Goal: Information Seeking & Learning: Check status

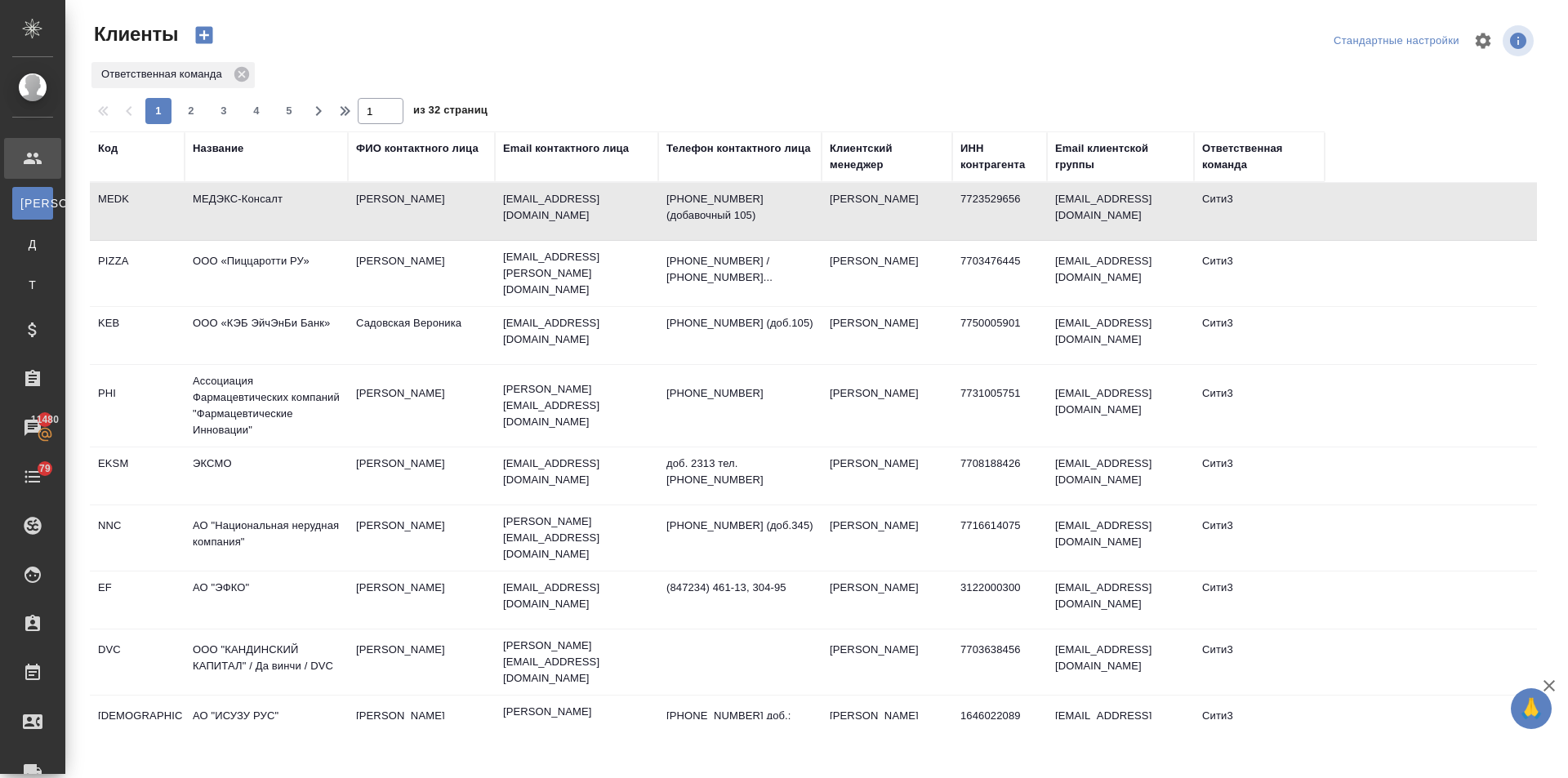
select select "RU"
click at [225, 152] on div "Название" at bounding box center [218, 149] width 50 height 17
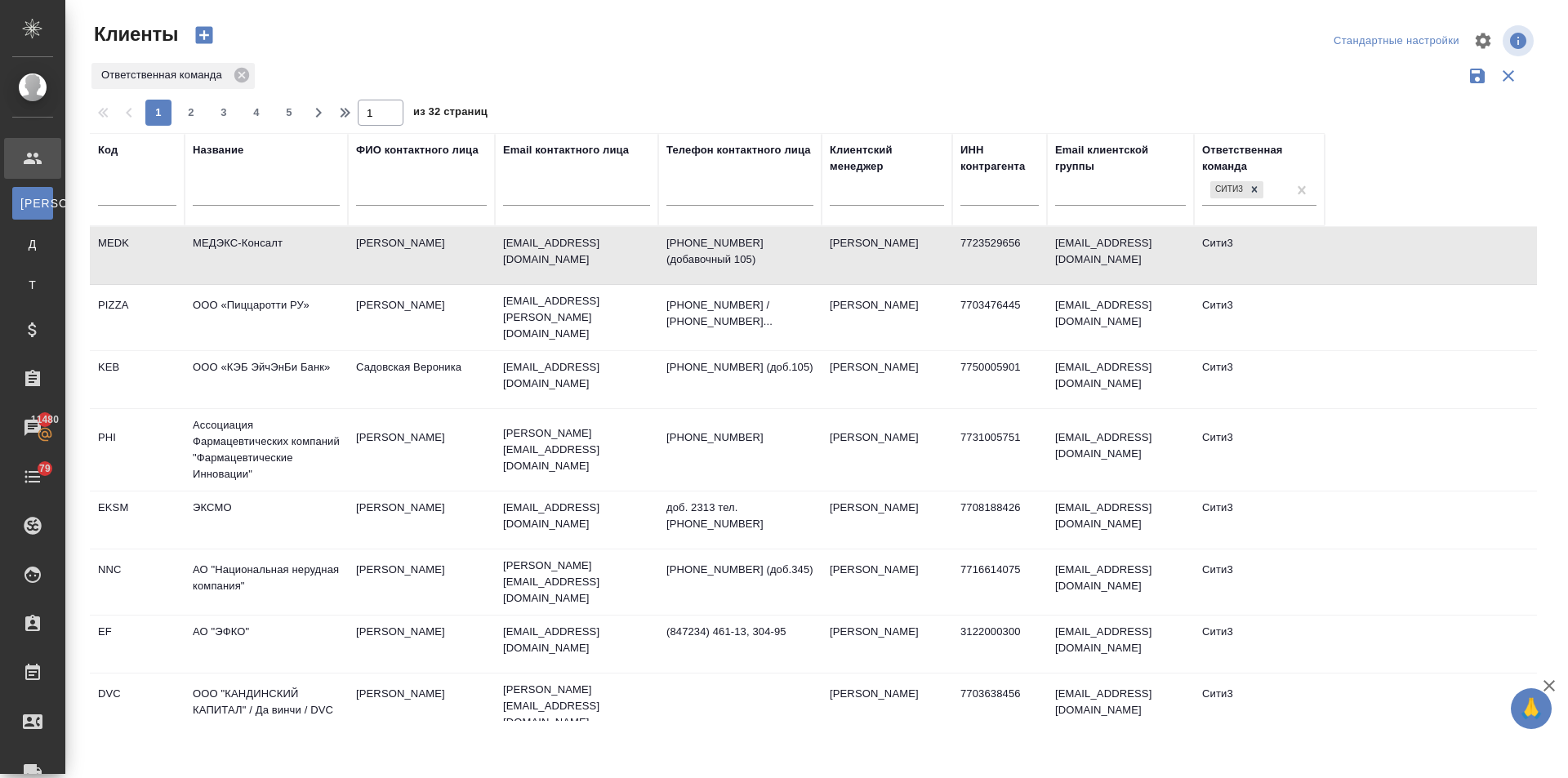
click at [223, 180] on div at bounding box center [266, 197] width 147 height 40
click at [239, 189] on input "text" at bounding box center [266, 195] width 147 height 21
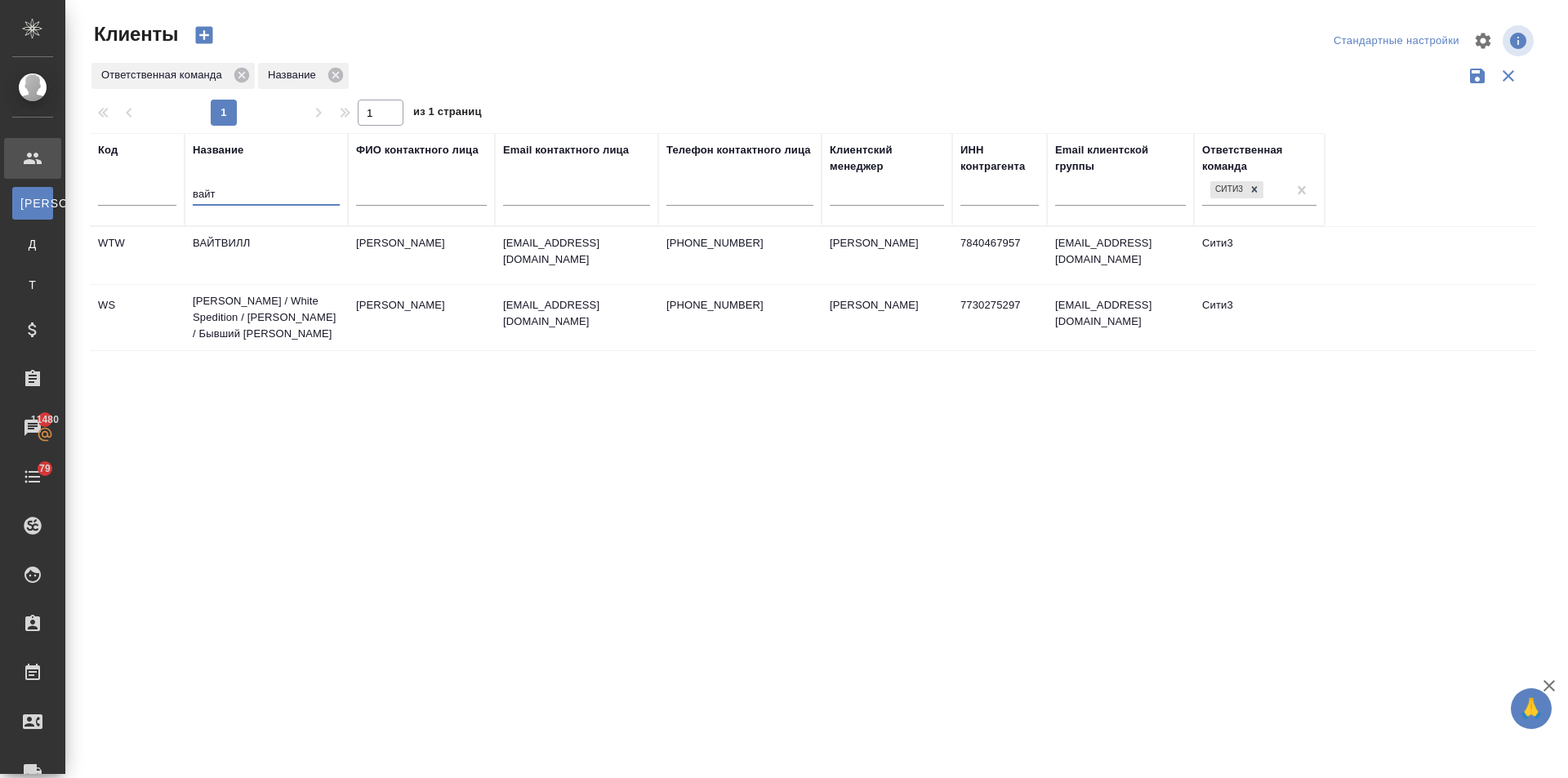
type input "вайт"
click at [233, 284] on td "[PERSON_NAME] / White Spedition / [PERSON_NAME] / Бывший [PERSON_NAME]" at bounding box center [266, 255] width 163 height 57
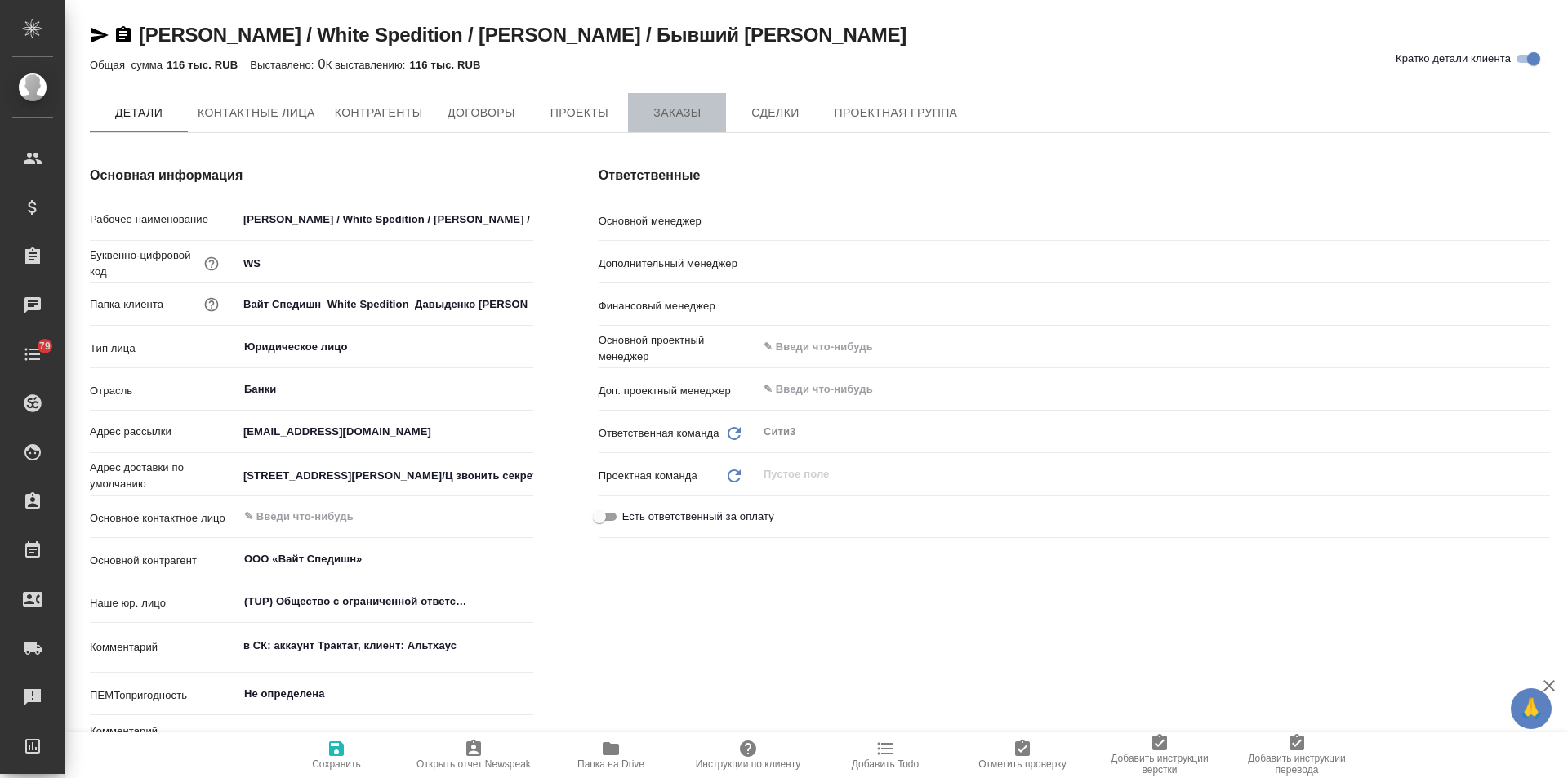
click at [685, 122] on span "Заказы" at bounding box center [677, 113] width 79 height 21
type textarea "x"
type input "[PERSON_NAME]"
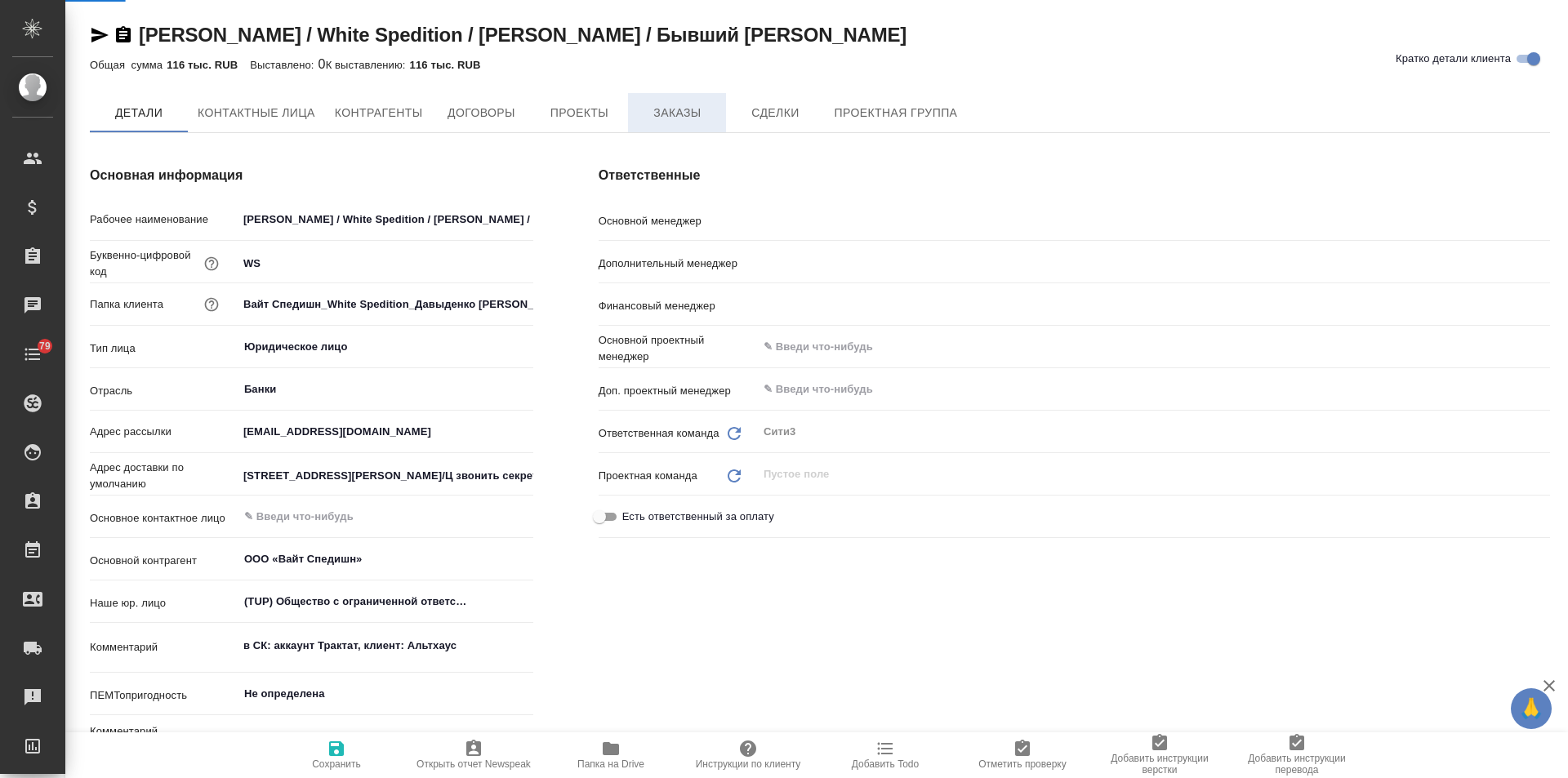
type input "Левченко Юлия"
type textarea "x"
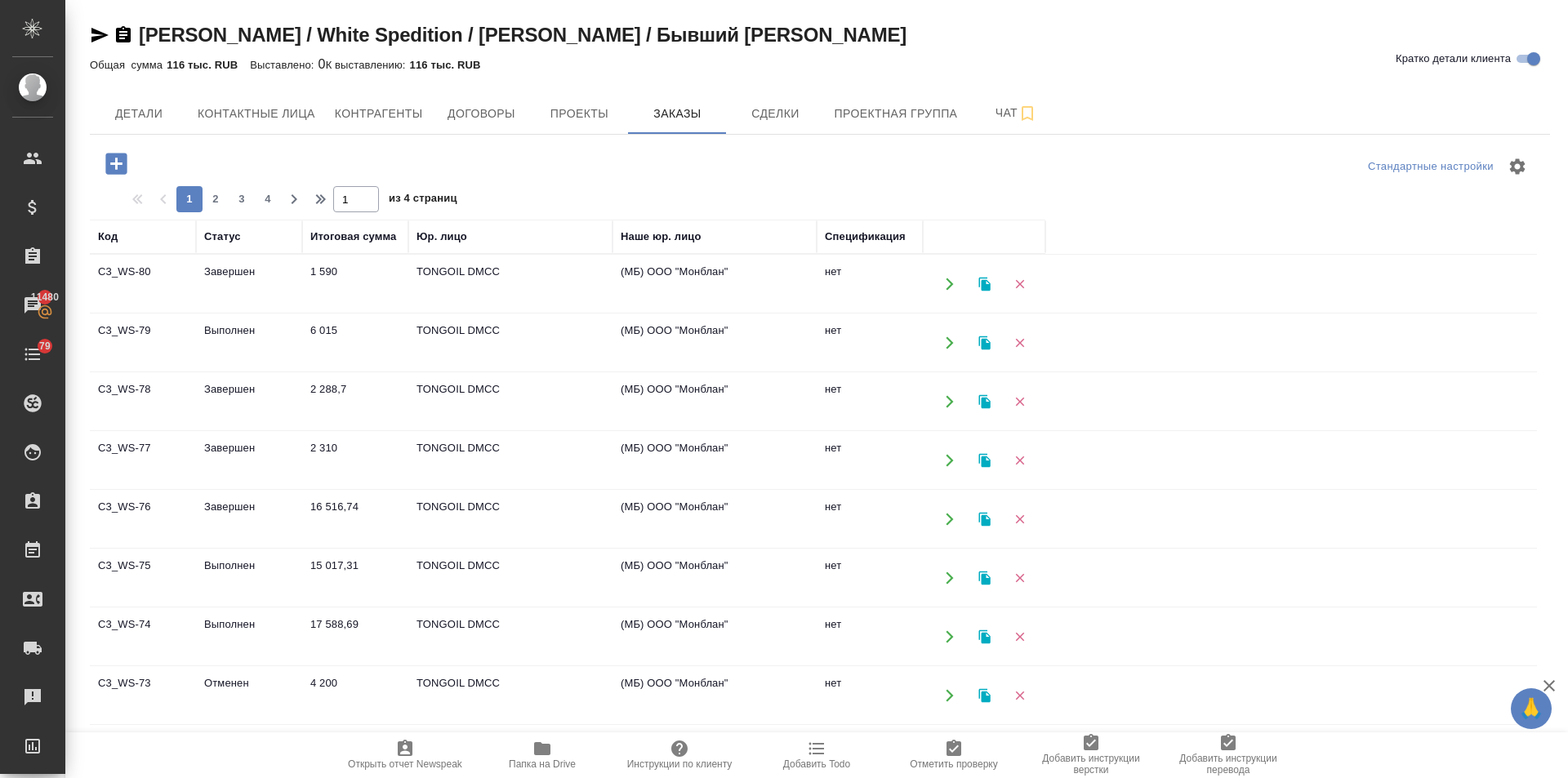
click at [232, 313] on td "Выполнен" at bounding box center [249, 284] width 106 height 57
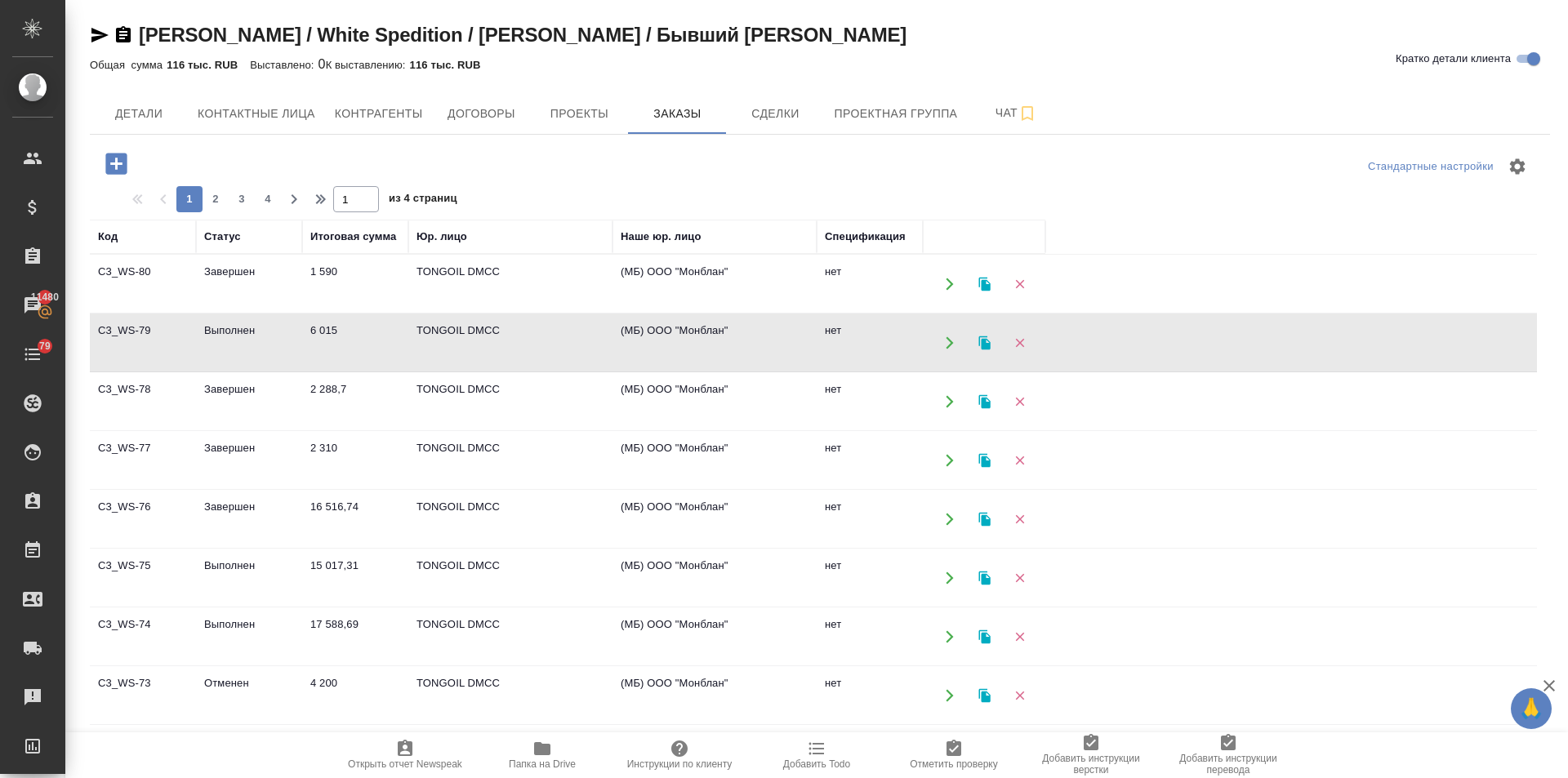
click at [232, 313] on td "Выполнен" at bounding box center [249, 284] width 106 height 57
click at [224, 313] on td "Выполнен" at bounding box center [249, 284] width 106 height 57
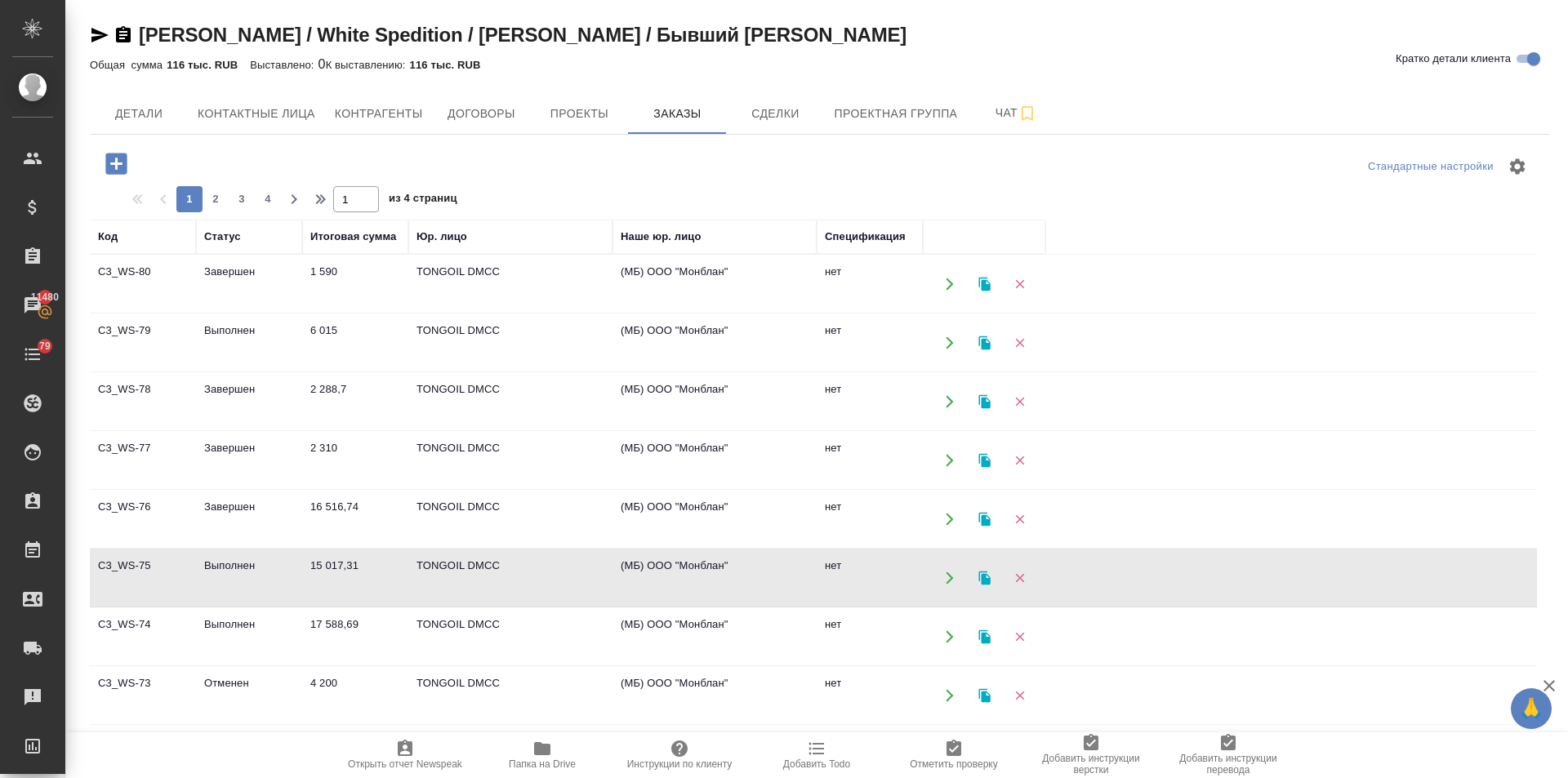
click at [248, 313] on td "Выполнен" at bounding box center [249, 284] width 106 height 57
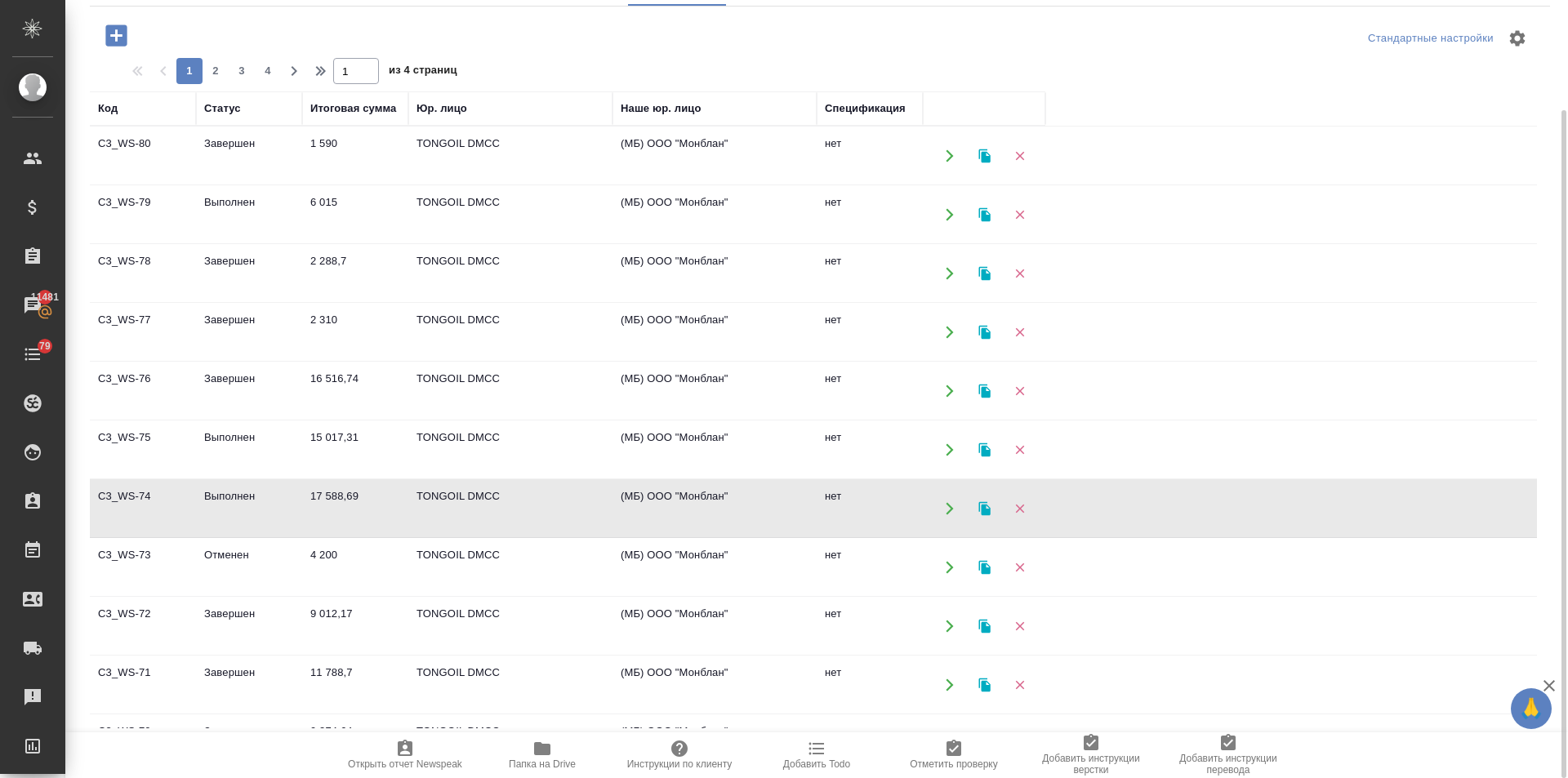
click at [242, 185] on td "Выполнен" at bounding box center [249, 156] width 106 height 57
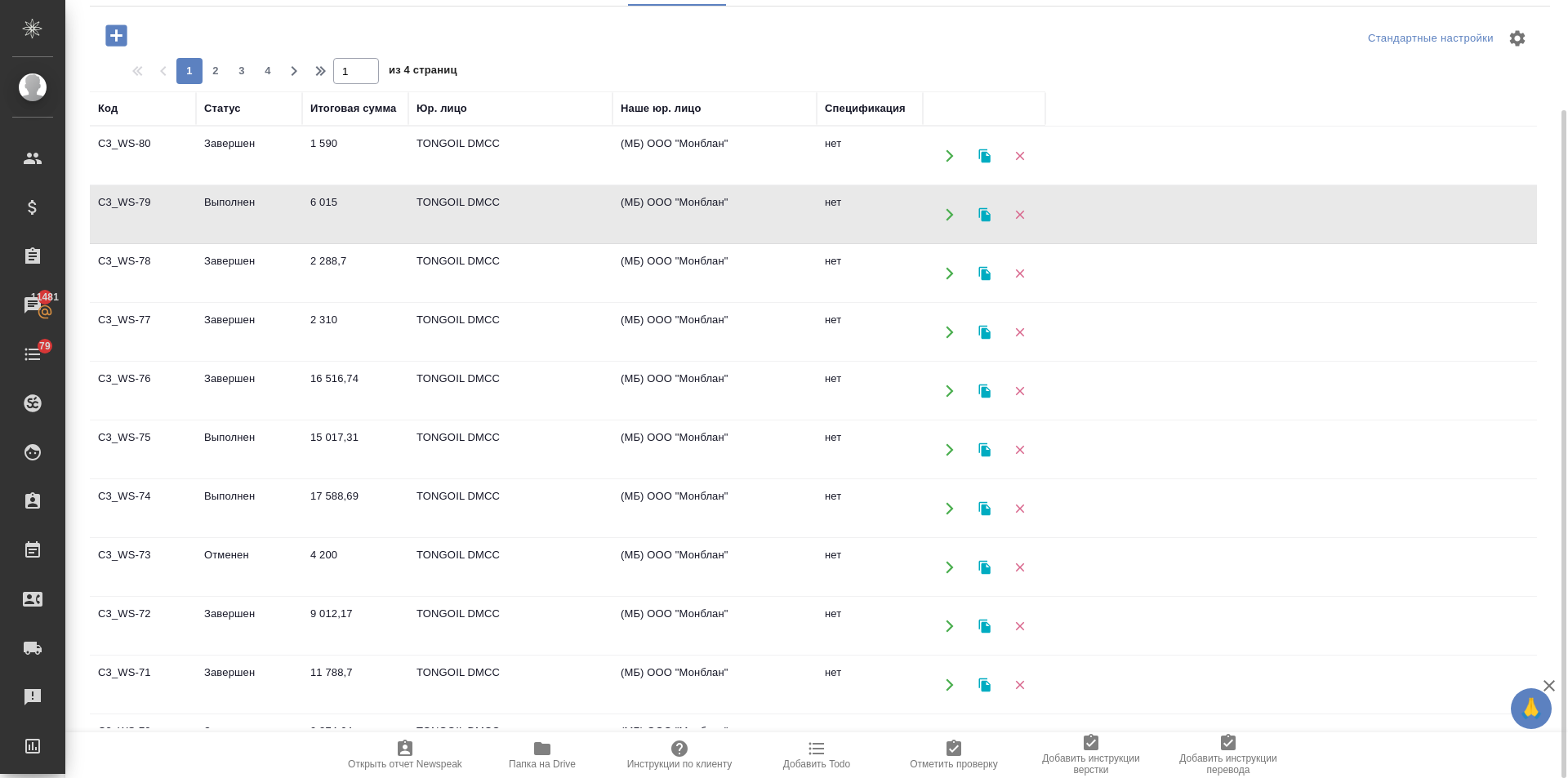
click at [242, 185] on td "Выполнен" at bounding box center [249, 156] width 106 height 57
click at [212, 143] on td "Завершен" at bounding box center [249, 156] width 106 height 57
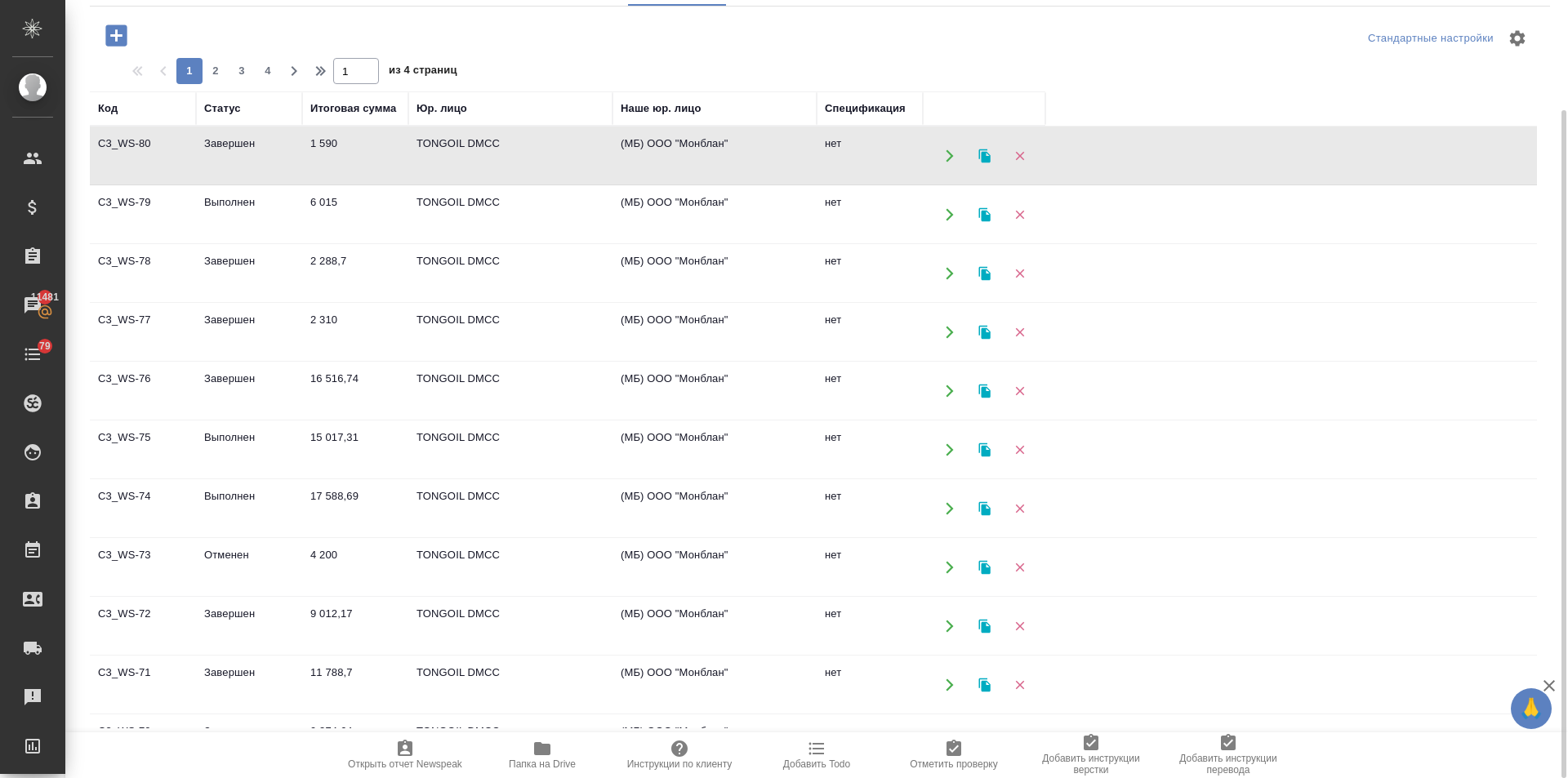
click at [212, 143] on td "Завершен" at bounding box center [249, 156] width 106 height 57
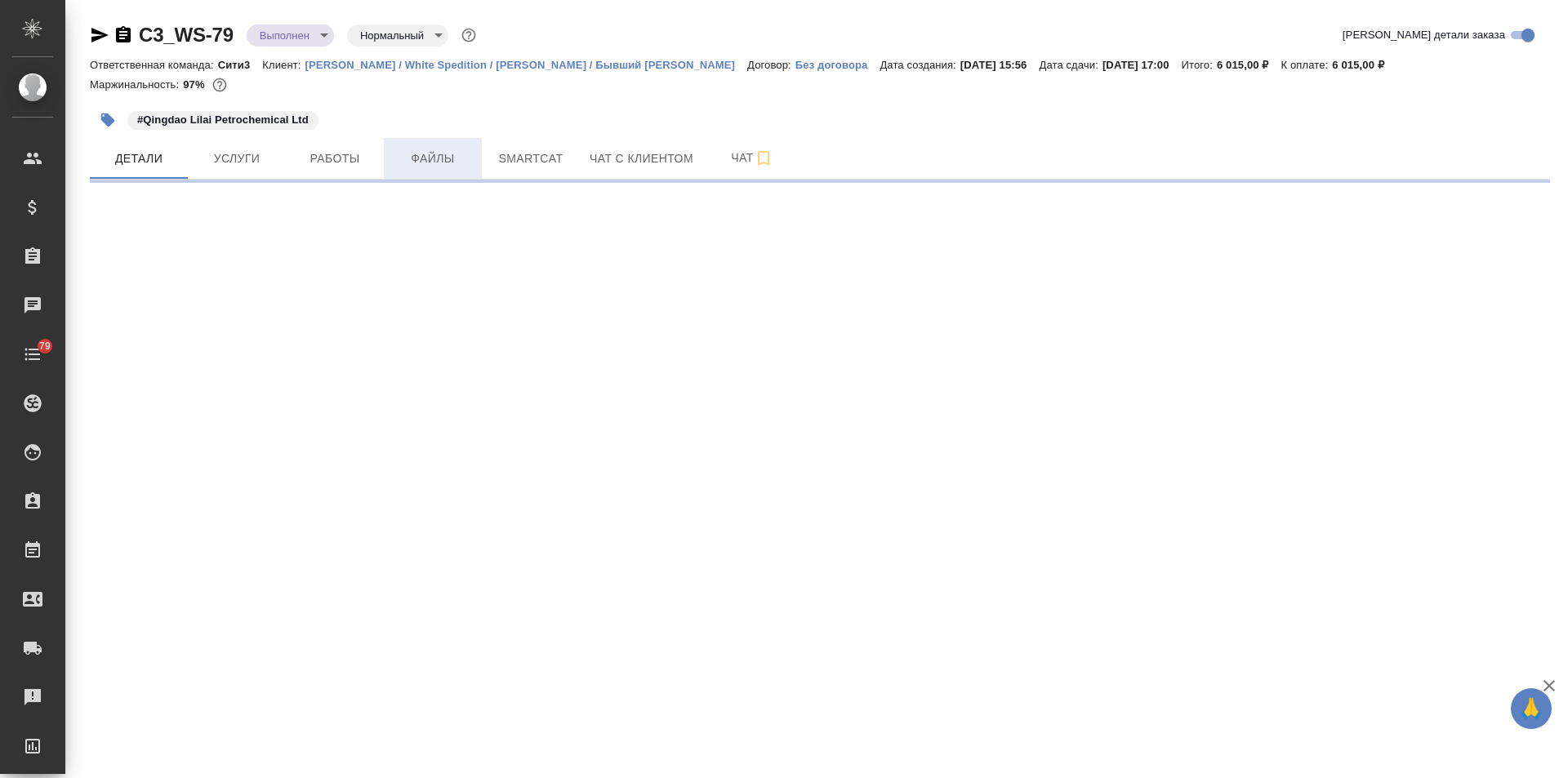
select select "RU"
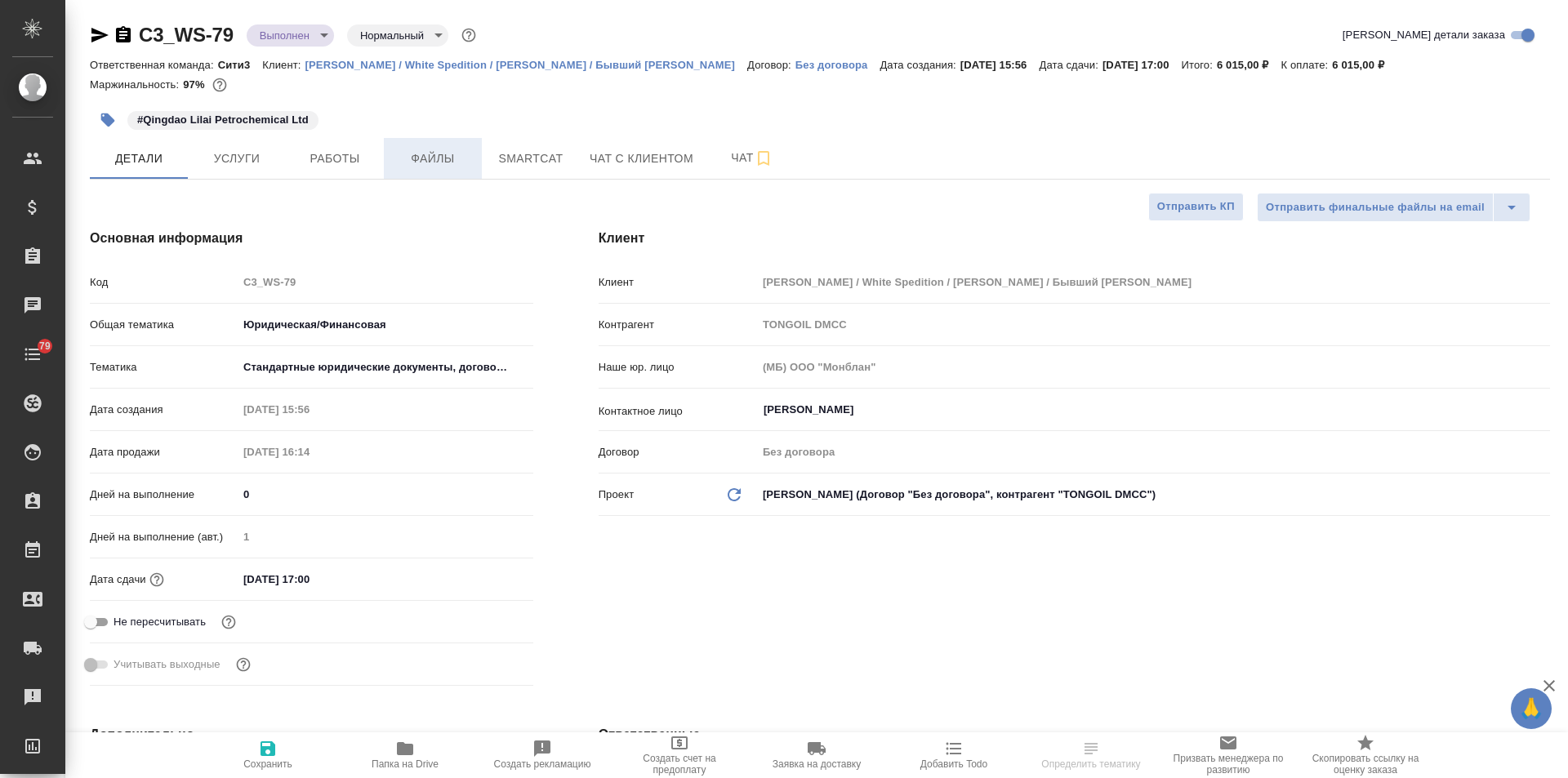
type textarea "x"
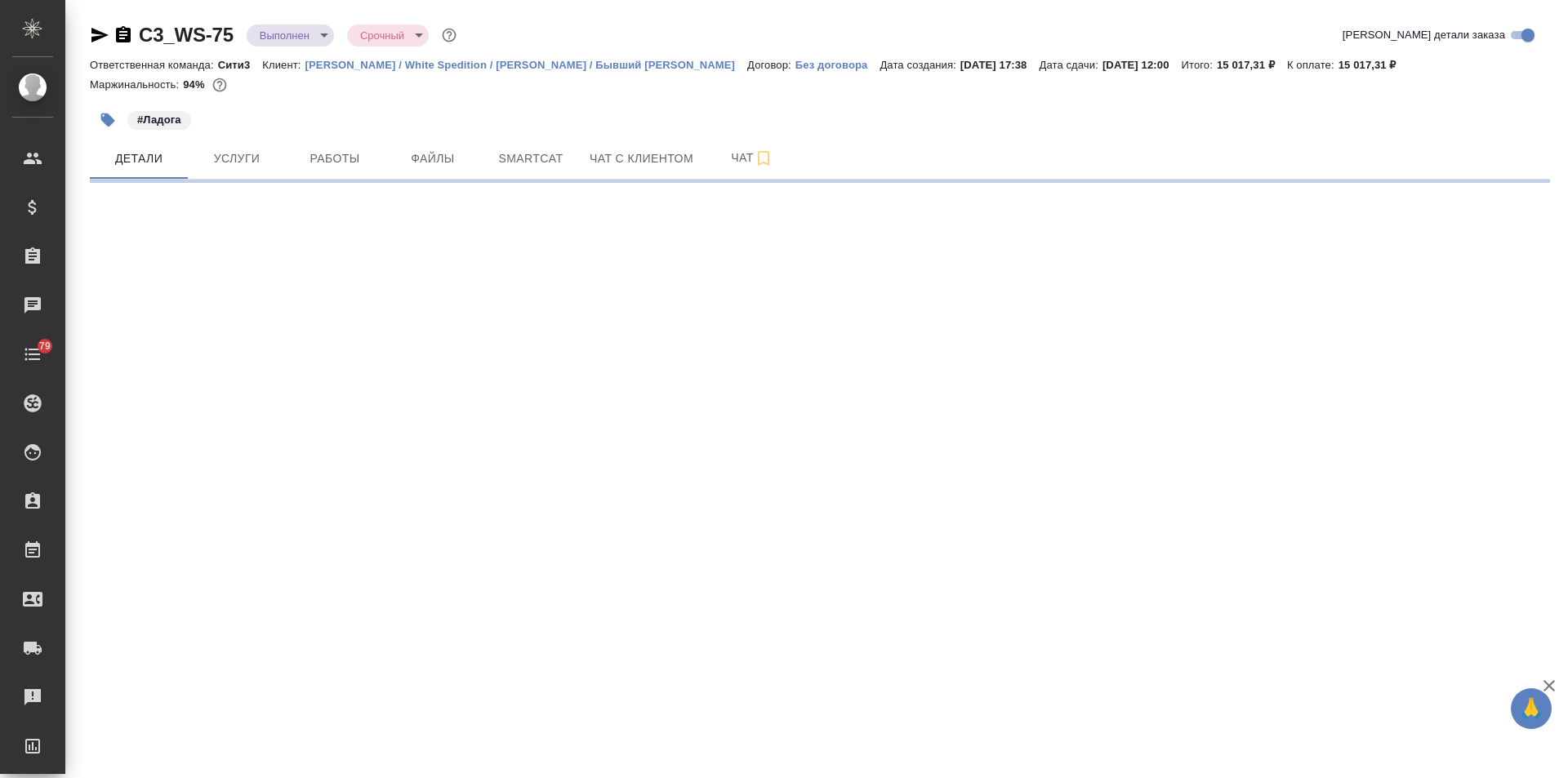
select select "RU"
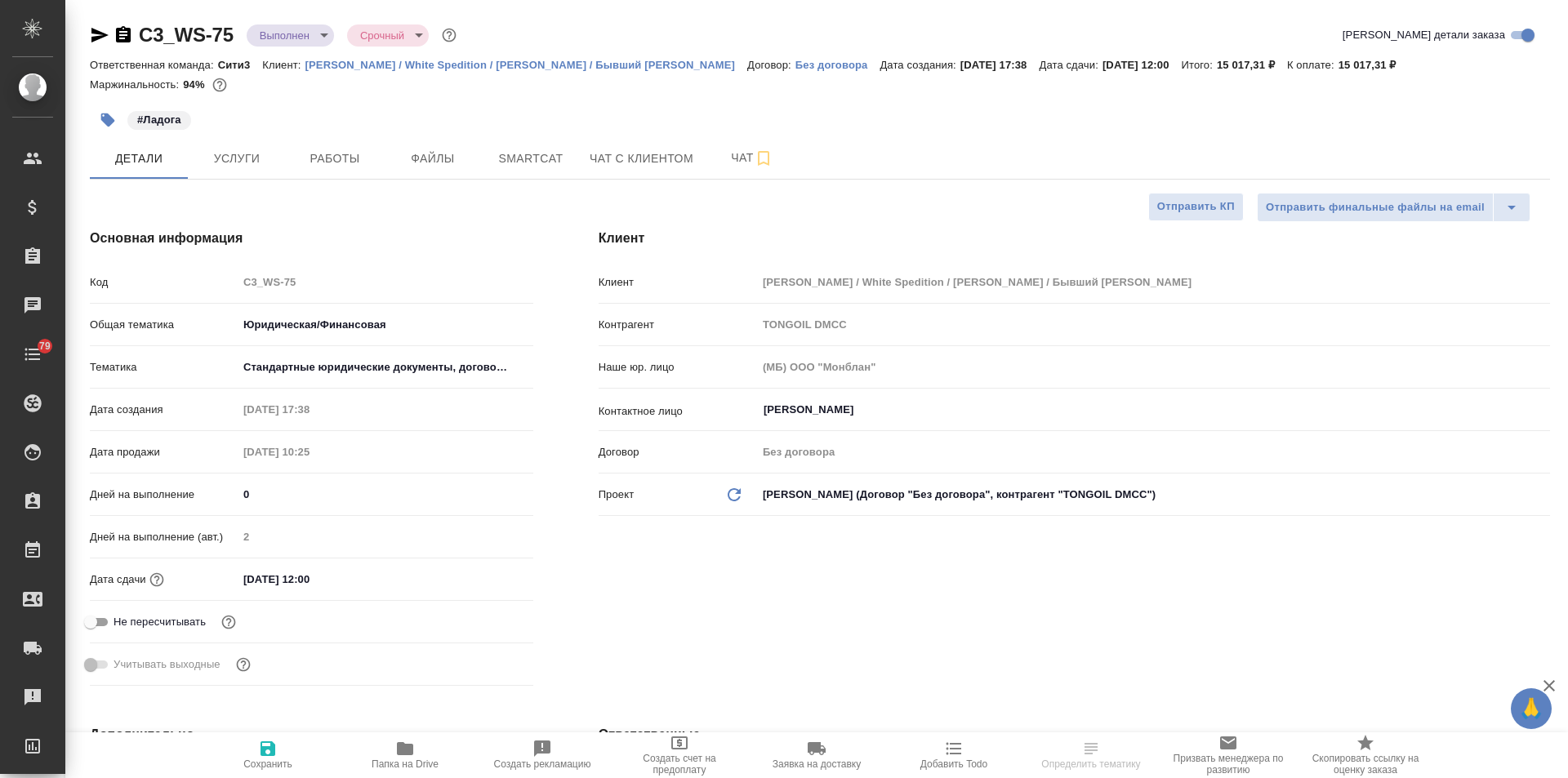
type textarea "x"
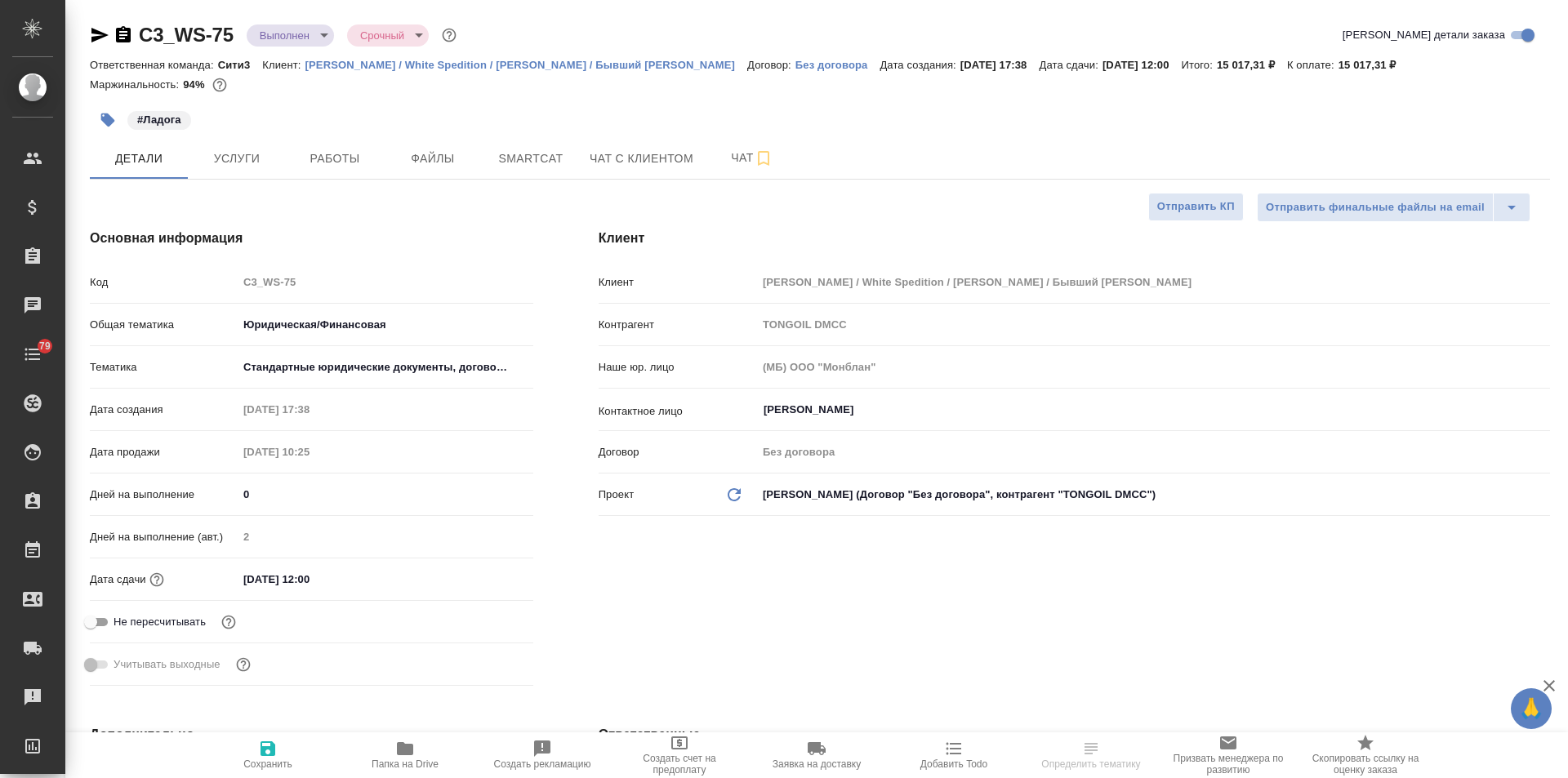
type textarea "x"
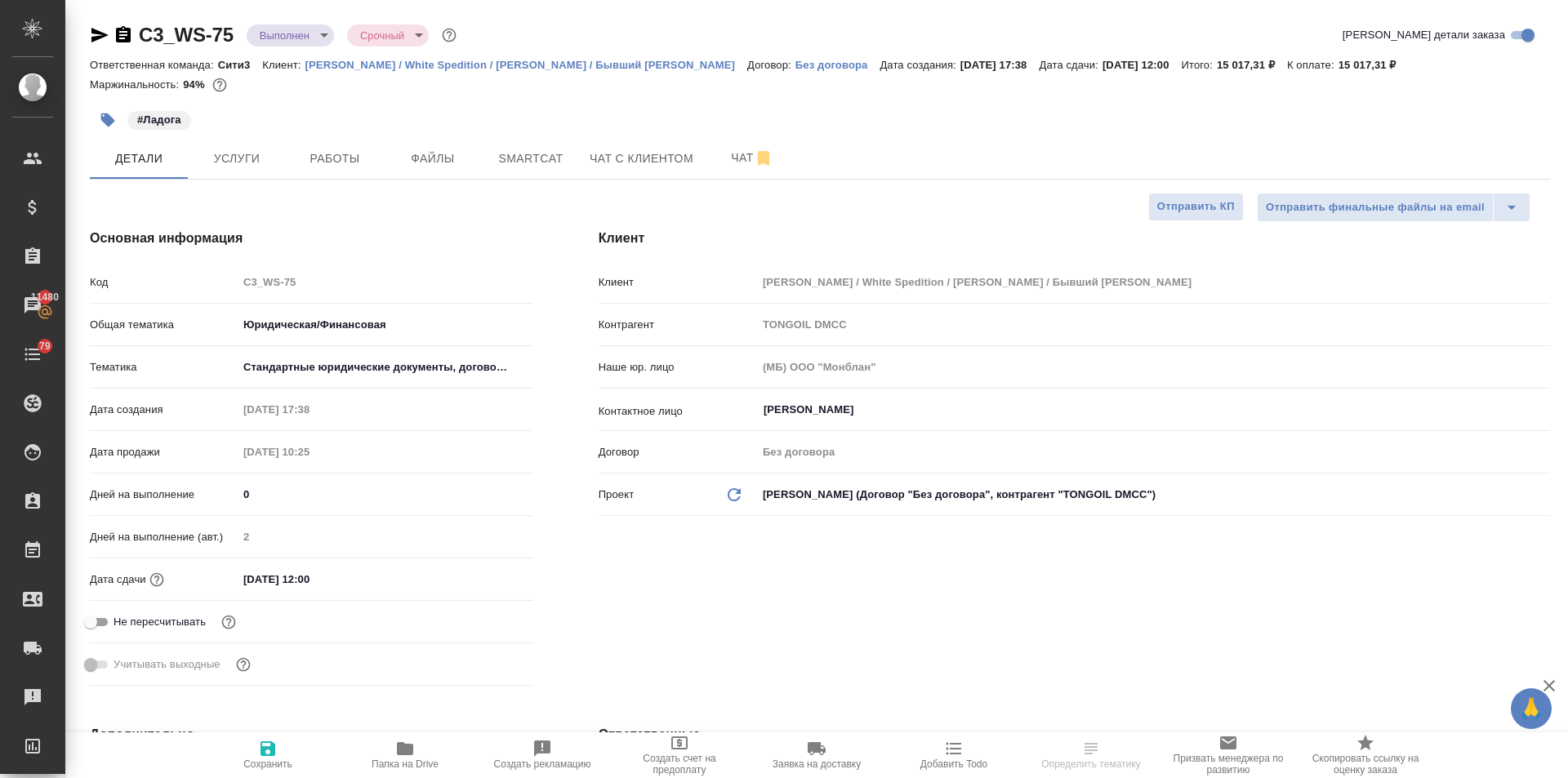
type textarea "x"
click at [437, 165] on span "Файлы" at bounding box center [433, 159] width 79 height 21
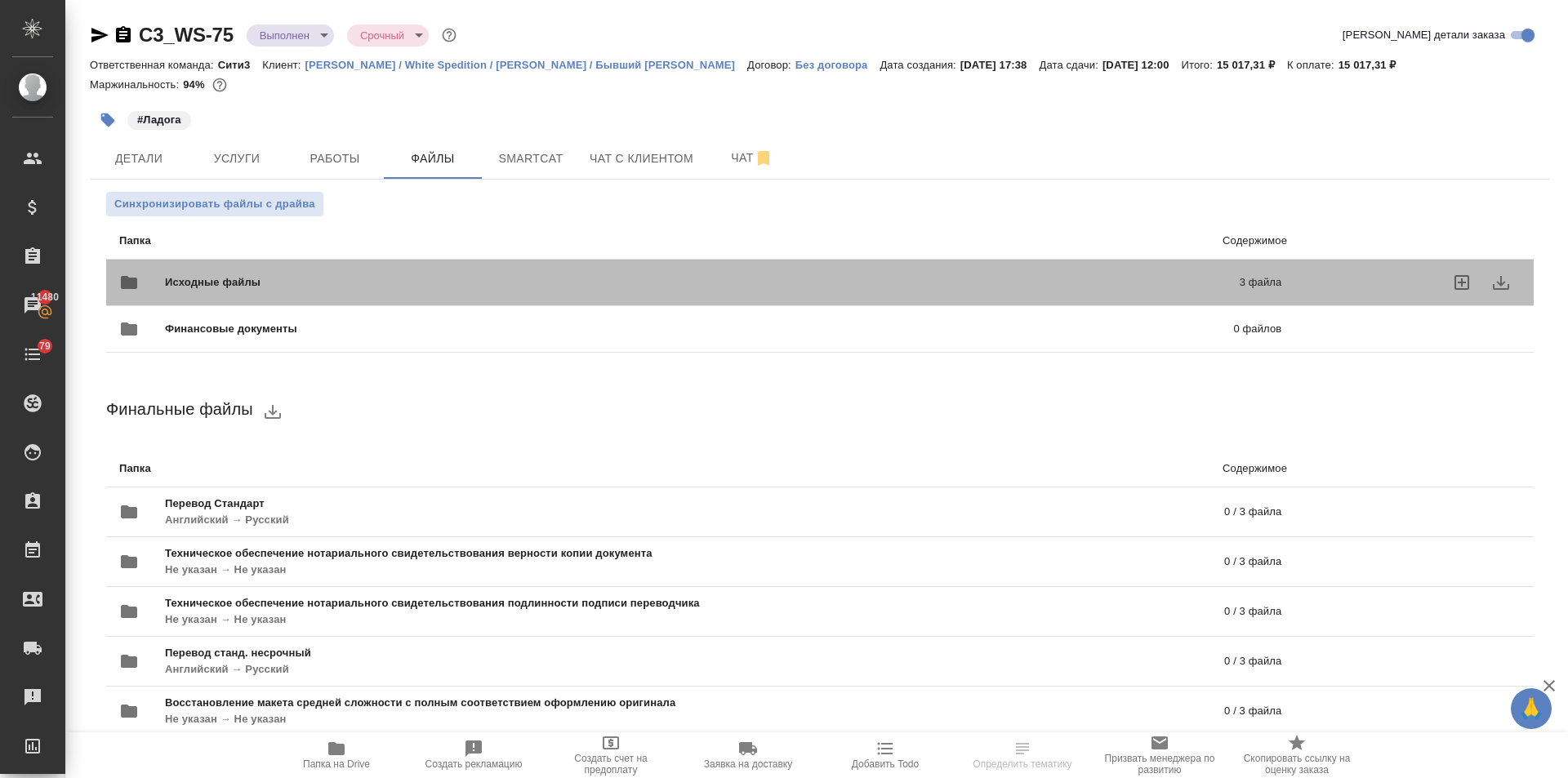
click at [292, 286] on span "Исходные файлы" at bounding box center [457, 283] width 585 height 17
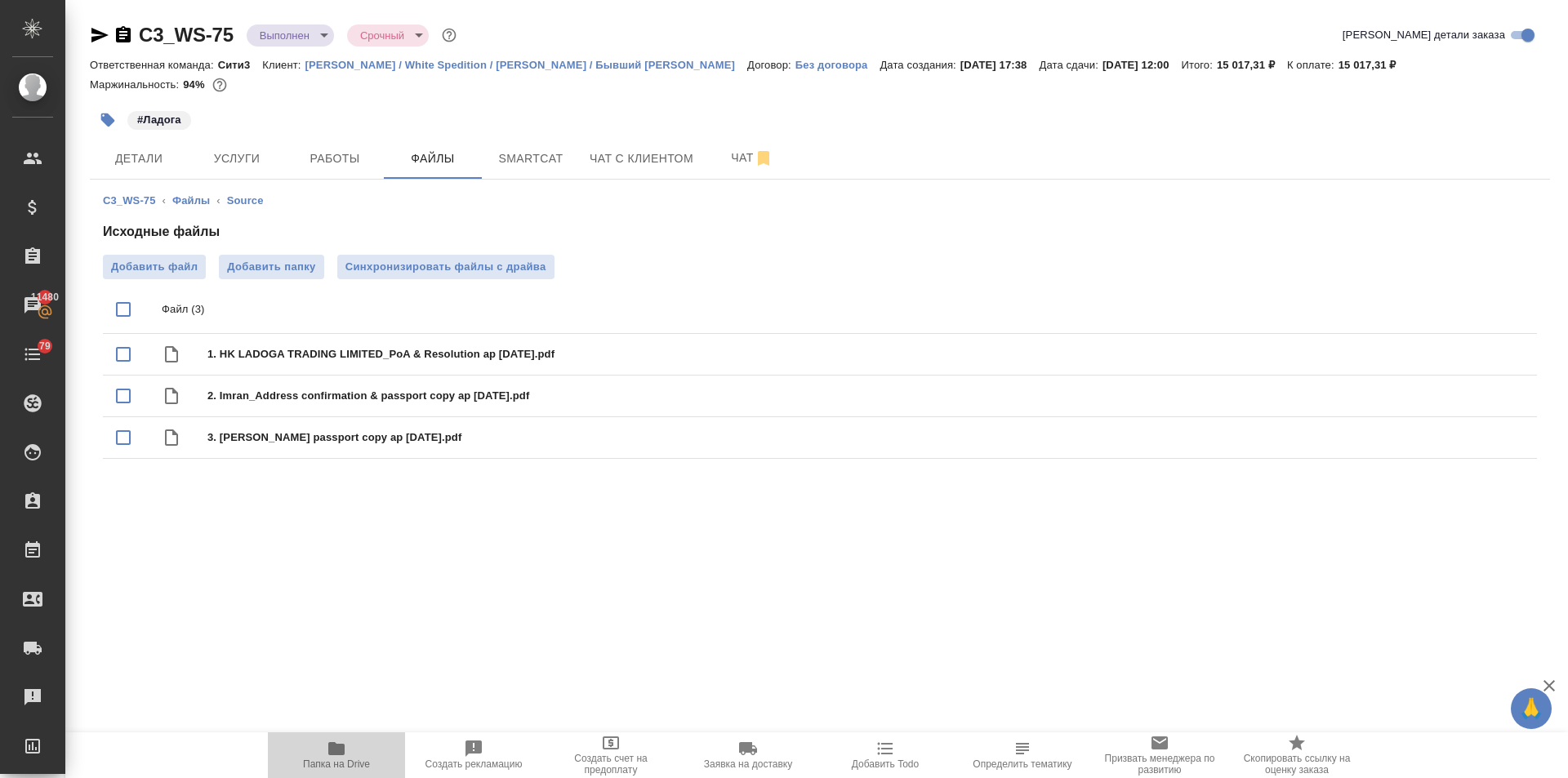
click at [326, 754] on span "Папка на Drive" at bounding box center [337, 754] width 117 height 31
click at [216, 162] on span "Услуги" at bounding box center [237, 159] width 79 height 21
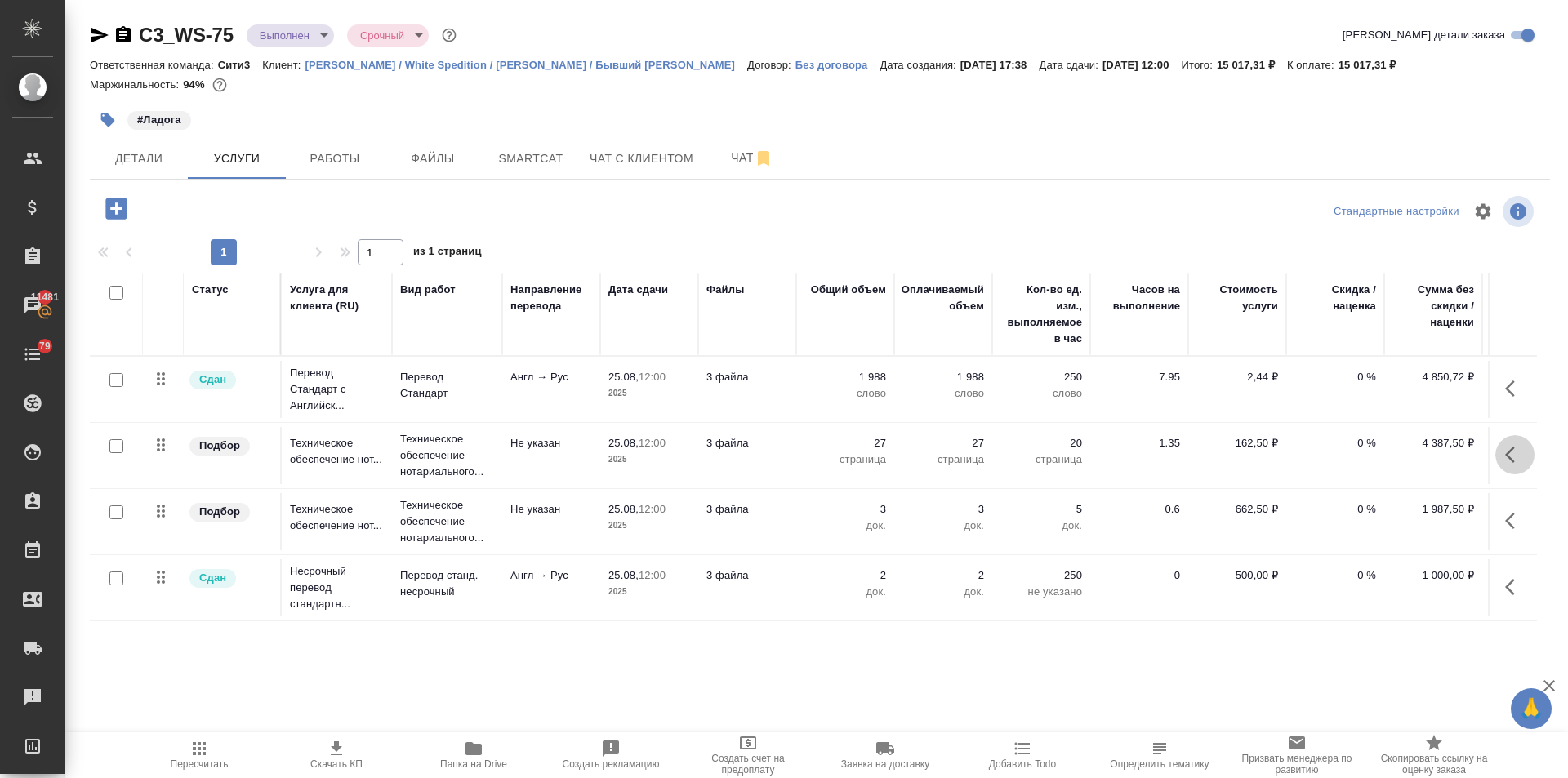
drag, startPoint x: 1502, startPoint y: 455, endPoint x: 1492, endPoint y: 456, distance: 10.0
click at [1505, 456] on icon "button" at bounding box center [1515, 455] width 20 height 20
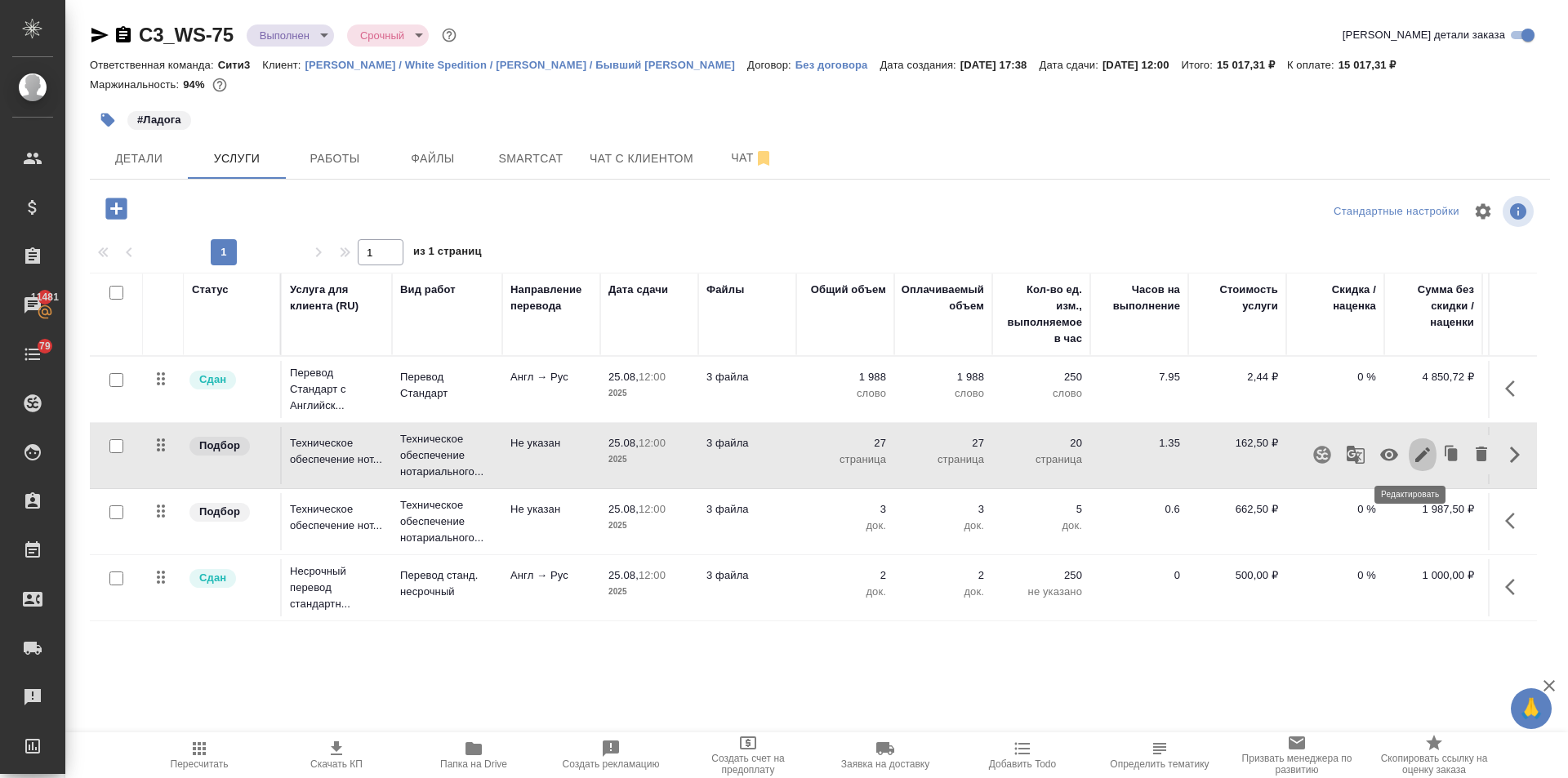
click at [1412, 452] on icon "button" at bounding box center [1422, 455] width 20 height 20
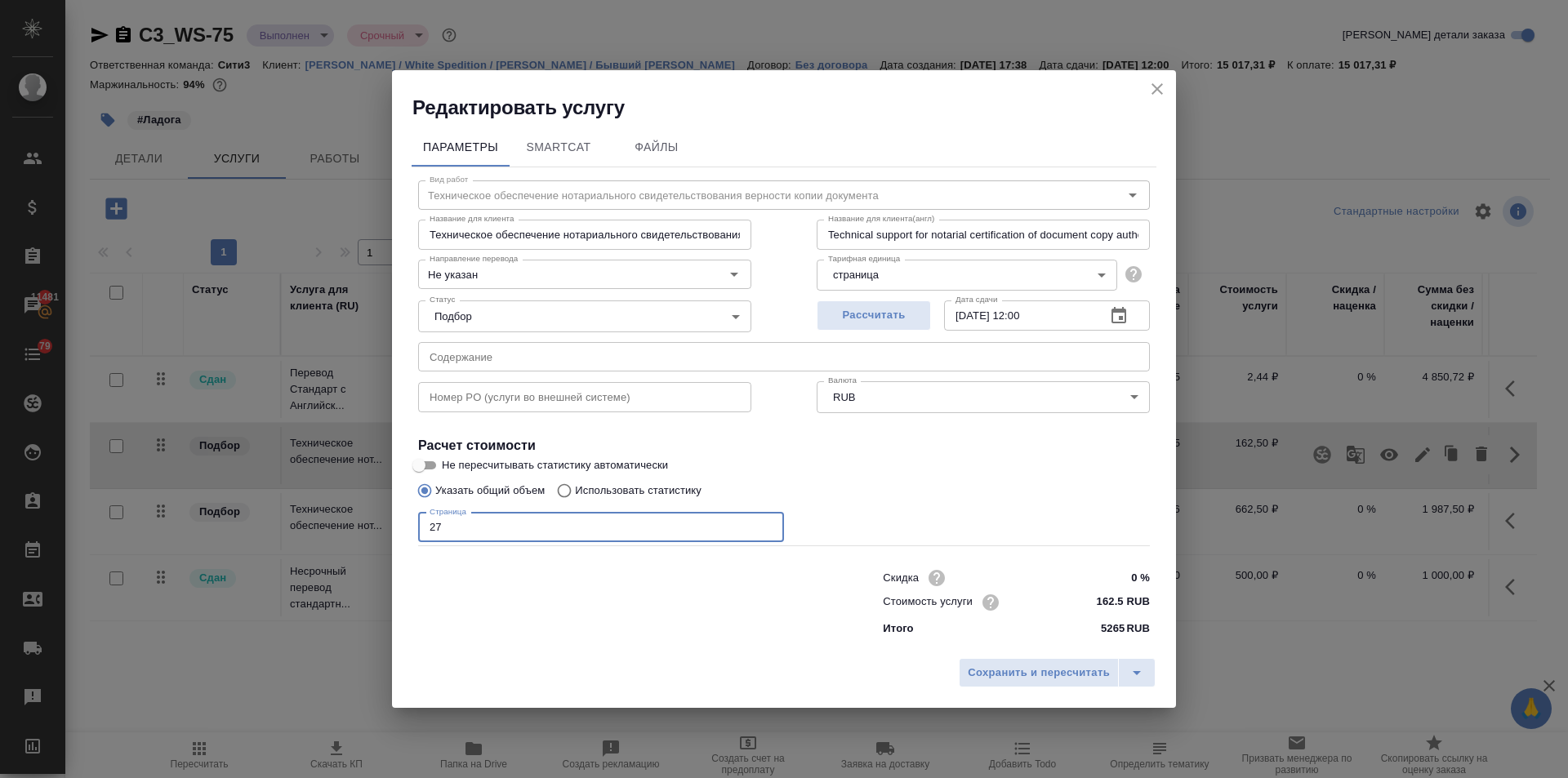
drag, startPoint x: 470, startPoint y: 527, endPoint x: 435, endPoint y: 525, distance: 35.1
click at [435, 525] on input "27" at bounding box center [601, 528] width 366 height 30
type input "26"
click at [1053, 666] on span "Сохранить и пересчитать" at bounding box center [1038, 673] width 142 height 19
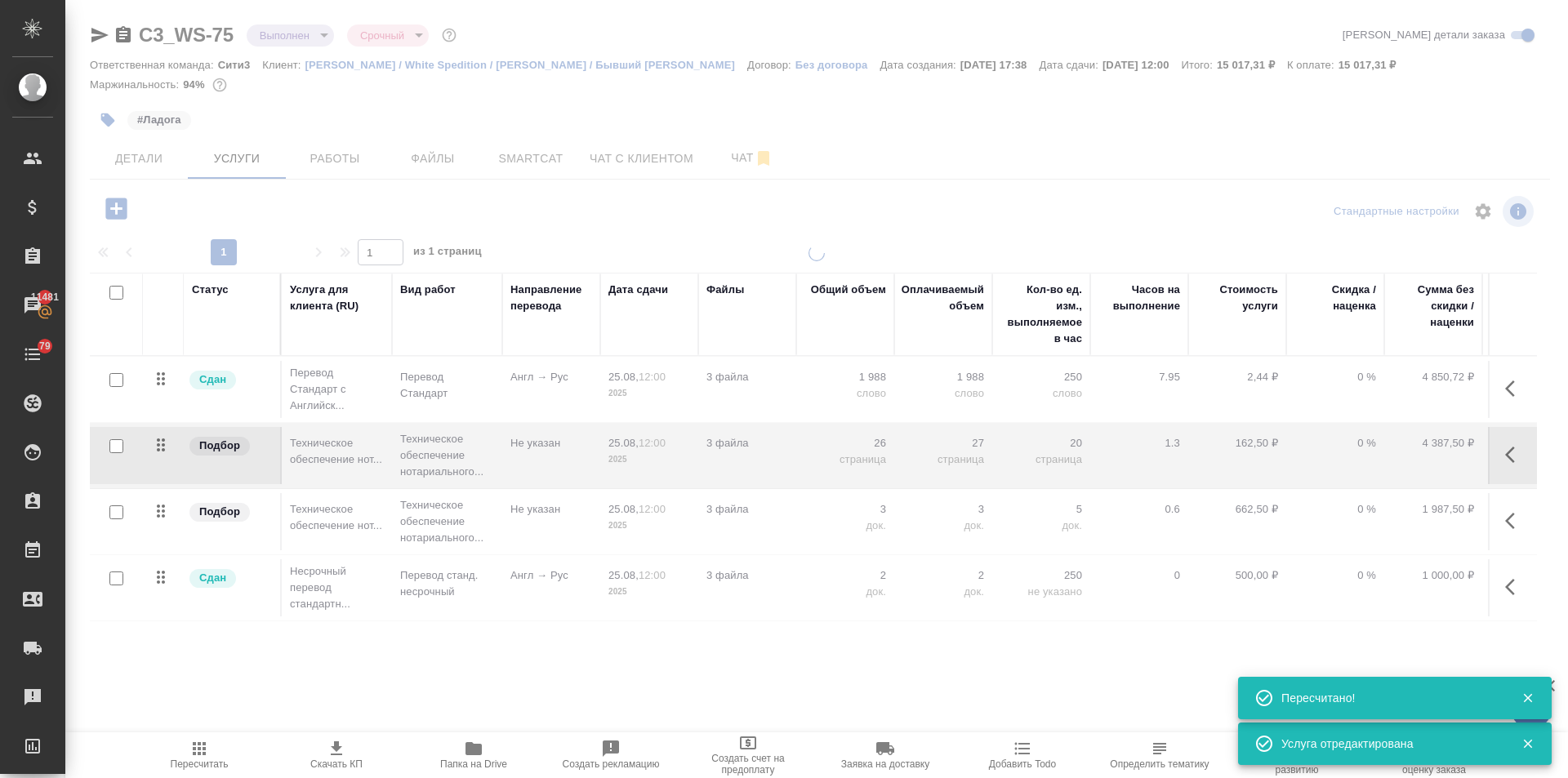
type input "normal"
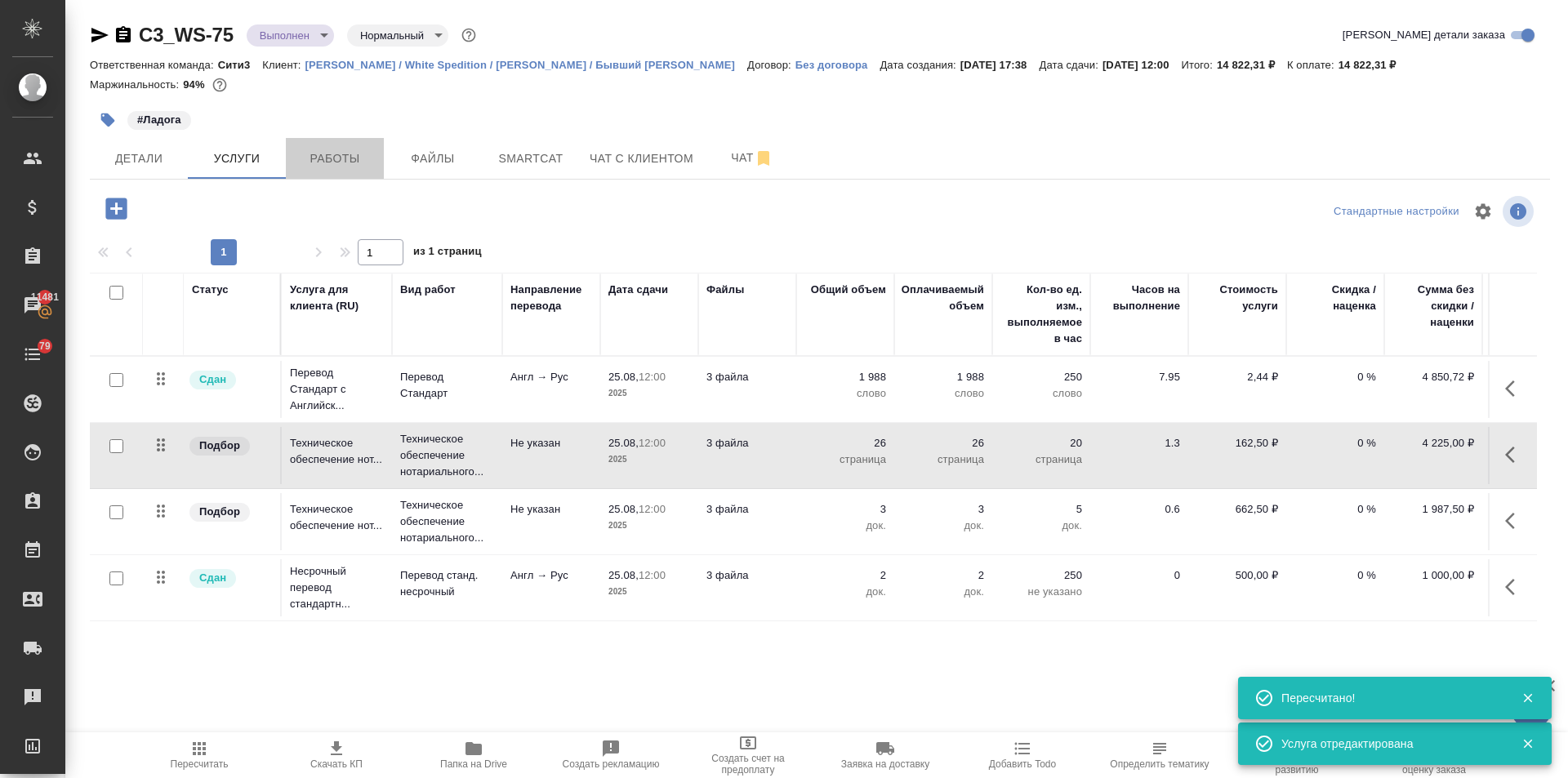
click at [338, 157] on span "Работы" at bounding box center [334, 159] width 79 height 21
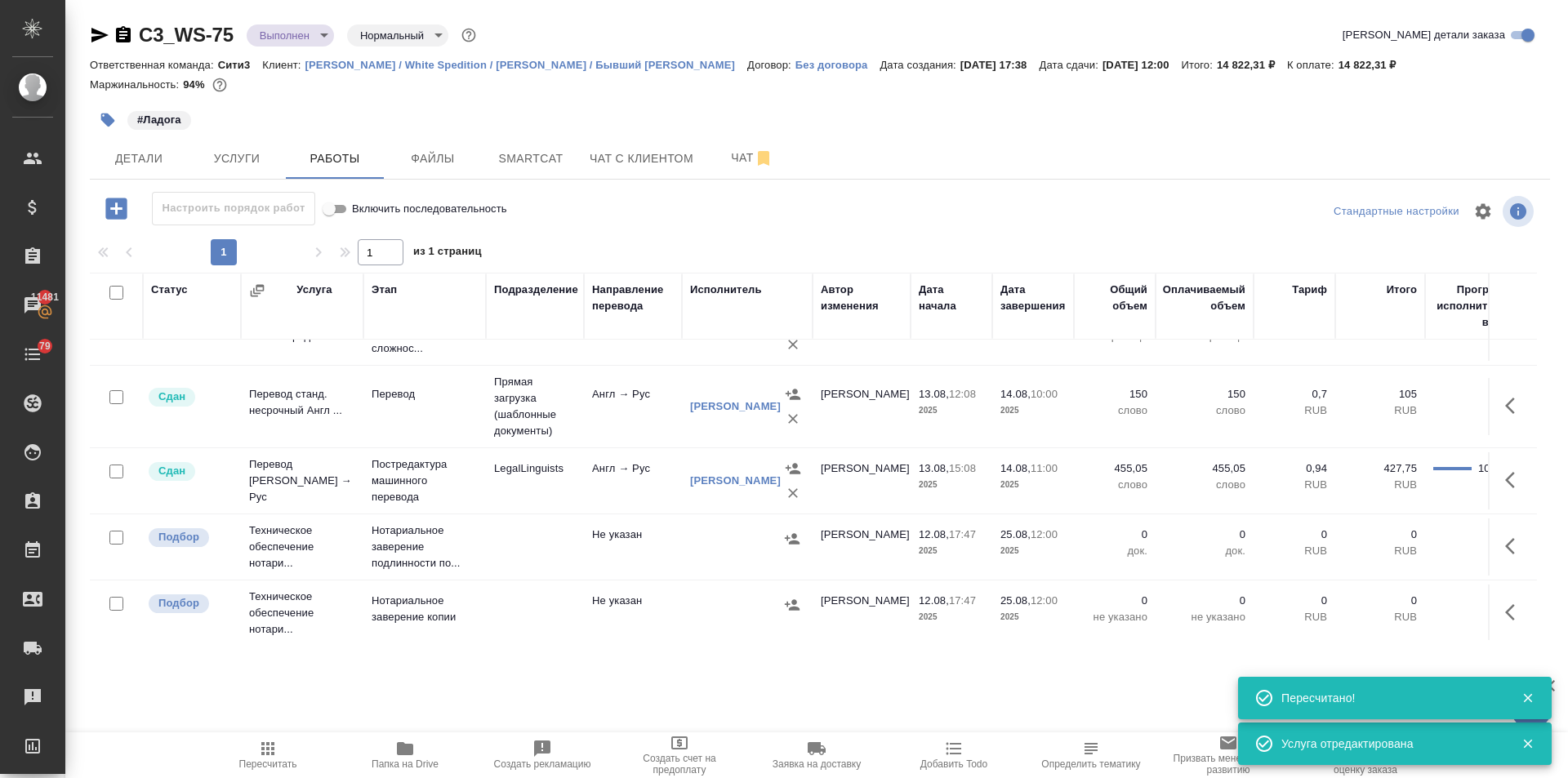
scroll to position [60, 0]
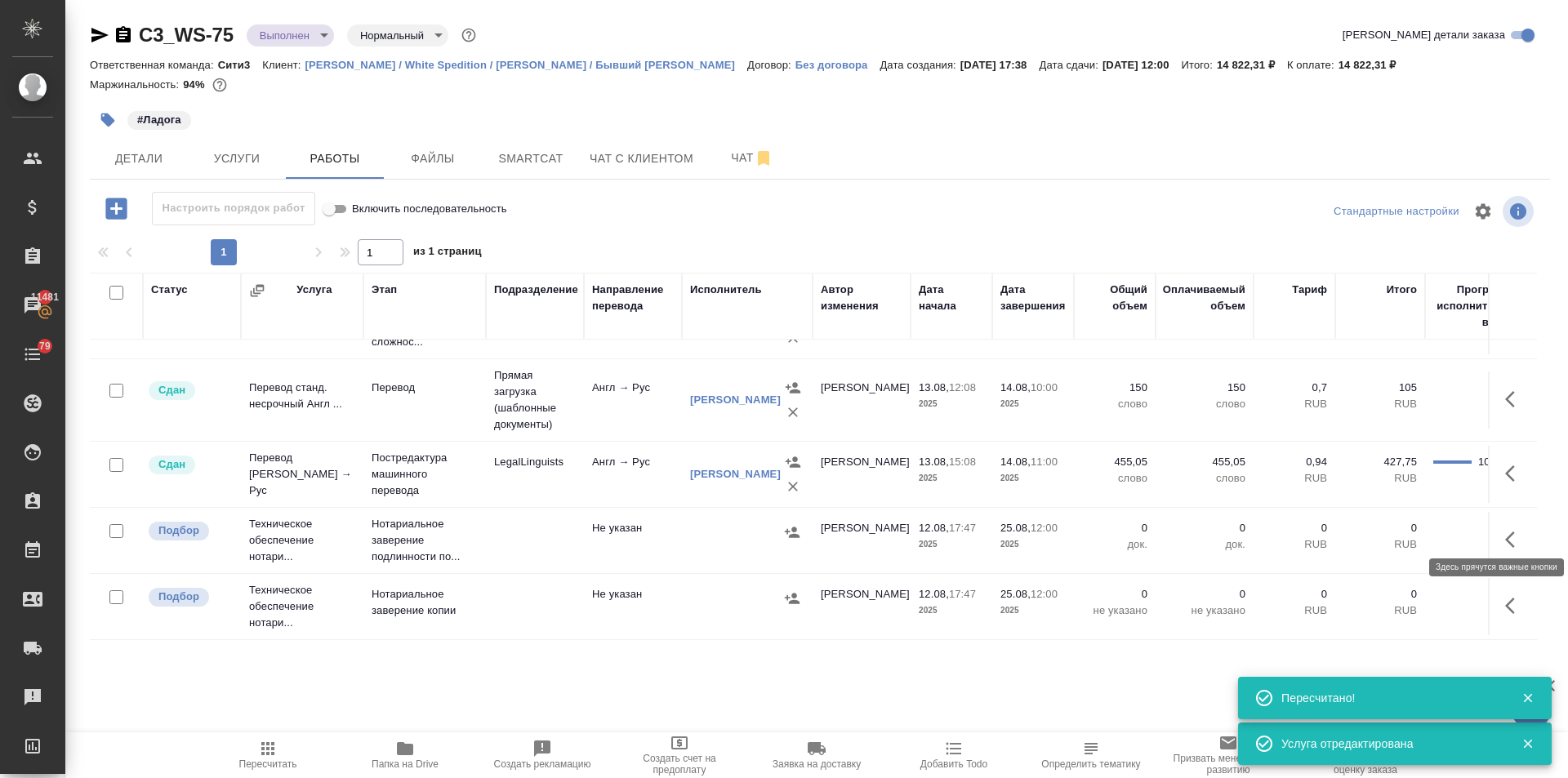
click at [1506, 530] on icon "button" at bounding box center [1515, 540] width 20 height 20
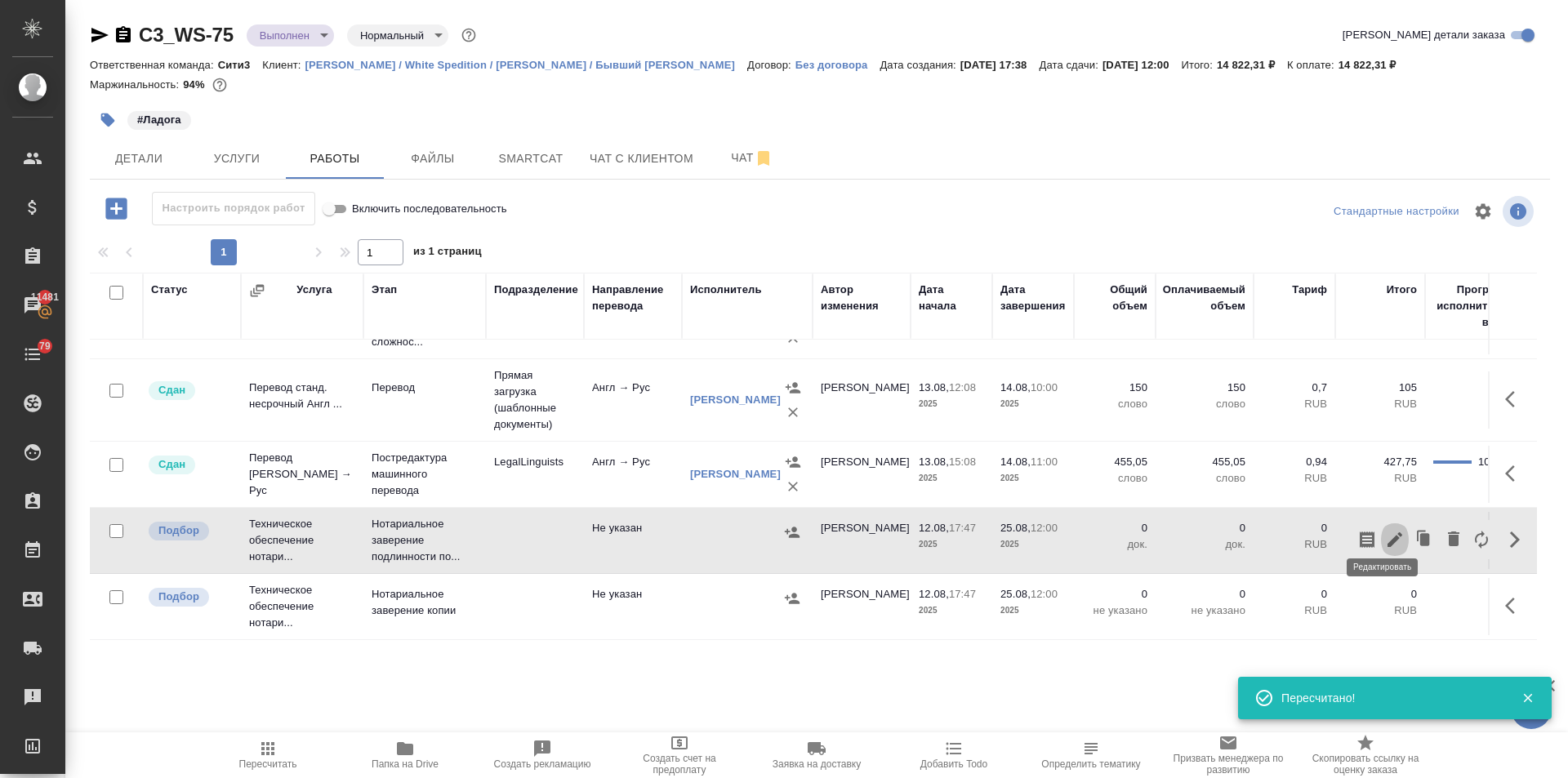
click at [1385, 530] on icon "button" at bounding box center [1395, 540] width 20 height 20
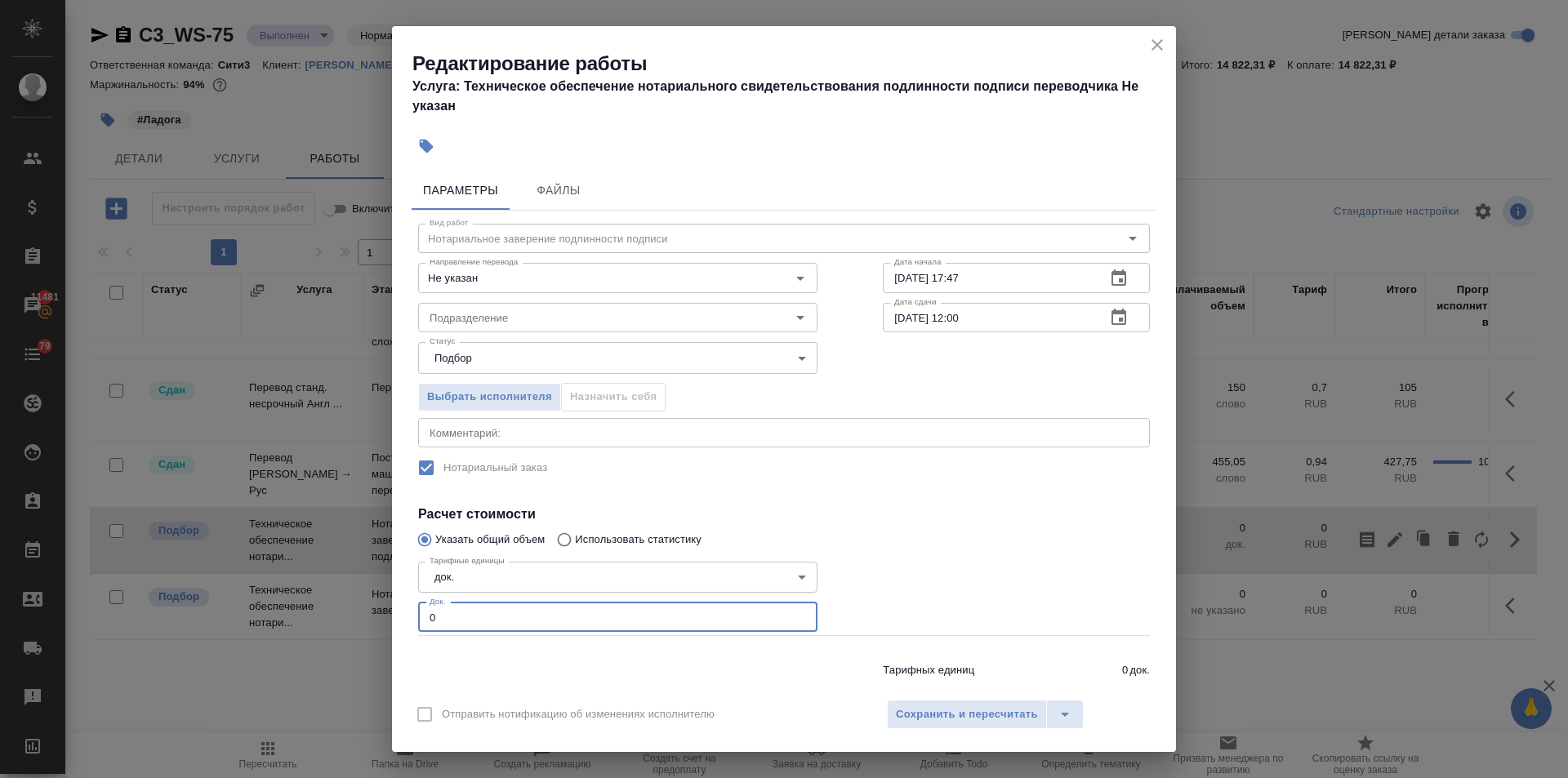
drag, startPoint x: 458, startPoint y: 614, endPoint x: 396, endPoint y: 610, distance: 62.1
click at [396, 610] on div "Параметры Файлы Вид работ Нотариальное заверение подлинности подписи Вид работ …" at bounding box center [784, 426] width 784 height 526
type input "3"
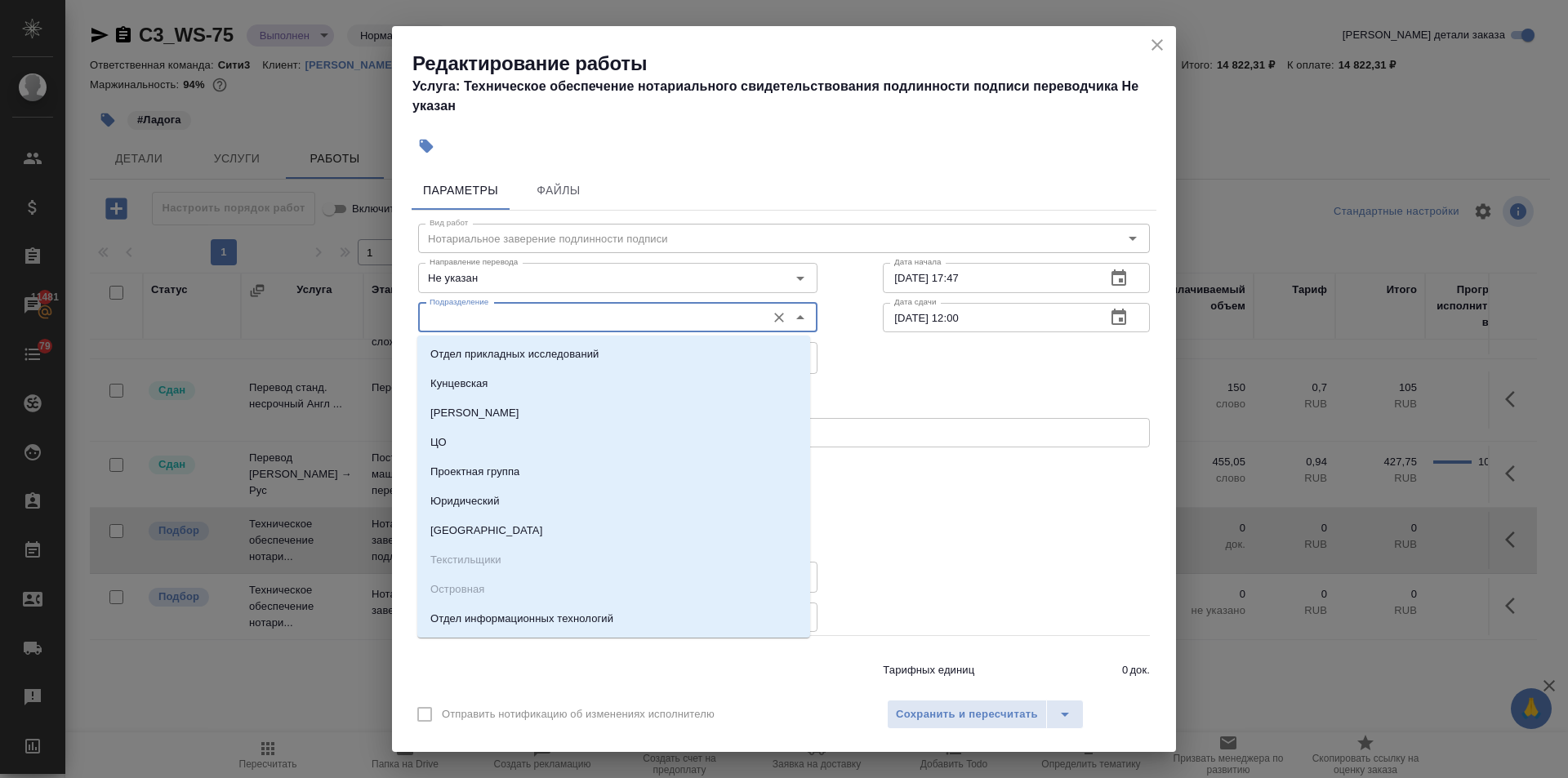
click at [483, 314] on input "Подразделение" at bounding box center [590, 318] width 335 height 20
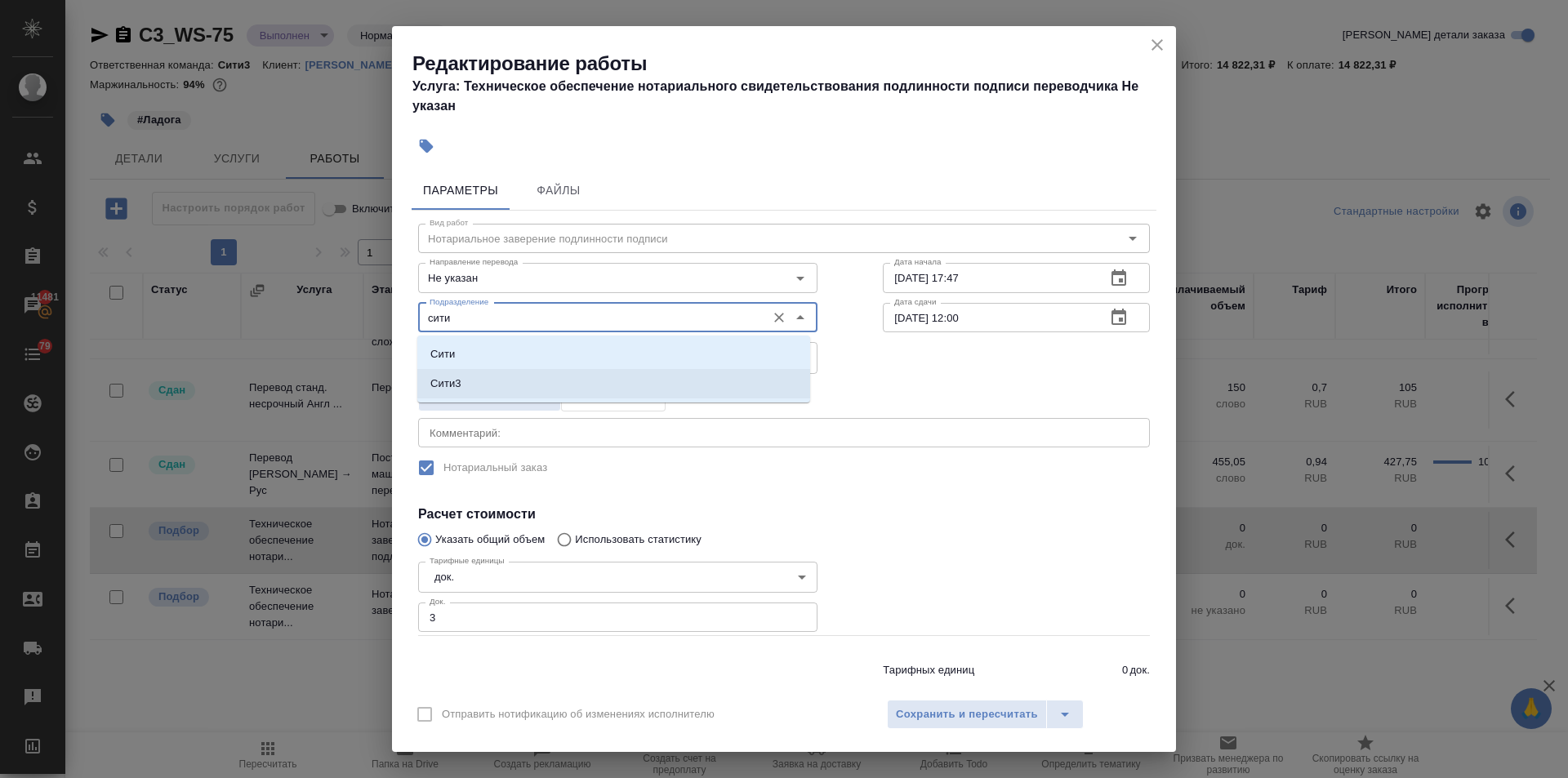
click at [489, 400] on ul "Сити Сити3" at bounding box center [613, 382] width 393 height 59
click at [488, 379] on li "Сити3" at bounding box center [613, 384] width 393 height 30
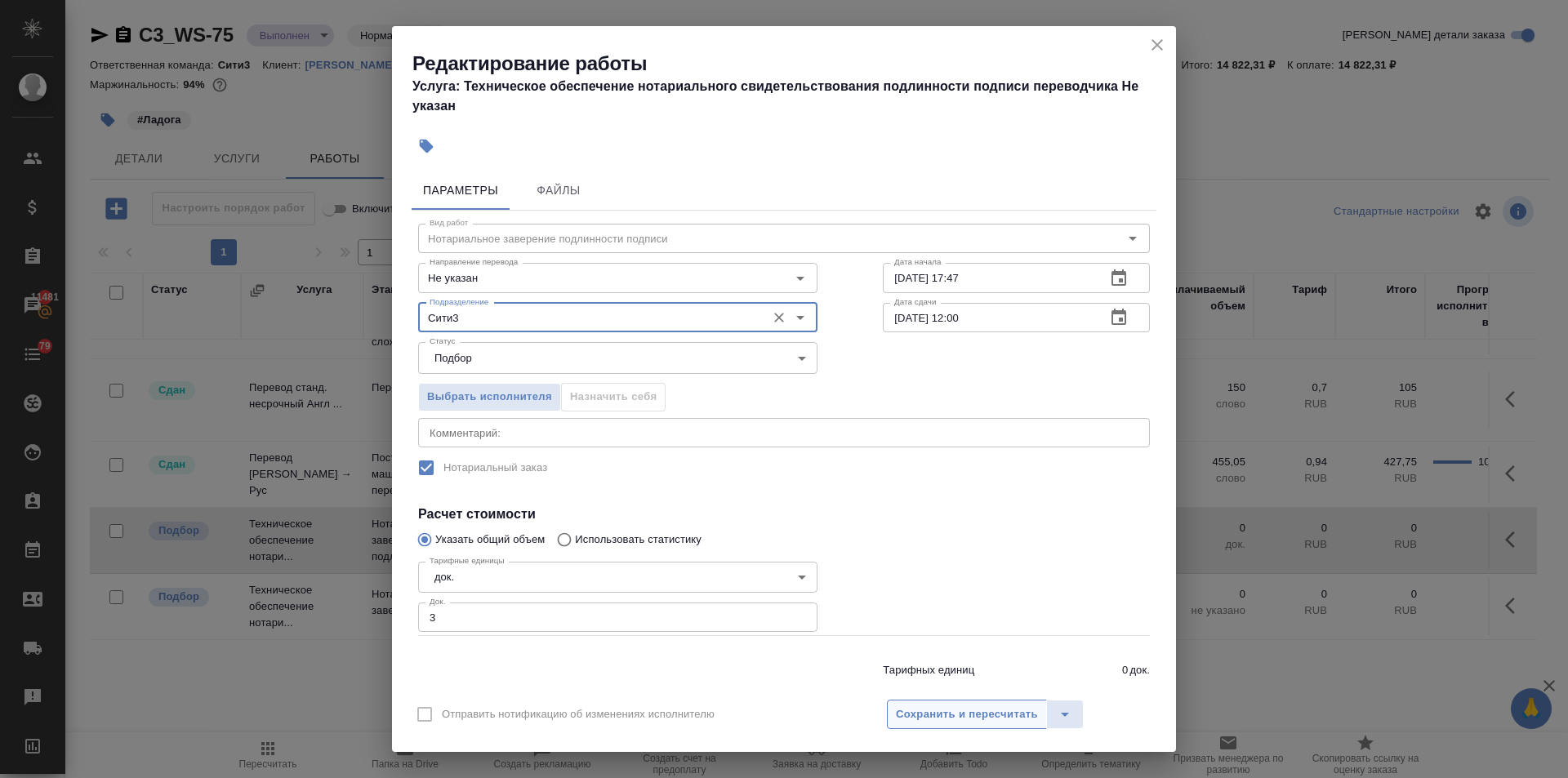
type input "Сити3"
click at [918, 713] on span "Сохранить и пересчитать" at bounding box center [967, 715] width 142 height 19
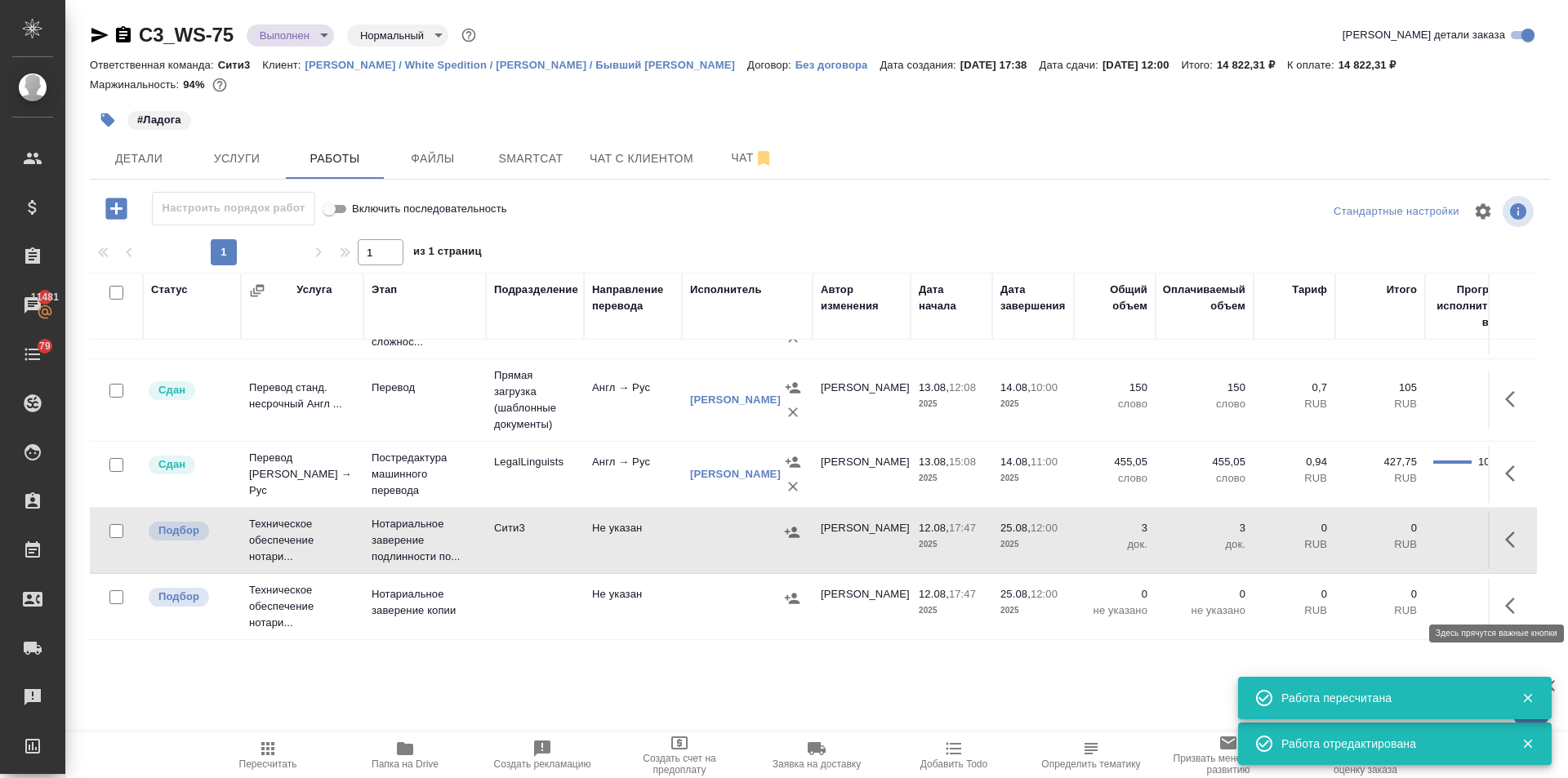
click at [1495, 587] on button "button" at bounding box center [1514, 606] width 39 height 39
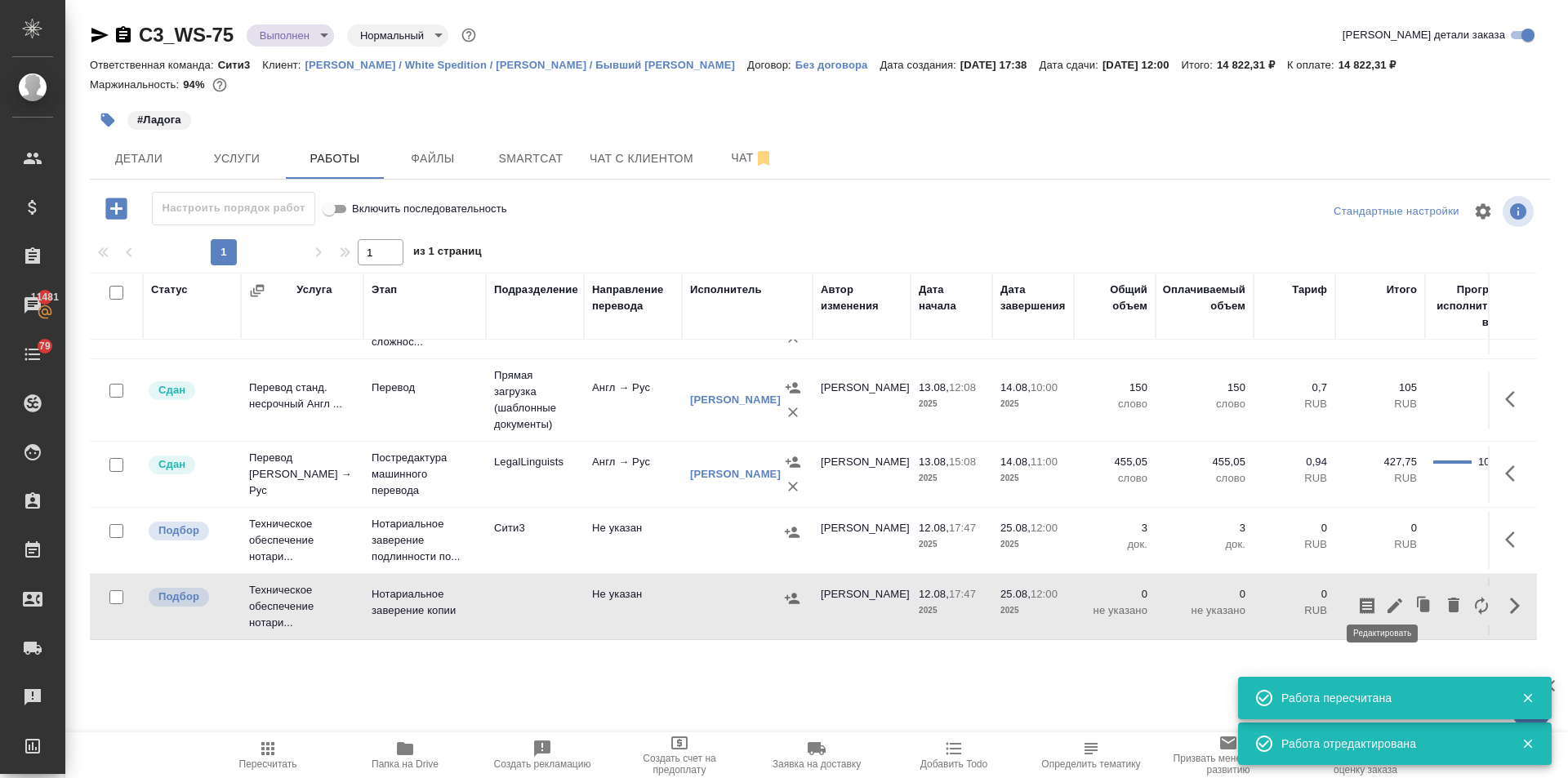
click at [1385, 596] on icon "button" at bounding box center [1395, 606] width 20 height 20
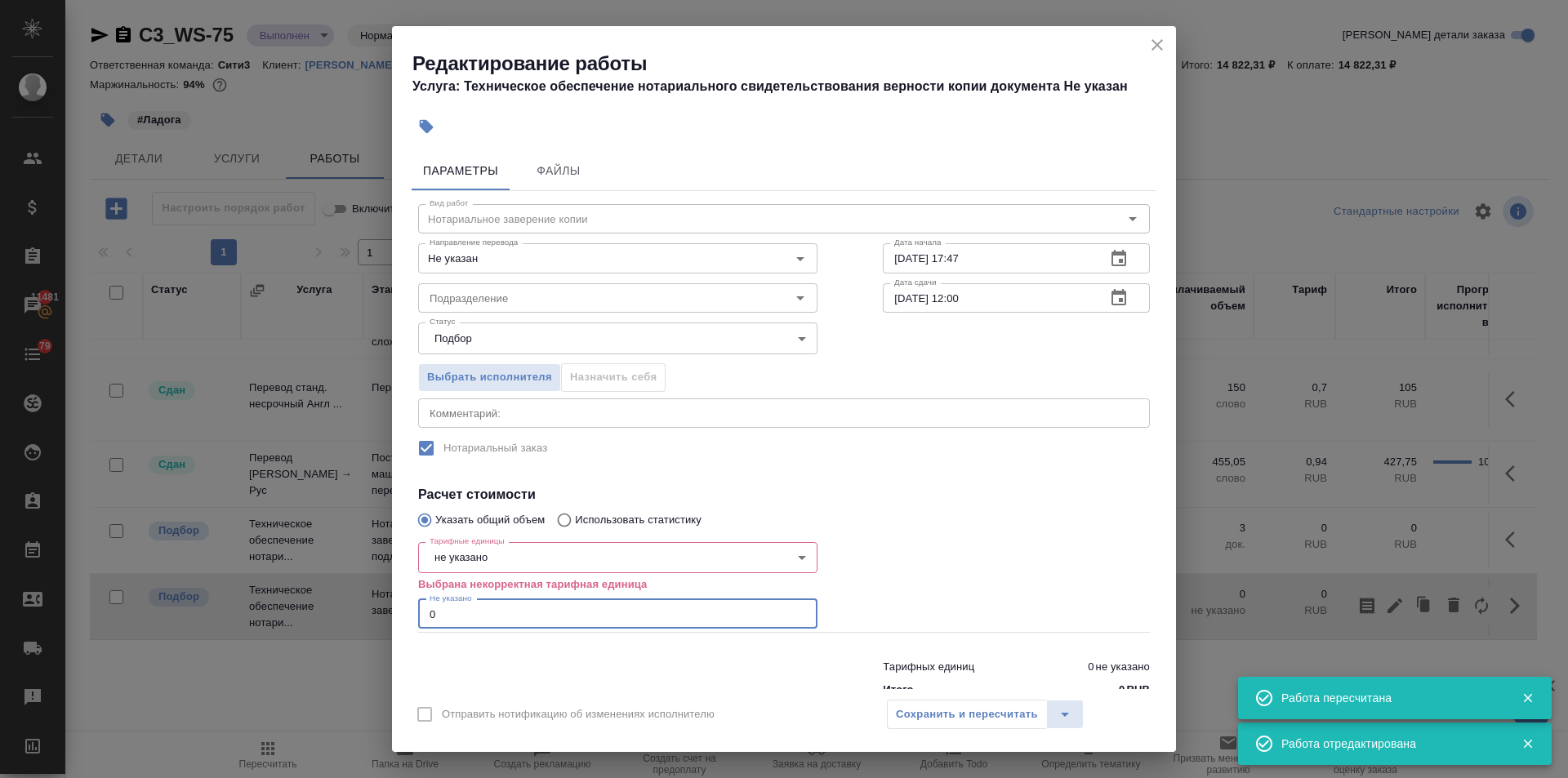
drag, startPoint x: 439, startPoint y: 613, endPoint x: 410, endPoint y: 617, distance: 29.3
click at [410, 617] on div "Параметры Файлы Вид работ Нотариальное заверение копии Вид работ Направление пе…" at bounding box center [784, 417] width 784 height 545
type input "26"
click at [505, 557] on body "🙏 .cls-1 fill:#fff; AWATERA Ilina Ekaterina Клиенты Спецификации Заказы 11481 Ч…" at bounding box center [784, 389] width 1568 height 778
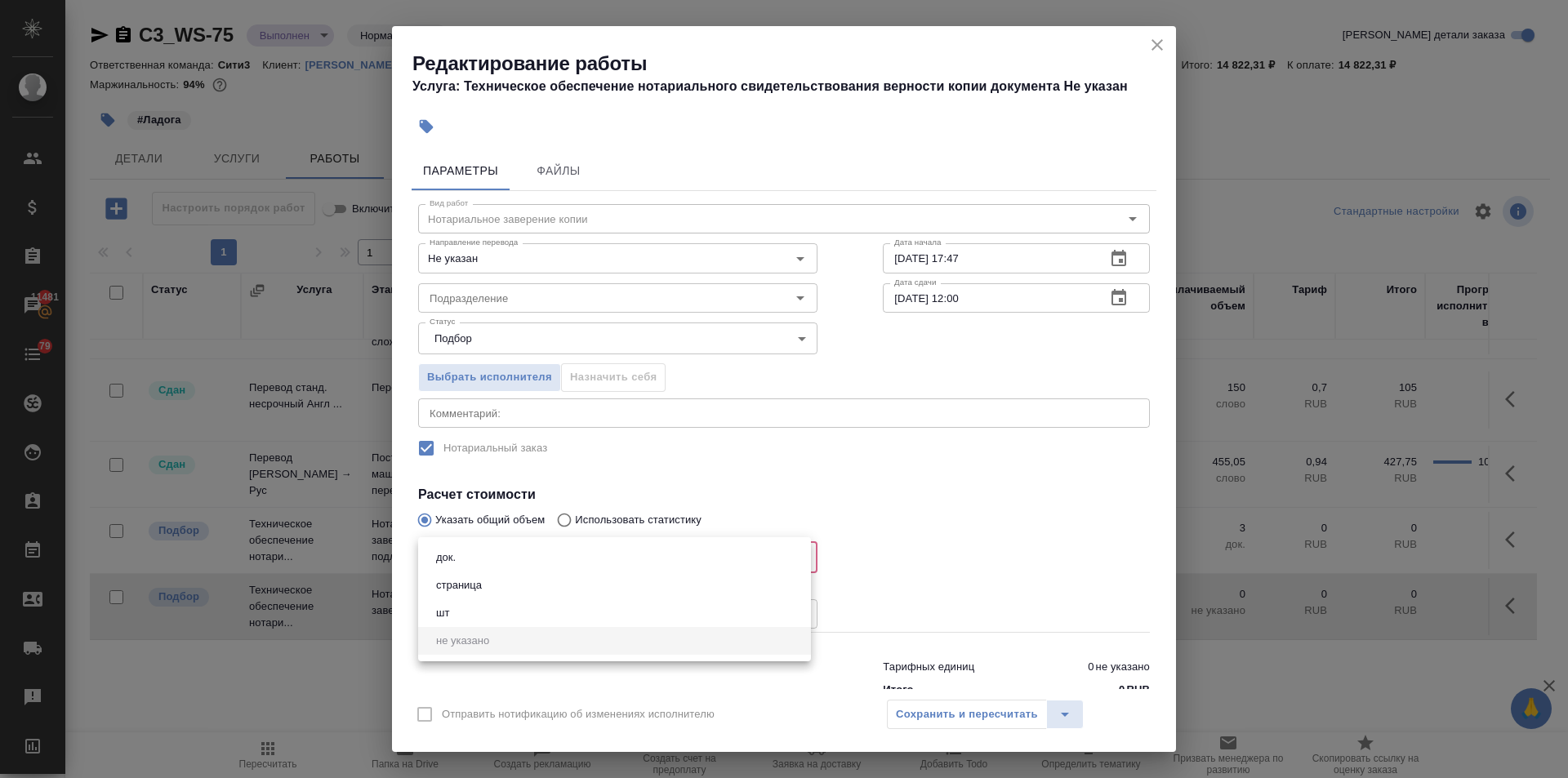
click at [482, 575] on li "страница" at bounding box center [614, 586] width 393 height 28
type input "5a8b1489cc6b4906c91bfdb2"
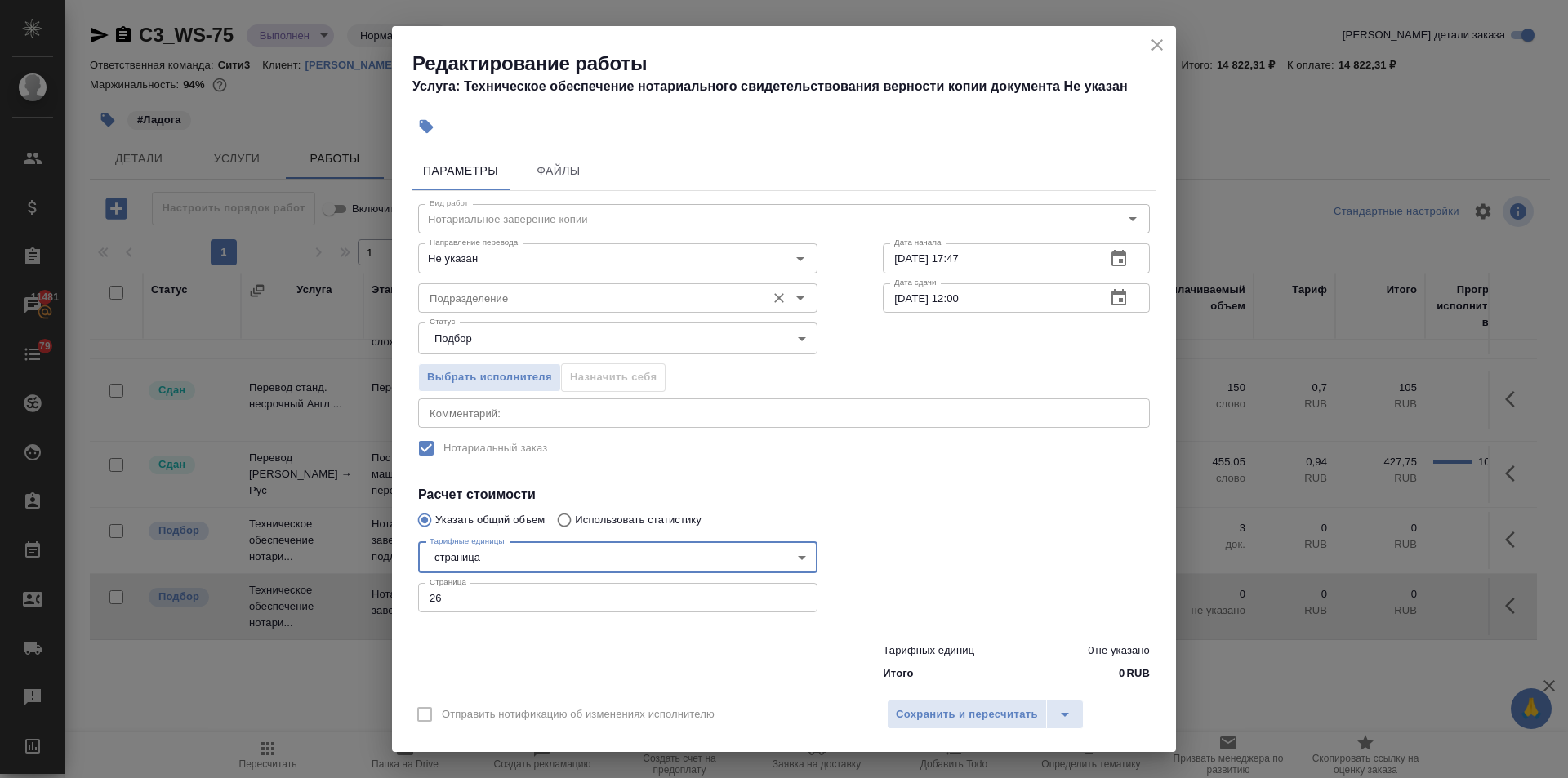
click at [519, 290] on input "Подразделение" at bounding box center [590, 298] width 335 height 20
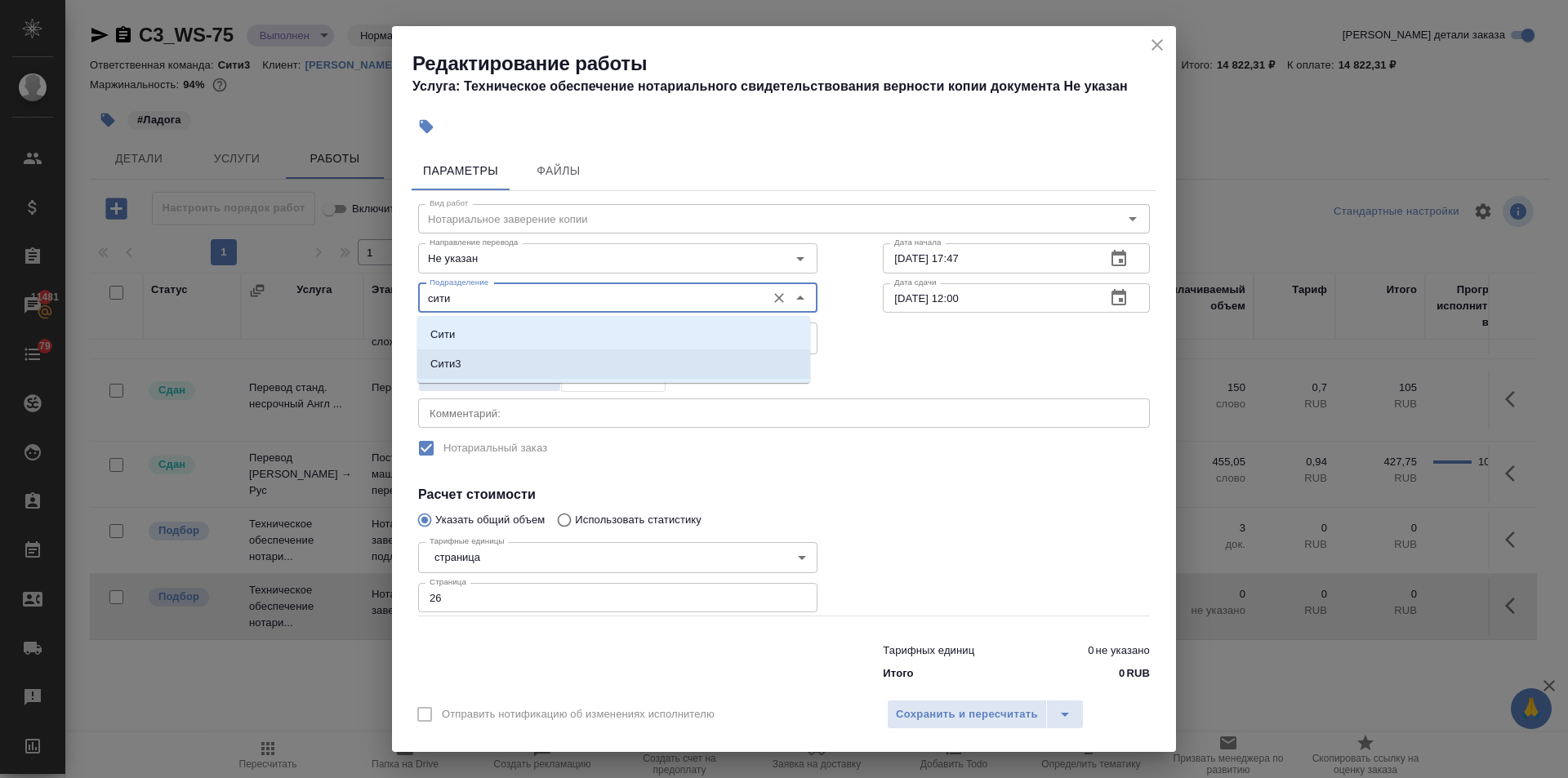
click at [496, 358] on li "Сити3" at bounding box center [613, 364] width 393 height 30
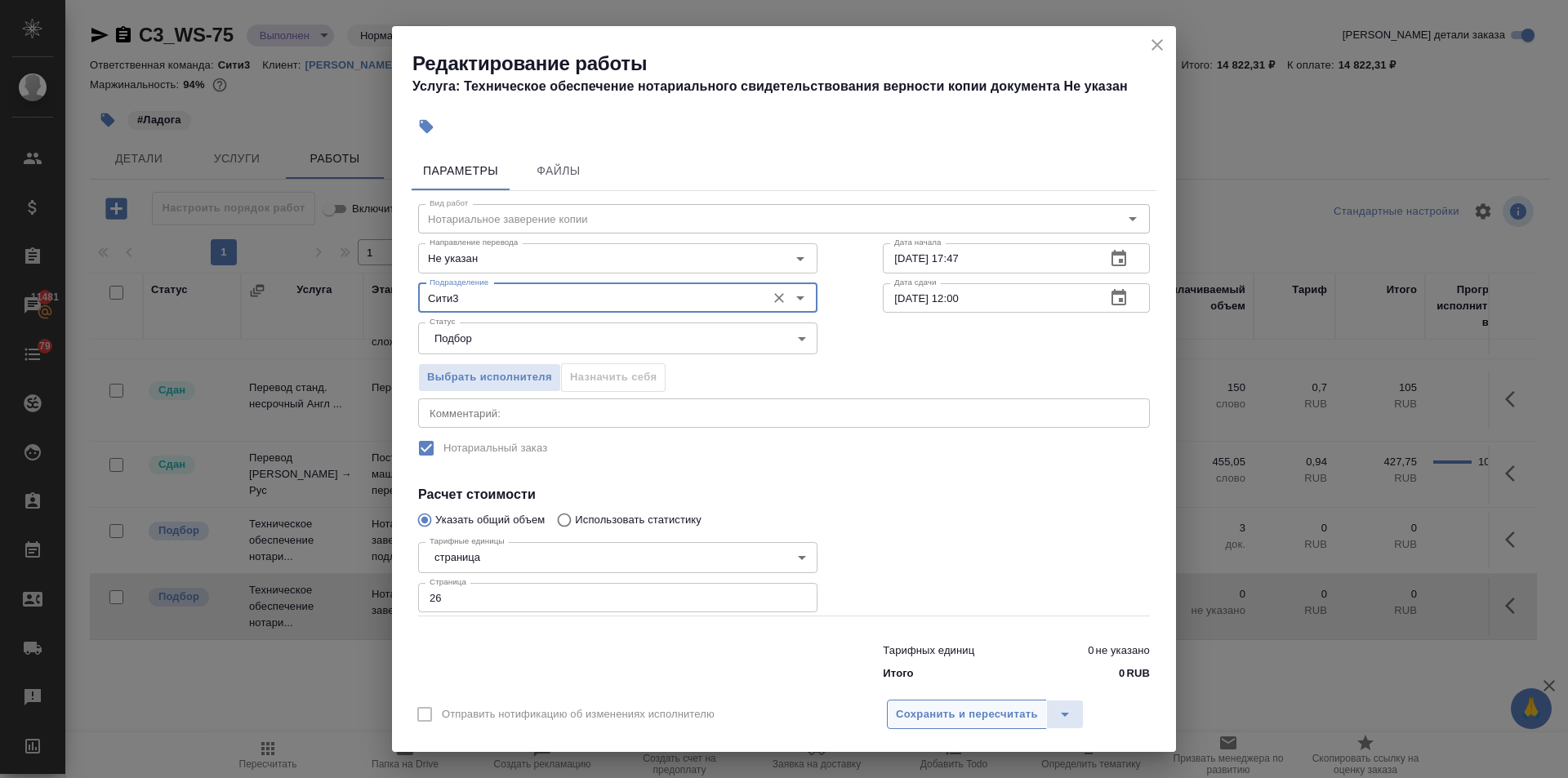
type input "Сити3"
click at [964, 706] on span "Сохранить и пересчитать" at bounding box center [967, 715] width 142 height 19
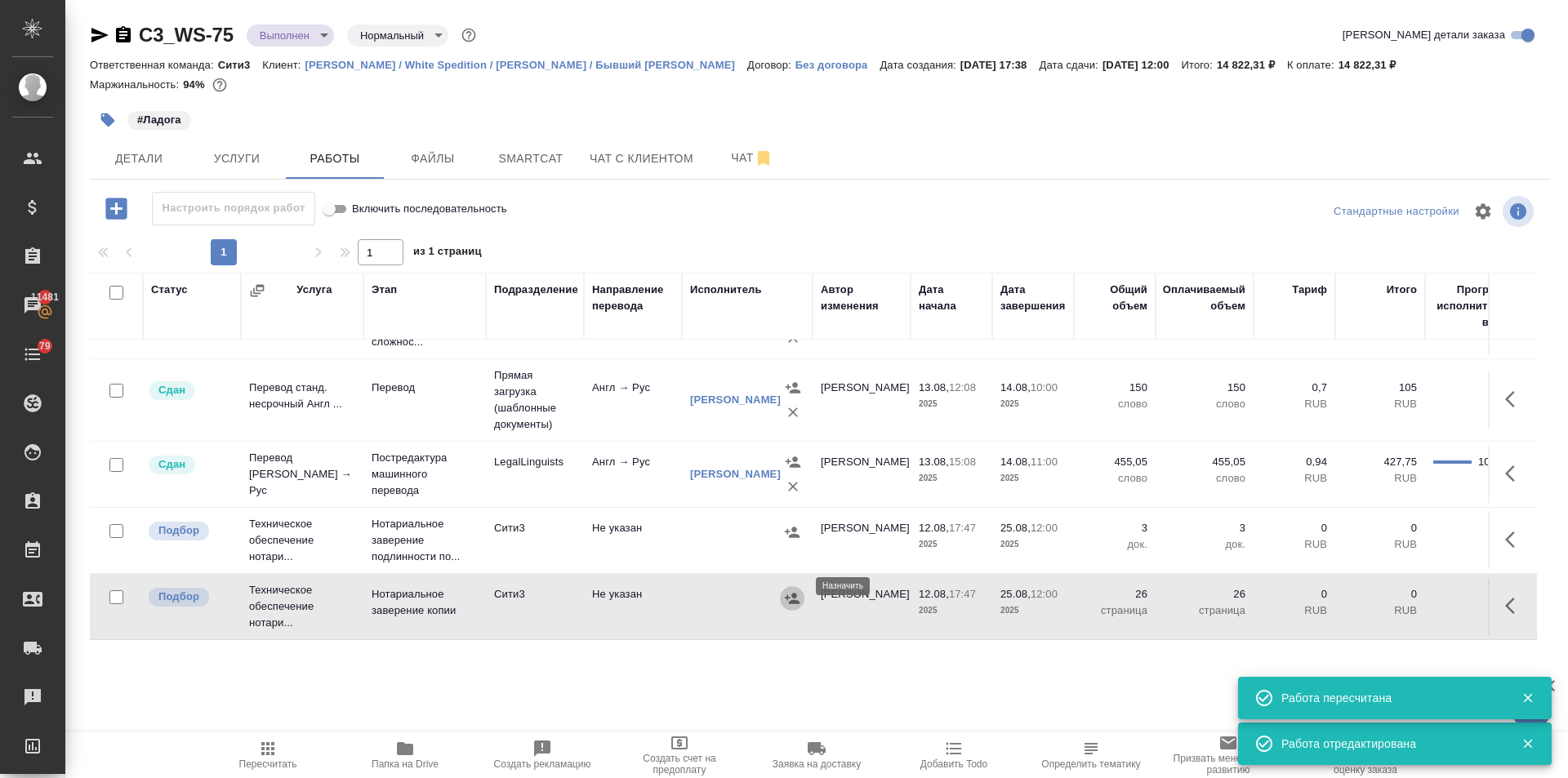
click at [788, 593] on icon "button" at bounding box center [792, 598] width 15 height 11
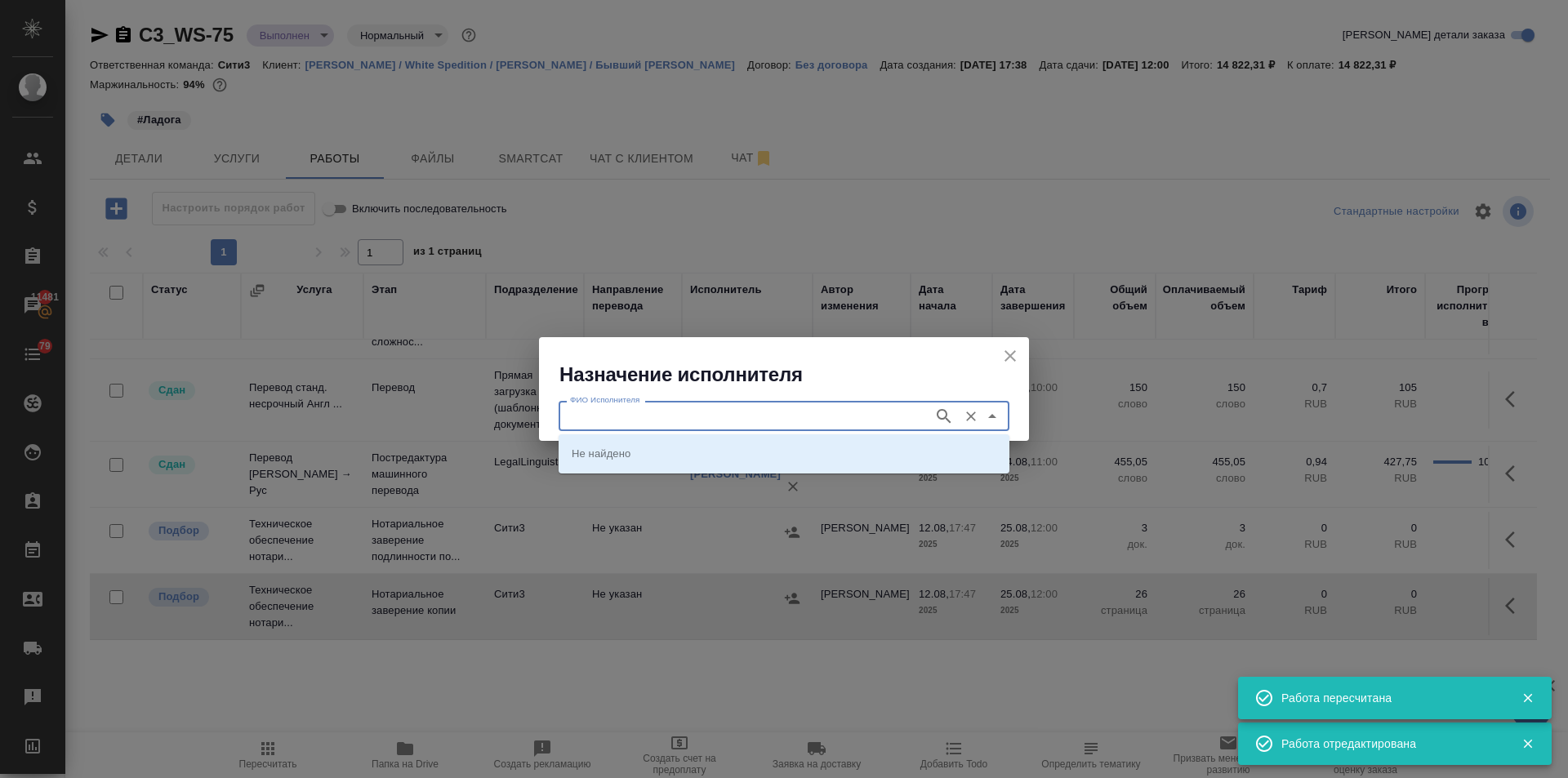
click at [611, 417] on input "ФИО Исполнителя" at bounding box center [744, 415] width 362 height 20
type input "миллер"
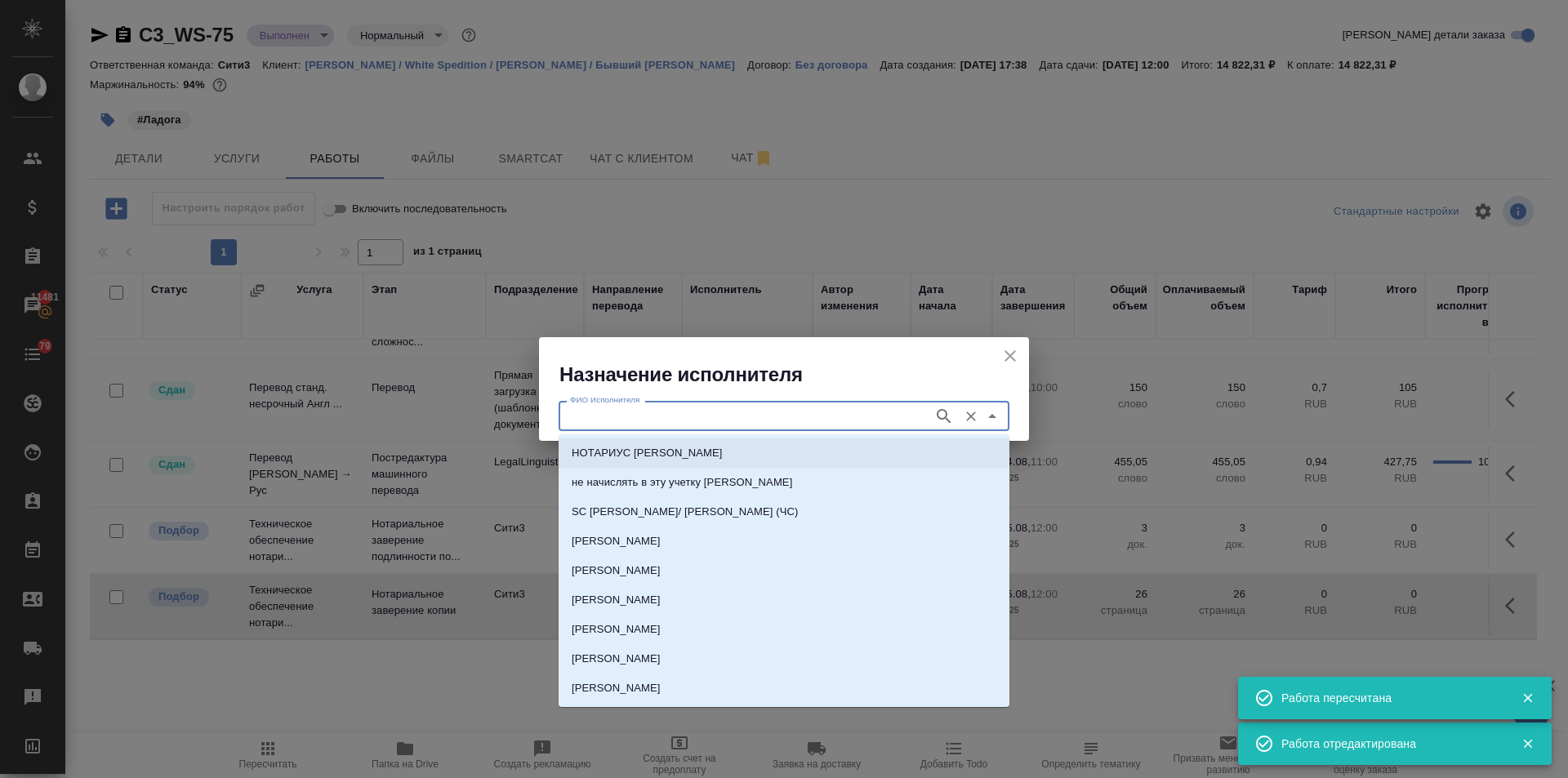
click at [607, 446] on p "НОТАРИУС Миллер Николай Николаевич" at bounding box center [647, 454] width 151 height 17
type input "НОТАРИУС Миллер Николай Николаевич"
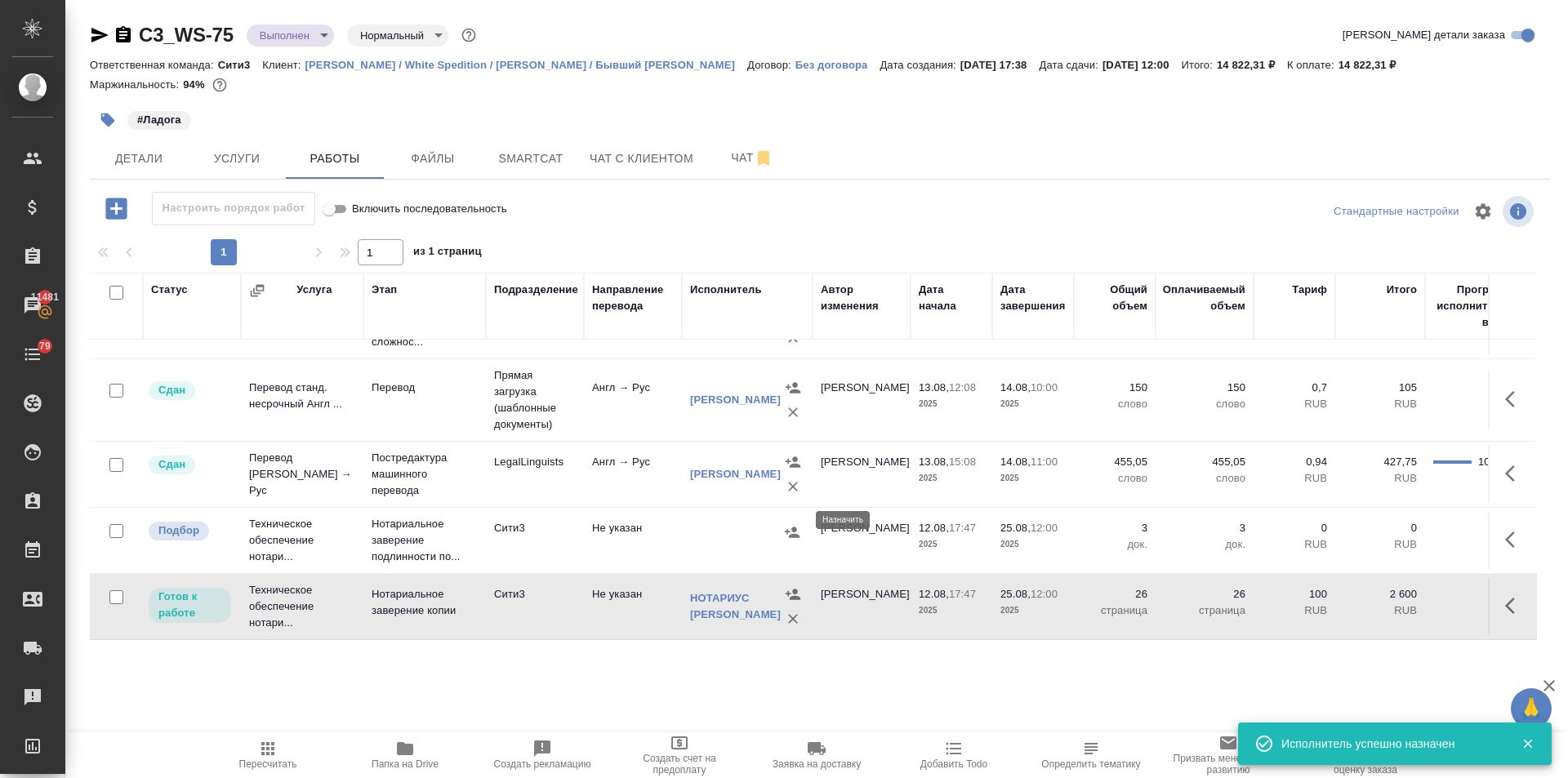
click at [789, 525] on icon "button" at bounding box center [792, 533] width 17 height 17
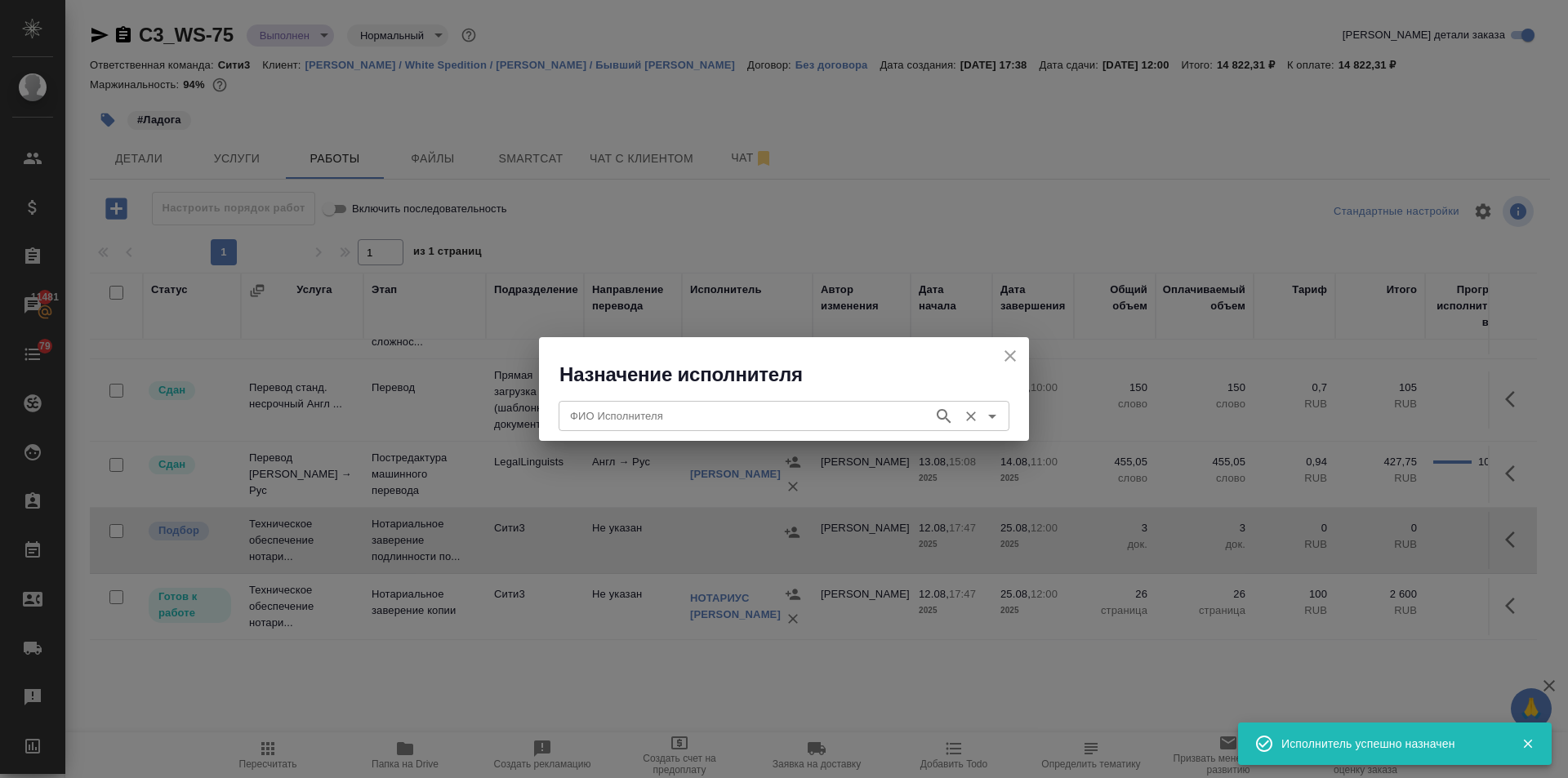
click at [634, 420] on input "ФИО Исполнителя" at bounding box center [744, 415] width 362 height 20
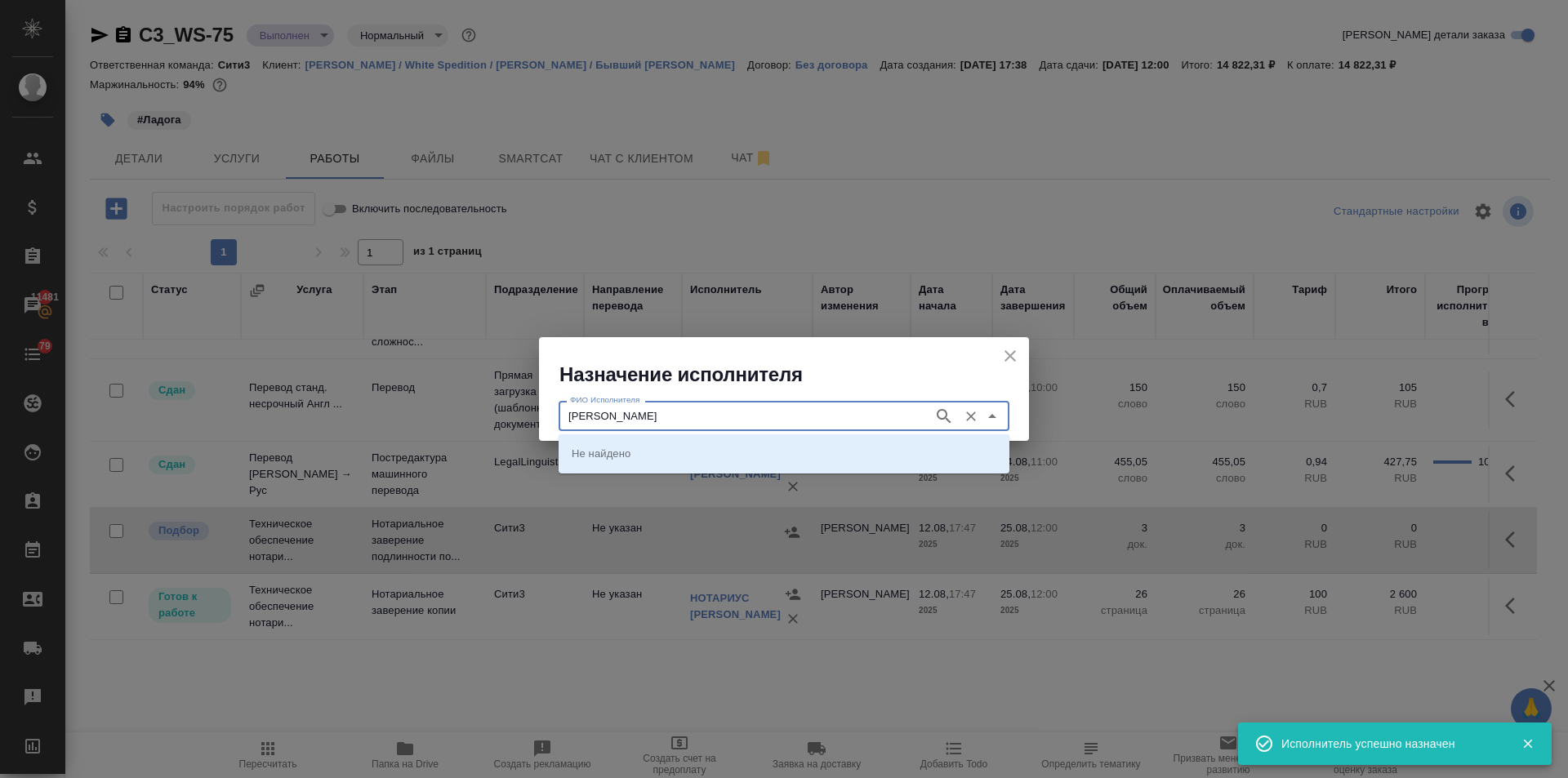
type input "миллер"
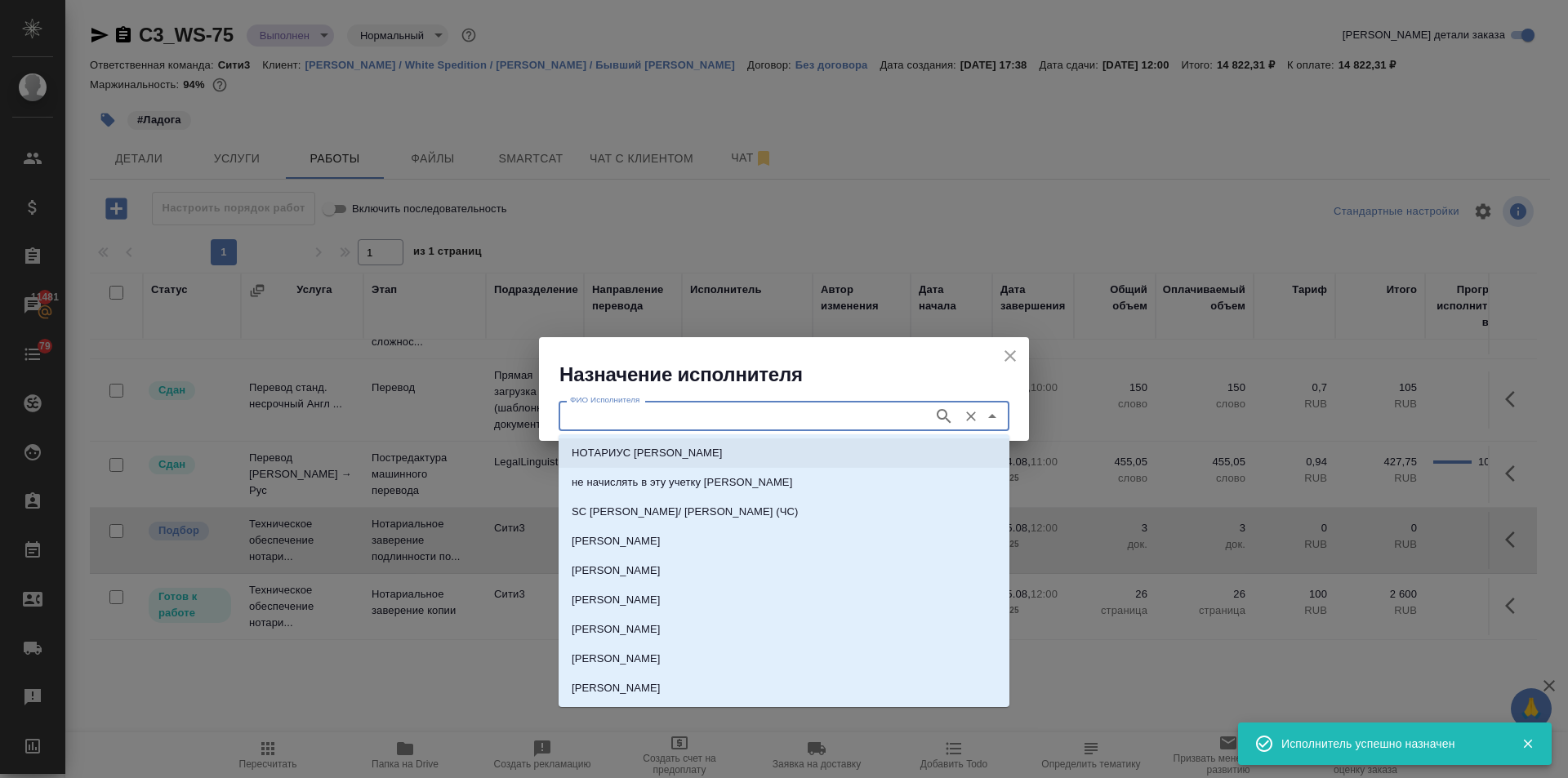
drag, startPoint x: 633, startPoint y: 444, endPoint x: 616, endPoint y: 450, distance: 18.0
click at [631, 444] on li "НОТАРИУС Миллер Николай Николаевич" at bounding box center [784, 454] width 451 height 30
type input "НОТАРИУС Миллер Николай Николаевич"
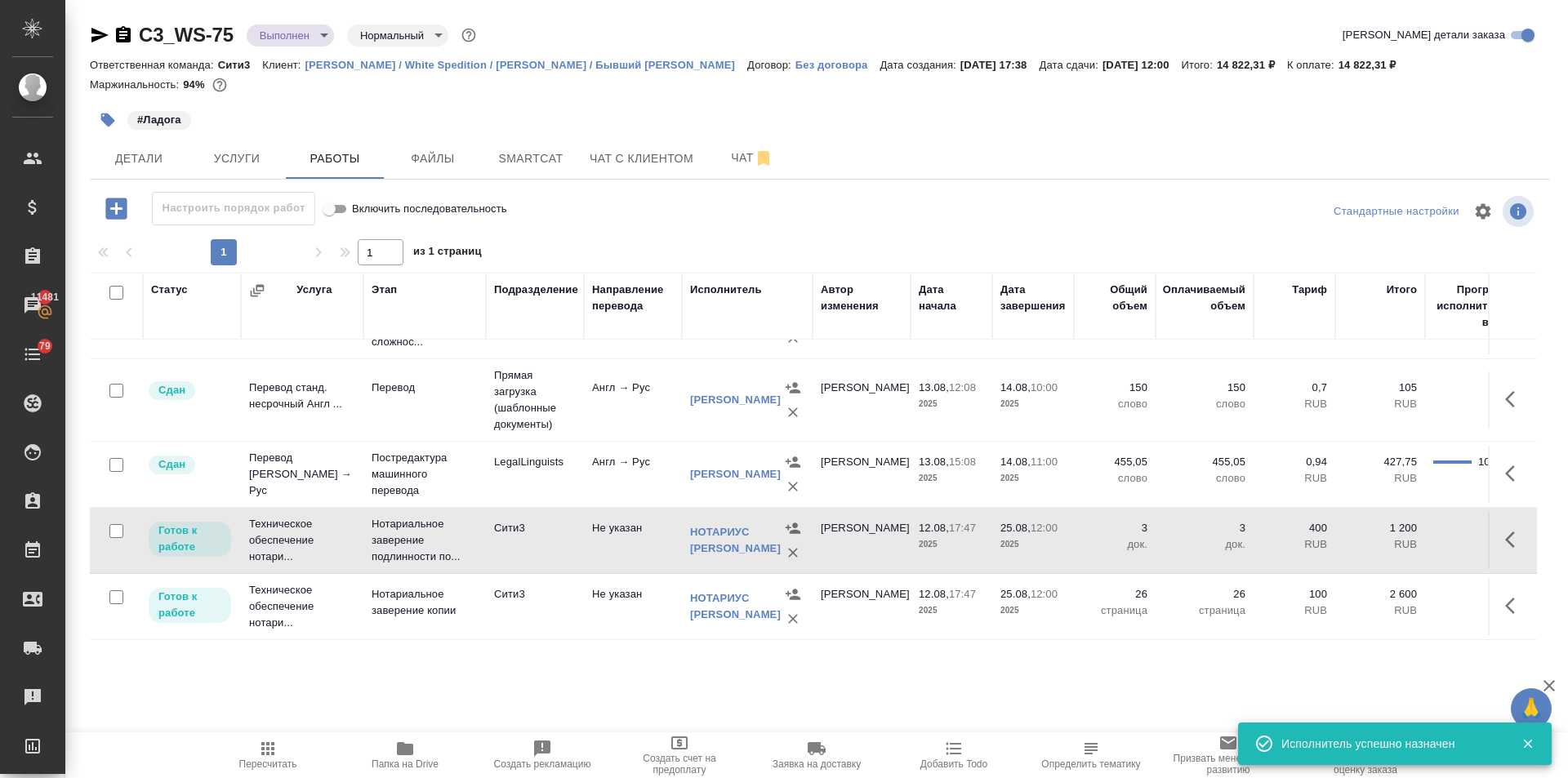
click at [259, 747] on icon "button" at bounding box center [268, 749] width 20 height 20
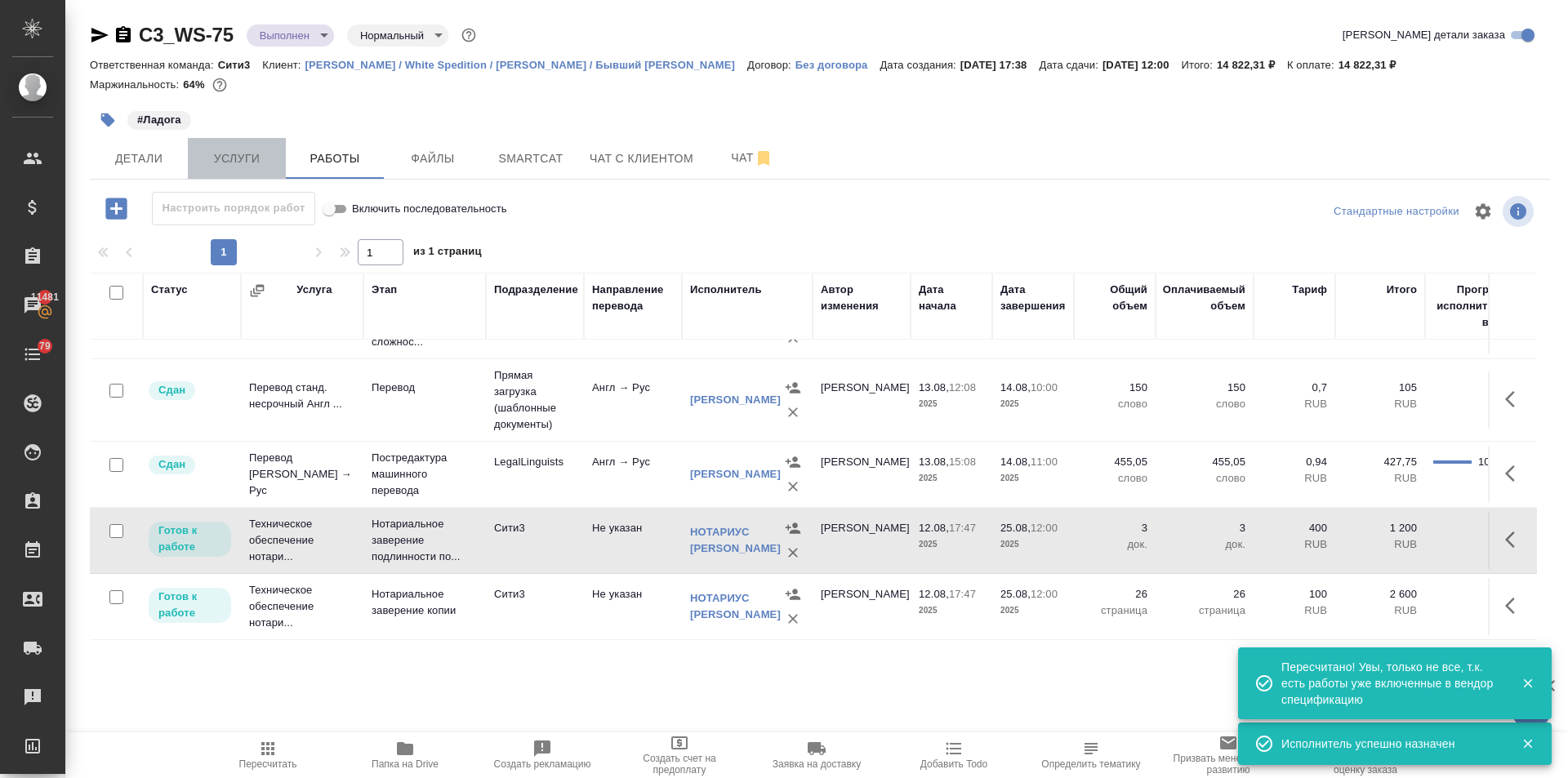
click at [218, 146] on button "Услуги" at bounding box center [237, 158] width 98 height 41
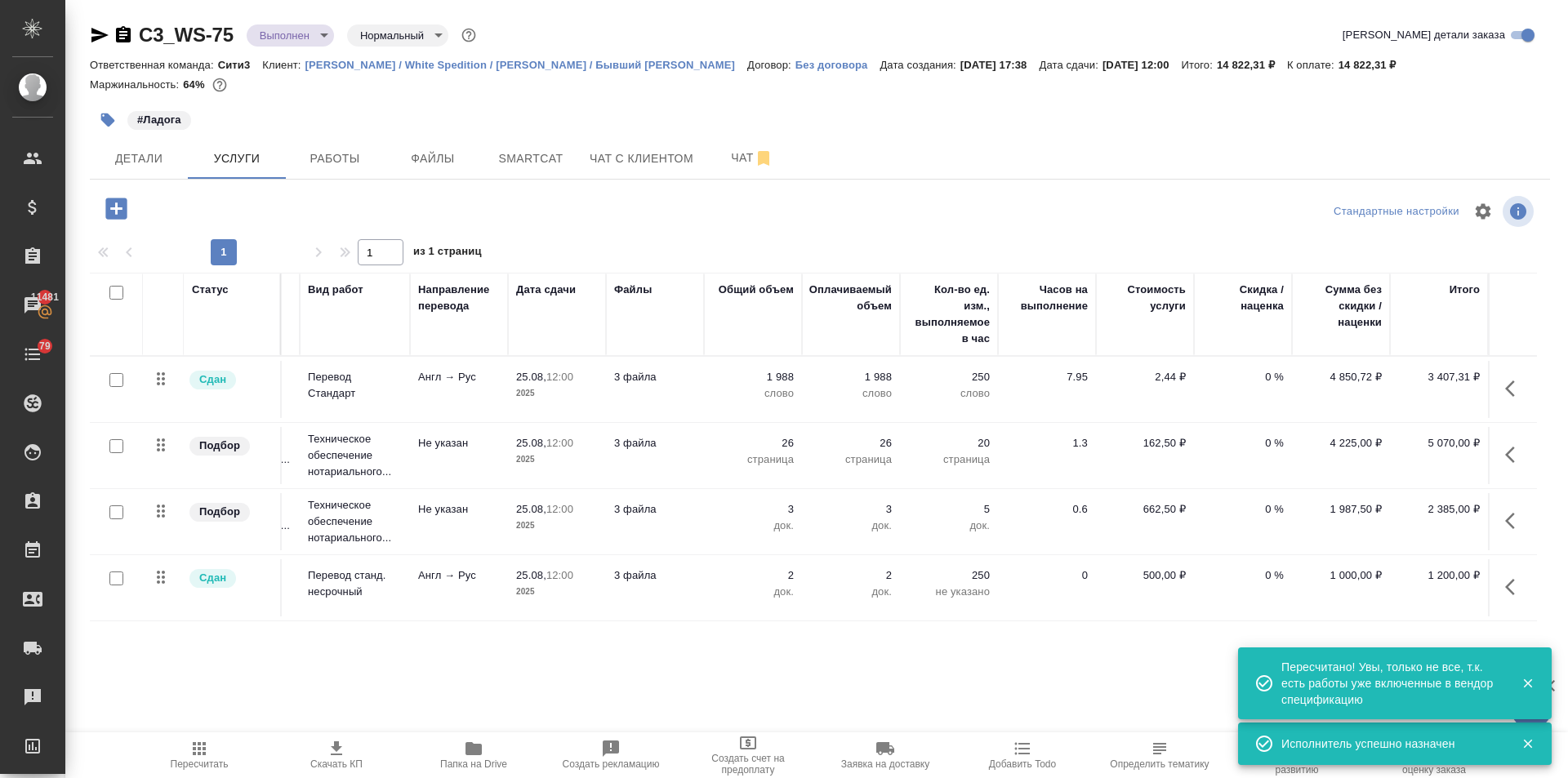
scroll to position [0, 104]
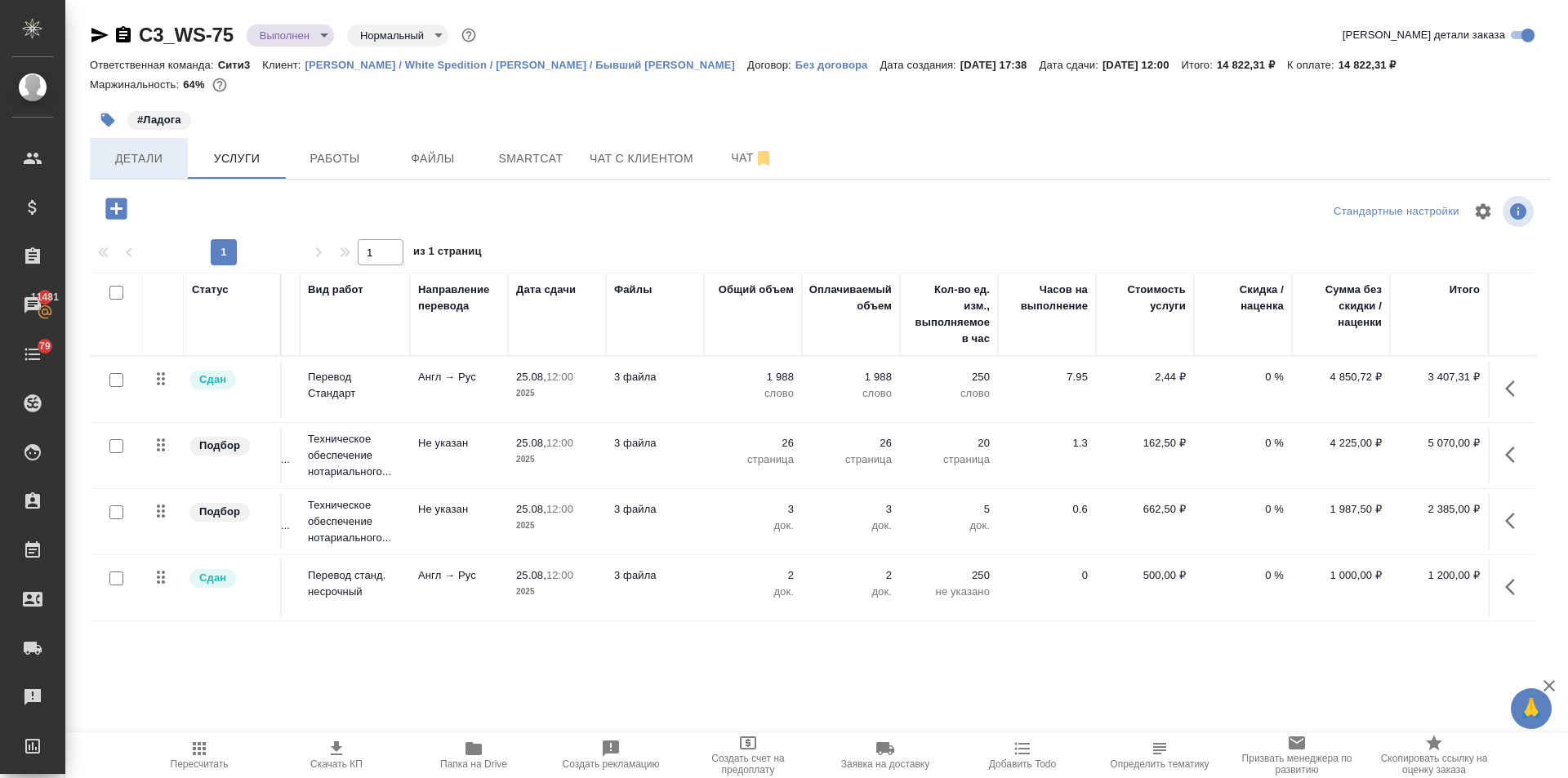
click at [147, 165] on span "Детали" at bounding box center [138, 159] width 79 height 21
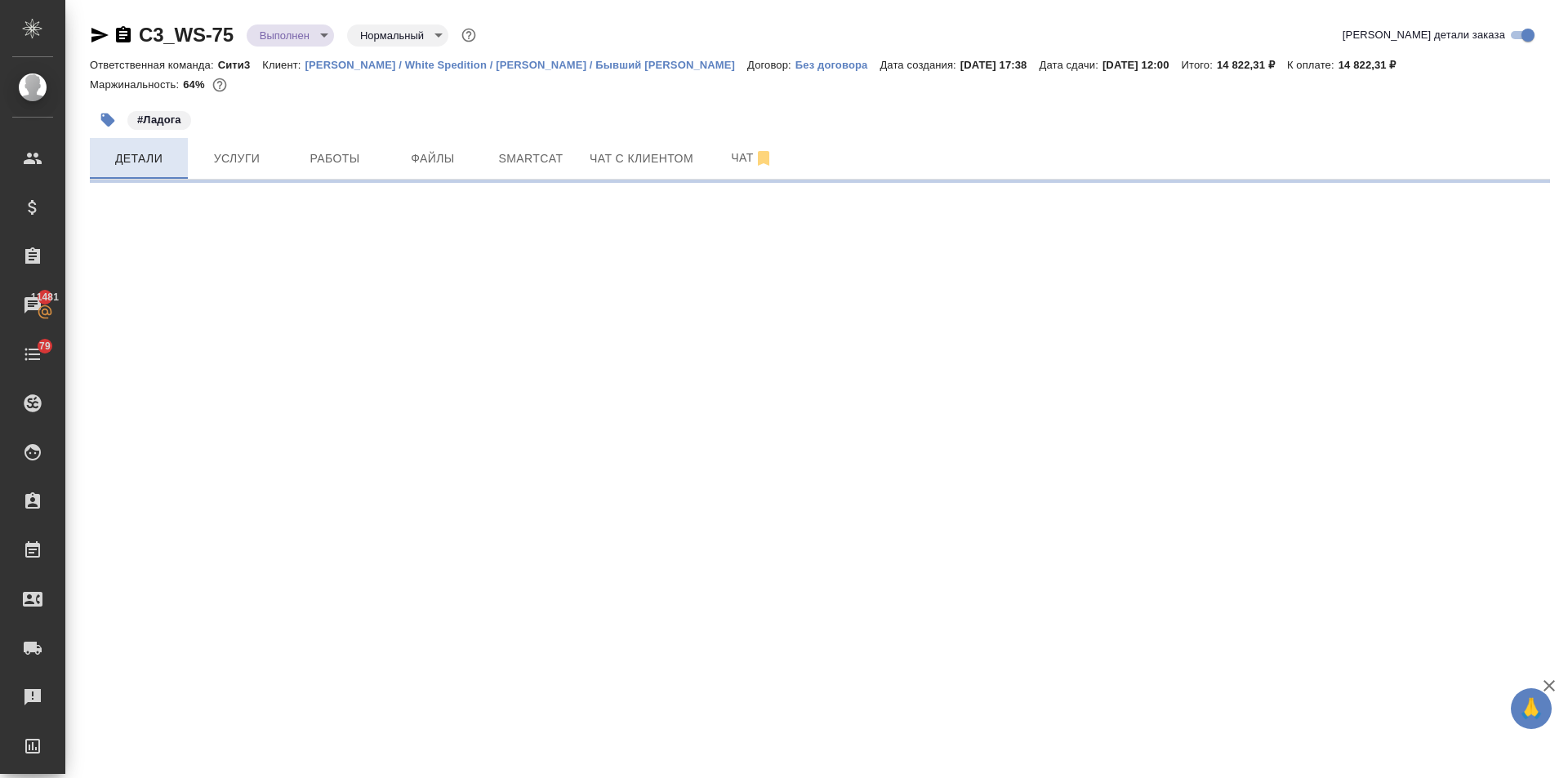
select select "RU"
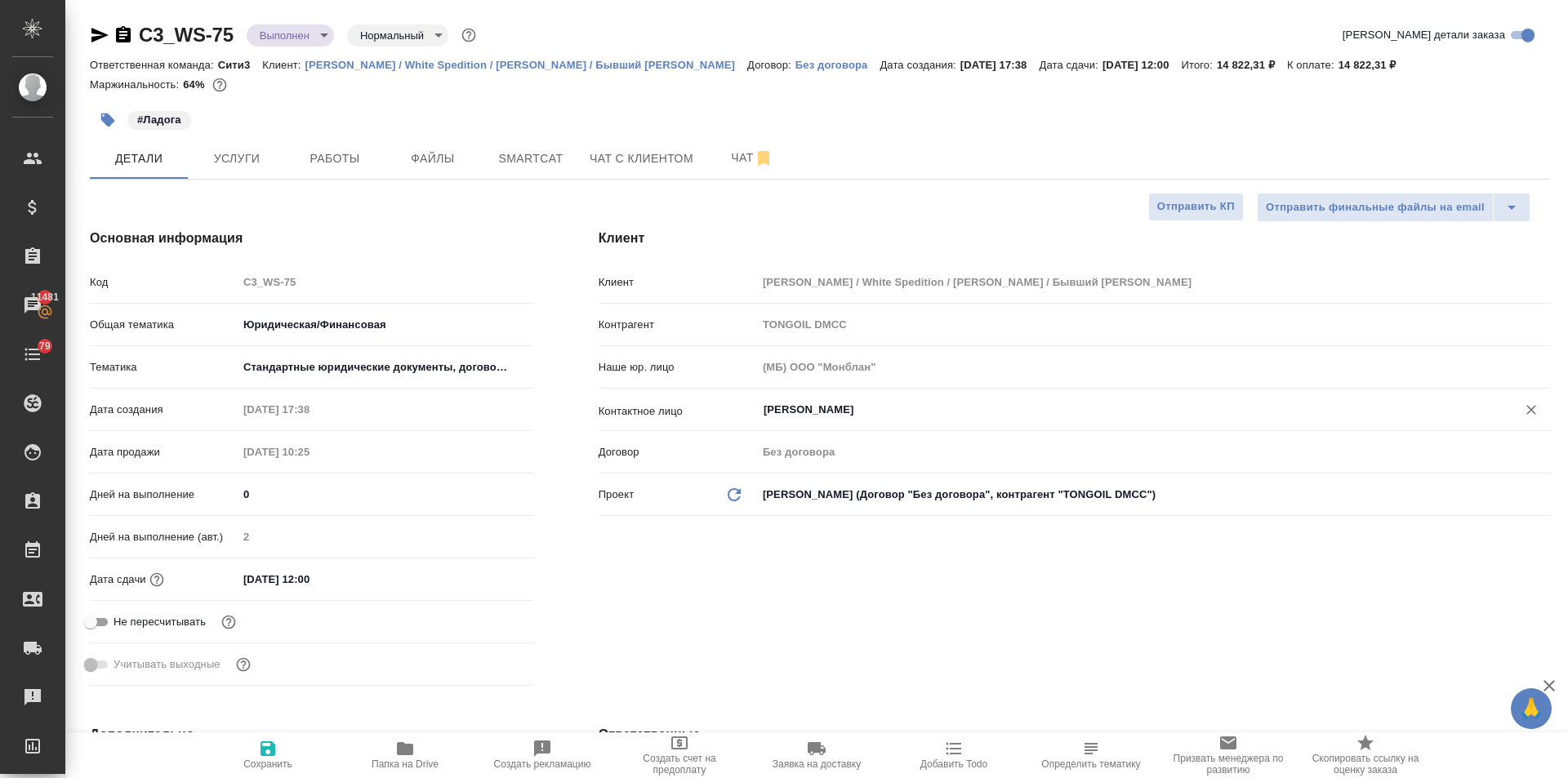
type textarea "x"
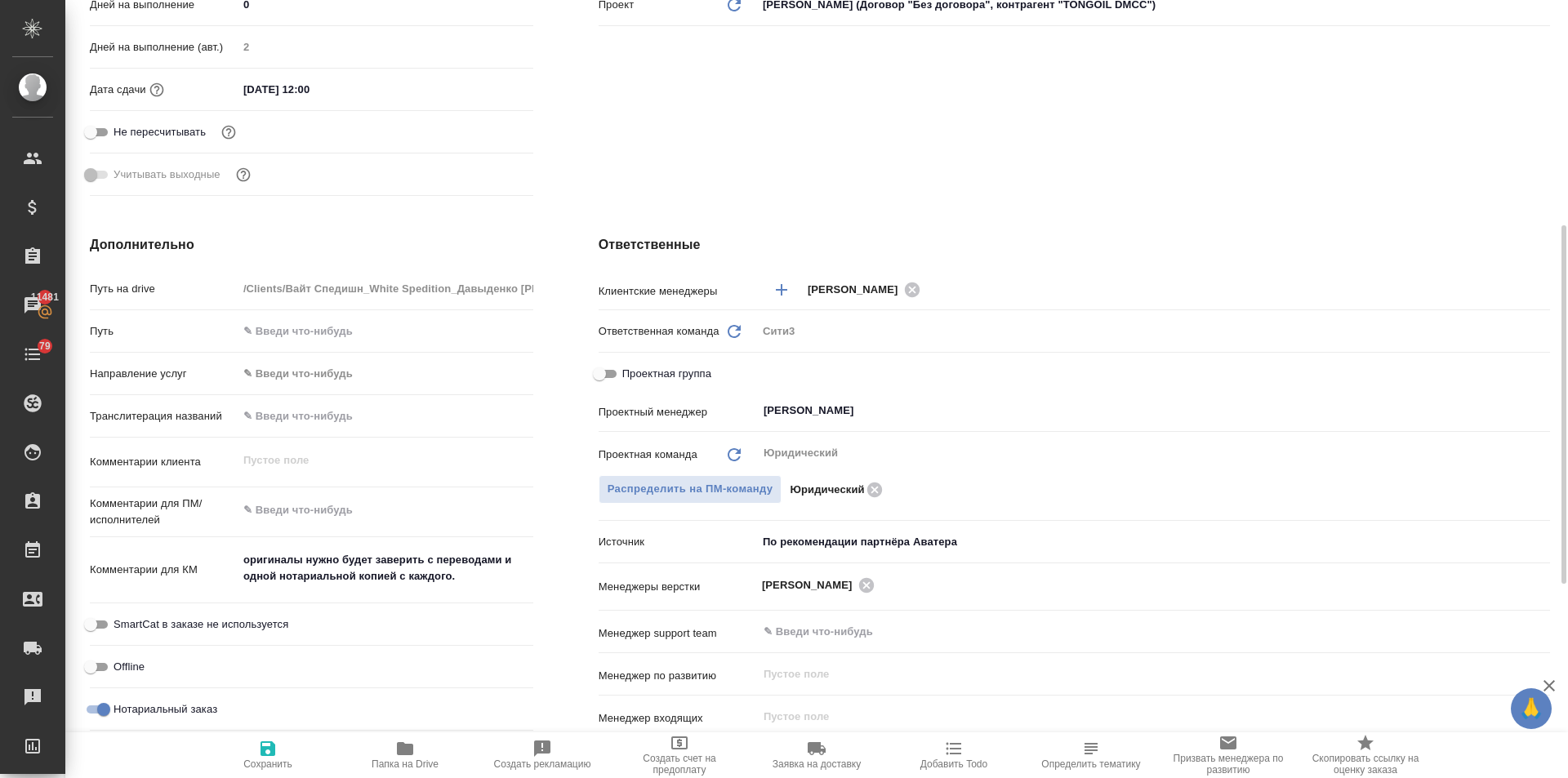
drag, startPoint x: 599, startPoint y: 372, endPoint x: 660, endPoint y: 385, distance: 62.4
click at [600, 372] on input "Проектная группа" at bounding box center [599, 374] width 59 height 20
checkbox input "true"
type textarea "x"
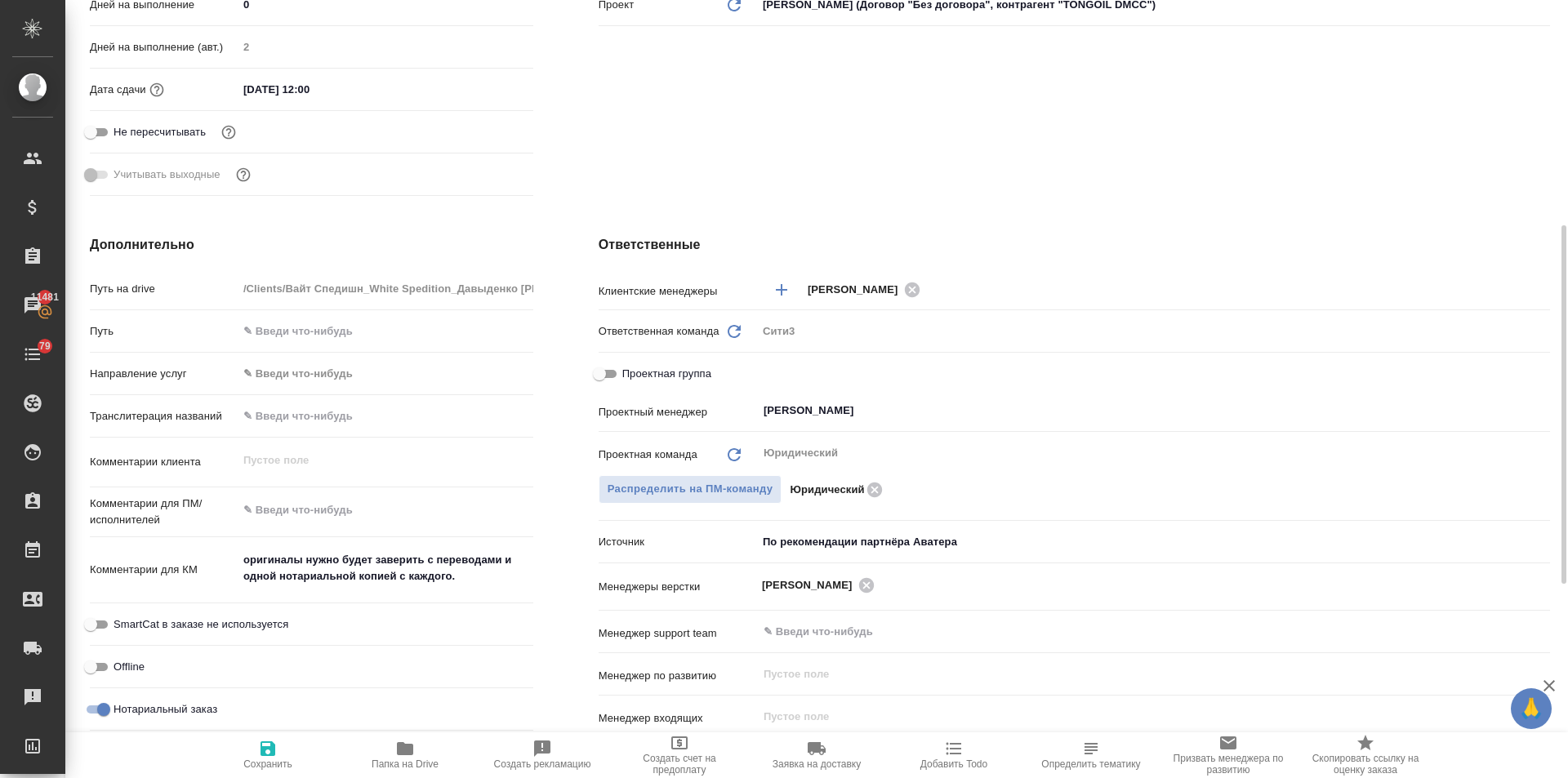
type textarea "x"
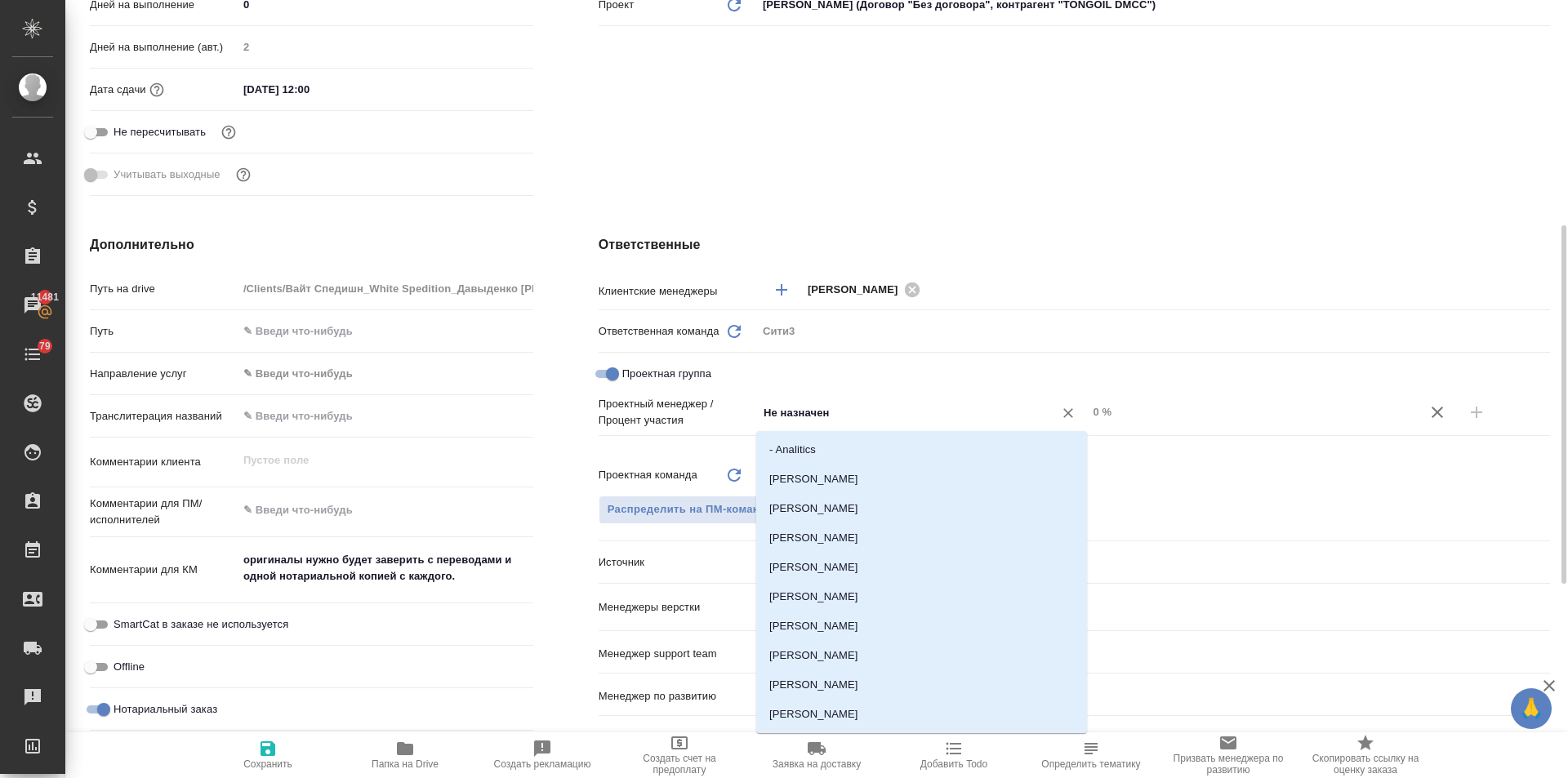
drag, startPoint x: 835, startPoint y: 410, endPoint x: 688, endPoint y: 377, distance: 150.7
click at [688, 377] on div "Клиентские менеджеры Ильина Екатерина ​ Ответственная команда Обновить Сити3 c3…" at bounding box center [1074, 563] width 952 height 576
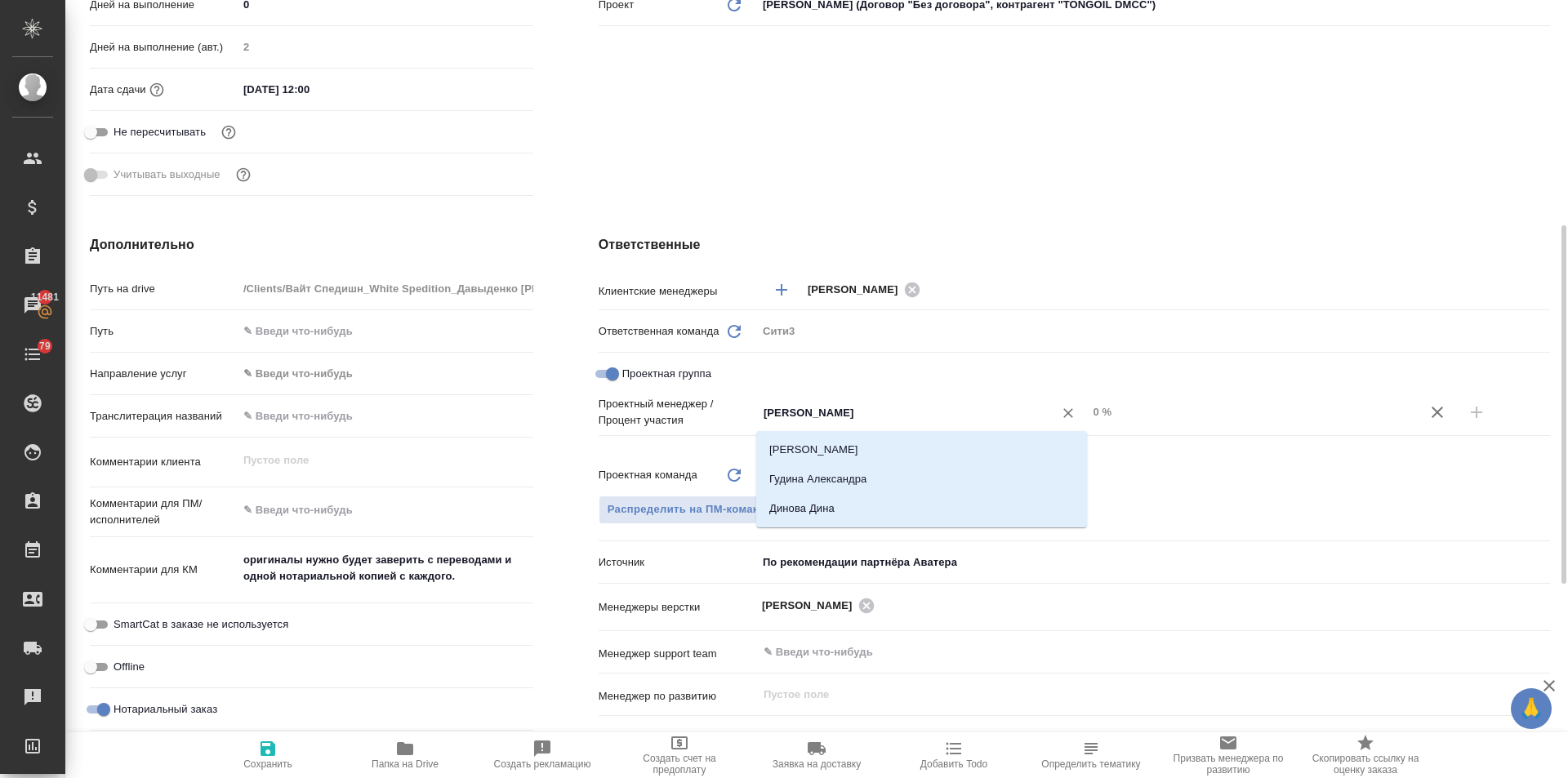
type input "динар"
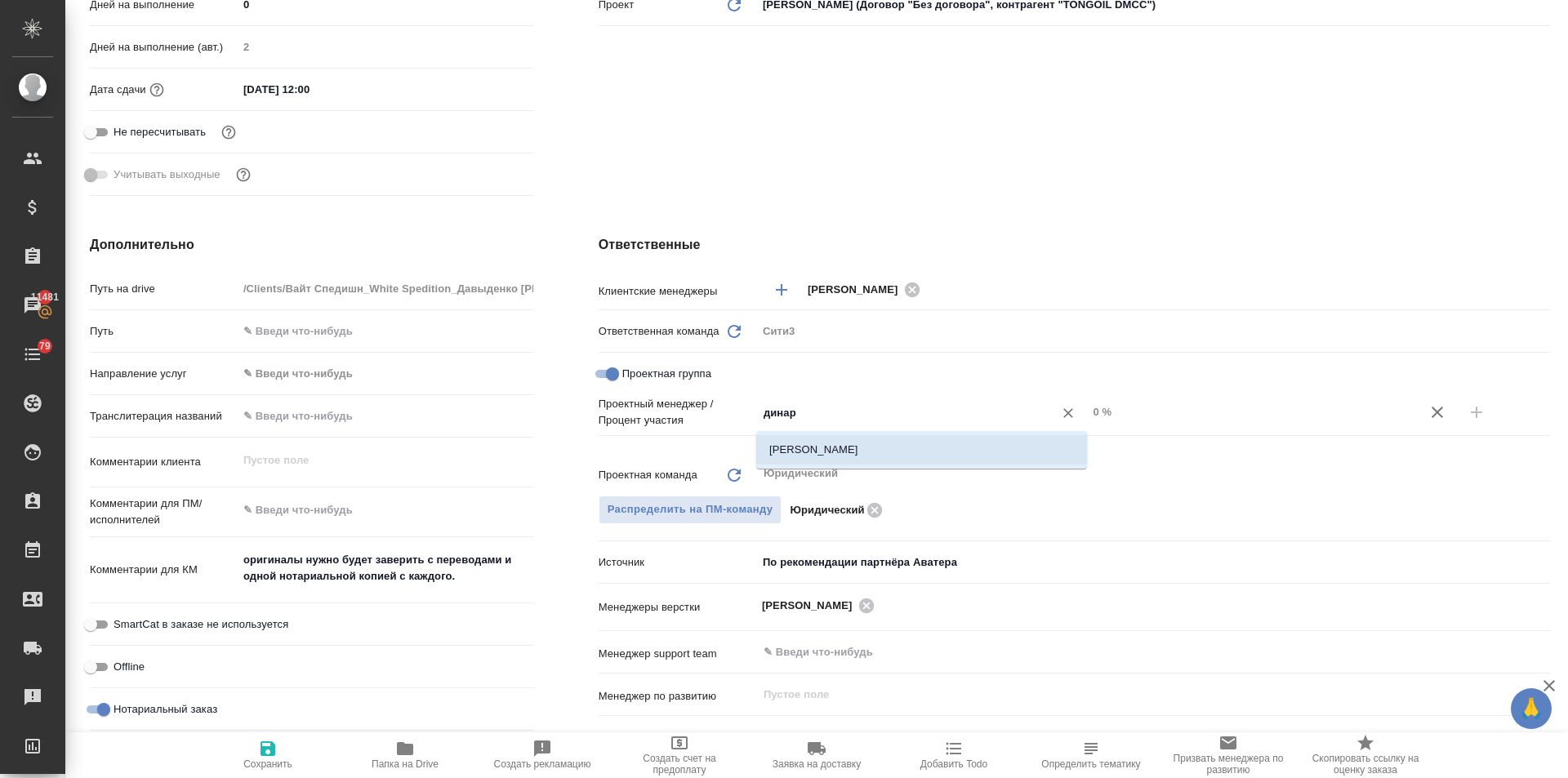
click at [831, 451] on li "Валеев Динар" at bounding box center [922, 450] width 331 height 30
type textarea "x"
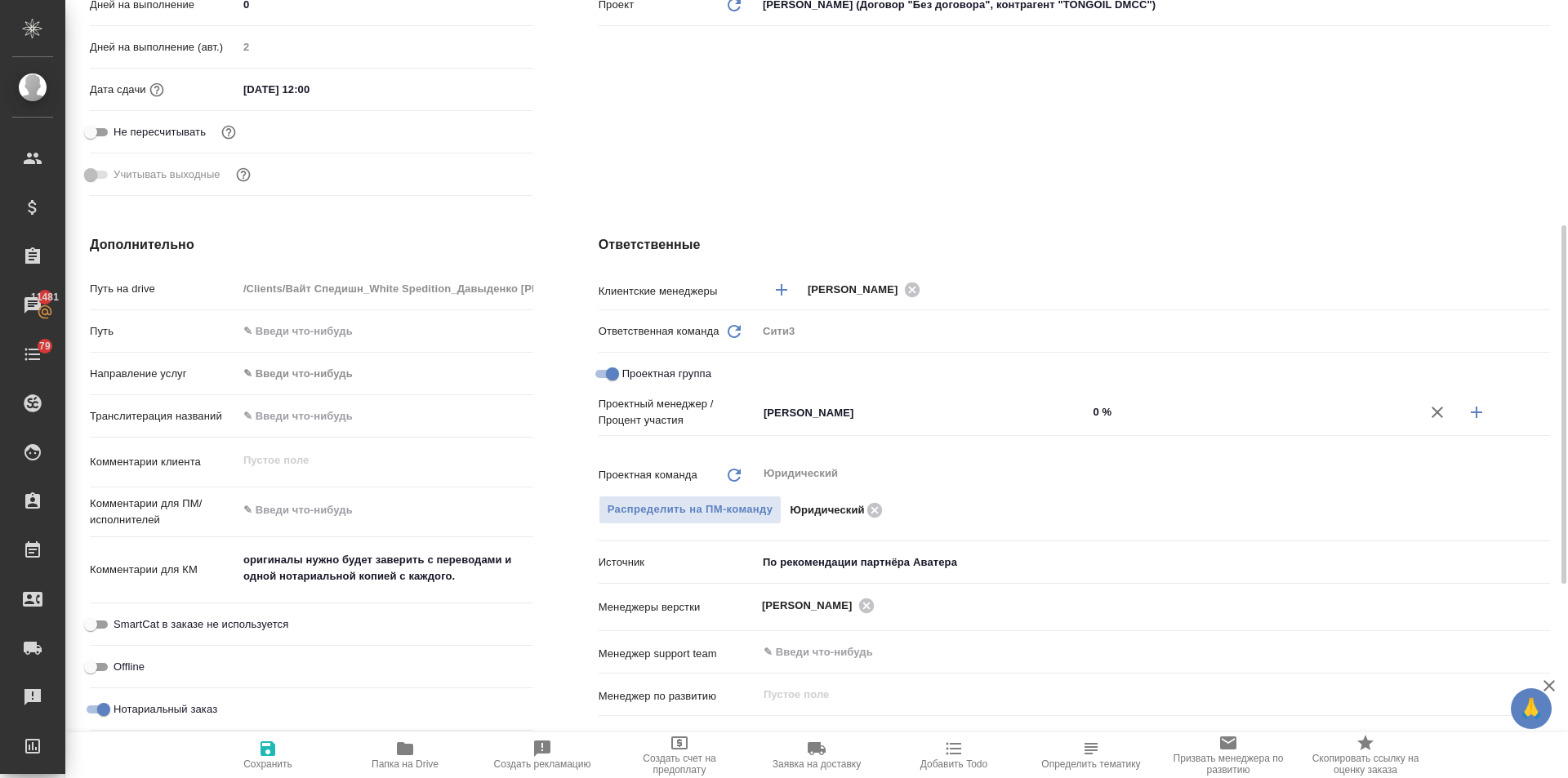
click at [1473, 406] on icon "button" at bounding box center [1476, 413] width 20 height 20
type textarea "x"
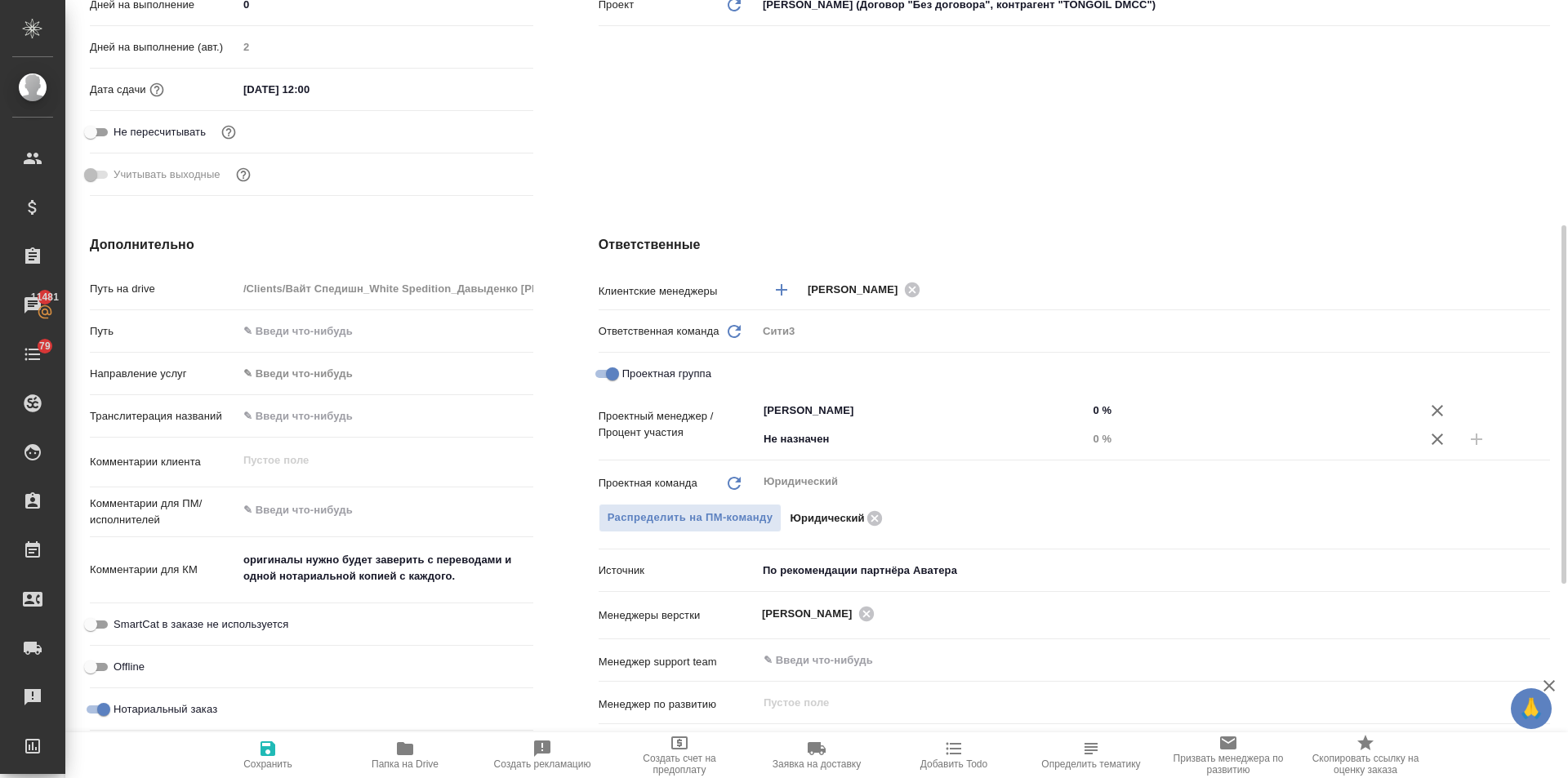
drag, startPoint x: 851, startPoint y: 450, endPoint x: 726, endPoint y: 422, distance: 128.1
click at [703, 418] on div "Проектный менеджер / Процент участия Валеев Динар ​ 0 % Не назначен ​ 0 %" at bounding box center [1074, 425] width 952 height 57
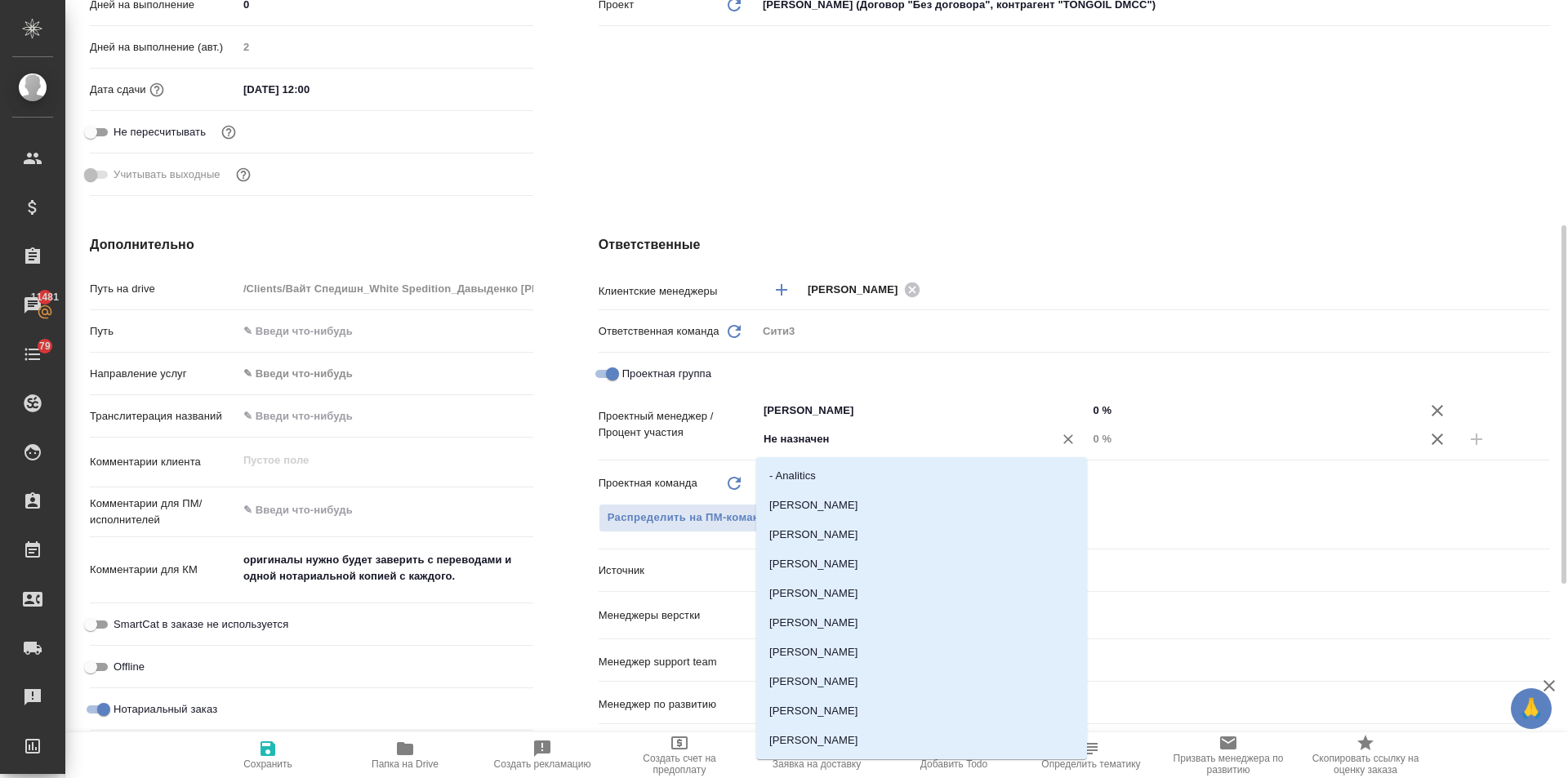
drag, startPoint x: 775, startPoint y: 427, endPoint x: 696, endPoint y: 428, distance: 79.0
click at [696, 428] on div "Проектный менеджер / Процент участия Валеев Динар ​ 0 % Не назначен ​ 0 %" at bounding box center [1074, 425] width 952 height 57
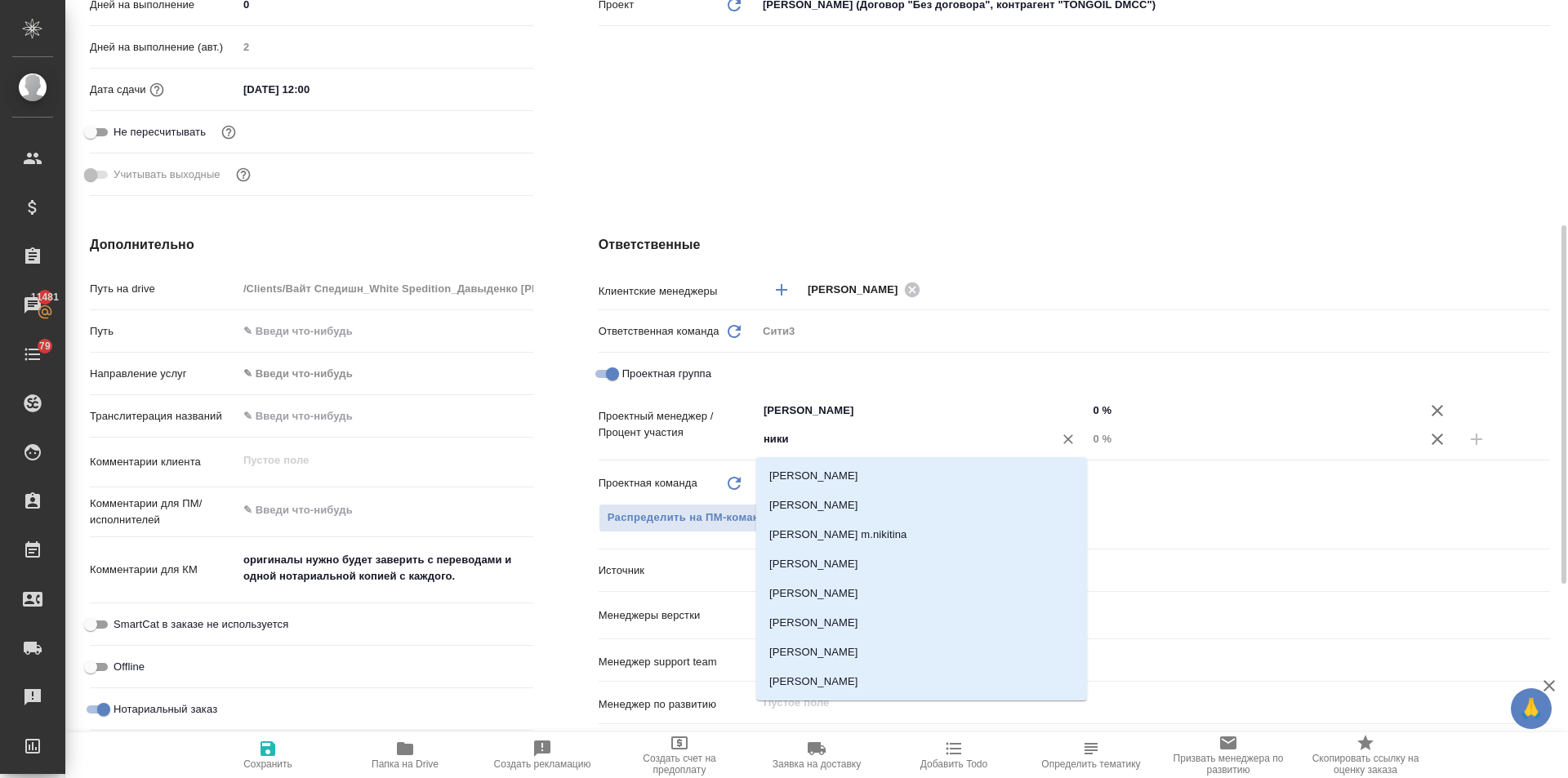
type input "никит"
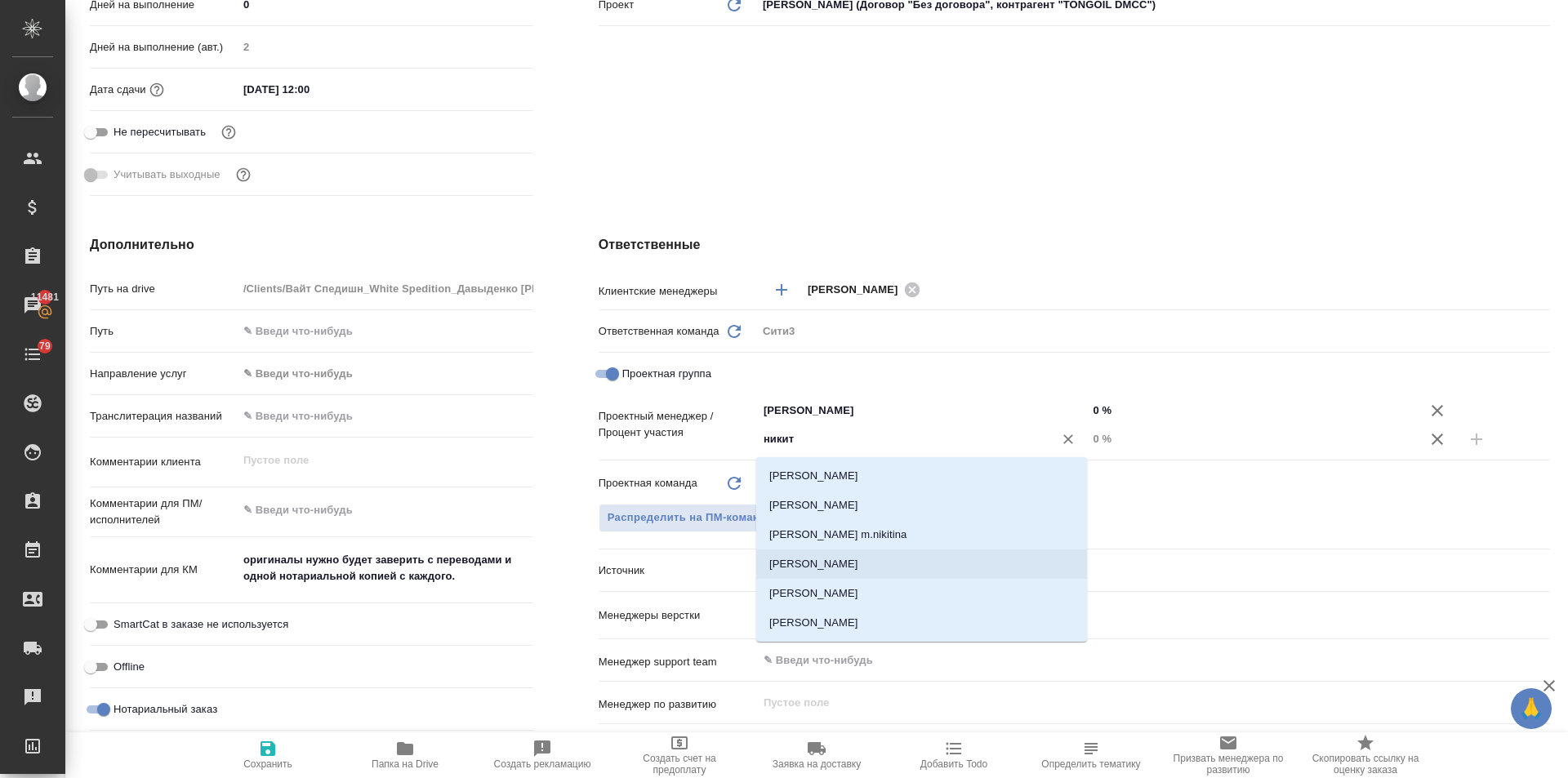
click at [833, 564] on li "Никитина Татьяна" at bounding box center [922, 564] width 331 height 30
type textarea "x"
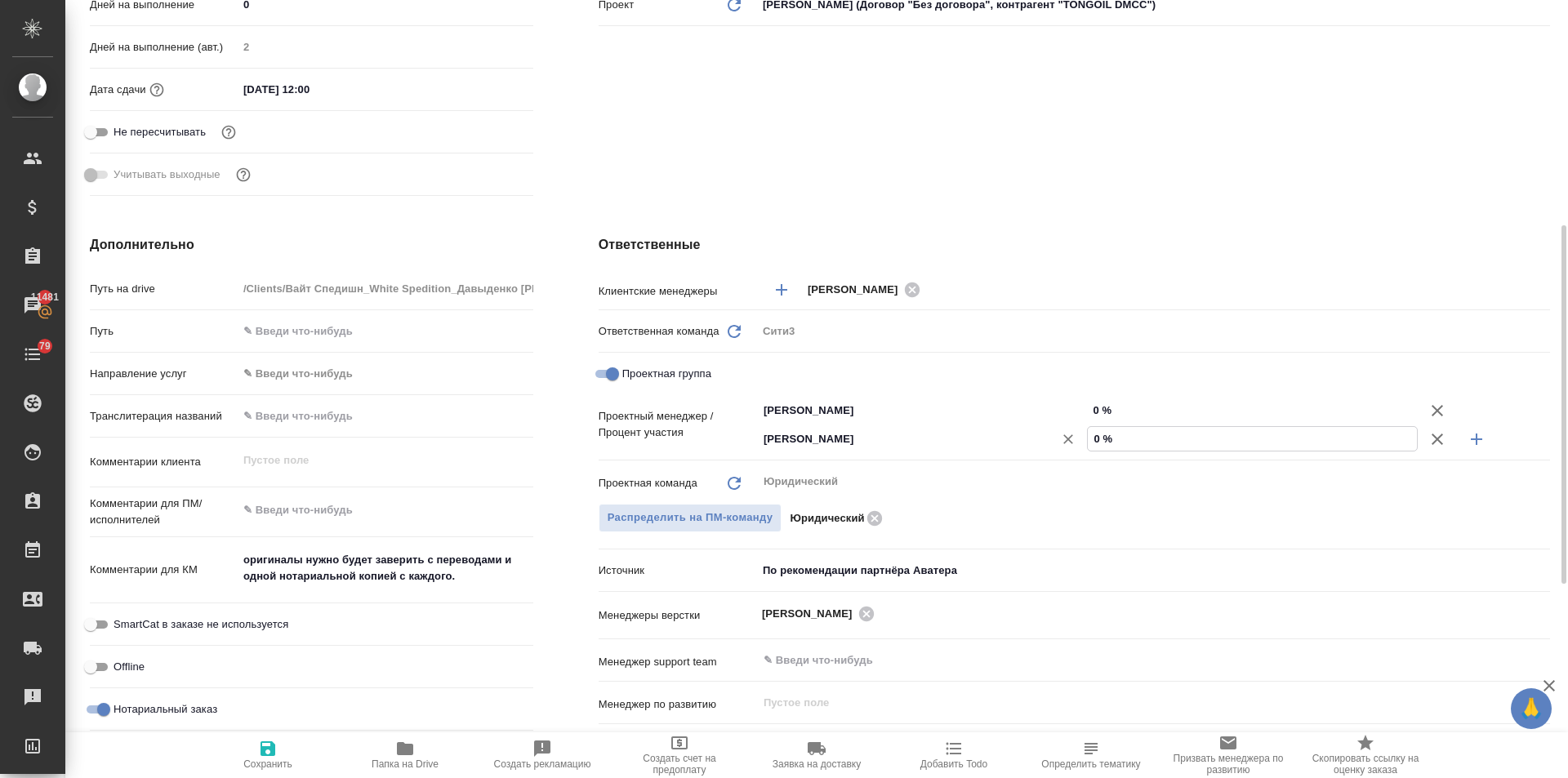
drag, startPoint x: 1101, startPoint y: 437, endPoint x: 1072, endPoint y: 444, distance: 29.8
click at [1072, 444] on div "Никитина Татьяна ​ 0 %" at bounding box center [1153, 439] width 793 height 29
drag, startPoint x: 1098, startPoint y: 437, endPoint x: 1077, endPoint y: 437, distance: 21.0
click at [1077, 437] on div "Никитина Татьяна ​ 0 %" at bounding box center [1153, 439] width 793 height 29
type input "5 %"
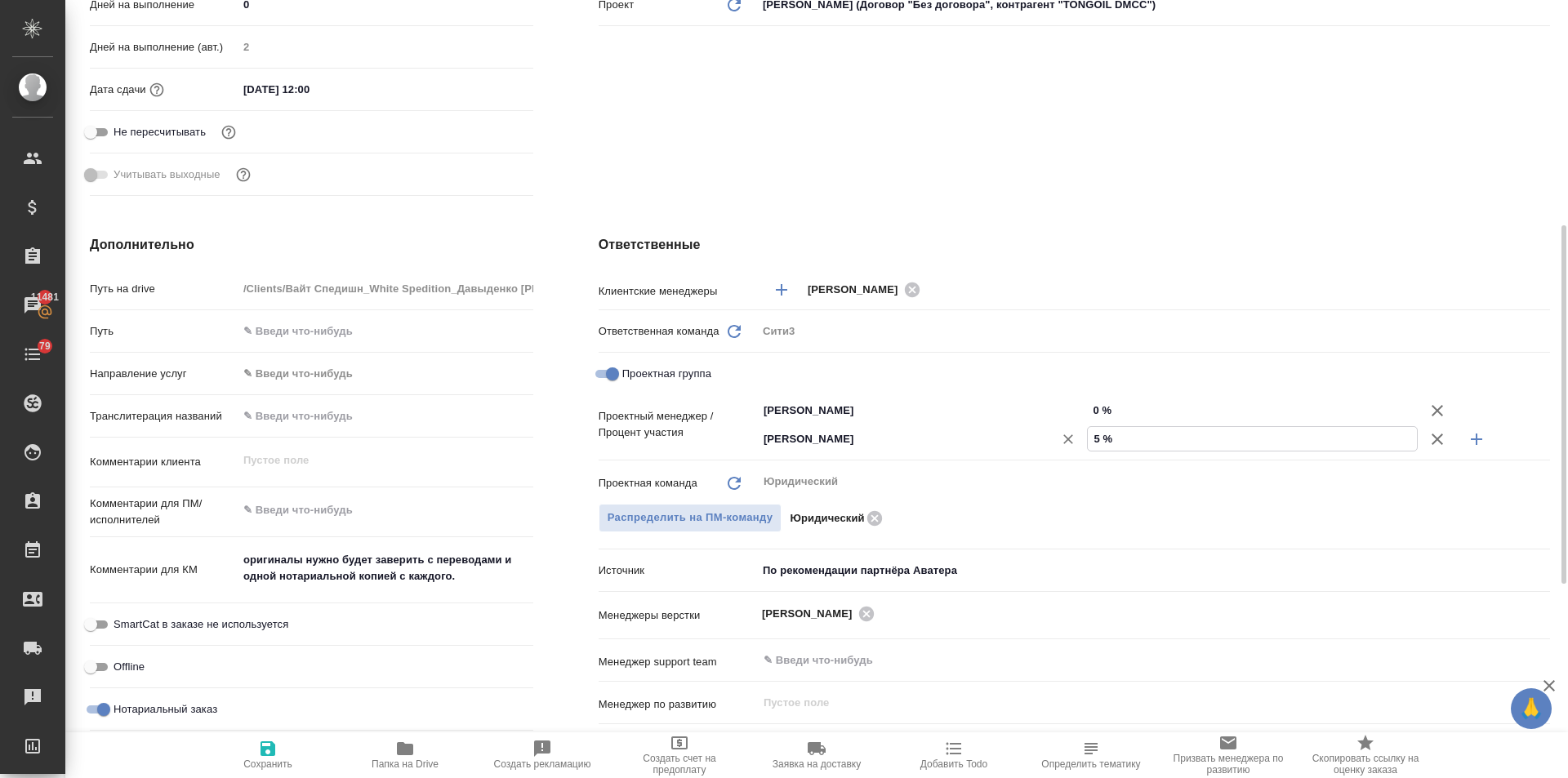
type textarea "x"
type input "50 %"
type textarea "x"
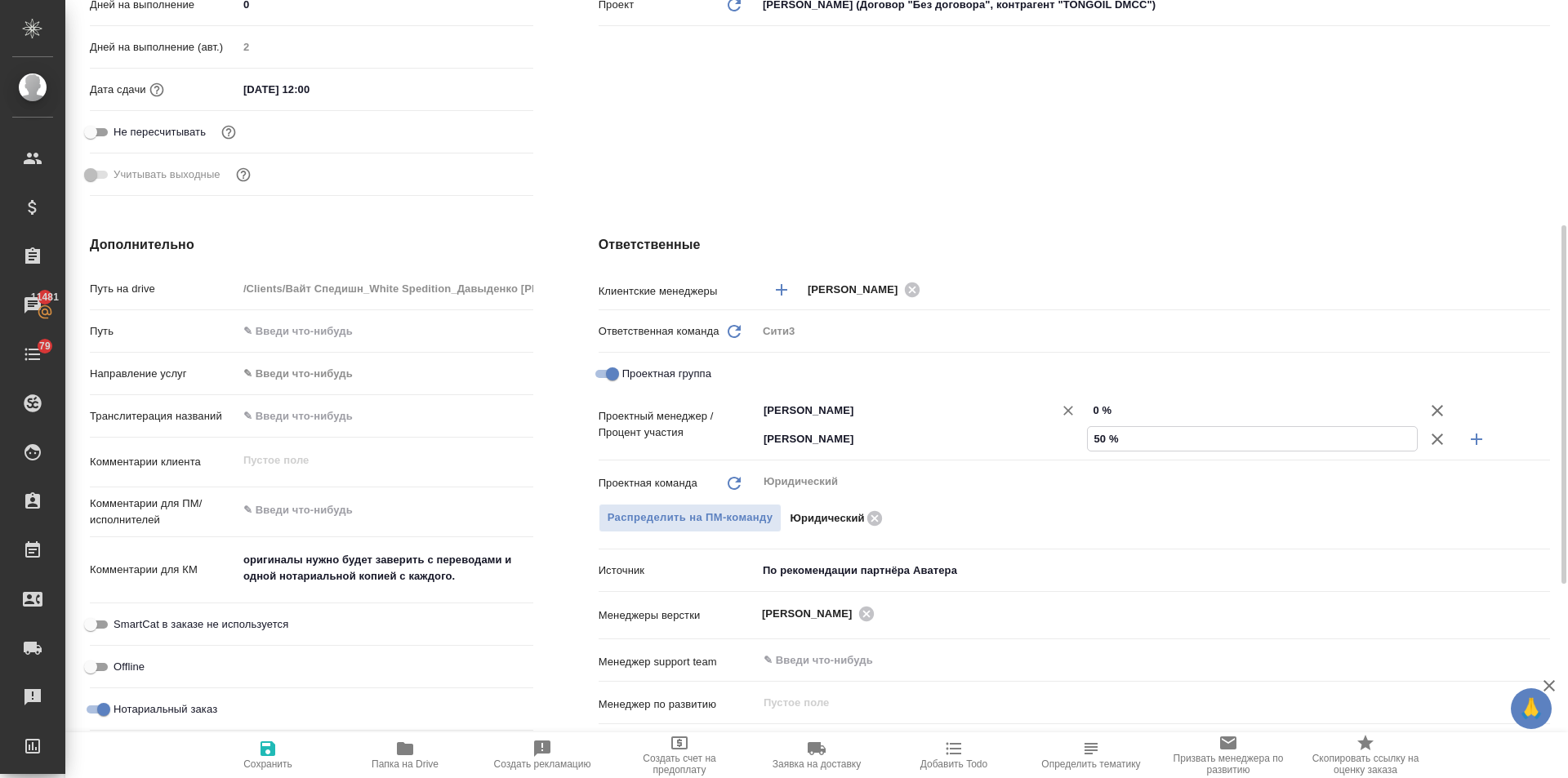
type textarea "x"
type input "50 %"
drag, startPoint x: 1097, startPoint y: 408, endPoint x: 1085, endPoint y: 411, distance: 12.4
click at [1085, 411] on div "Валеев Динар ​ 0 %" at bounding box center [1153, 411] width 793 height 29
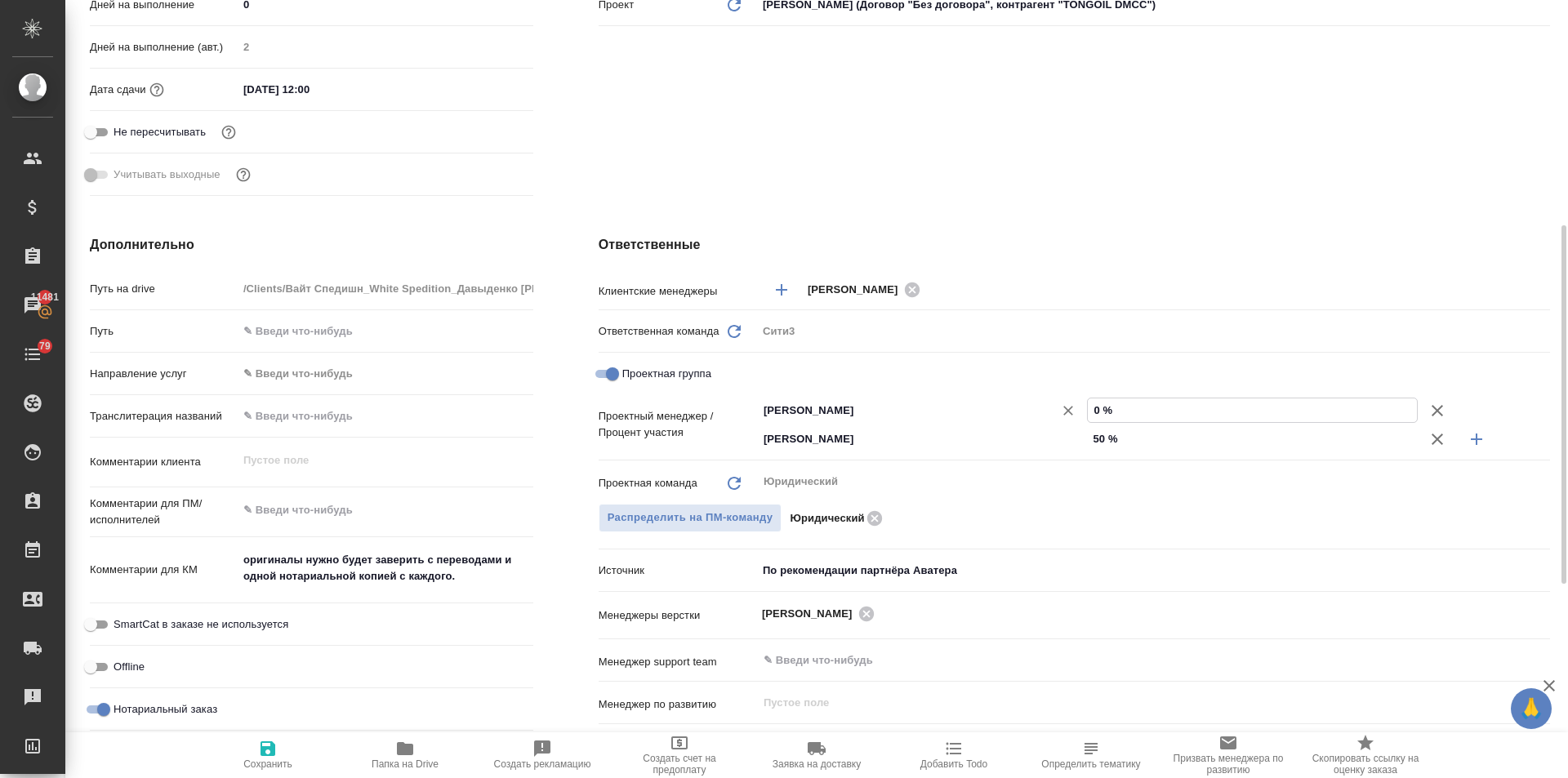
type input "5 %"
type textarea "x"
type input "50 %"
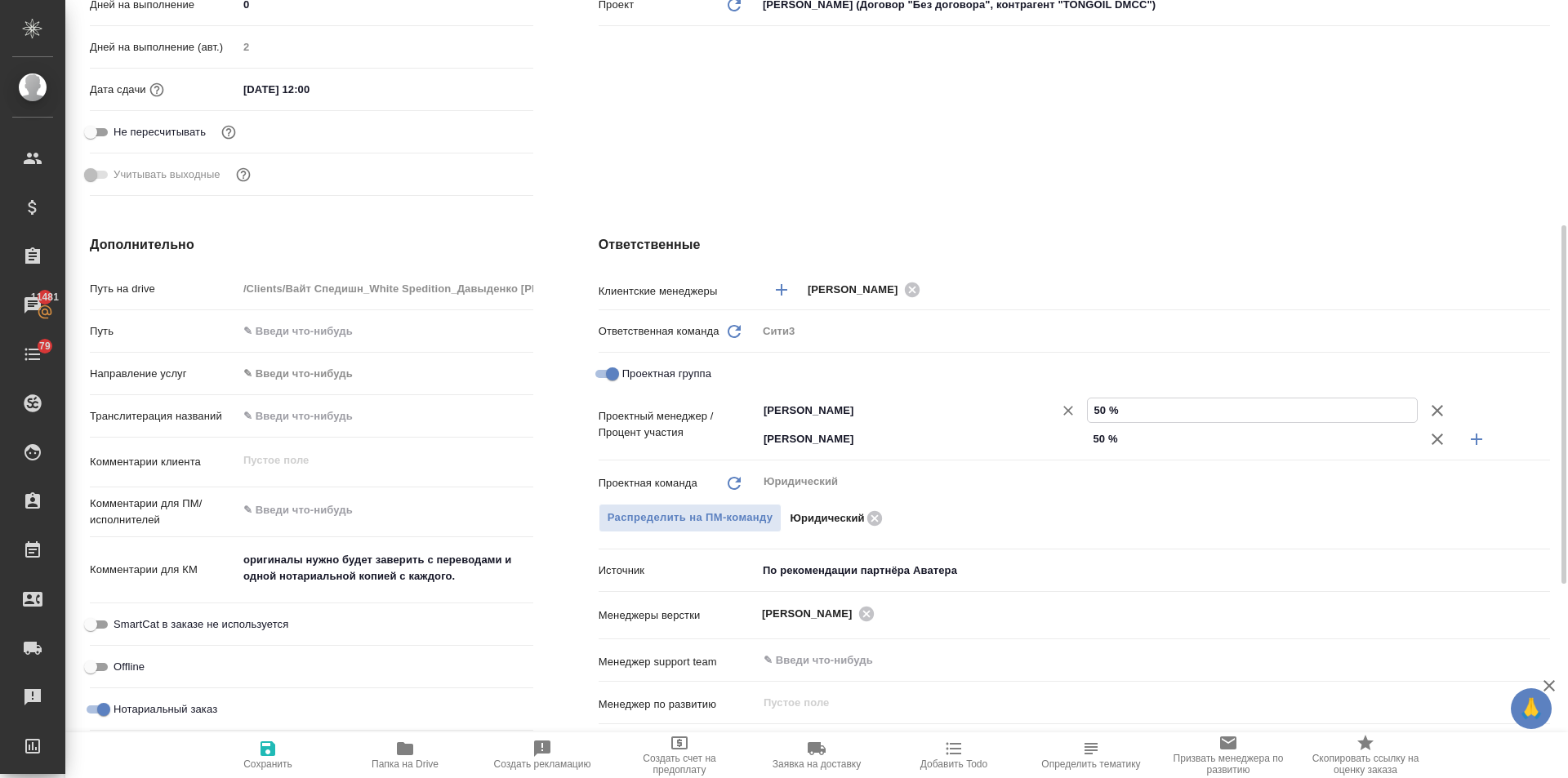
type textarea "x"
type input "50 %"
click at [219, 771] on button "Сохранить" at bounding box center [268, 755] width 137 height 46
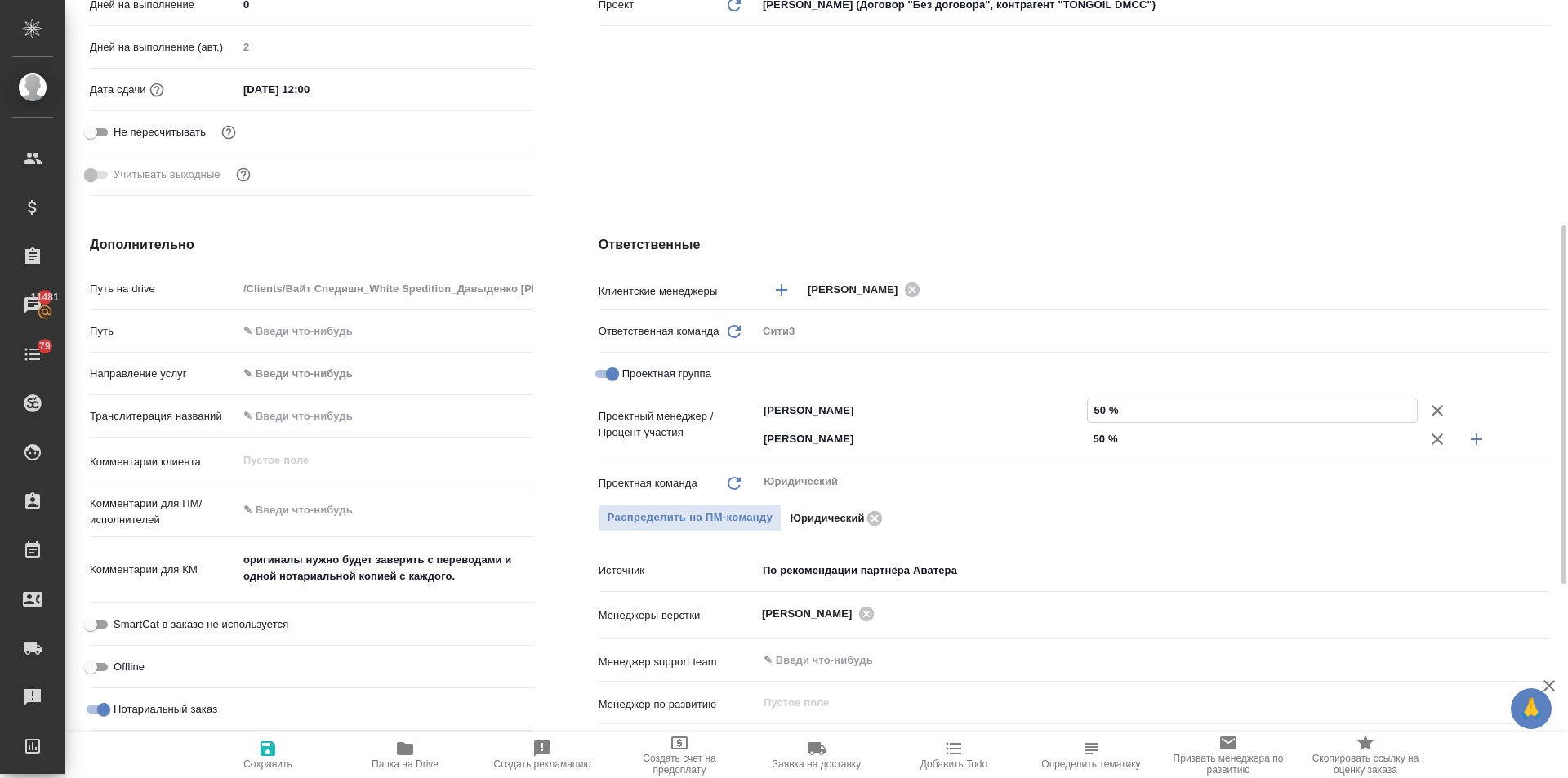
type textarea "x"
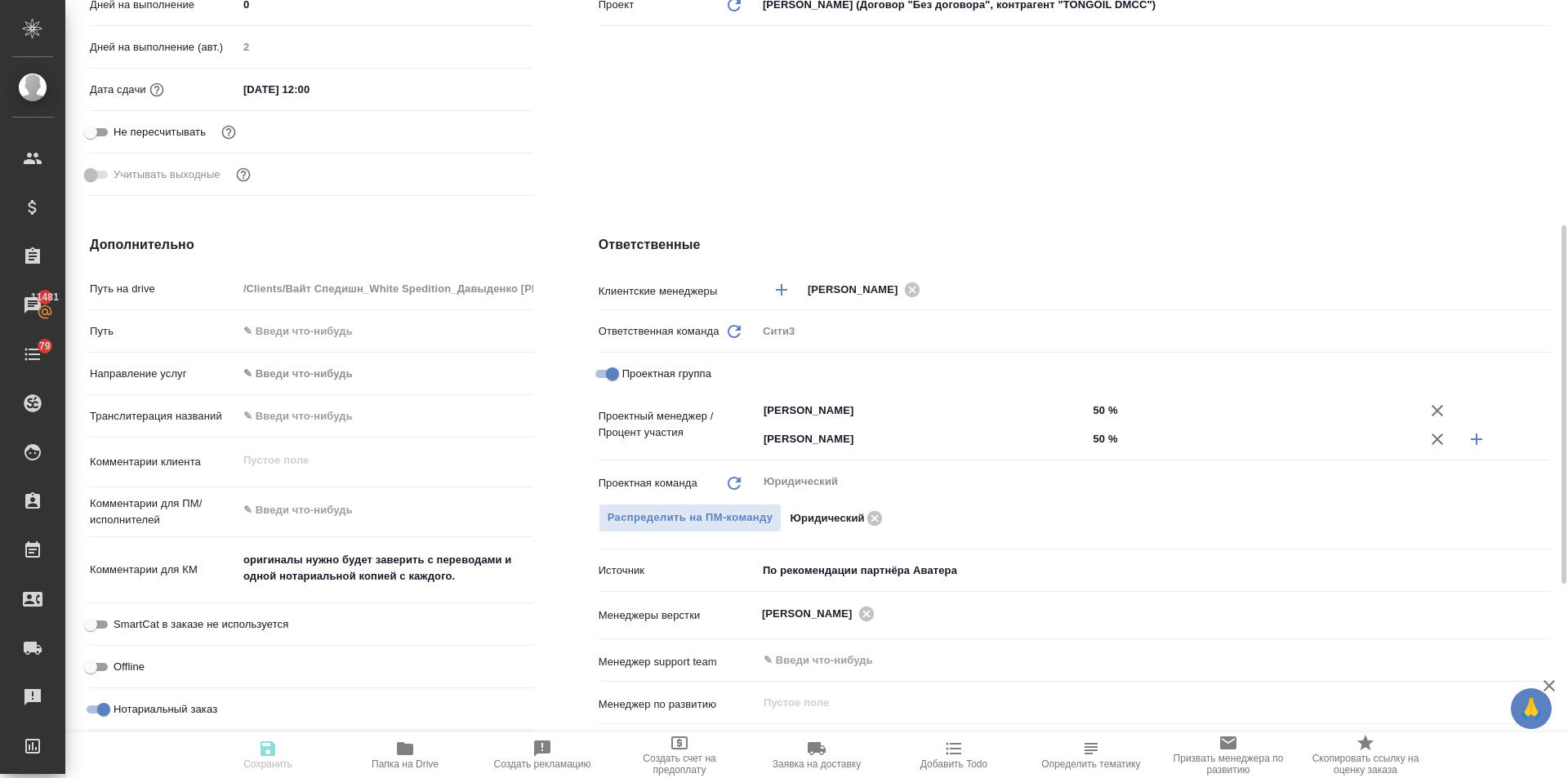
type textarea "x"
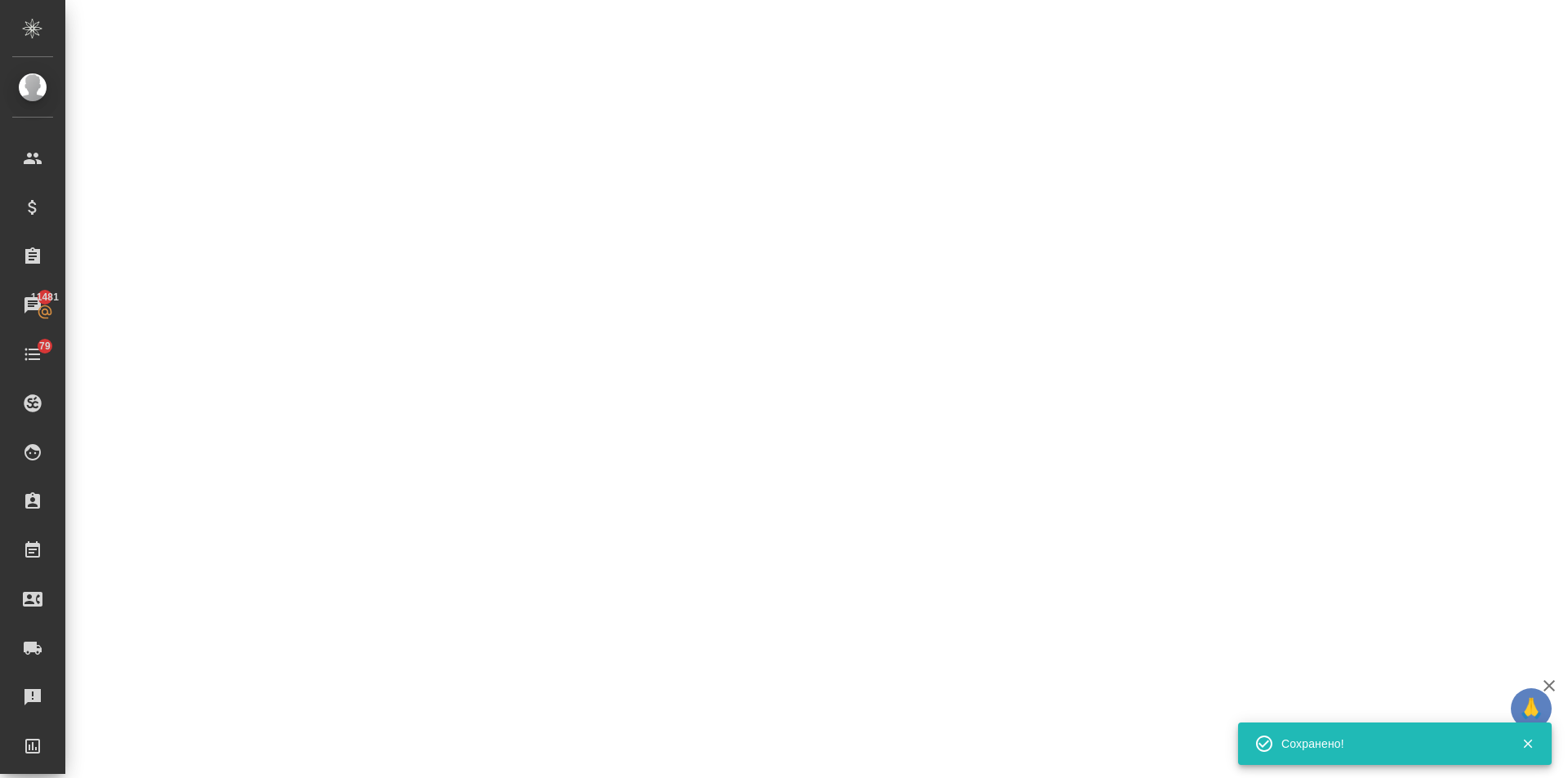
select select "RU"
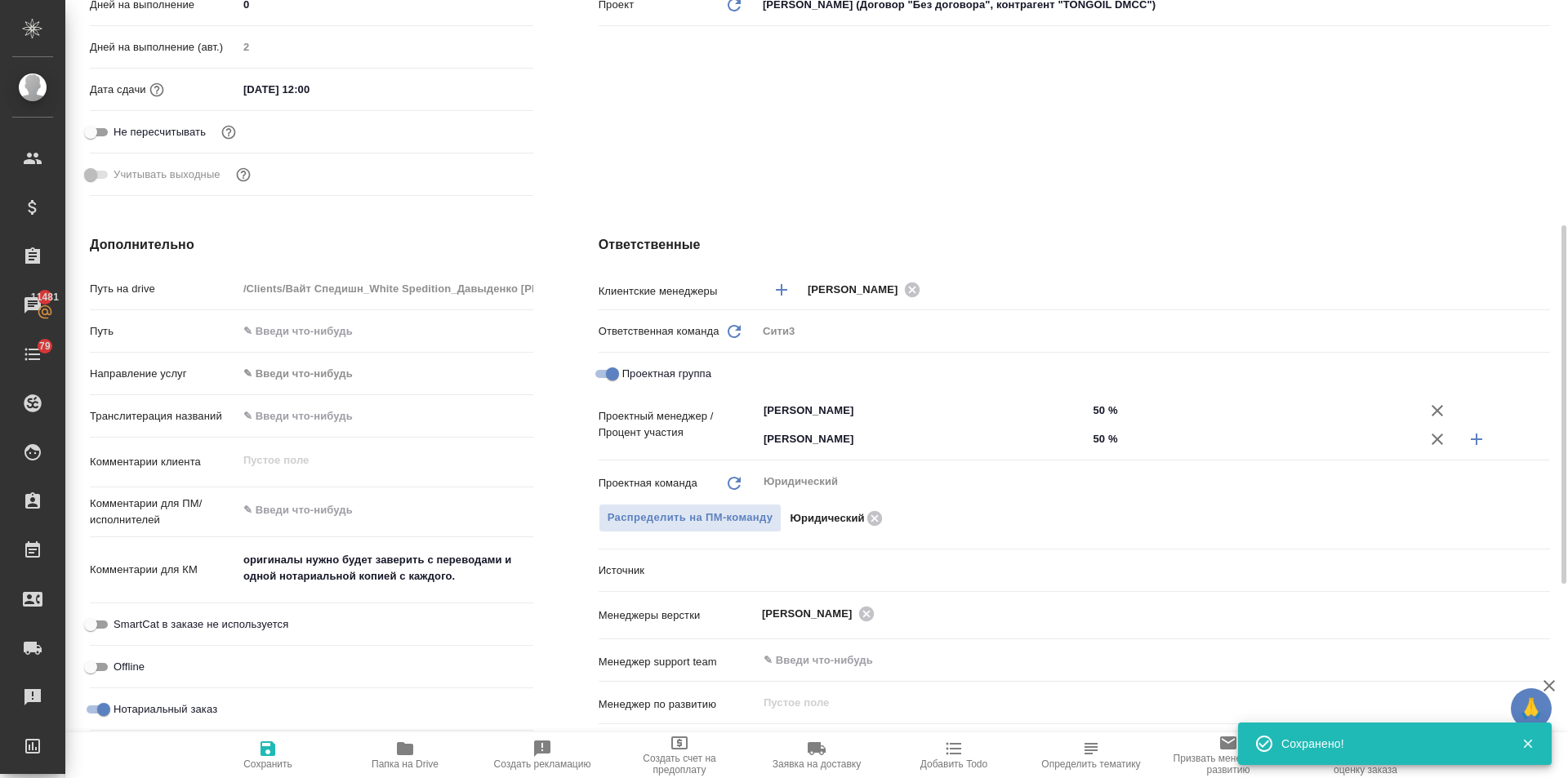
type textarea "x"
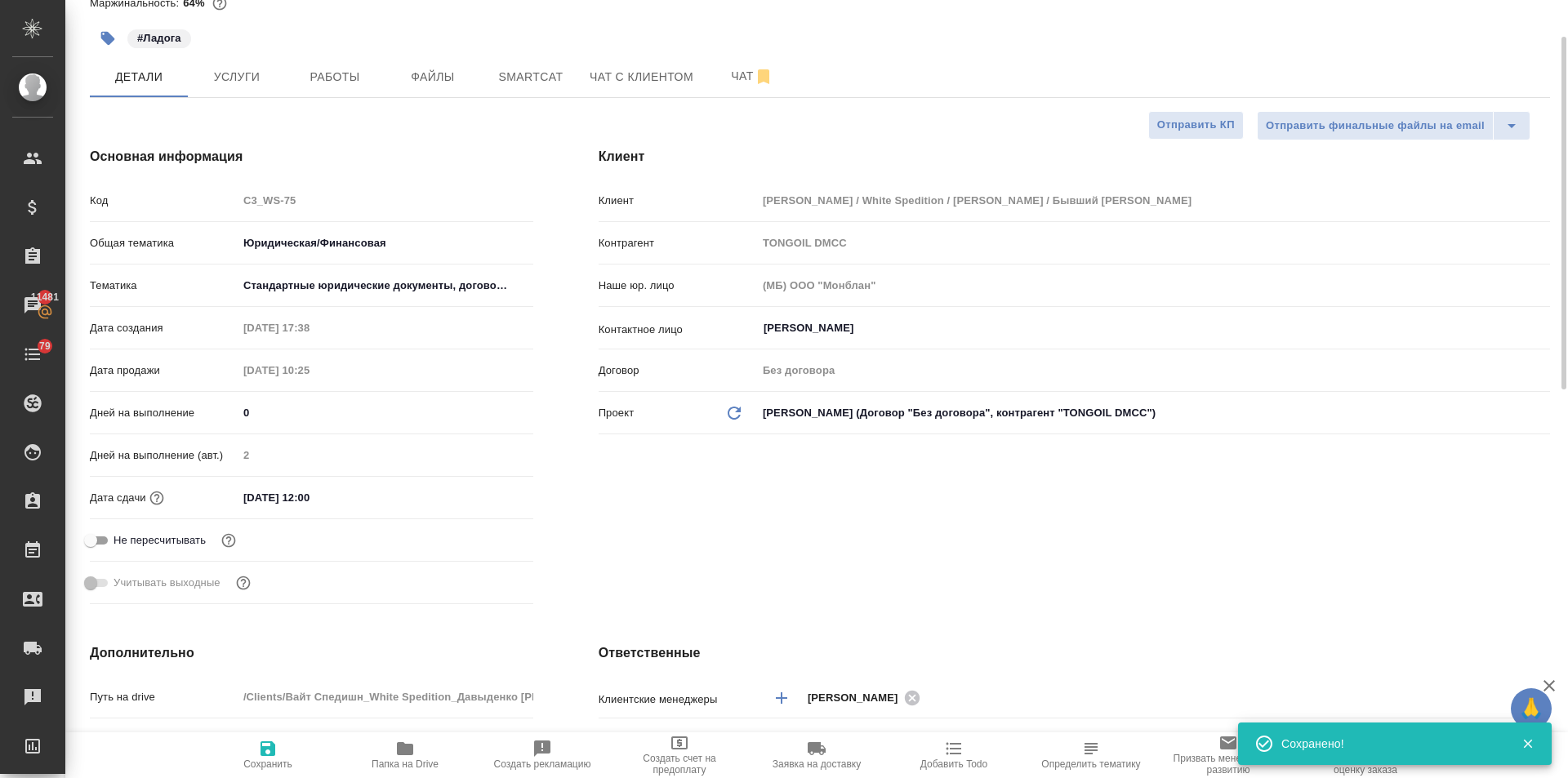
scroll to position [0, 0]
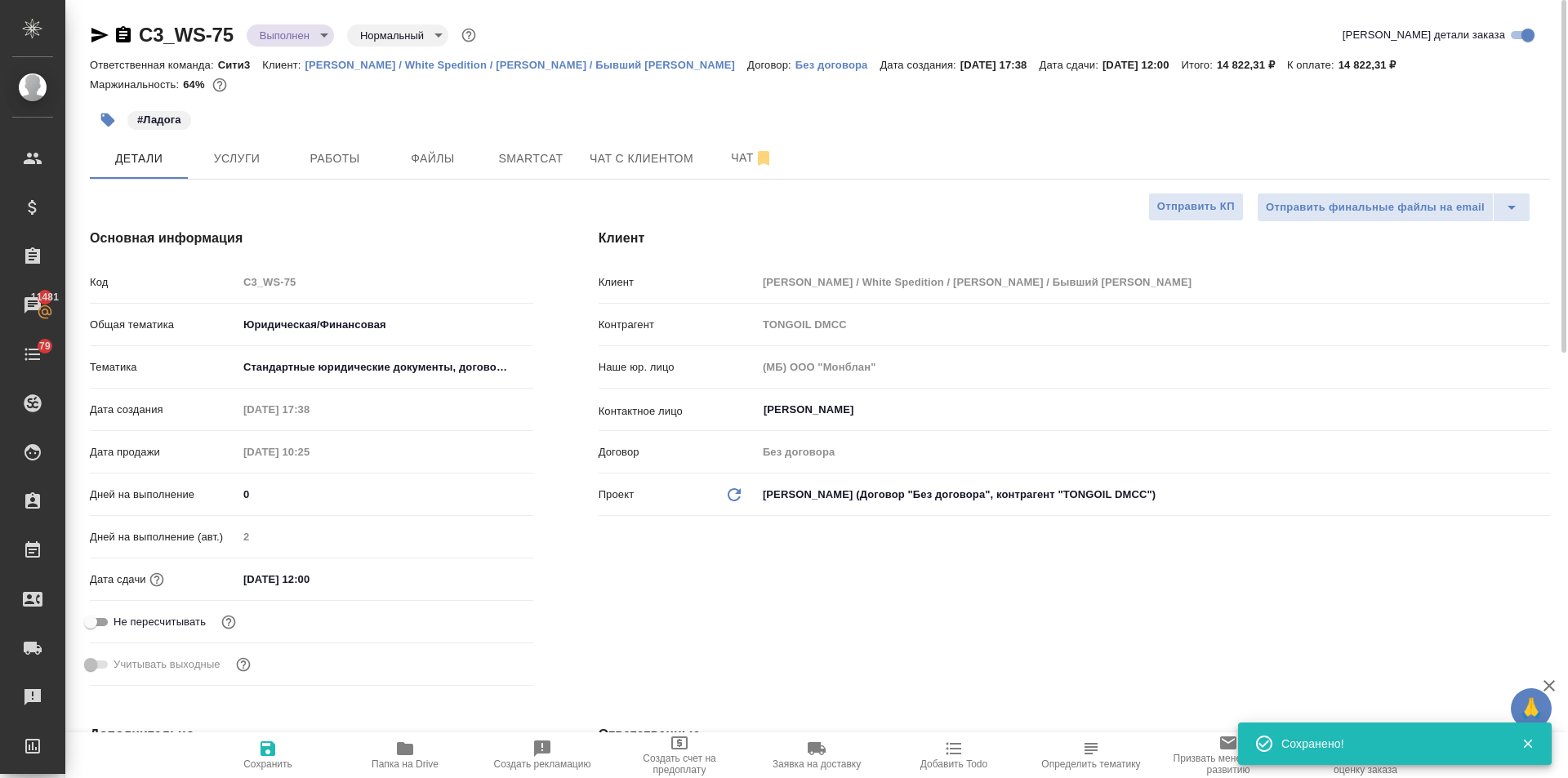
click at [360, 576] on input "25.08.2025 12:00" at bounding box center [309, 579] width 143 height 24
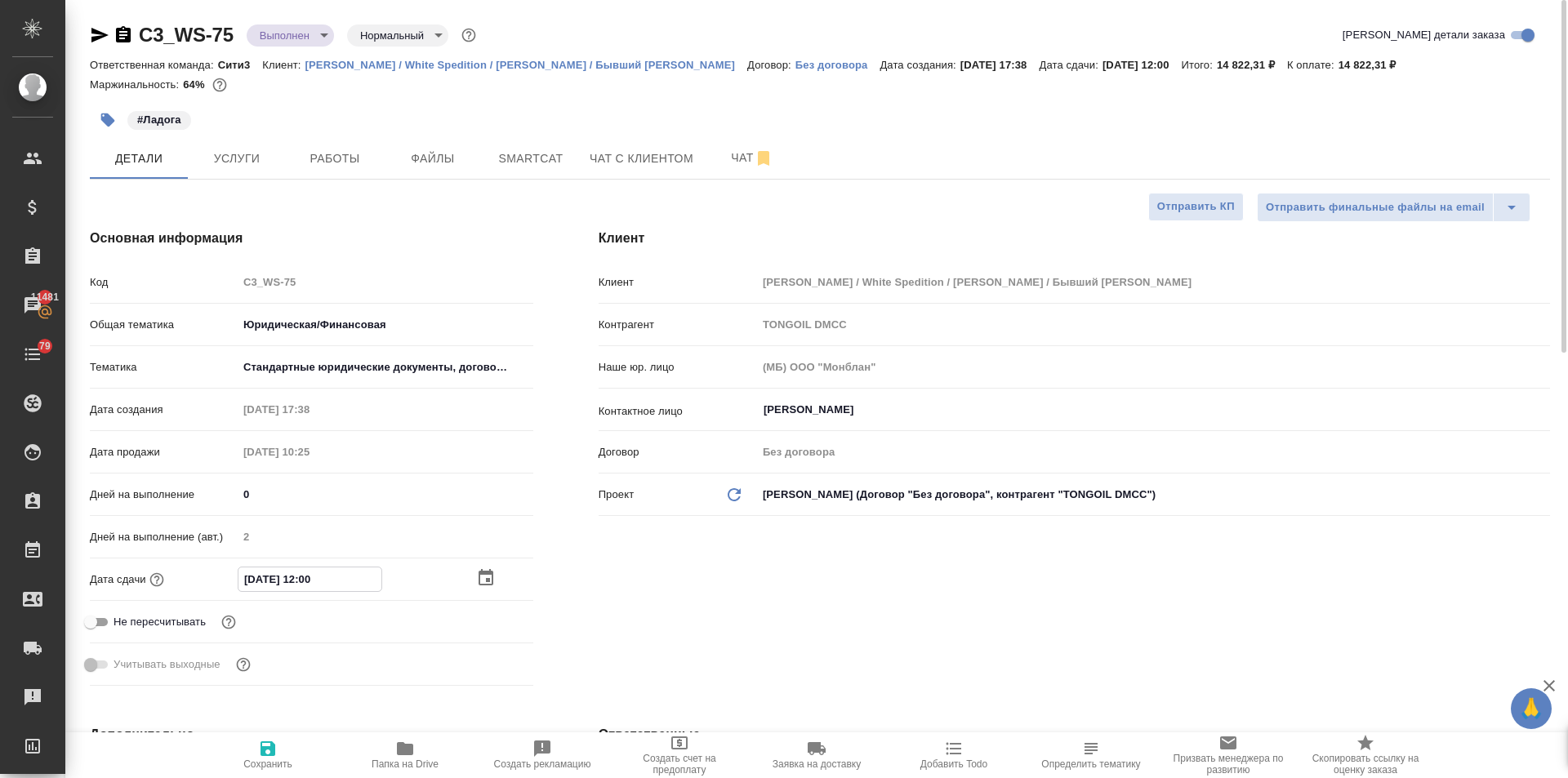
click at [482, 579] on icon "button" at bounding box center [486, 579] width 20 height 20
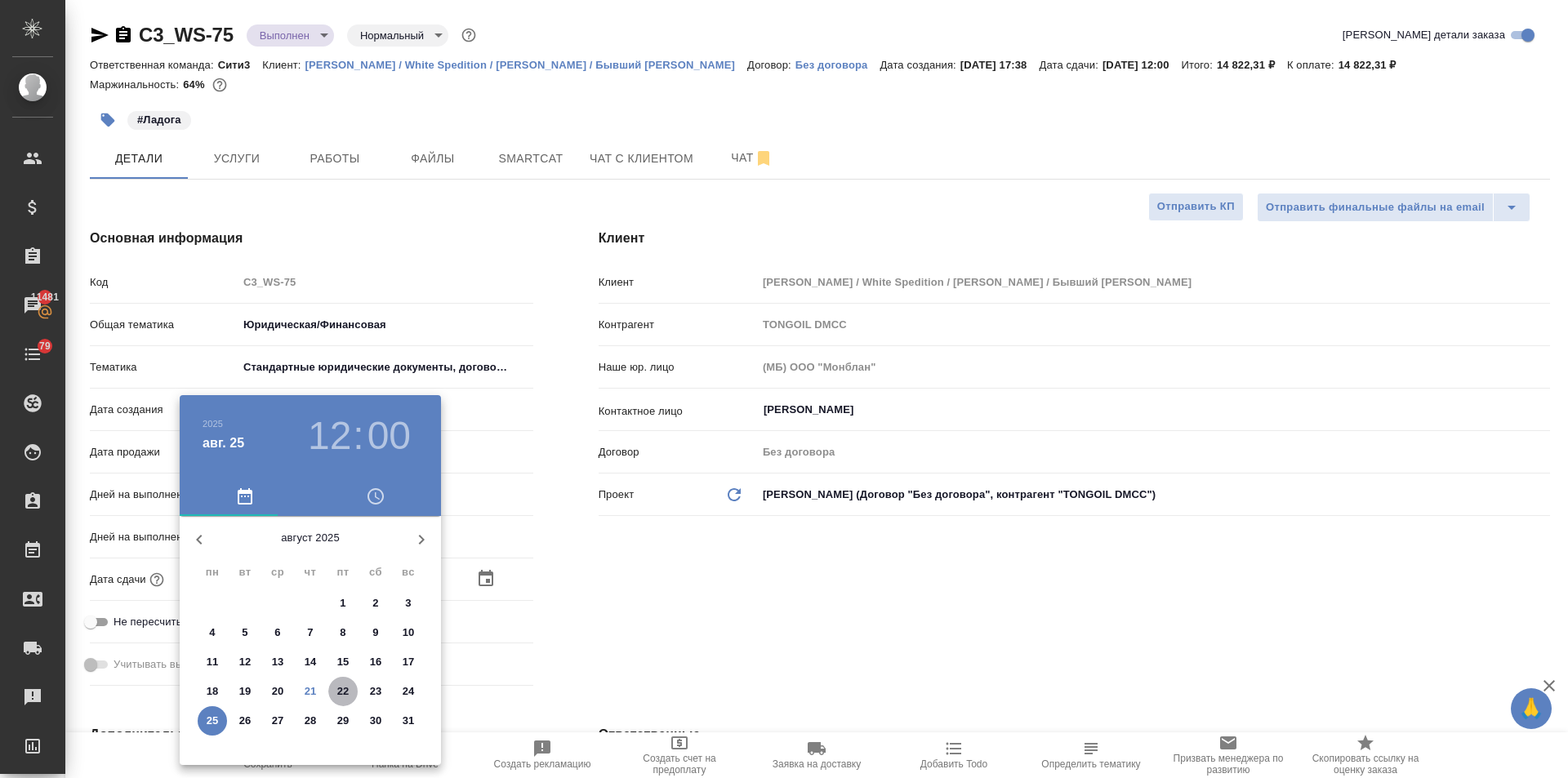
click at [339, 689] on p "22" at bounding box center [343, 692] width 12 height 17
type input "22.08.2025 12:00"
type textarea "x"
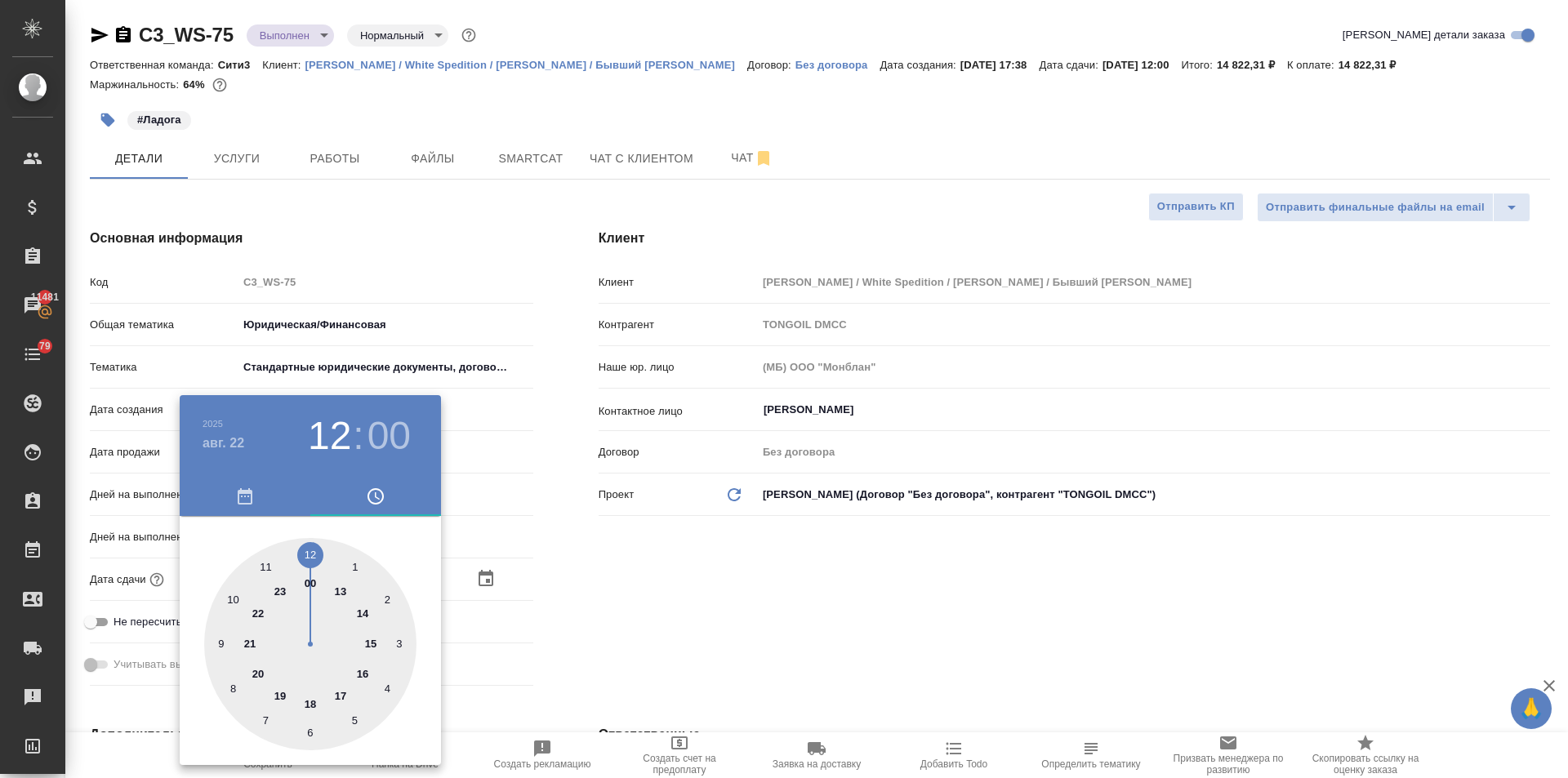
drag, startPoint x: 664, startPoint y: 630, endPoint x: 449, endPoint y: 674, distance: 219.5
click at [663, 630] on div at bounding box center [784, 389] width 1568 height 778
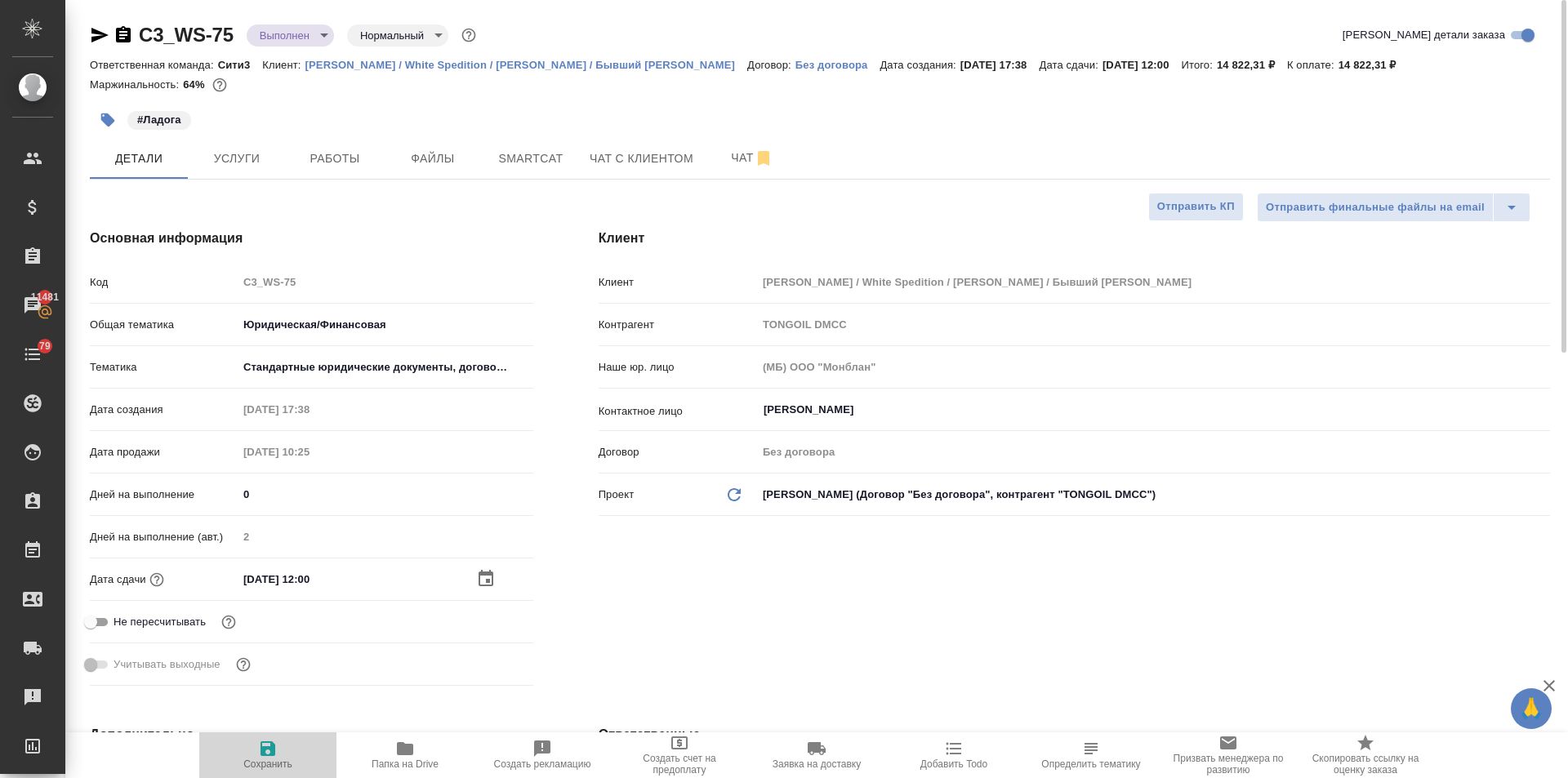
click at [266, 746] on icon "button" at bounding box center [268, 749] width 20 height 20
type textarea "x"
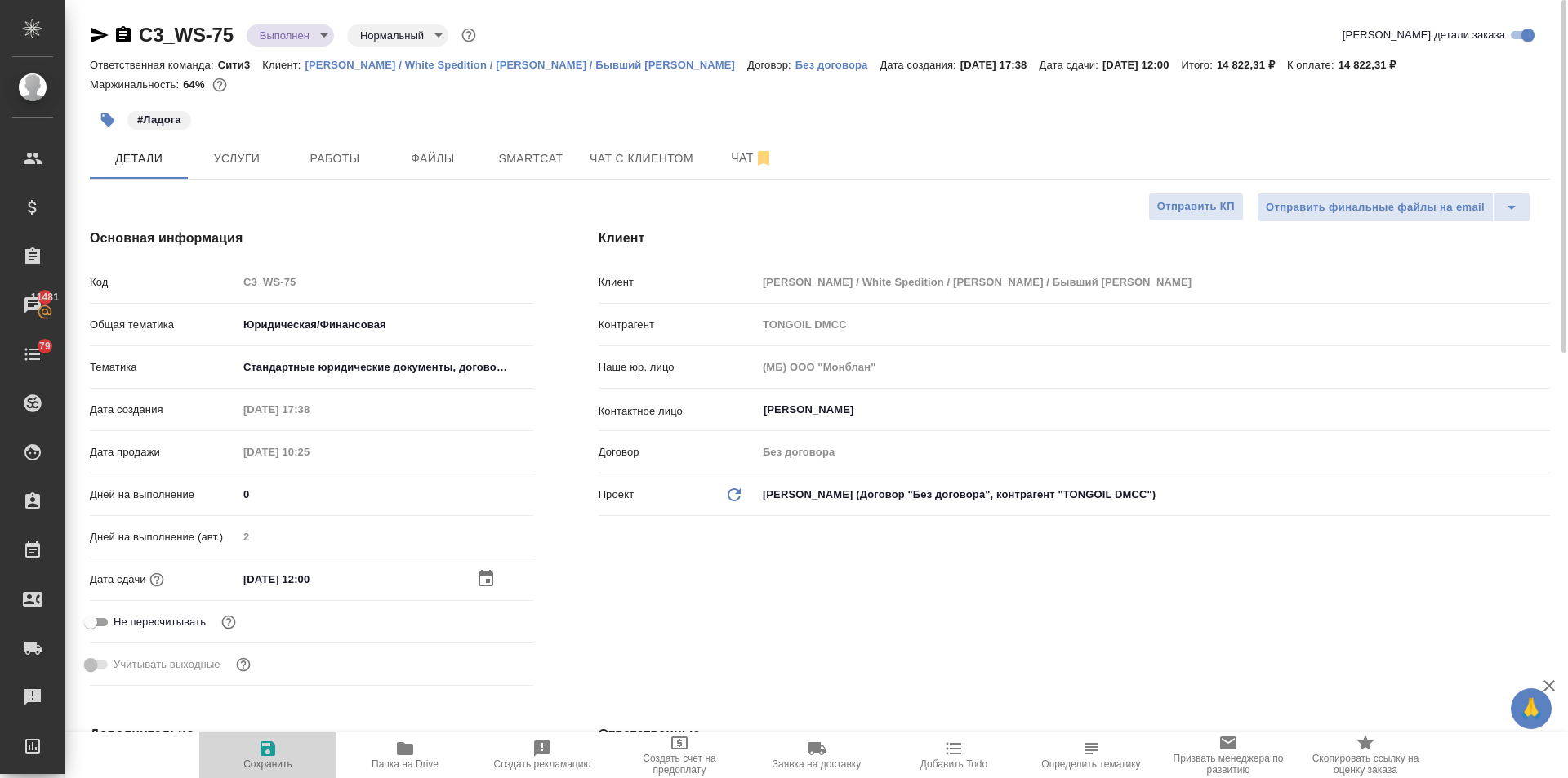
type textarea "x"
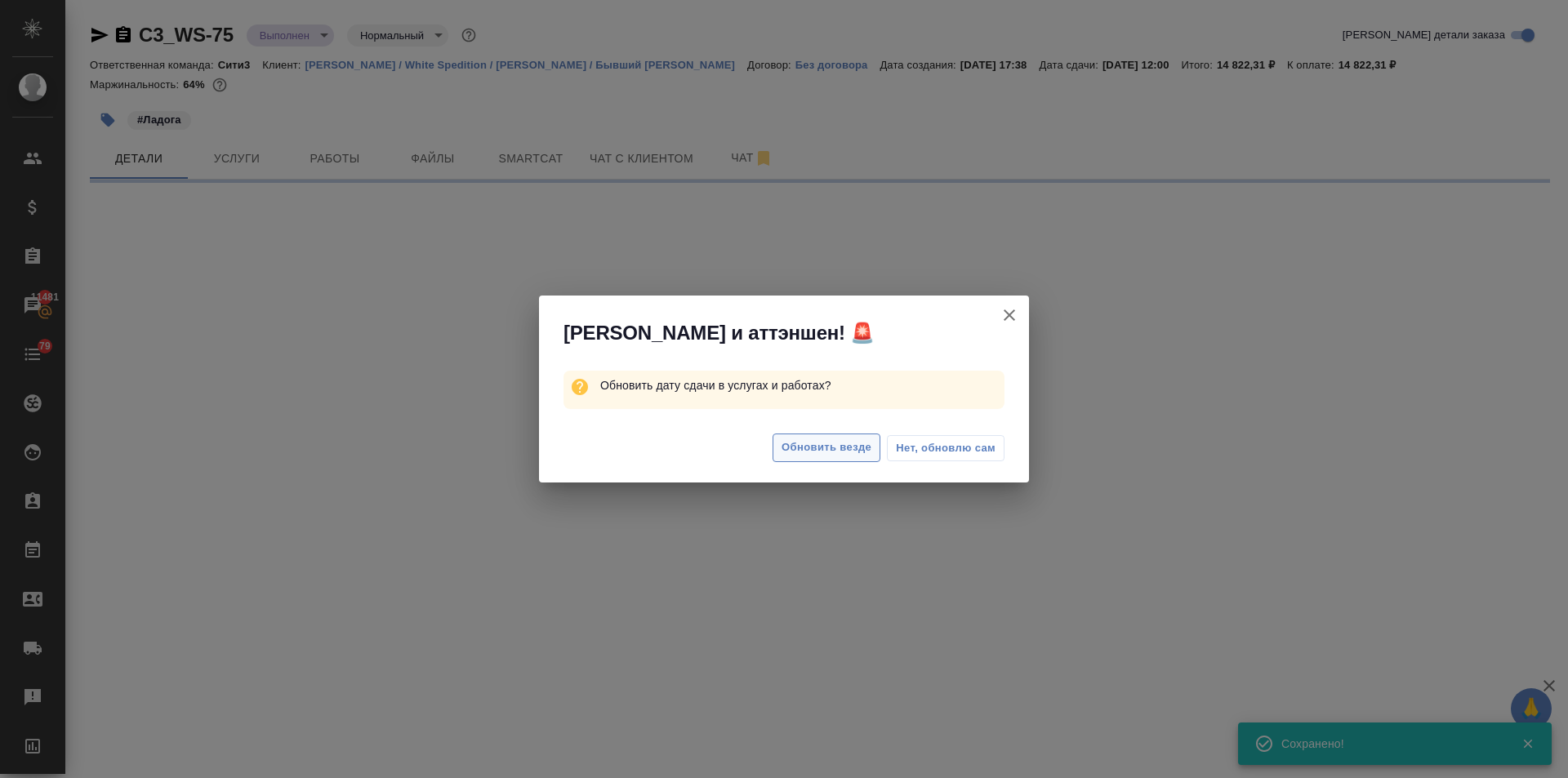
select select "RU"
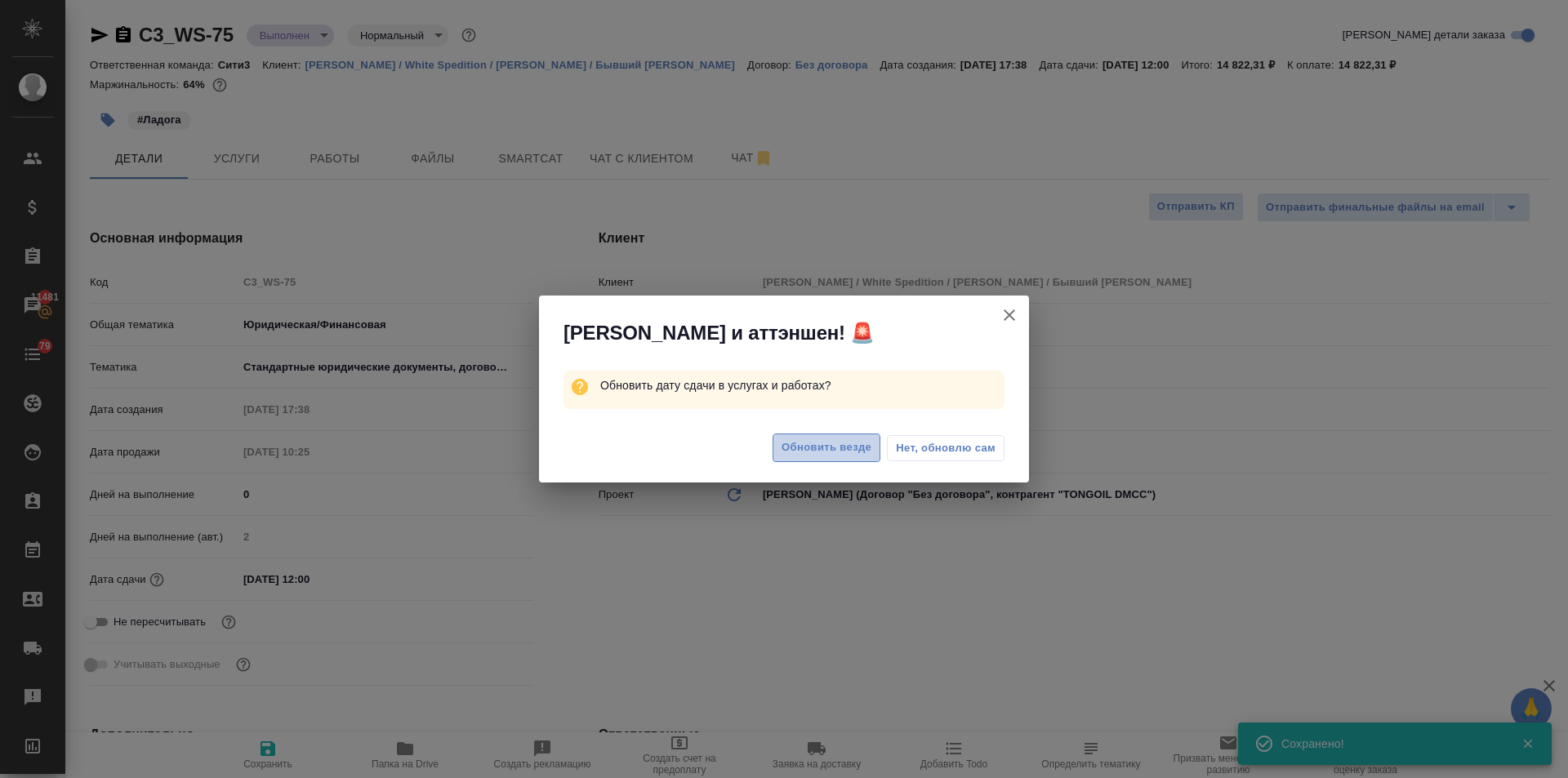
click at [778, 449] on button "Обновить везде" at bounding box center [827, 448] width 108 height 29
type textarea "x"
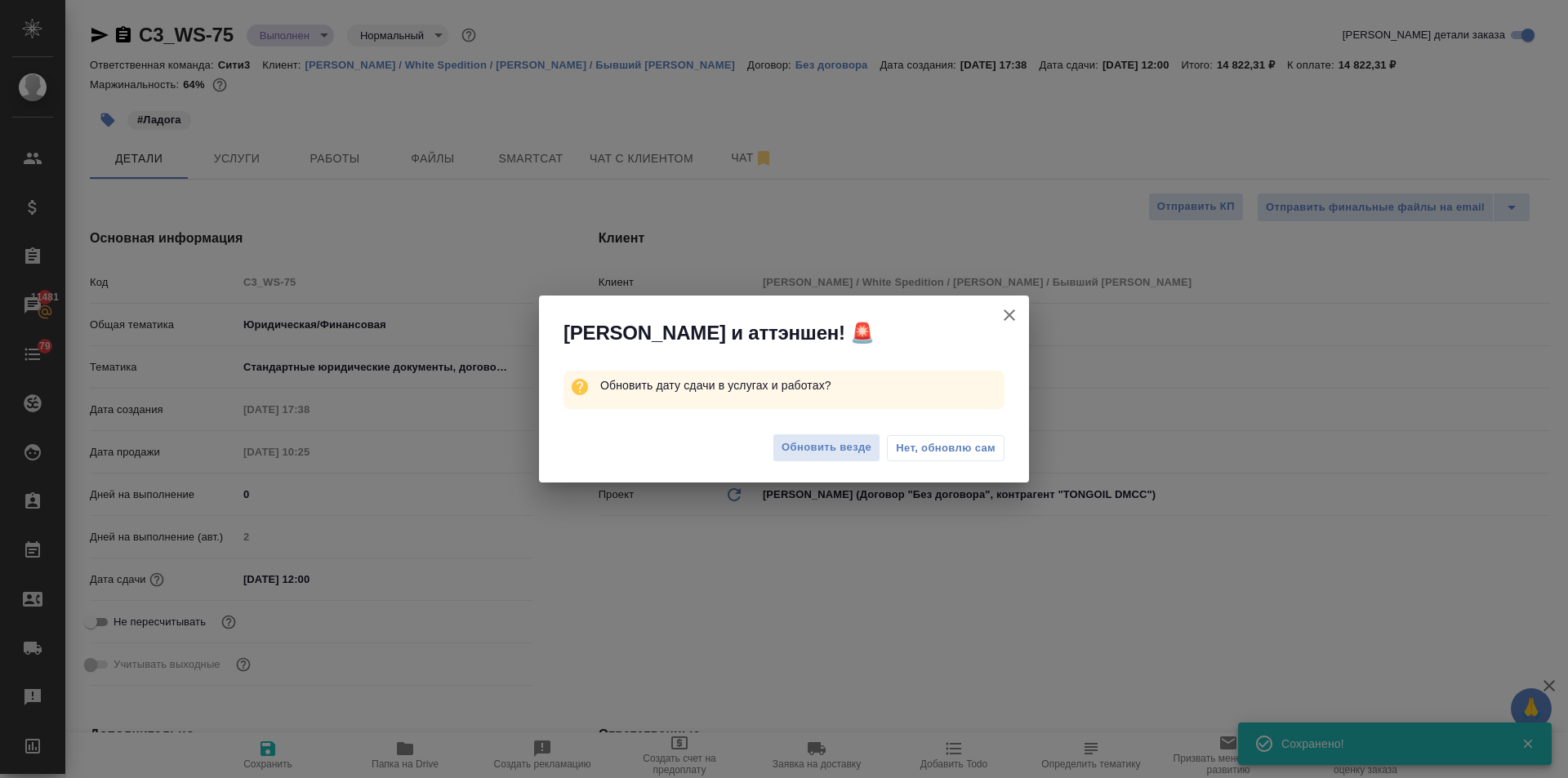
type textarea "x"
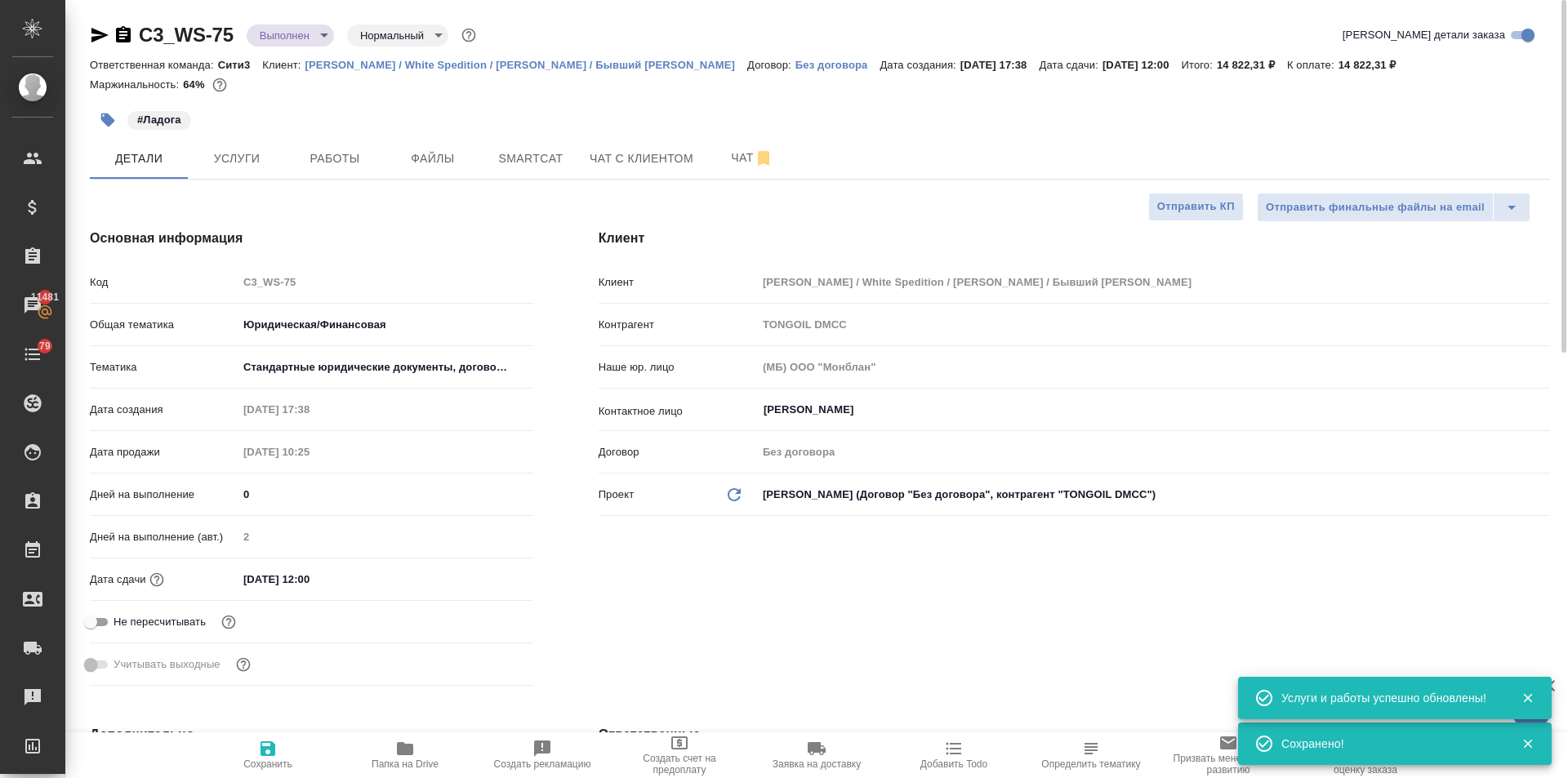
click at [91, 39] on icon "button" at bounding box center [100, 36] width 20 height 20
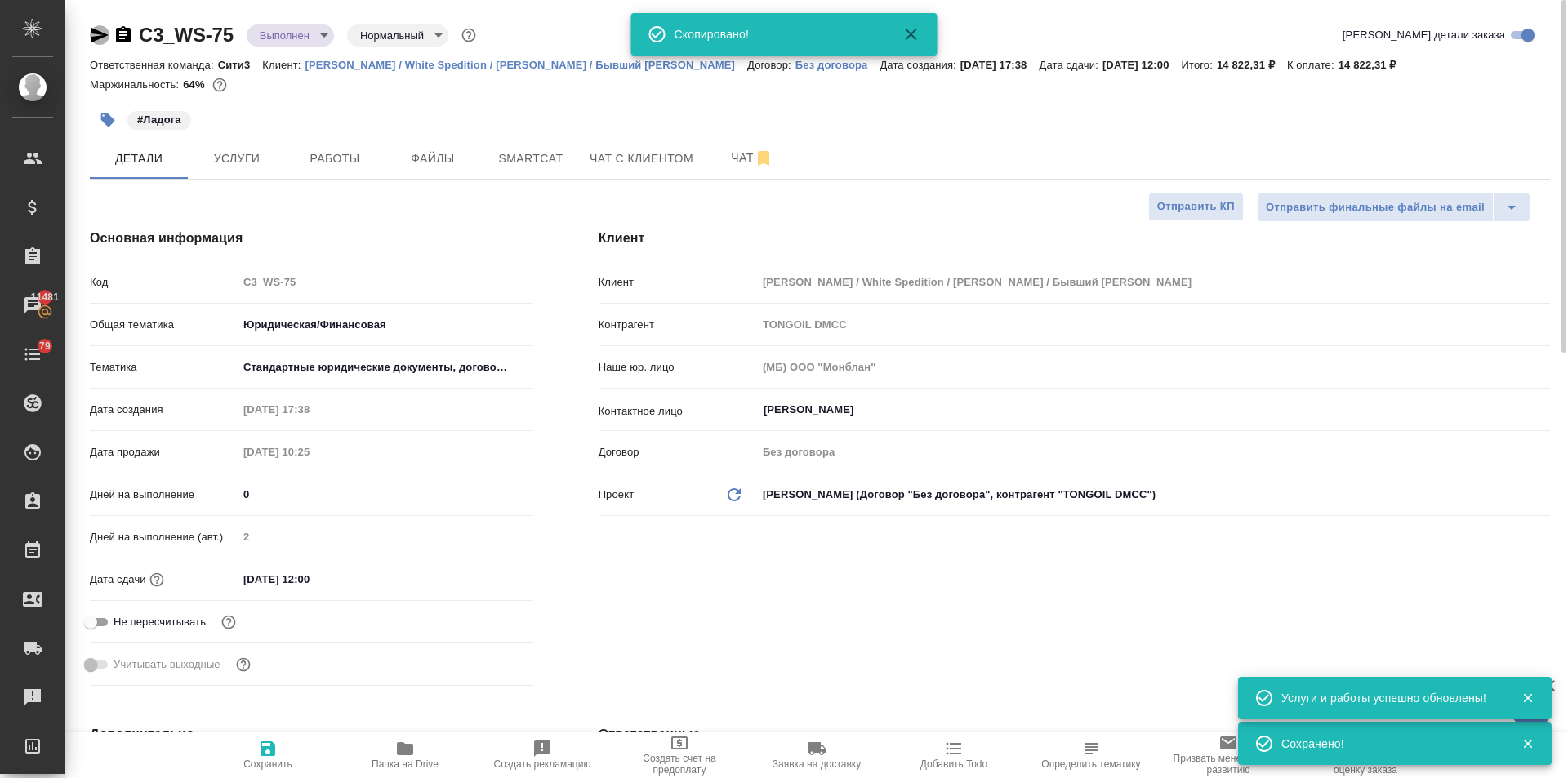
click at [91, 39] on icon "button" at bounding box center [100, 36] width 20 height 20
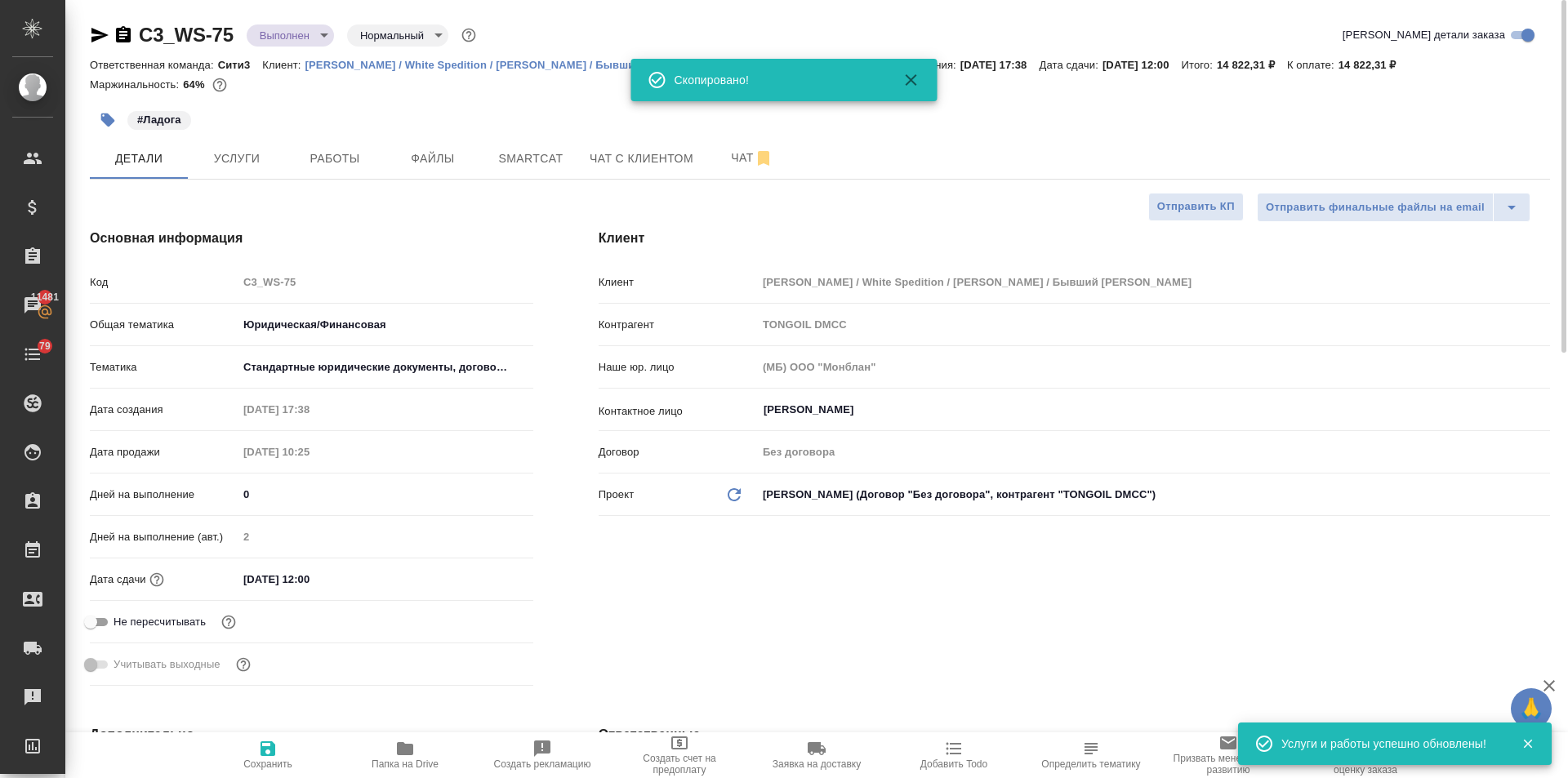
type textarea "x"
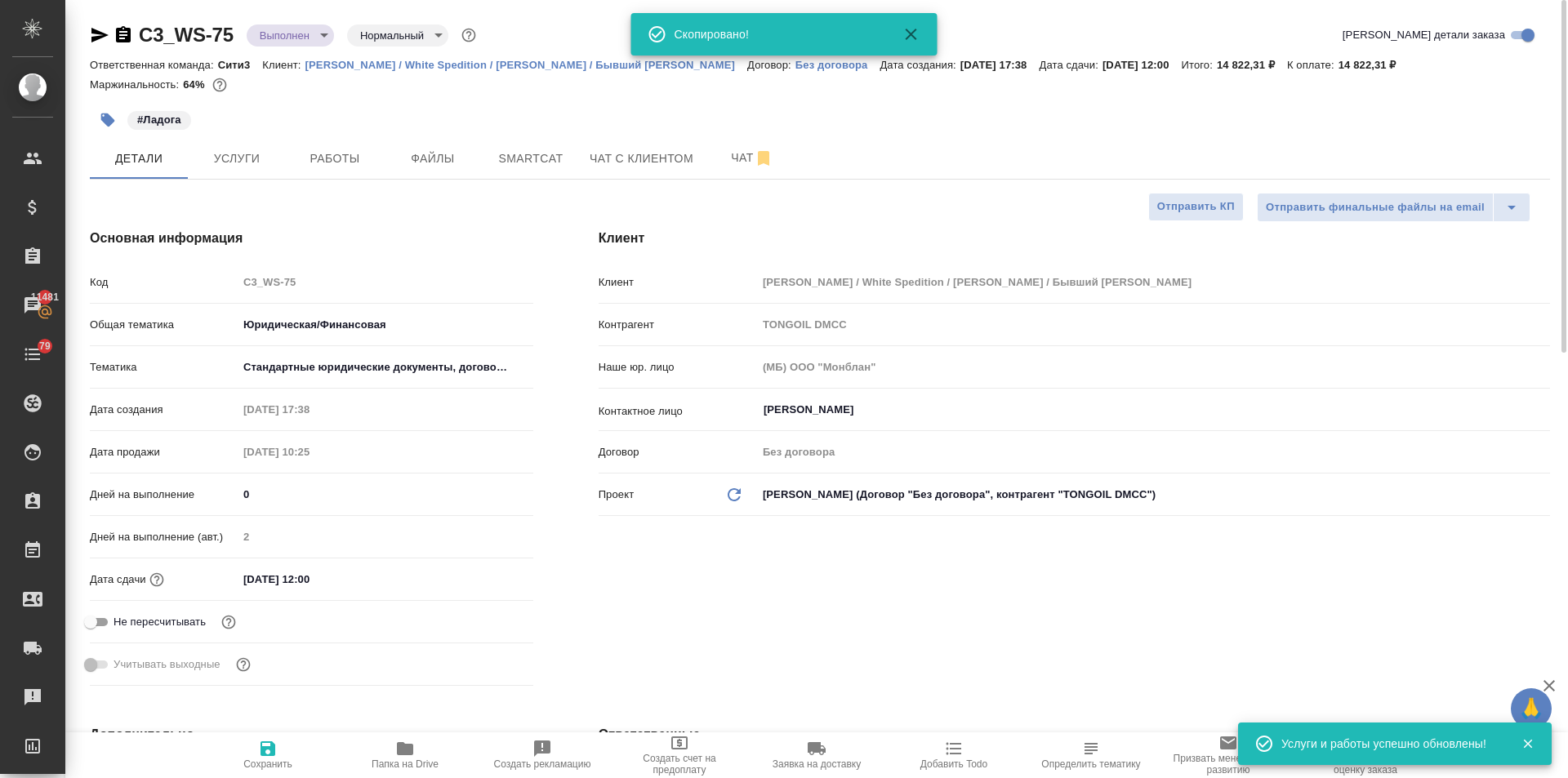
type textarea "x"
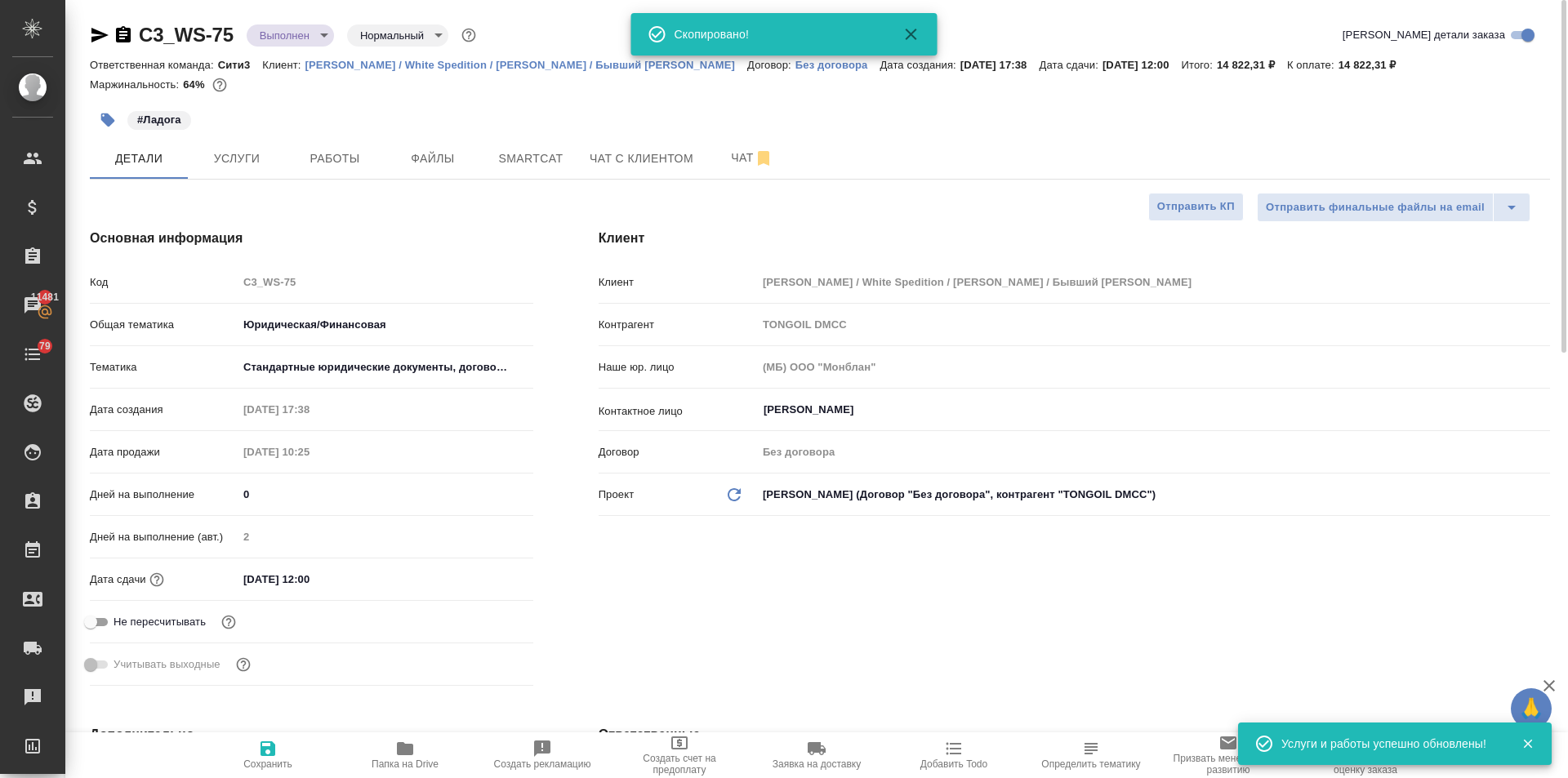
type textarea "x"
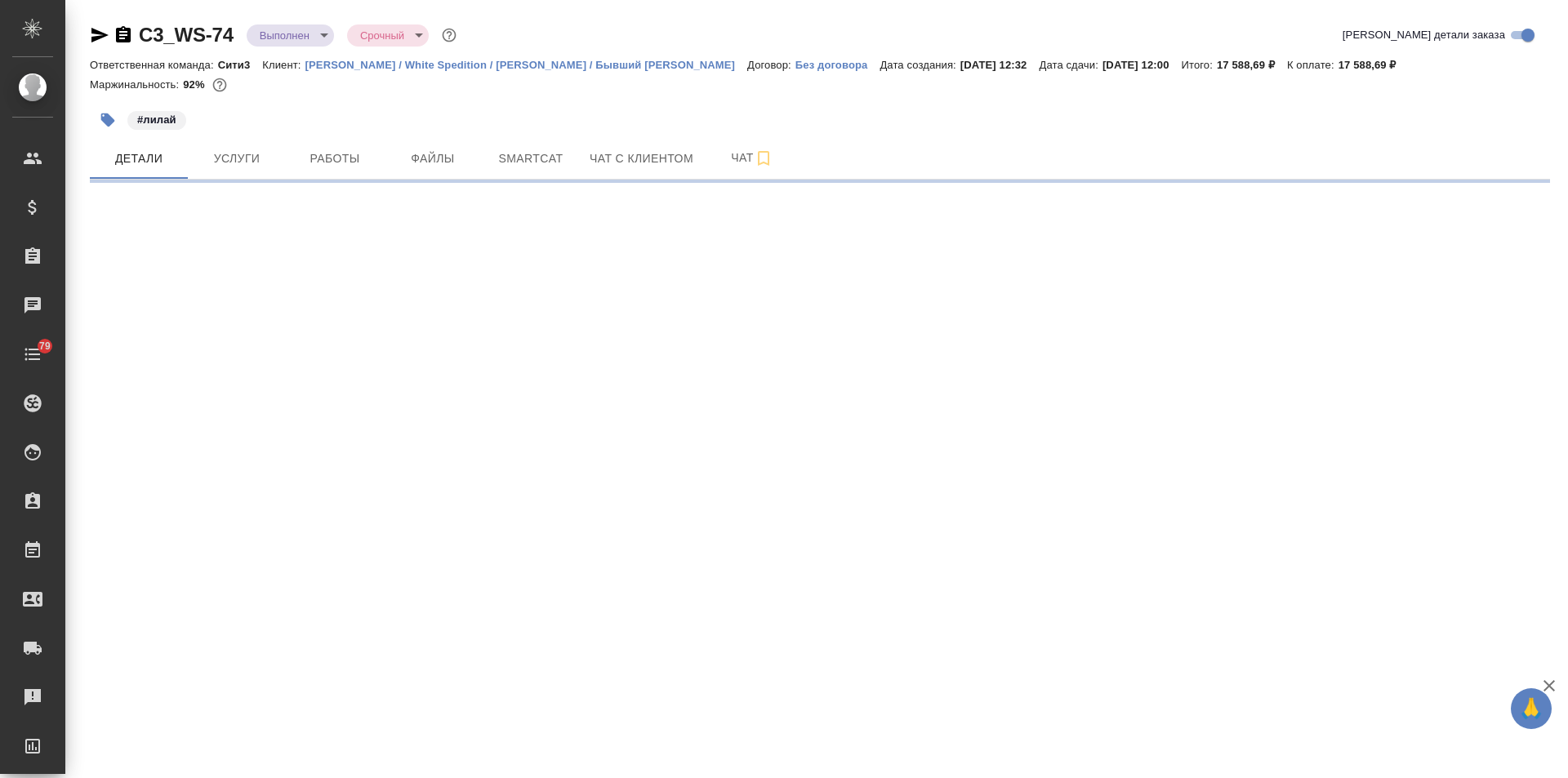
select select "RU"
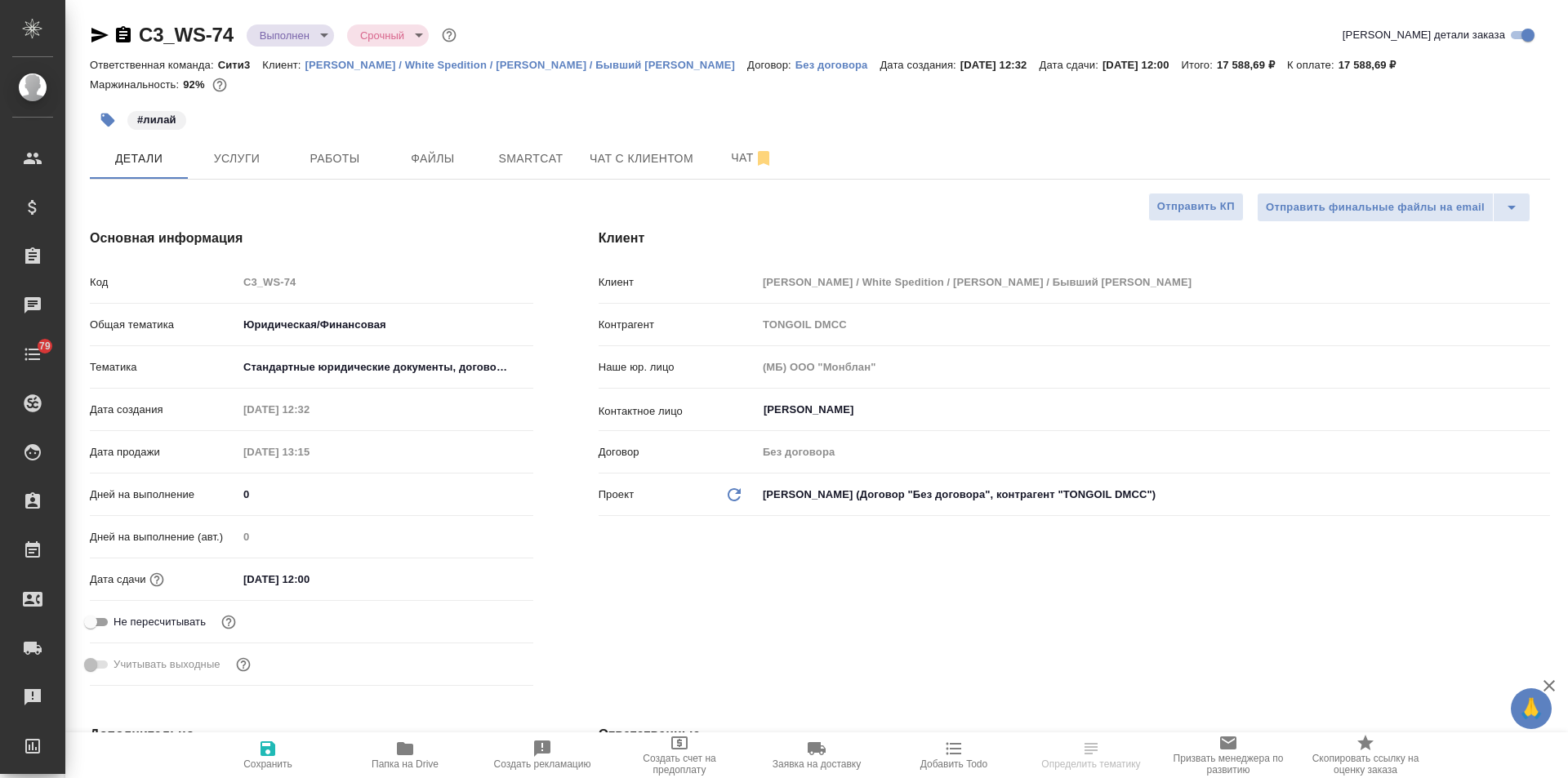
type textarea "x"
click at [429, 161] on span "Файлы" at bounding box center [433, 159] width 79 height 21
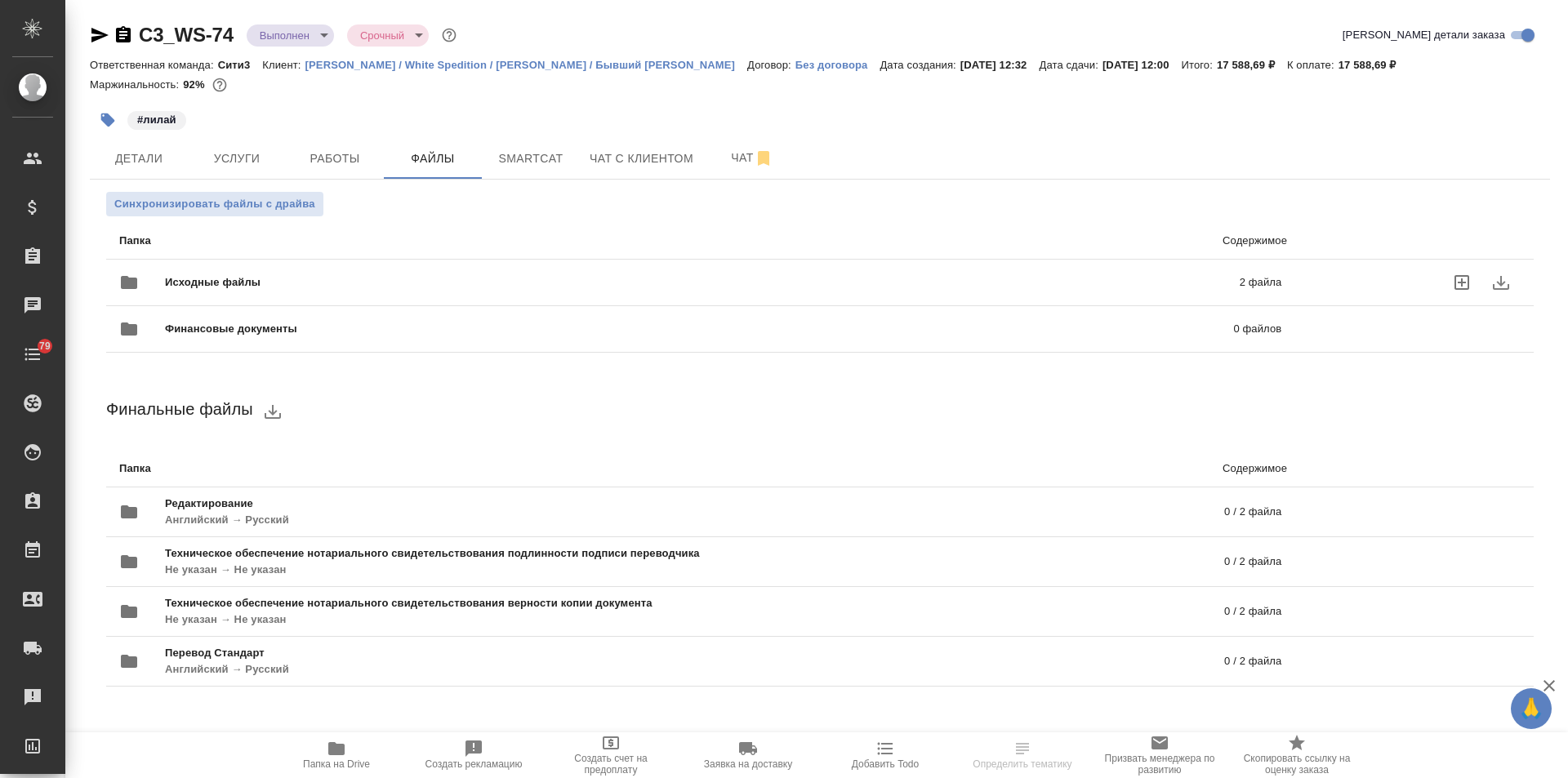
click at [281, 279] on span "Исходные файлы" at bounding box center [457, 283] width 585 height 17
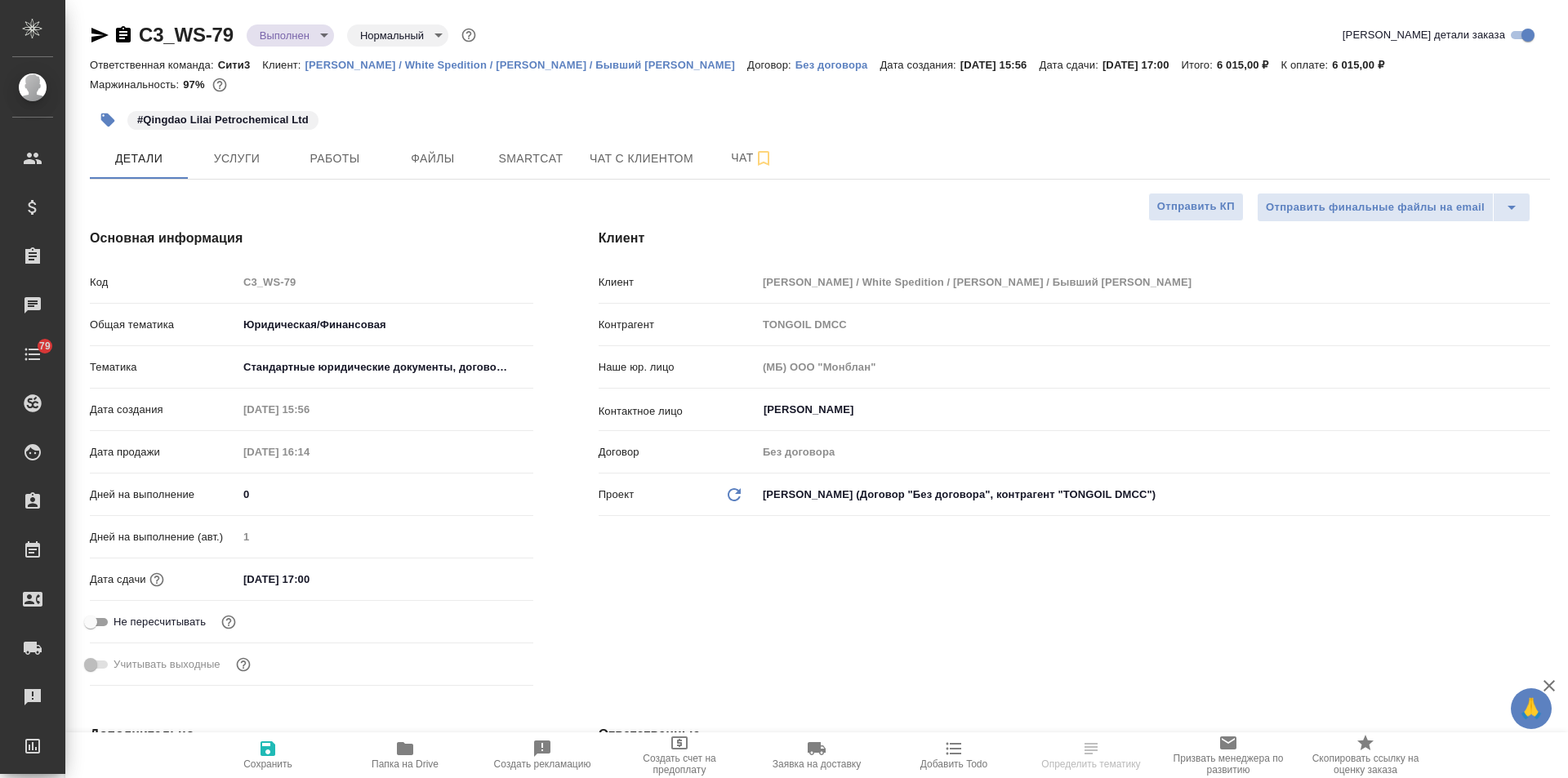
select select "RU"
drag, startPoint x: 239, startPoint y: 30, endPoint x: 133, endPoint y: 36, distance: 106.2
click at [133, 36] on div "C3_WS-79 Выполнен completed Нормальный normal" at bounding box center [285, 36] width 390 height 26
copy link "C3_WS-79"
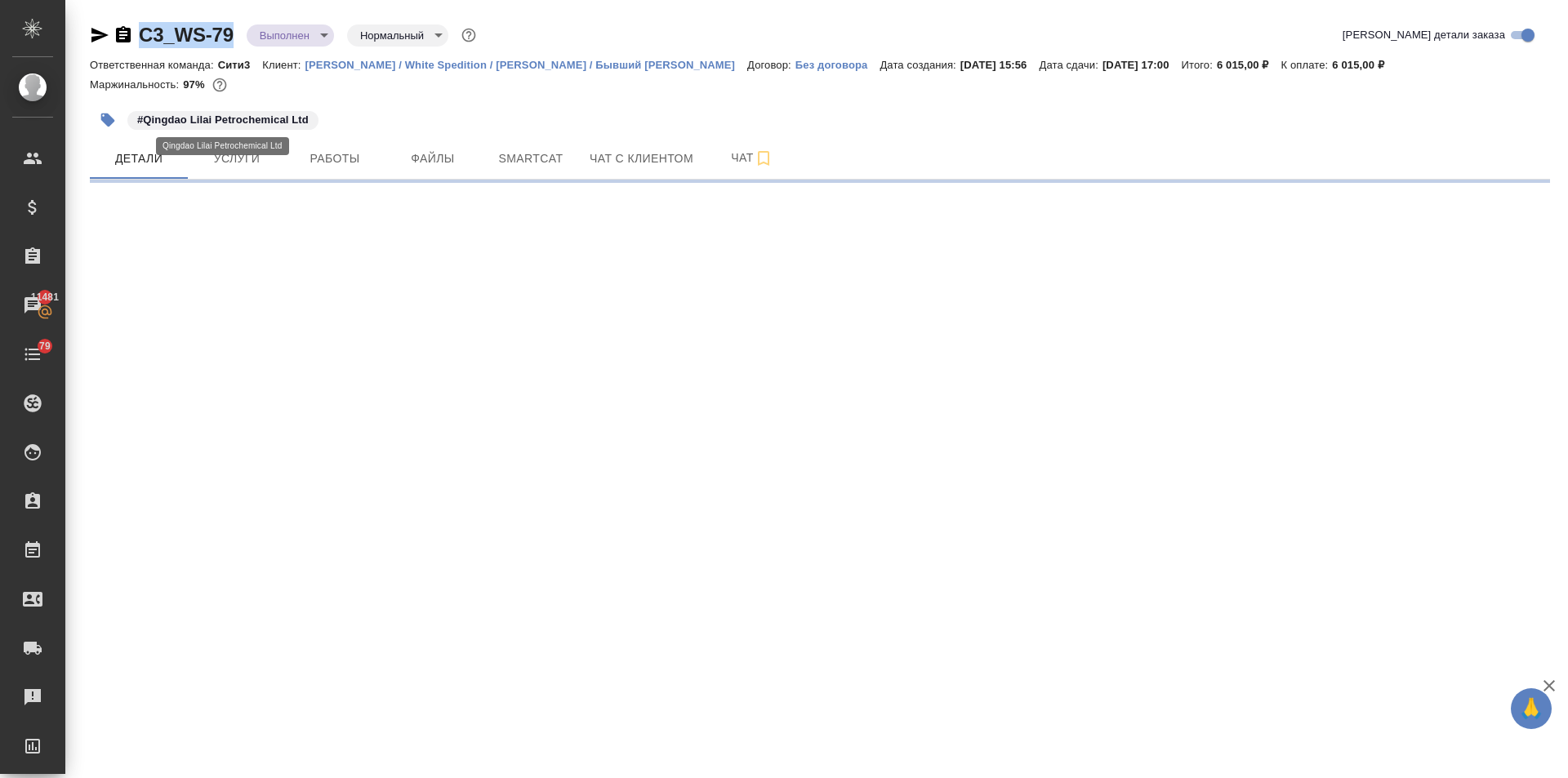
select select "RU"
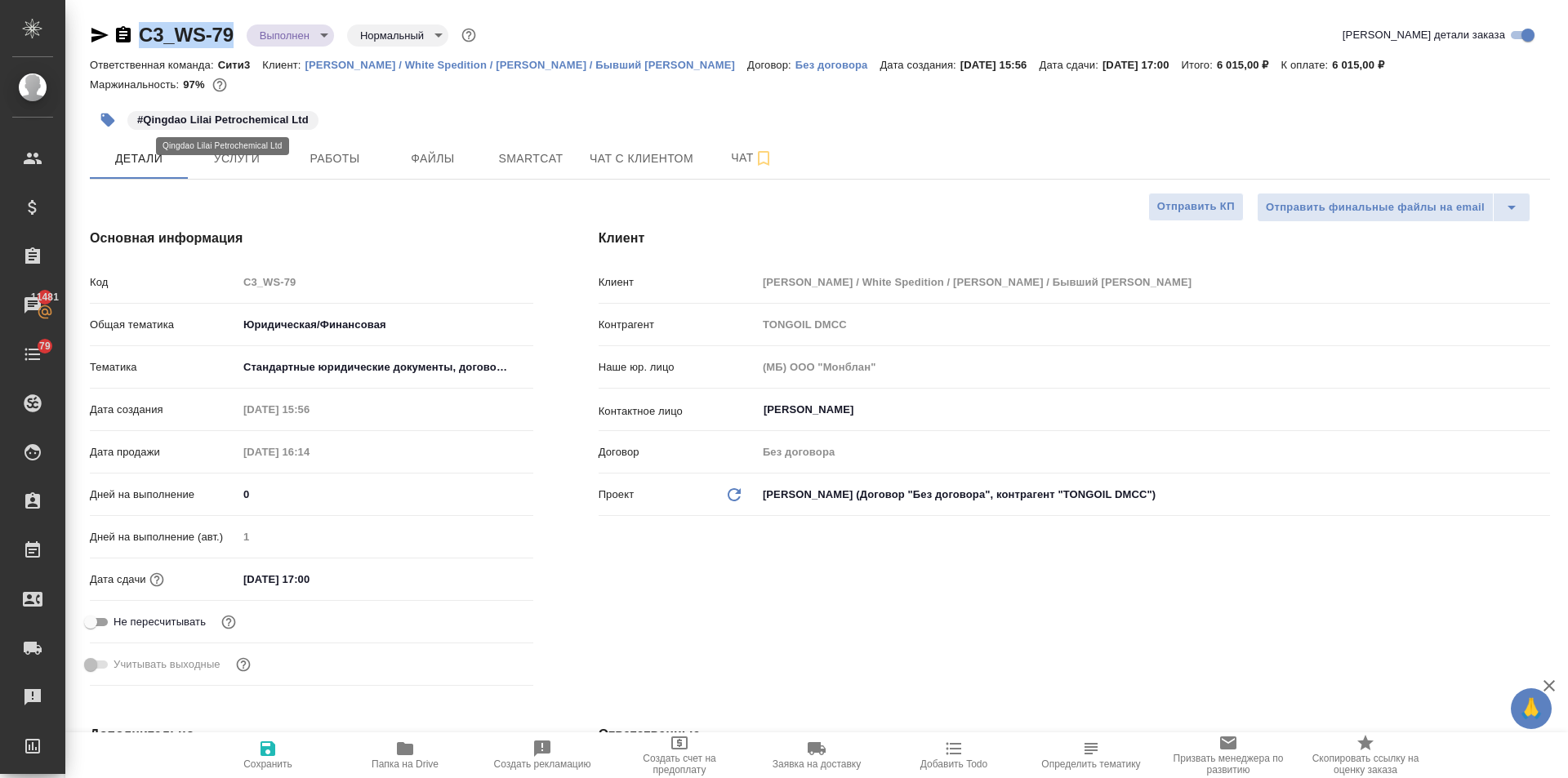
type textarea "x"
click at [138, 112] on p "#Qingdao Lilai Petrochemical Ltd" at bounding box center [223, 120] width 171 height 17
drag, startPoint x: 165, startPoint y: 117, endPoint x: 250, endPoint y: 127, distance: 85.6
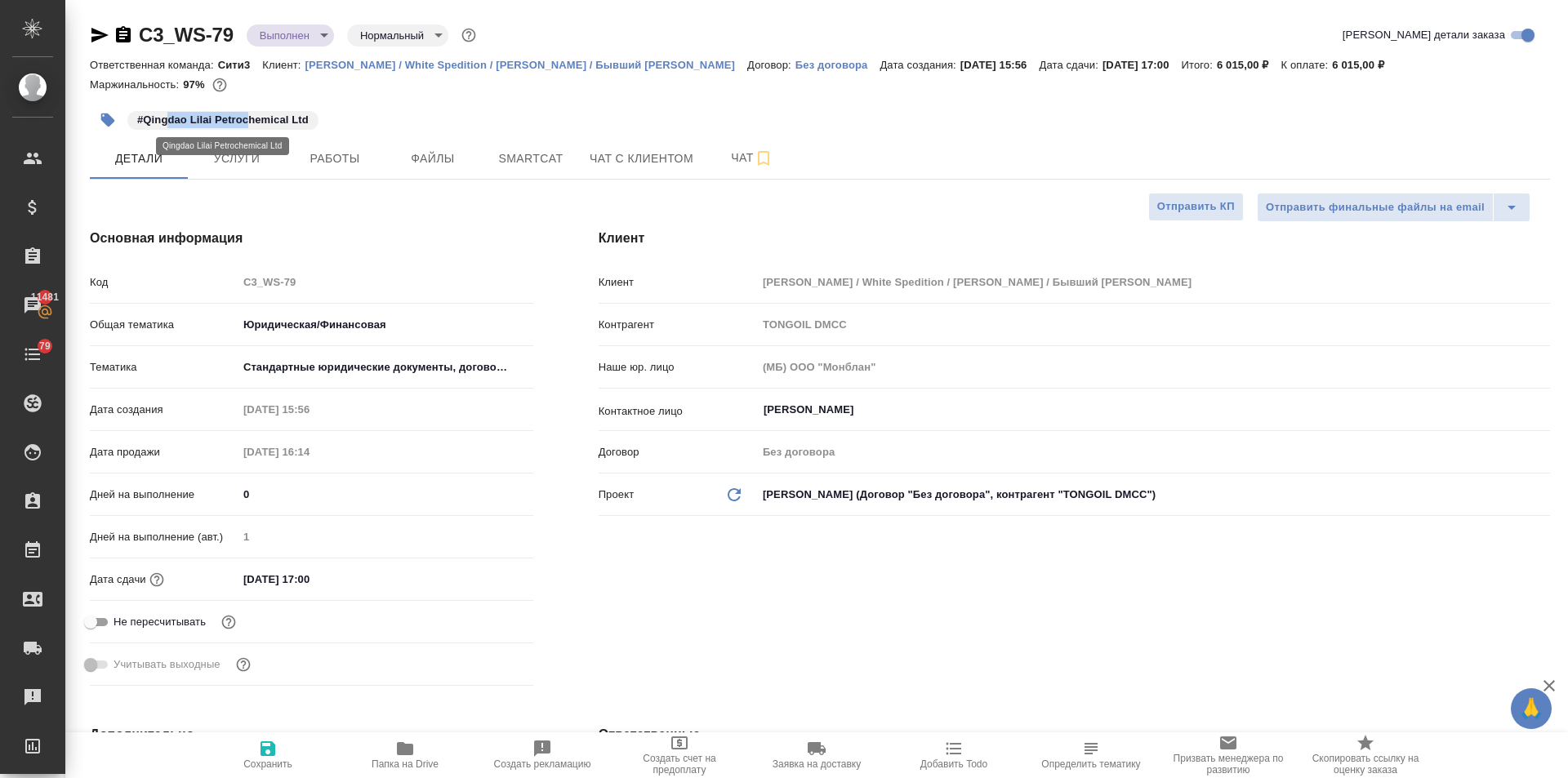
click at [247, 127] on p "#Qingdao Lilai Petrochemical Ltd" at bounding box center [223, 120] width 171 height 17
drag, startPoint x: 307, startPoint y: 113, endPoint x: 144, endPoint y: 118, distance: 163.1
click at [144, 118] on p "#Qingdao Lilai Petrochemical Ltd" at bounding box center [223, 120] width 171 height 17
copy p "Qingdao Lilai Petrochemical Ltd"
type textarea "x"
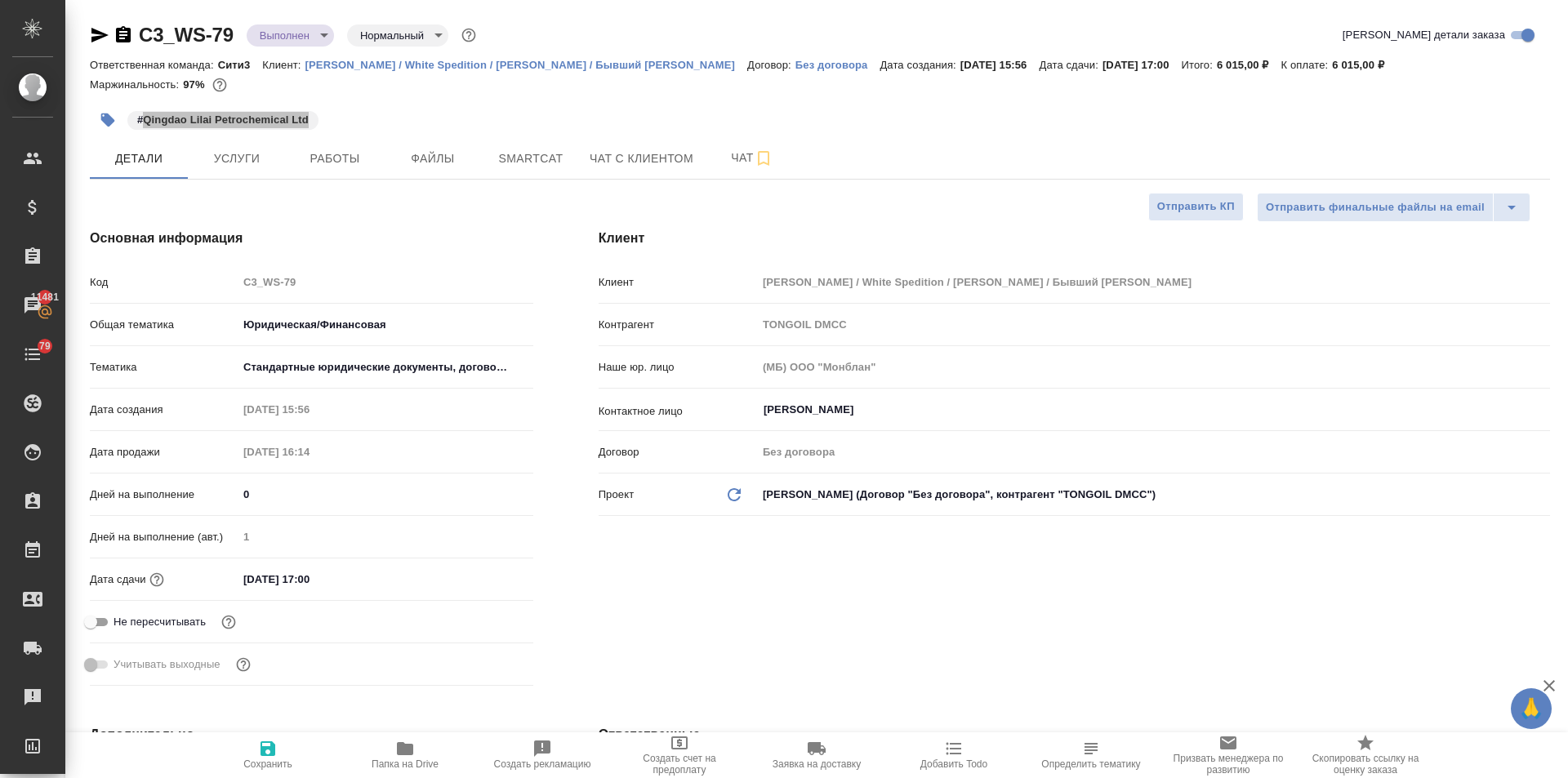
type textarea "x"
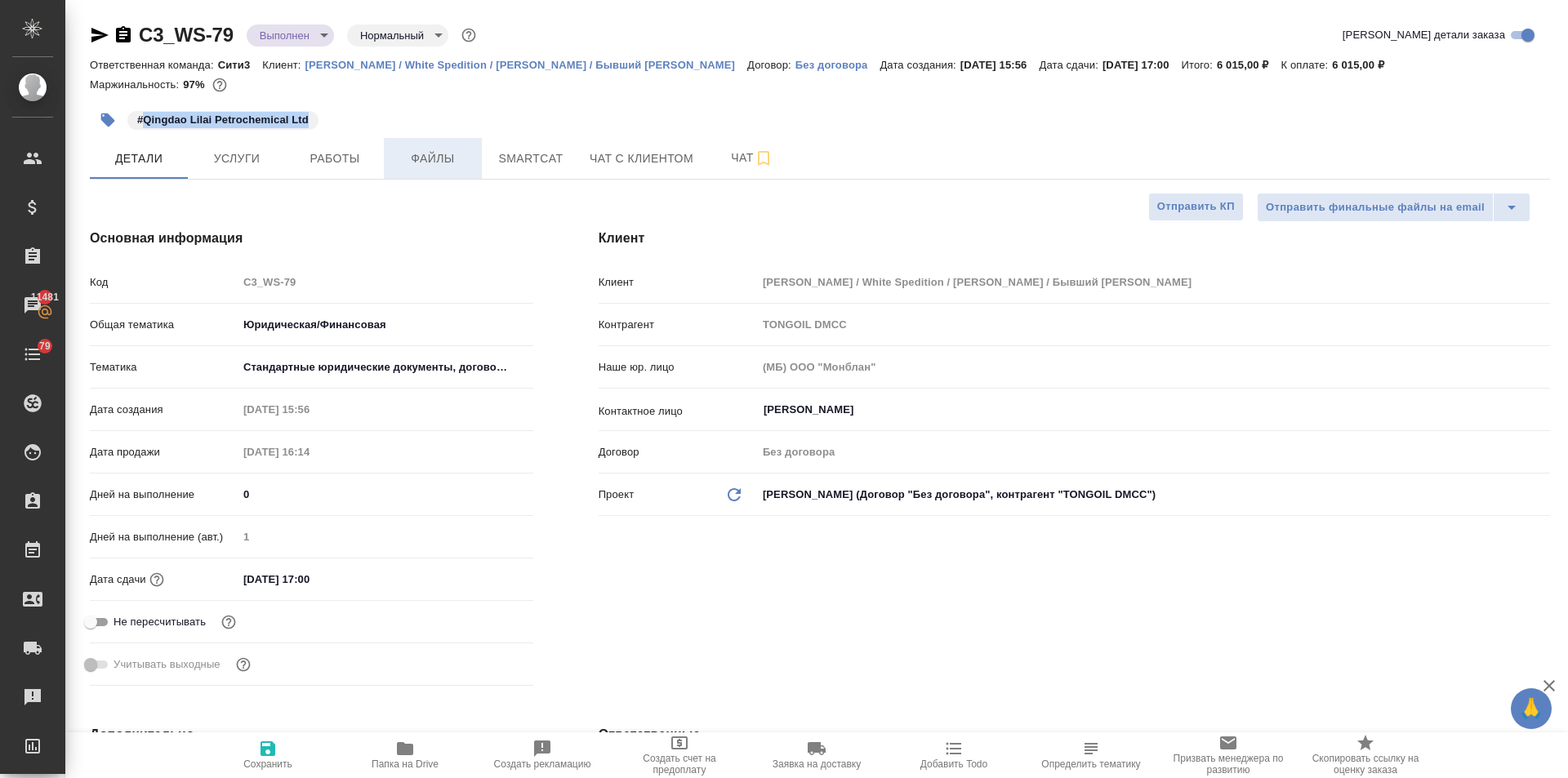
click at [438, 146] on button "Файлы" at bounding box center [433, 158] width 98 height 41
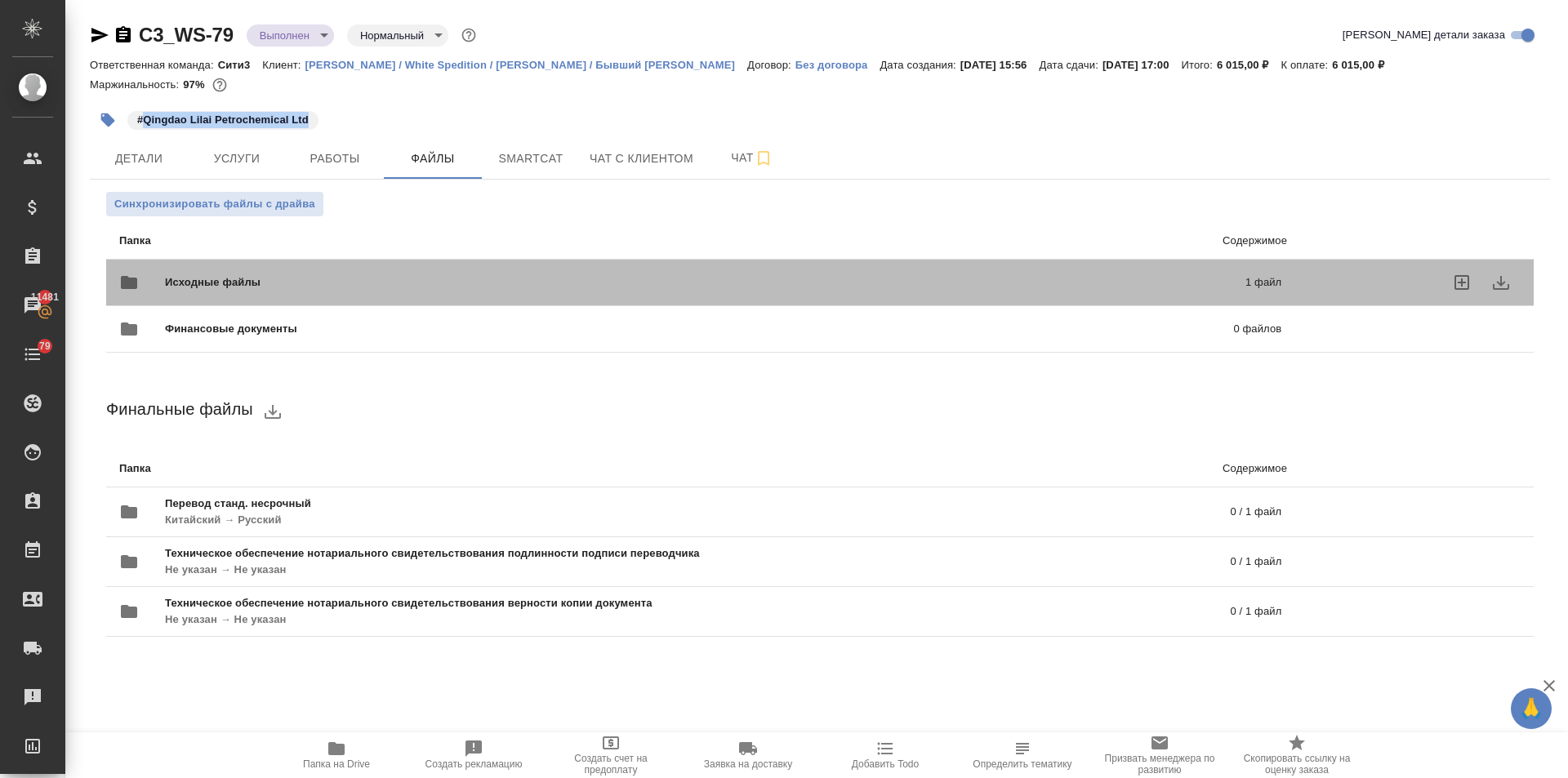
click at [263, 267] on div "Исходные файлы 1 файл" at bounding box center [700, 282] width 1162 height 39
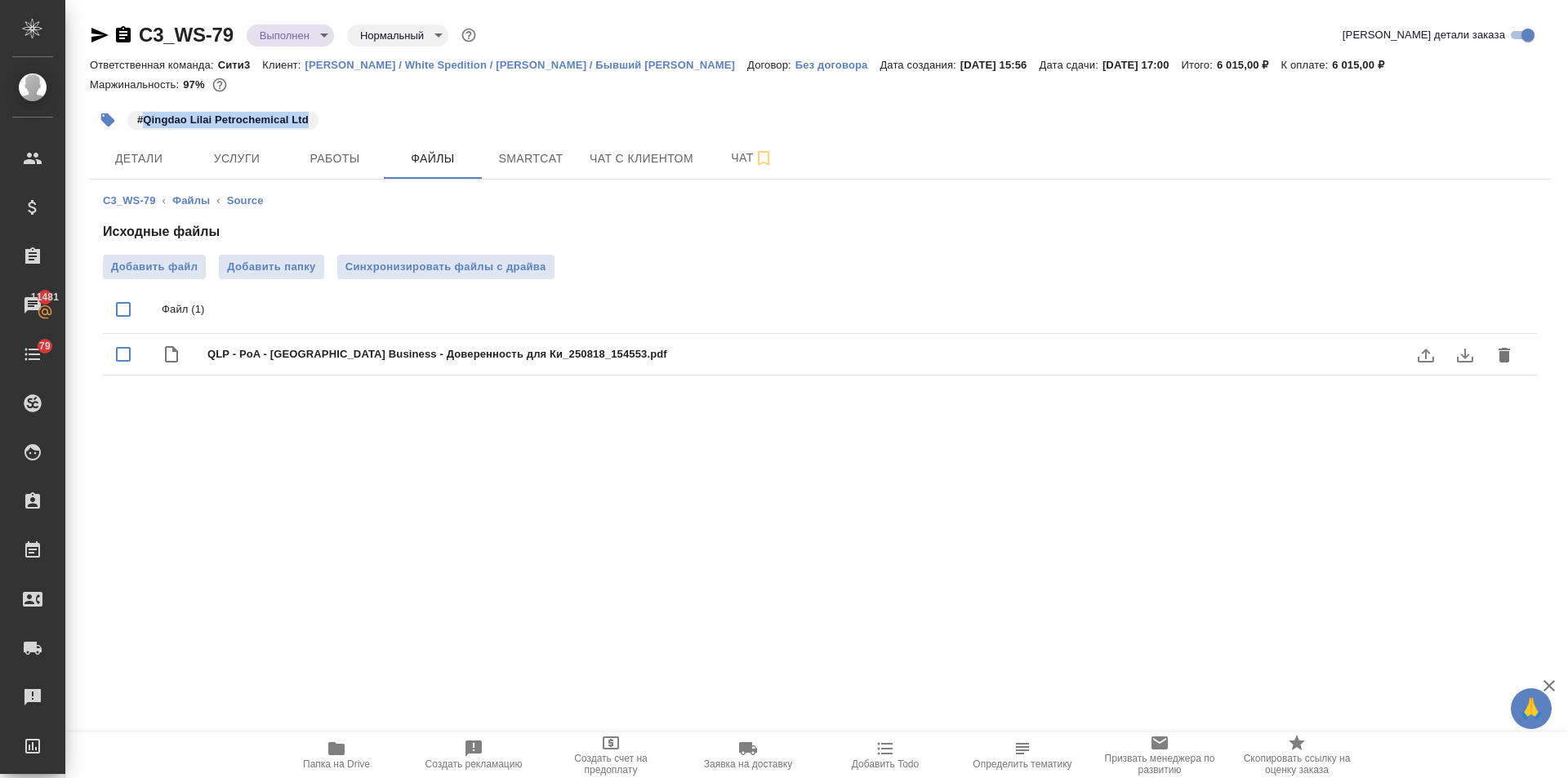
click at [1455, 353] on icon "download" at bounding box center [1465, 355] width 20 height 20
click at [345, 762] on span "Папка на Drive" at bounding box center [336, 765] width 67 height 12
drag, startPoint x: 1341, startPoint y: 63, endPoint x: 1367, endPoint y: 64, distance: 26.0
click at [1367, 64] on div "Ответственная команда: Сити3 Клиент: Вайт Спедишн / White Spedition / Давыденко…" at bounding box center [820, 65] width 1460 height 20
copy p "6 015"
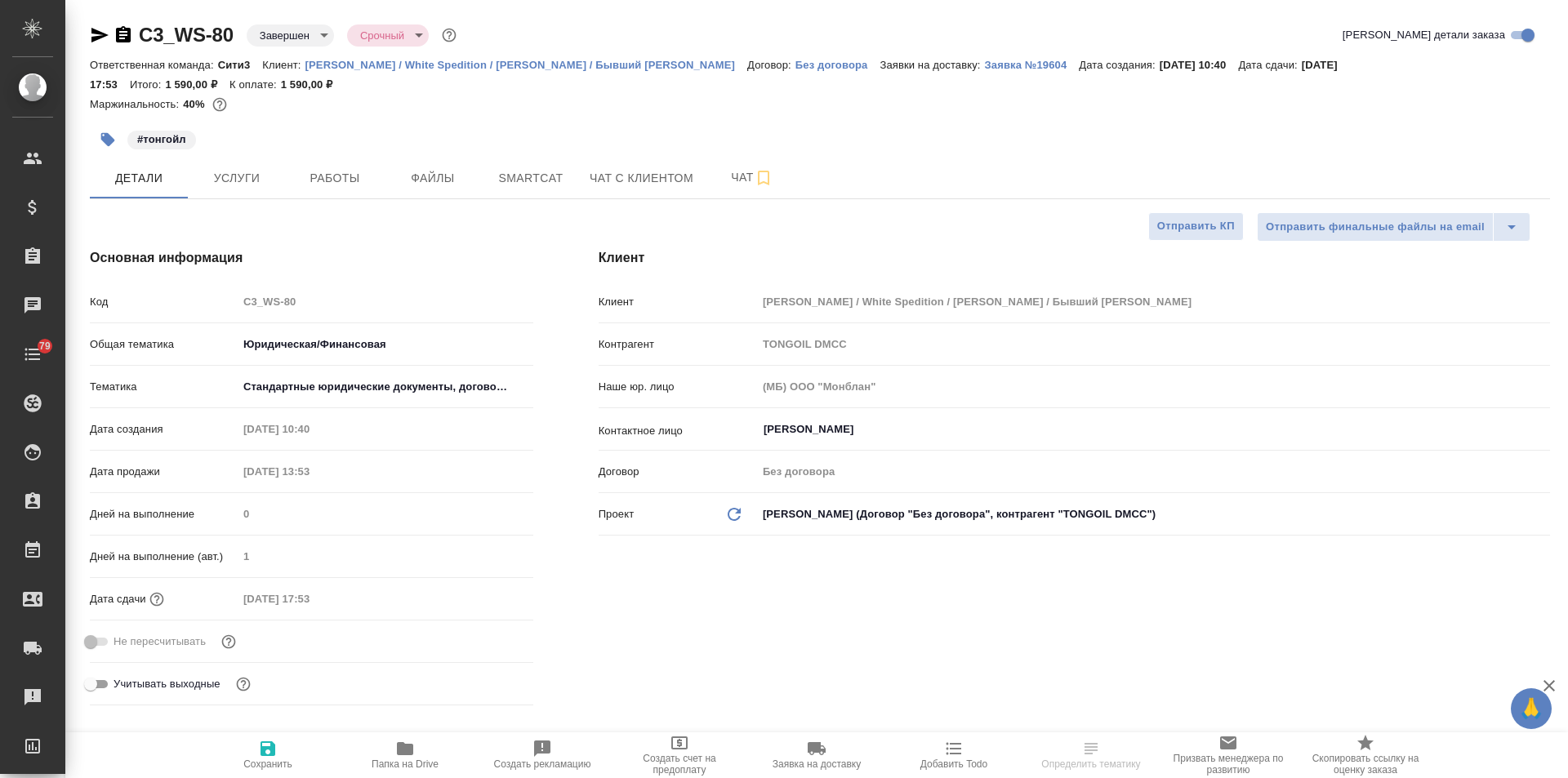
select select "RU"
drag, startPoint x: 240, startPoint y: 34, endPoint x: 138, endPoint y: 31, distance: 102.0
click at [138, 31] on div "C3_WS-80 Завершен closed Срочный urgent" at bounding box center [275, 36] width 370 height 26
copy link "C3_WS-80"
select select "RU"
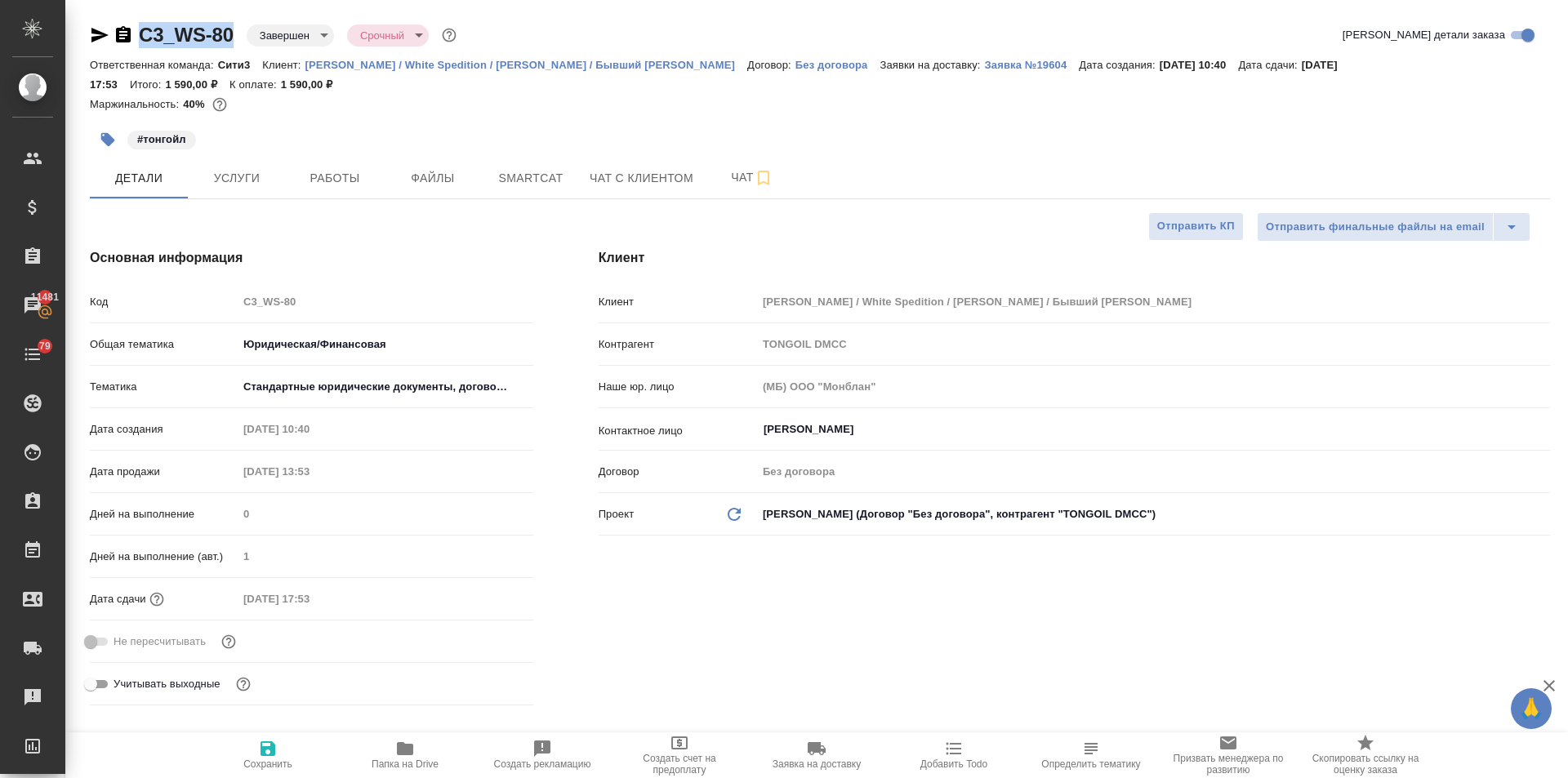
type textarea "x"
click at [426, 178] on span "Файлы" at bounding box center [433, 178] width 79 height 21
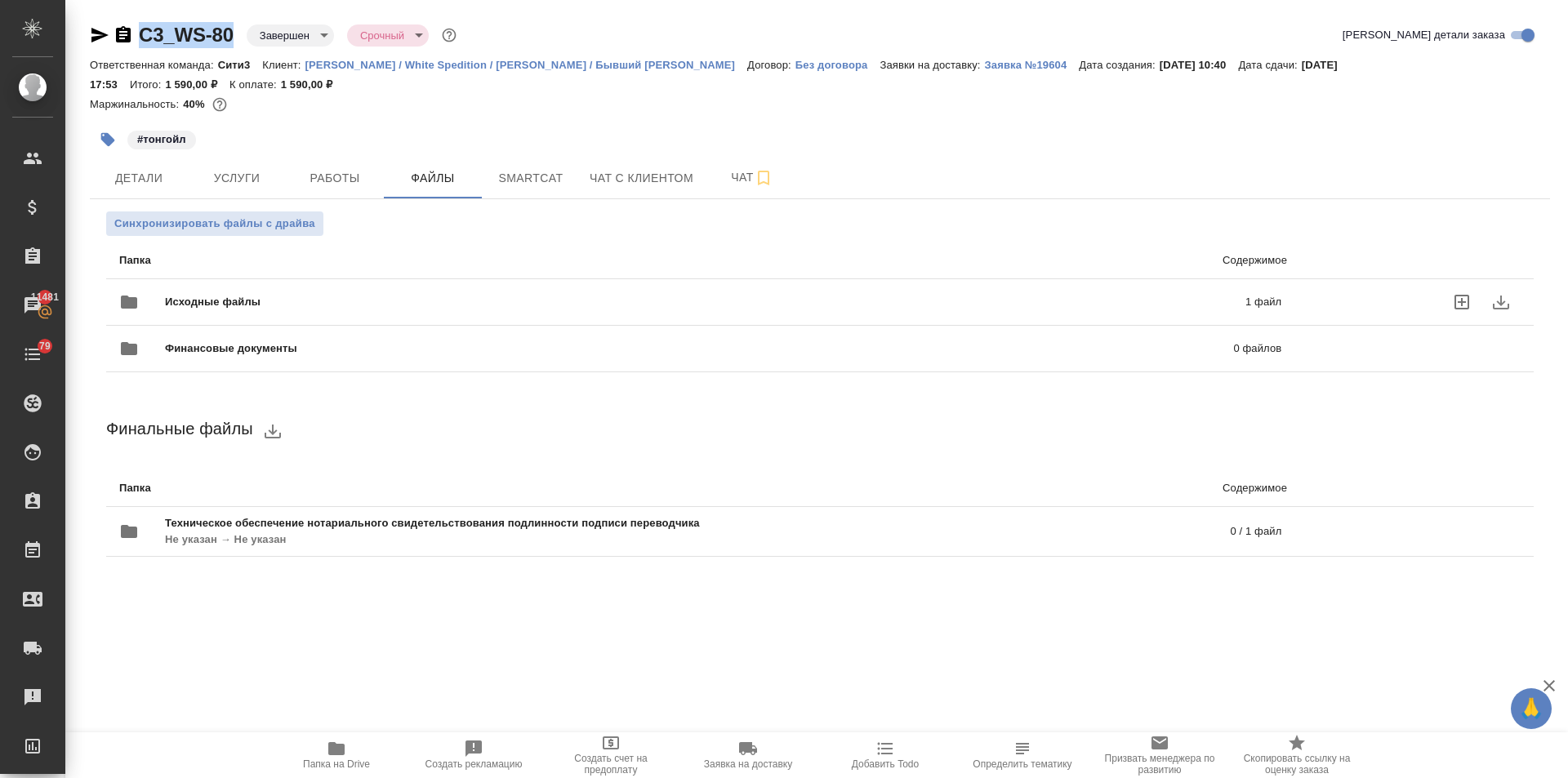
click at [238, 298] on span "Исходные файлы" at bounding box center [458, 302] width 588 height 17
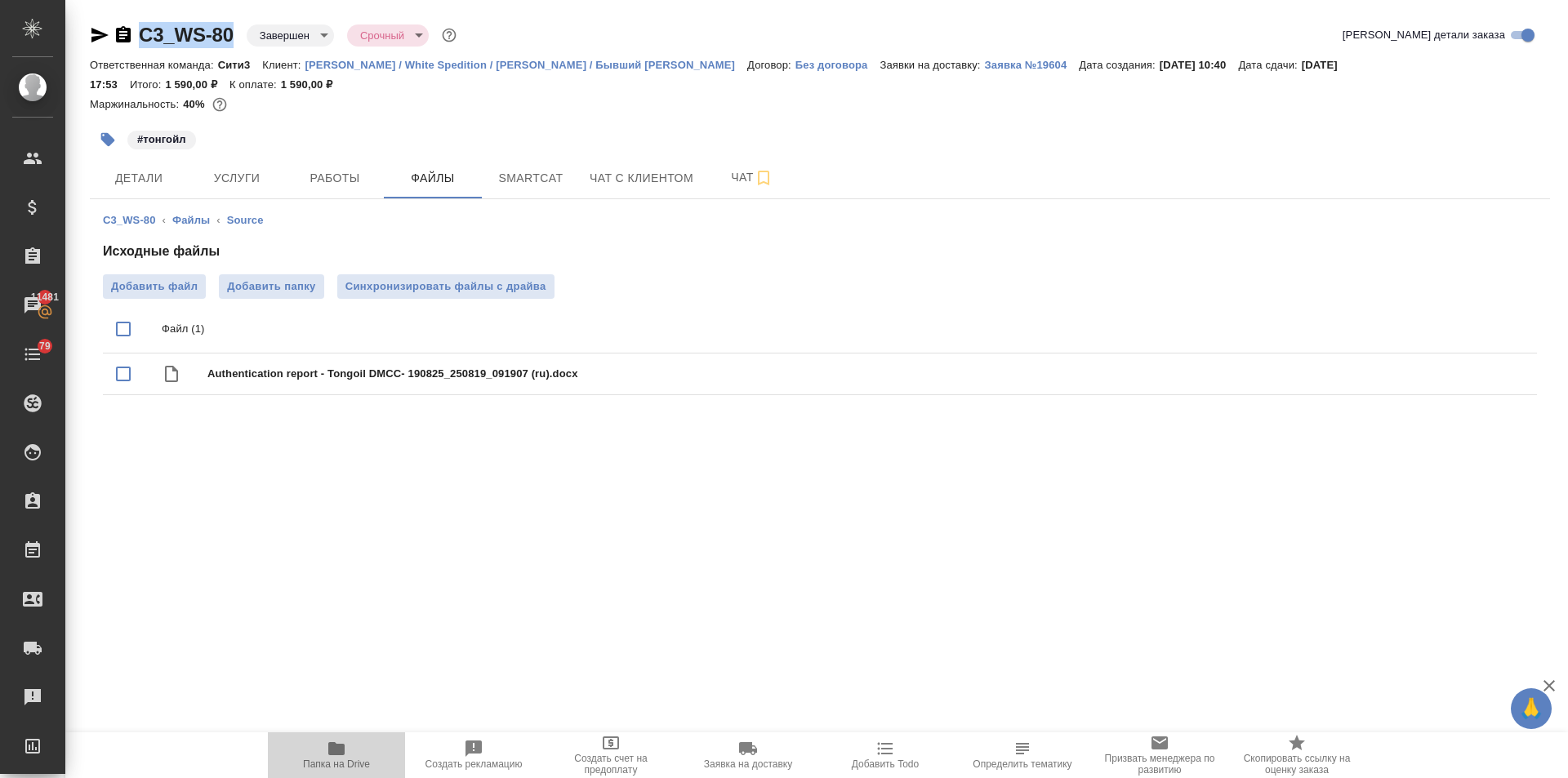
click at [340, 760] on span "Папка на Drive" at bounding box center [336, 765] width 67 height 12
click at [235, 174] on span "Услуги" at bounding box center [237, 178] width 79 height 21
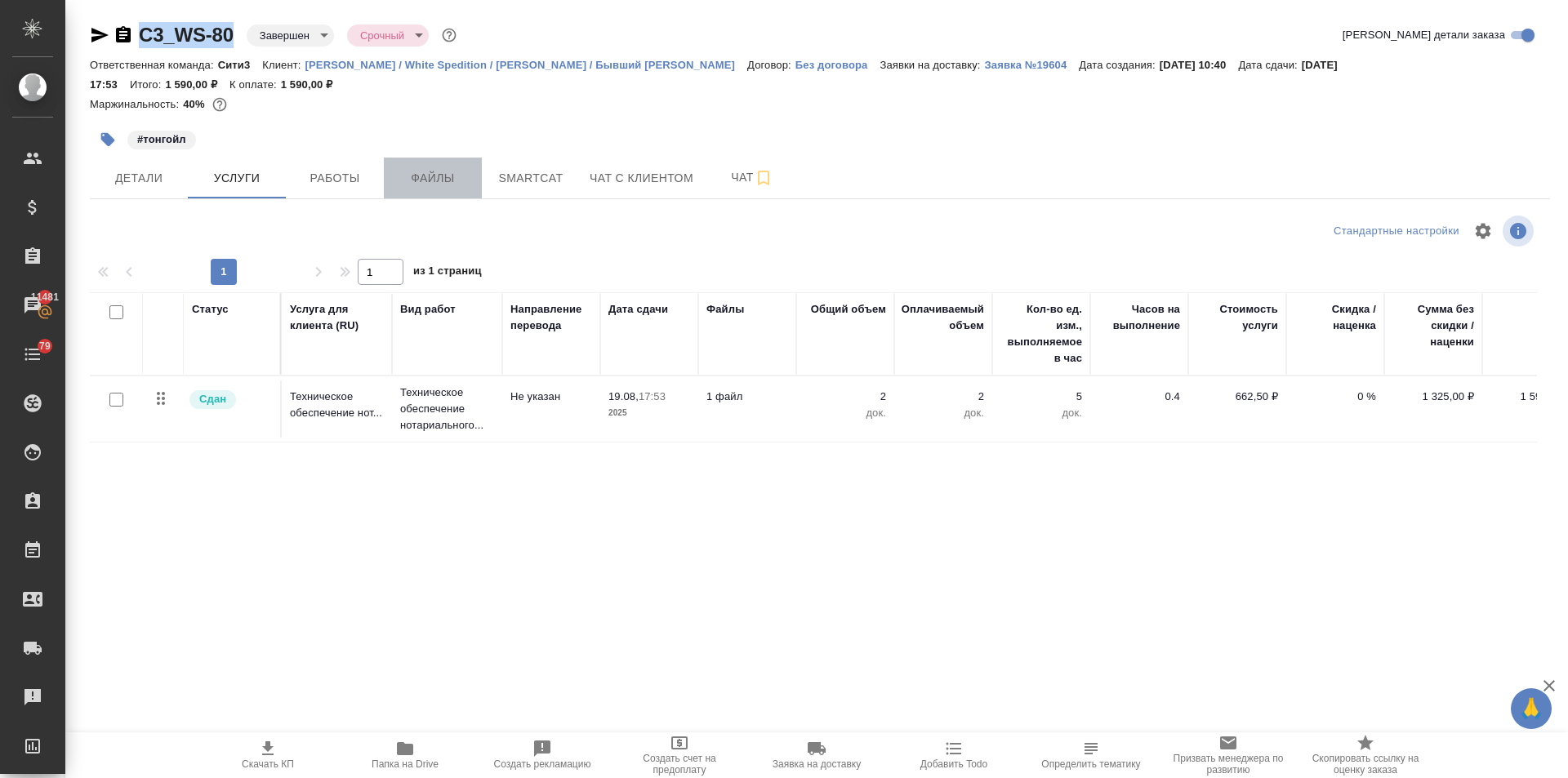
click at [450, 176] on span "Файлы" at bounding box center [433, 178] width 79 height 21
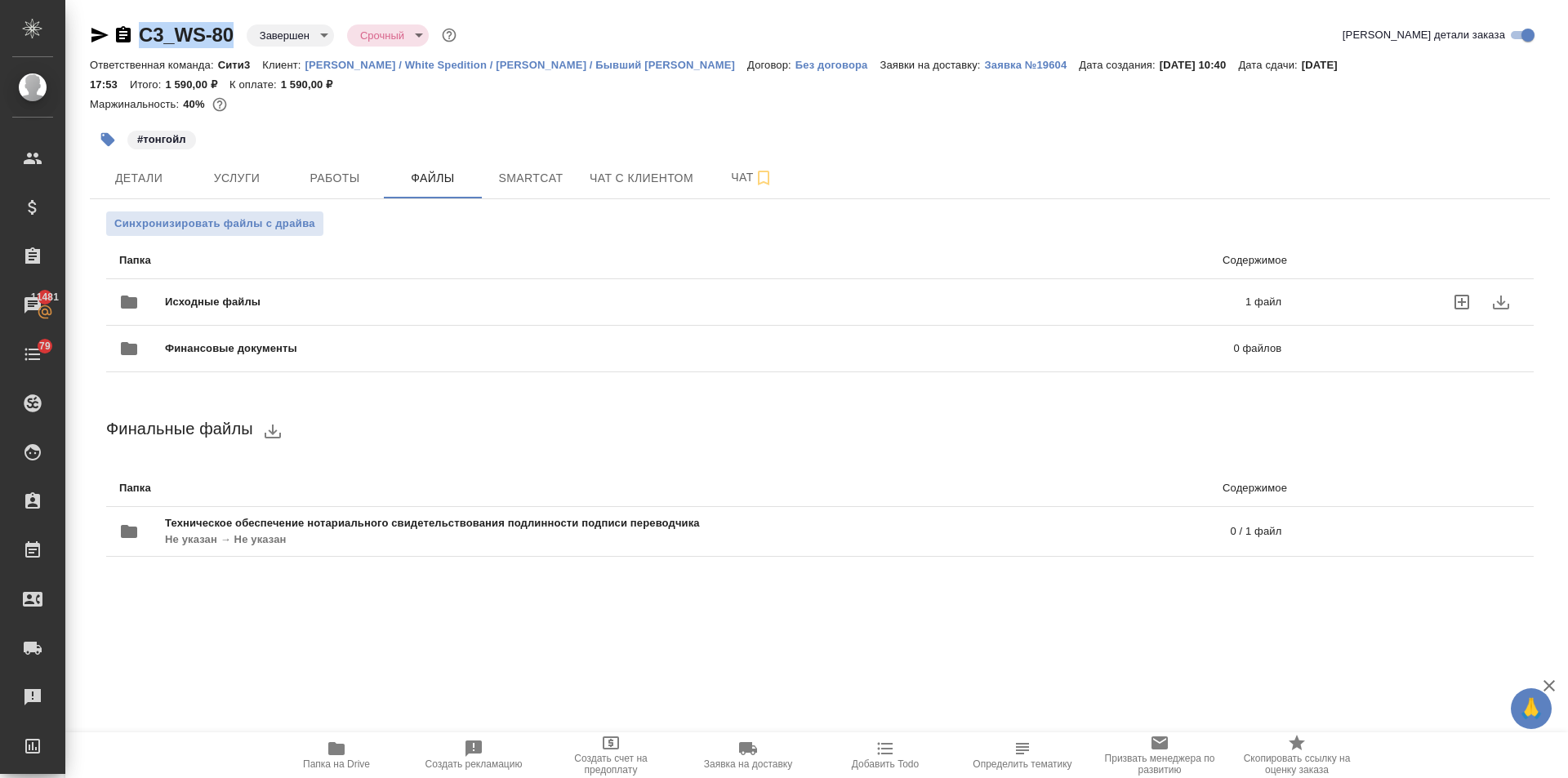
click at [235, 291] on div "Исходные файлы 1 файл" at bounding box center [700, 301] width 1162 height 39
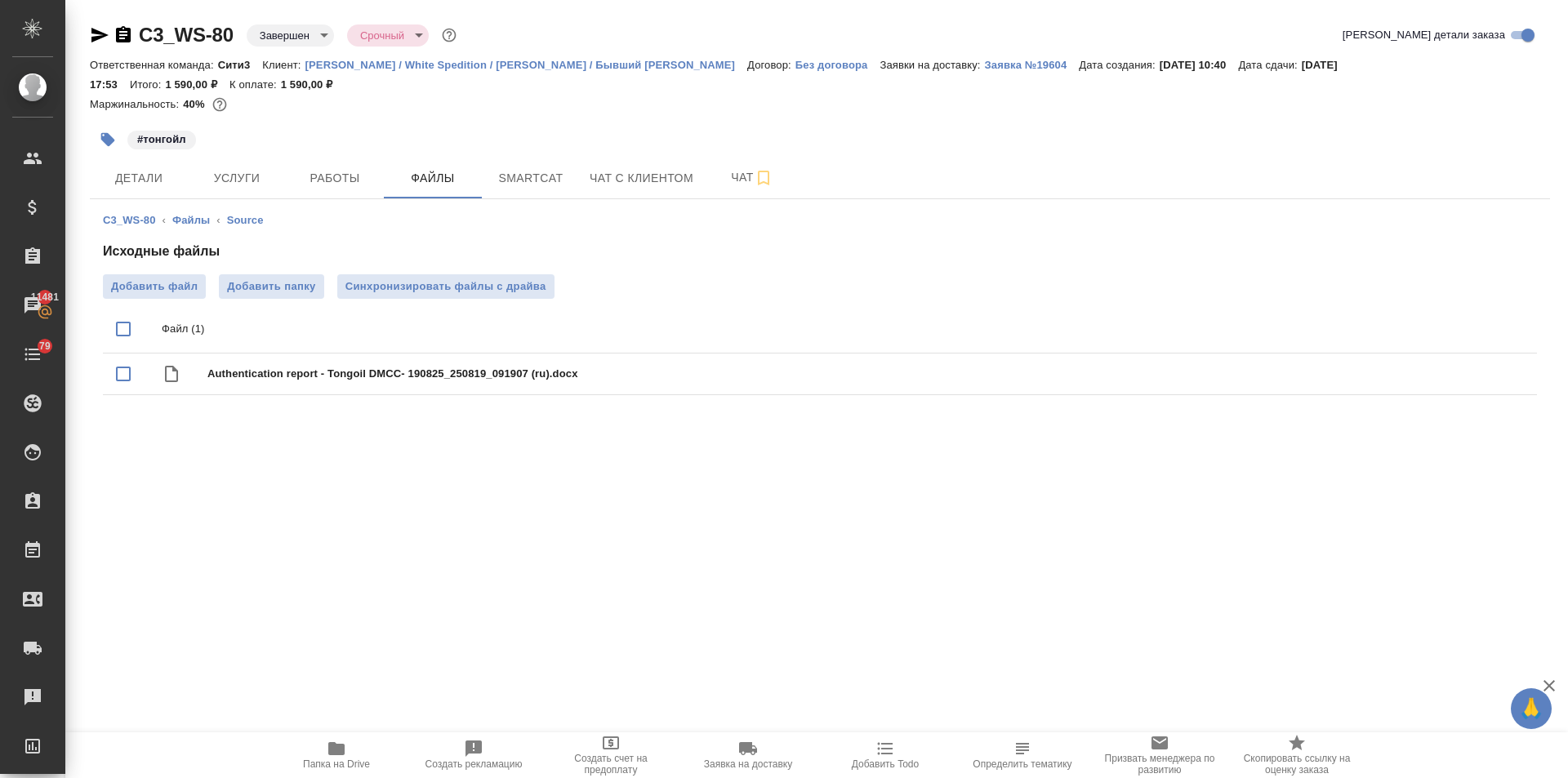
click at [204, 154] on div "#тонгойл" at bounding box center [577, 139] width 973 height 36
click at [205, 180] on span "Услуги" at bounding box center [237, 178] width 79 height 21
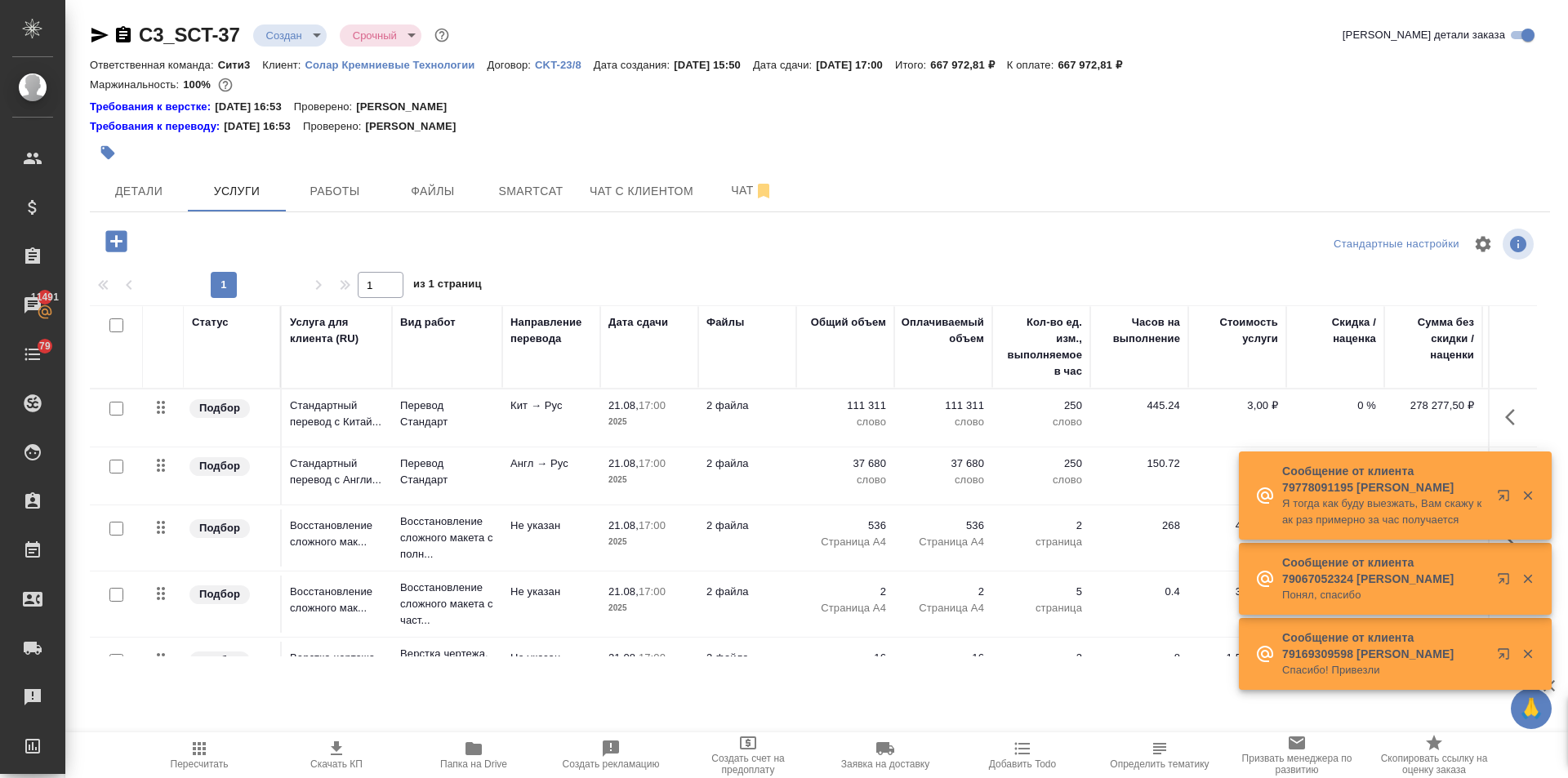
click at [437, 64] on p "Солар Кремниевые Технологии" at bounding box center [396, 65] width 182 height 12
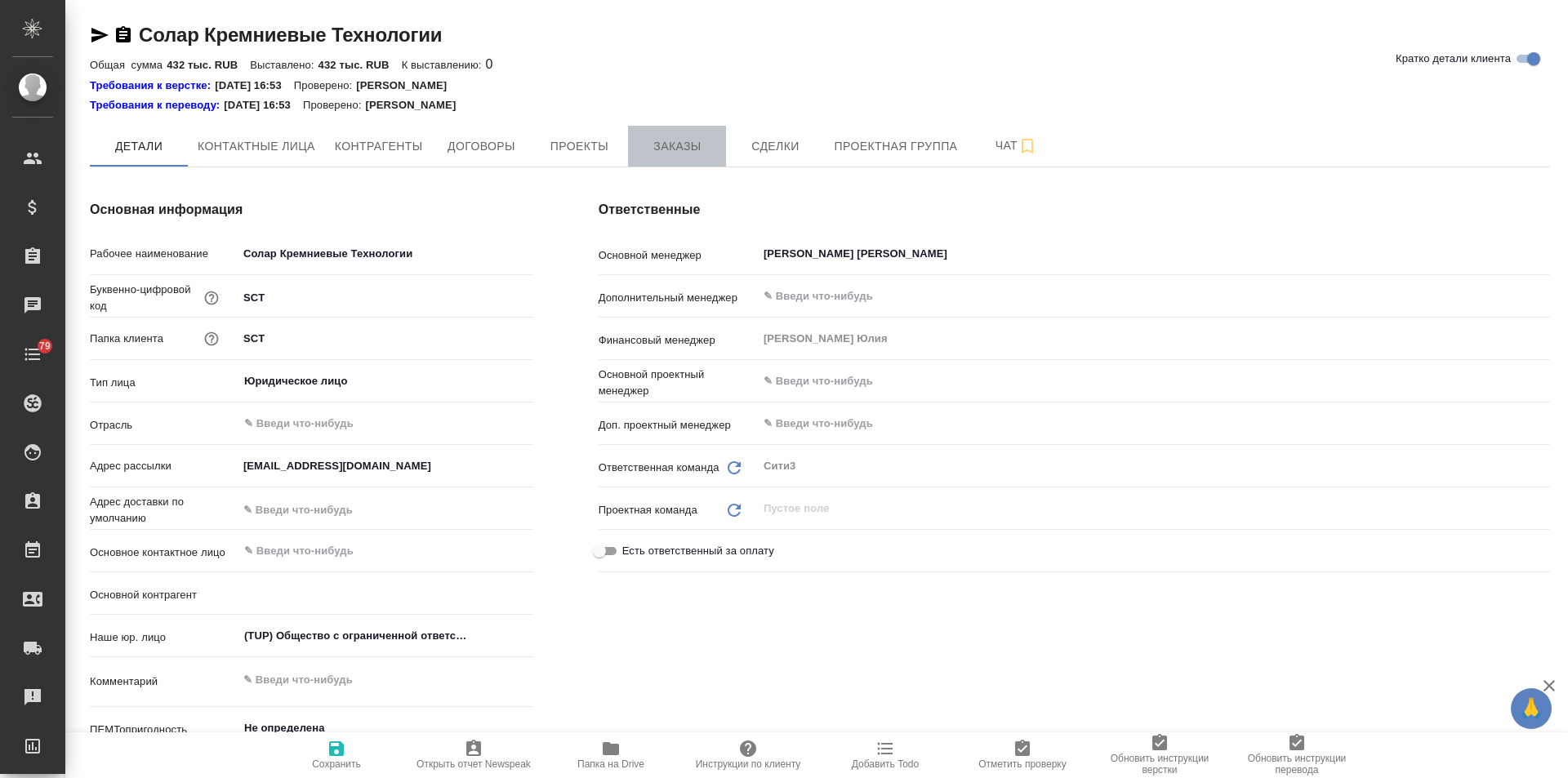
click at [709, 151] on span "Заказы" at bounding box center [677, 146] width 79 height 21
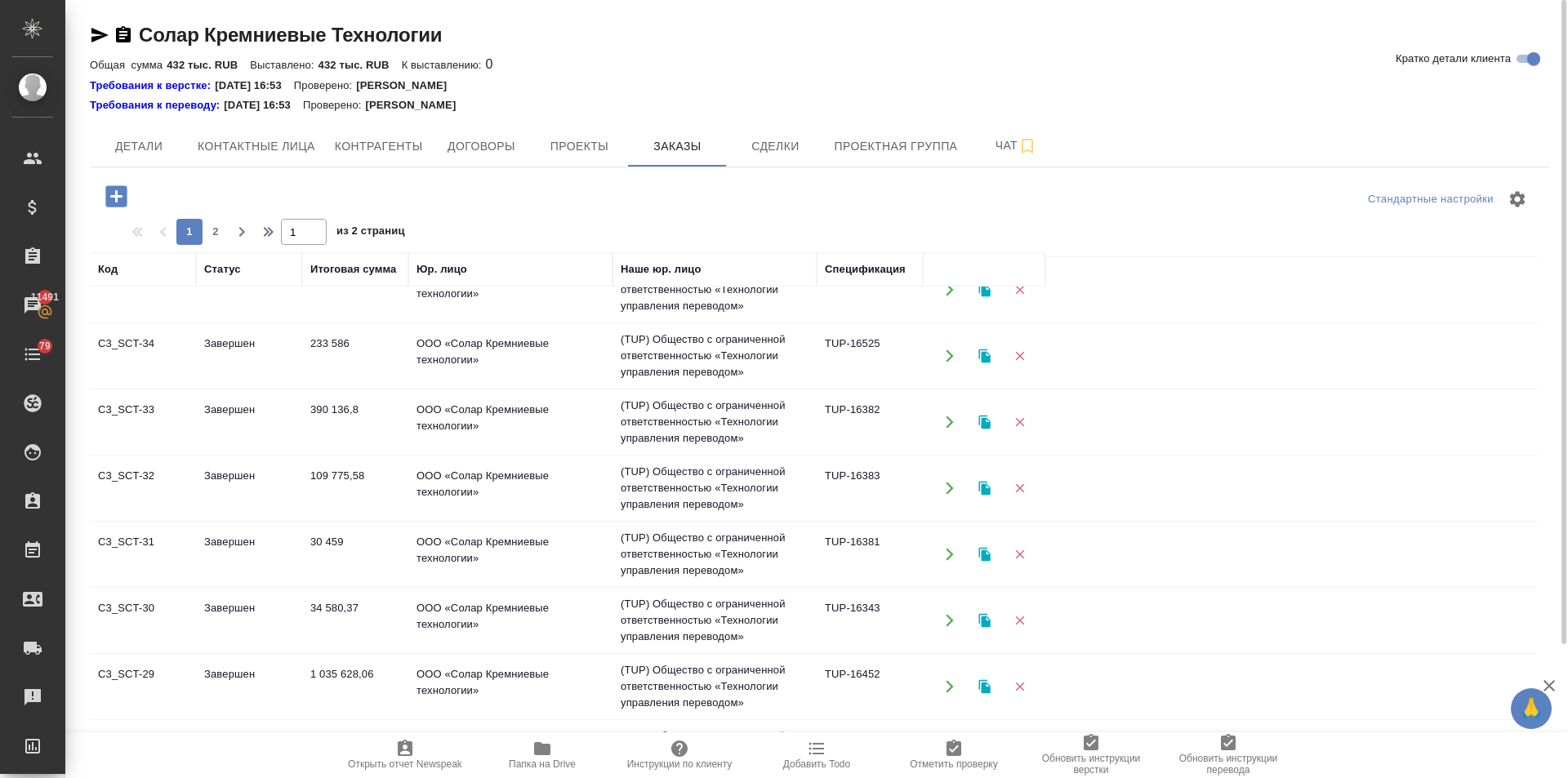
scroll to position [154, 0]
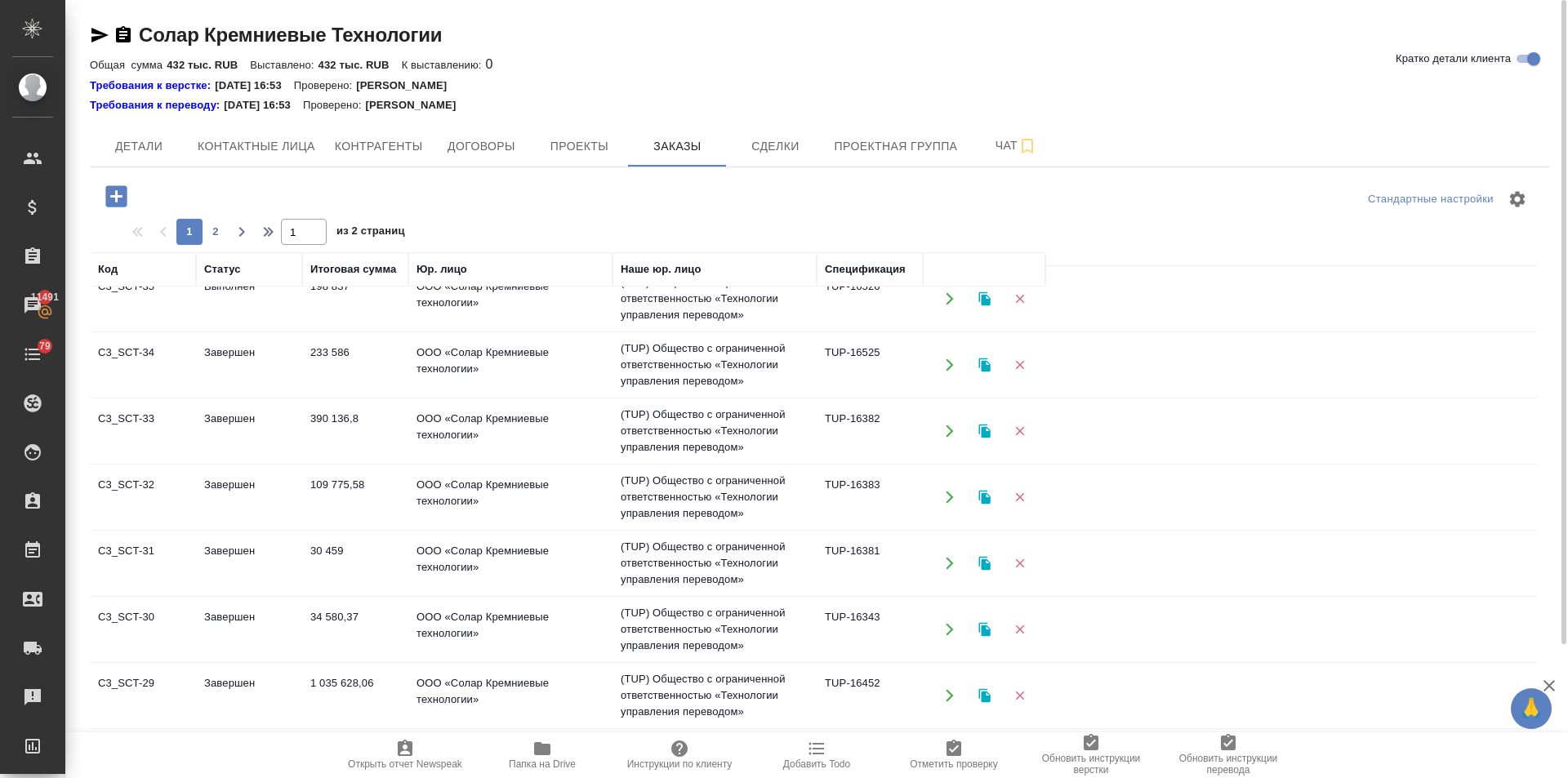
click at [338, 195] on td "1 035 628,06" at bounding box center [355, 166] width 106 height 57
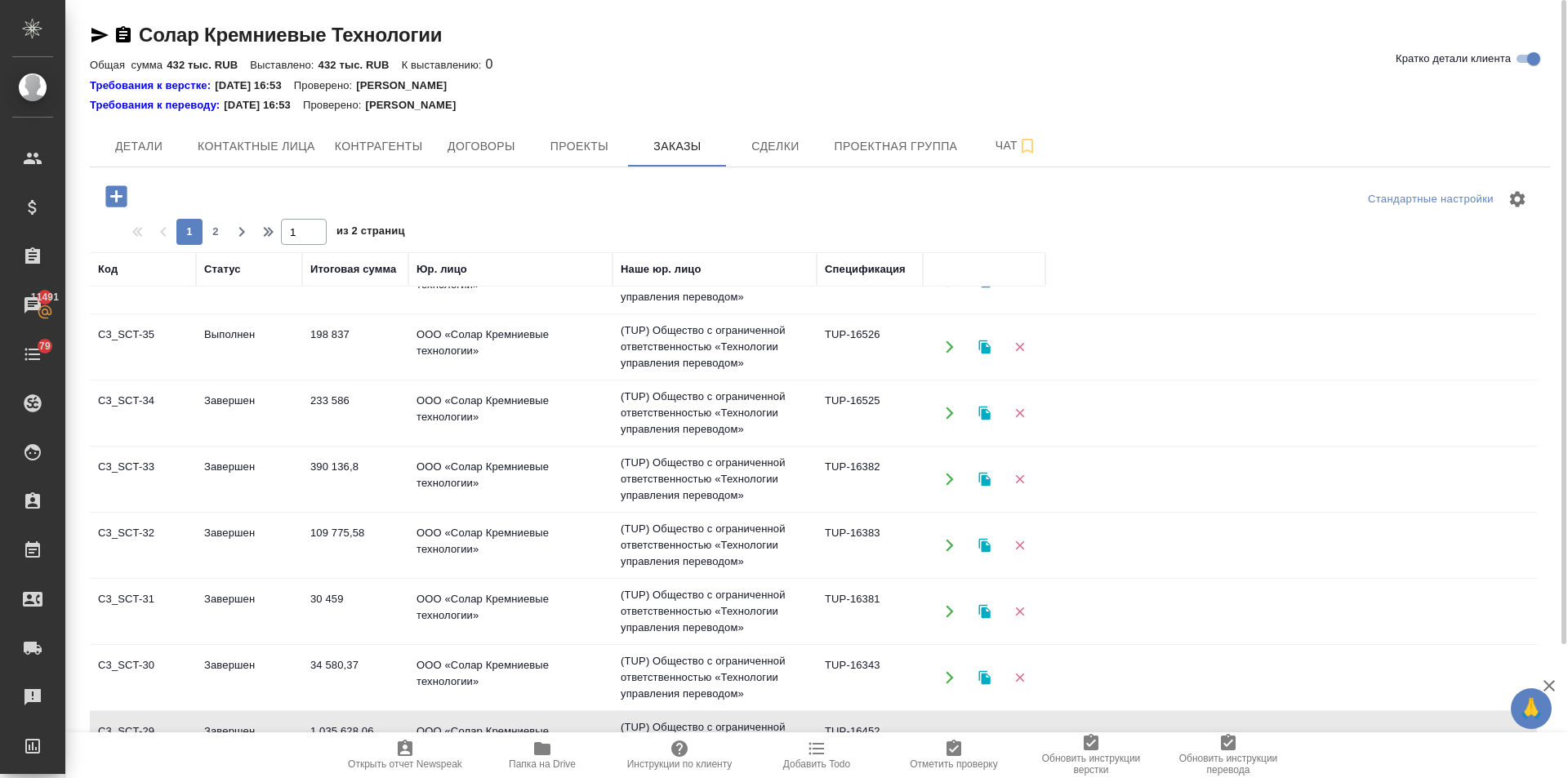
scroll to position [0, 0]
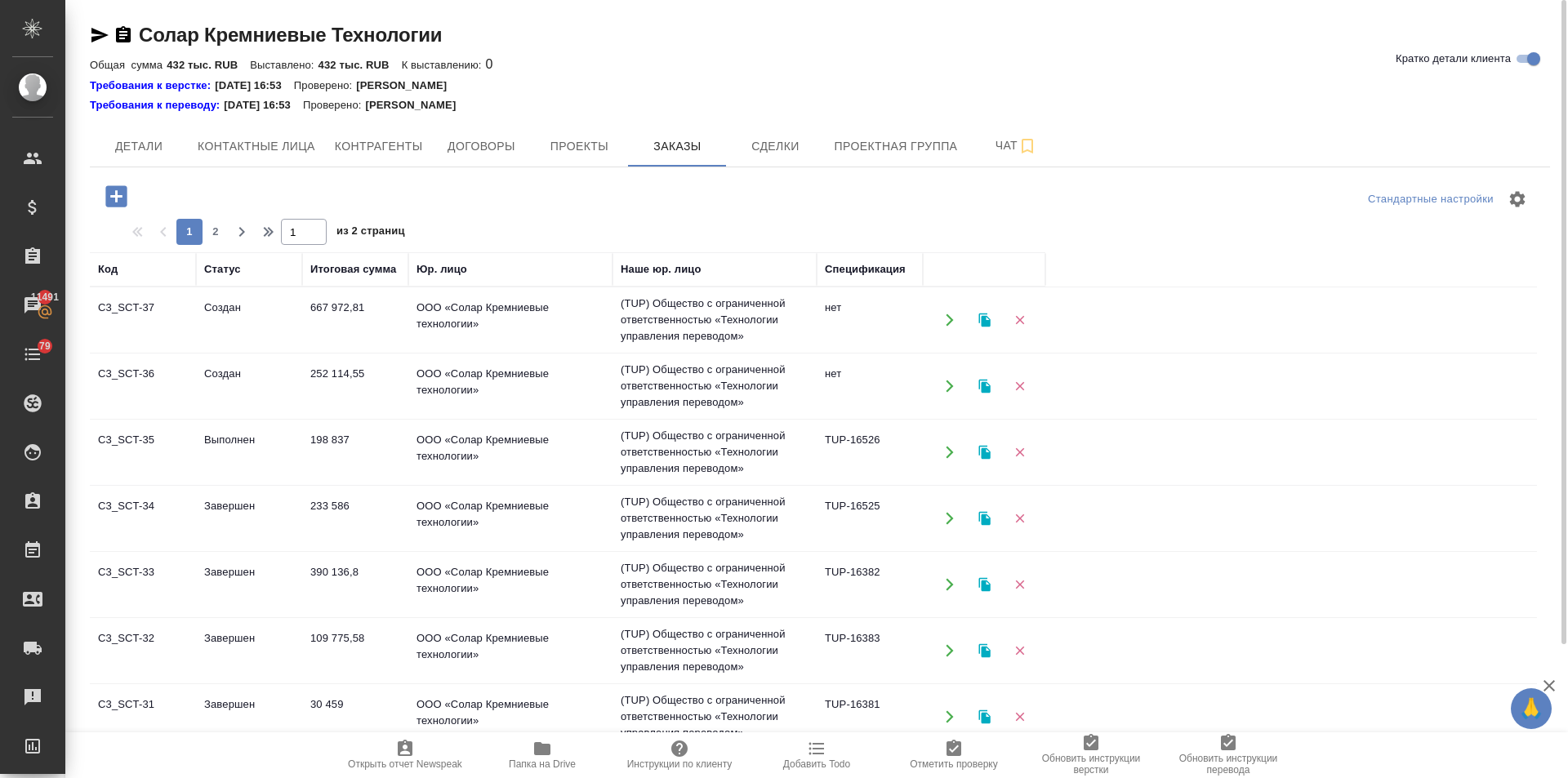
click at [325, 348] on td "198 837" at bounding box center [355, 319] width 106 height 57
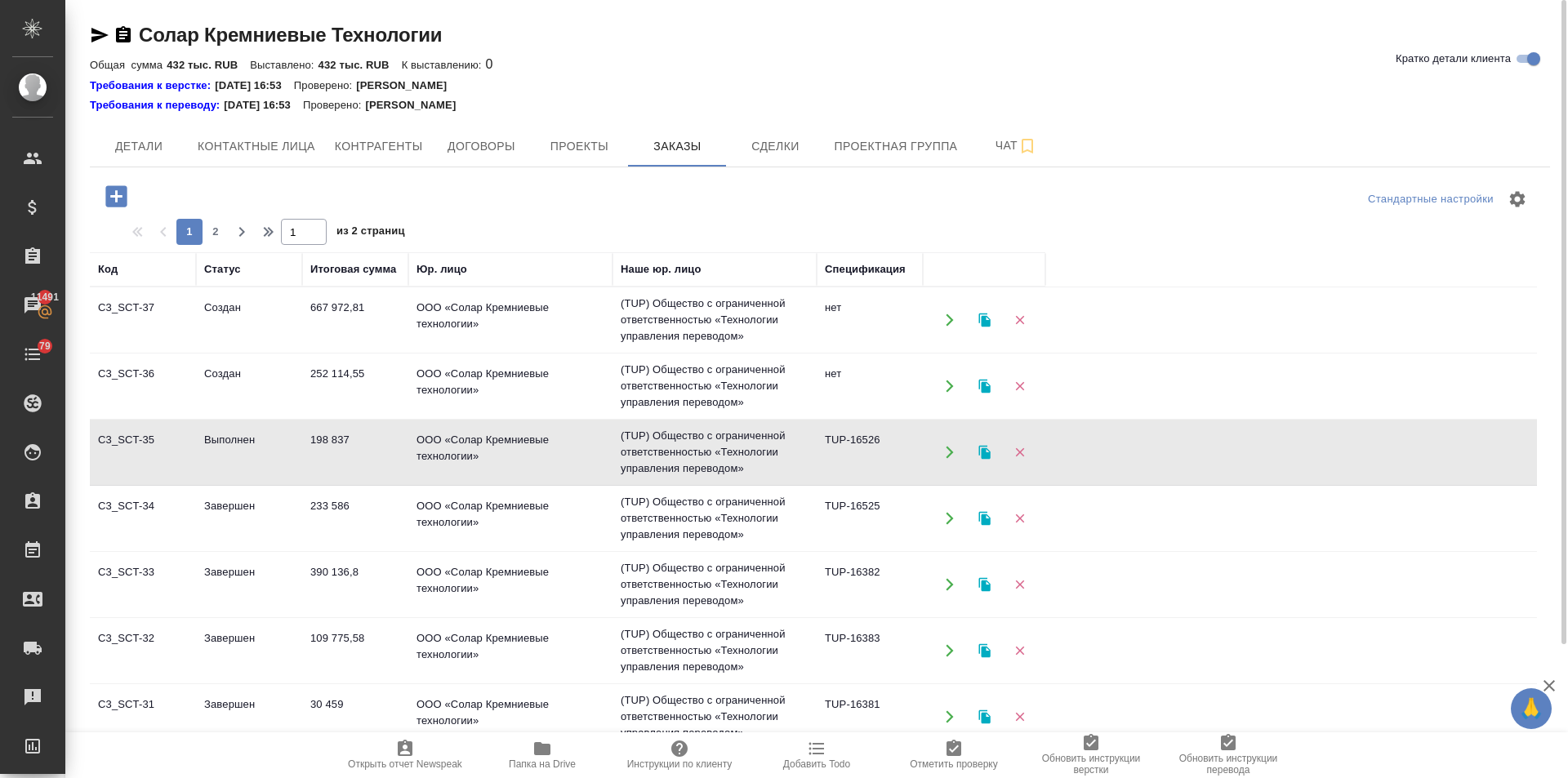
click at [325, 348] on td "198 837" at bounding box center [355, 319] width 106 height 57
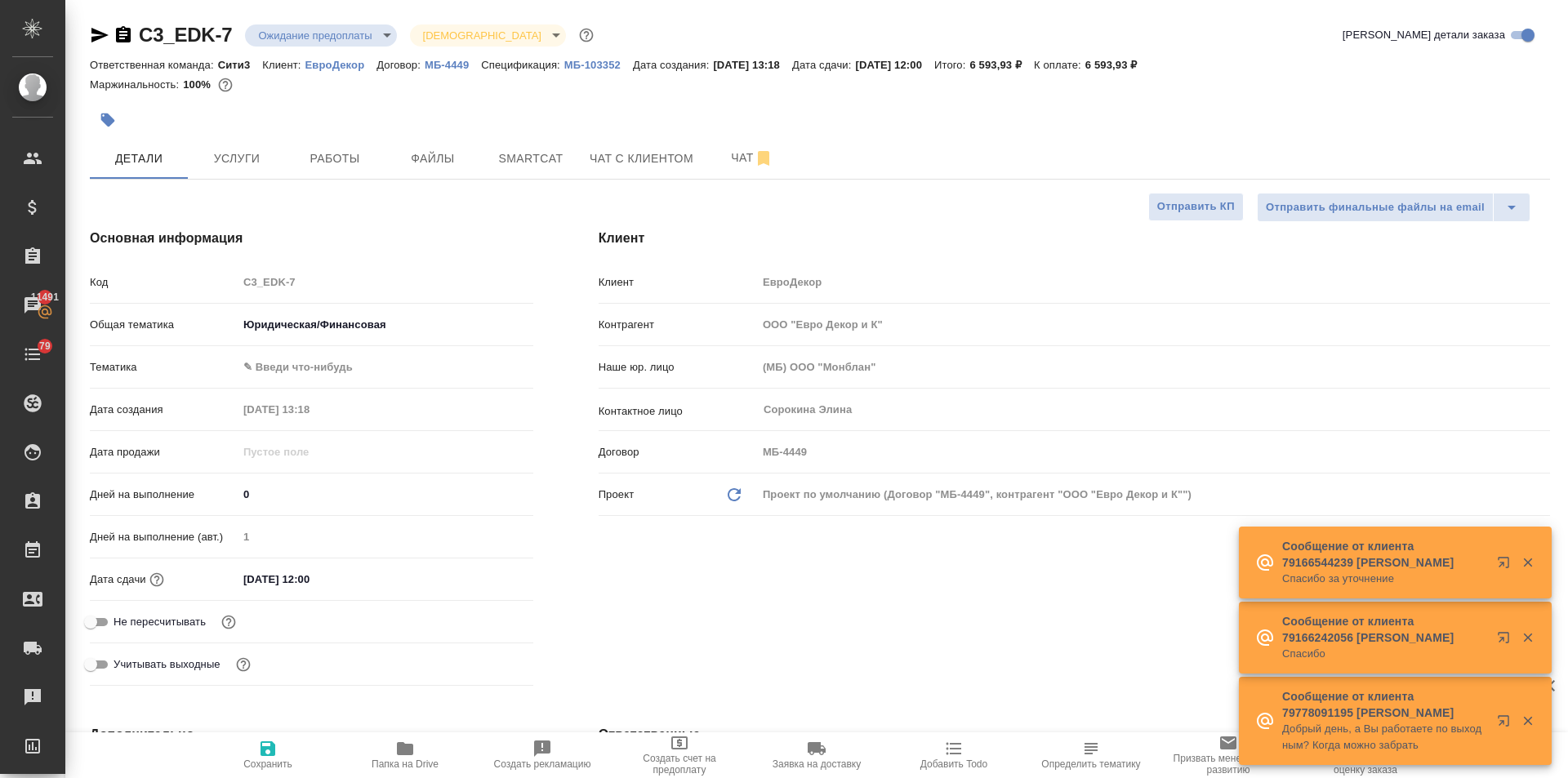
select select "RU"
click at [602, 63] on p "МБ-103352" at bounding box center [598, 65] width 69 height 12
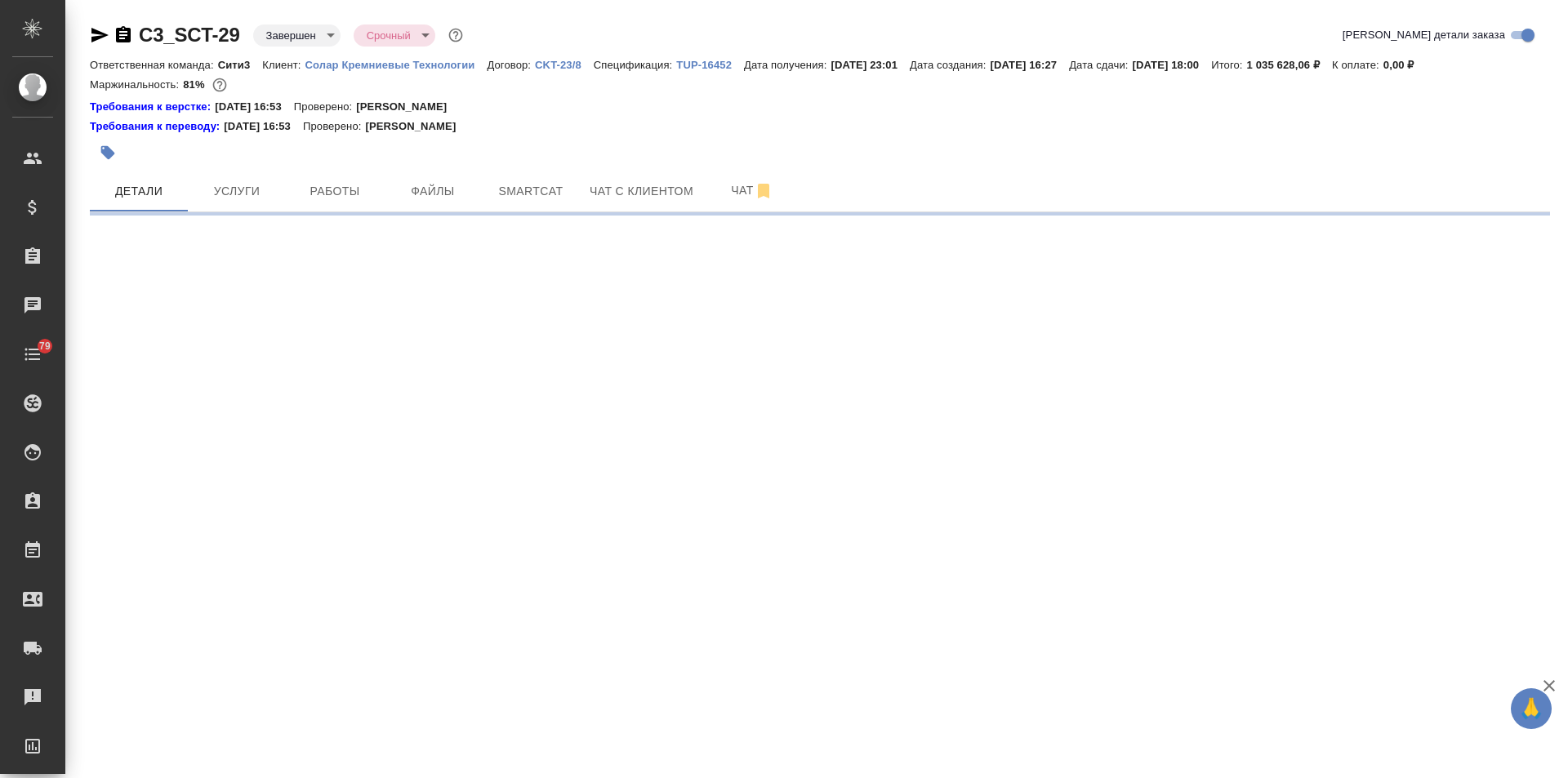
select select "RU"
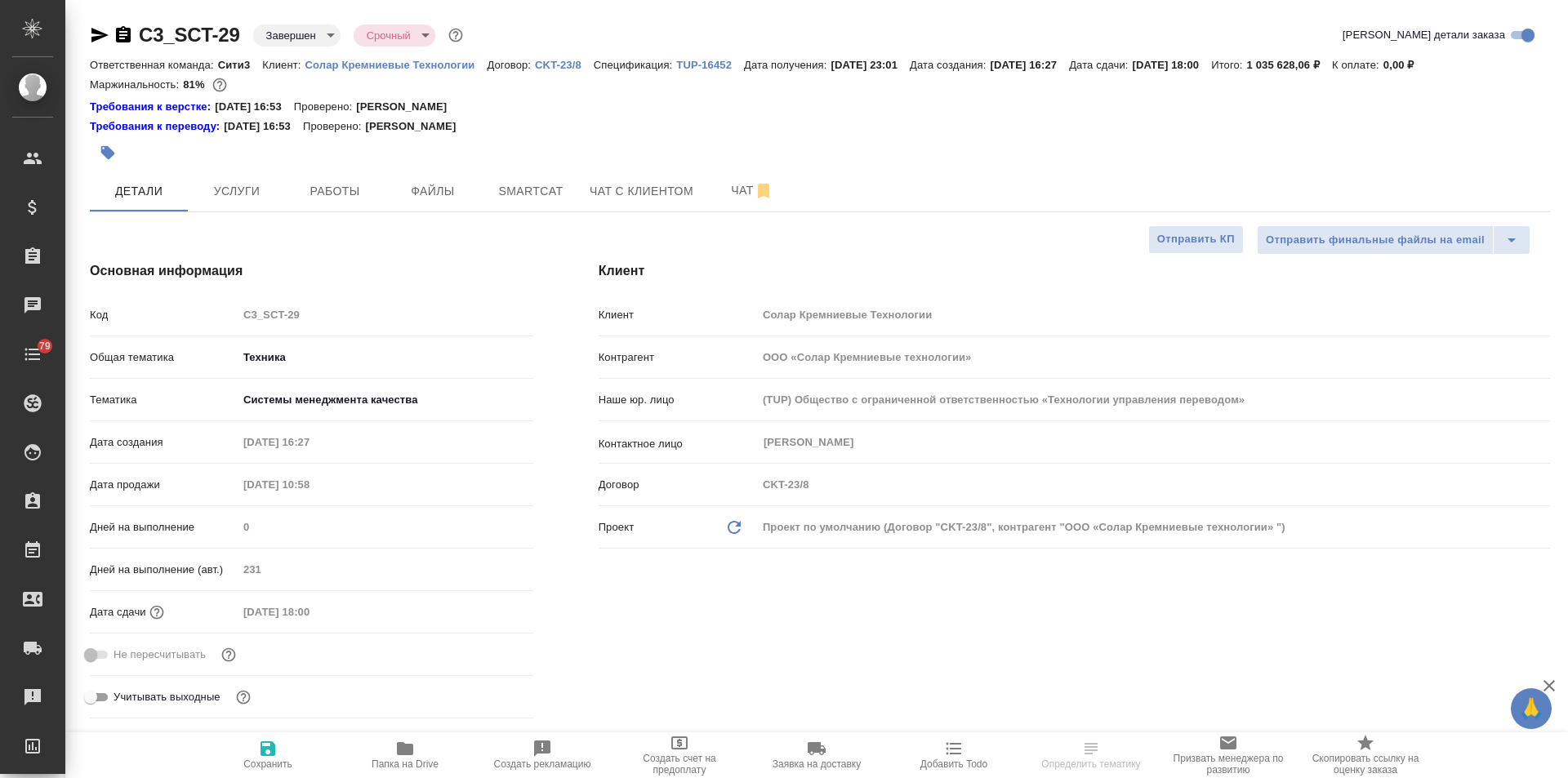
type textarea "x"
click at [691, 61] on p "TUP-16452" at bounding box center [710, 65] width 68 height 12
type textarea "x"
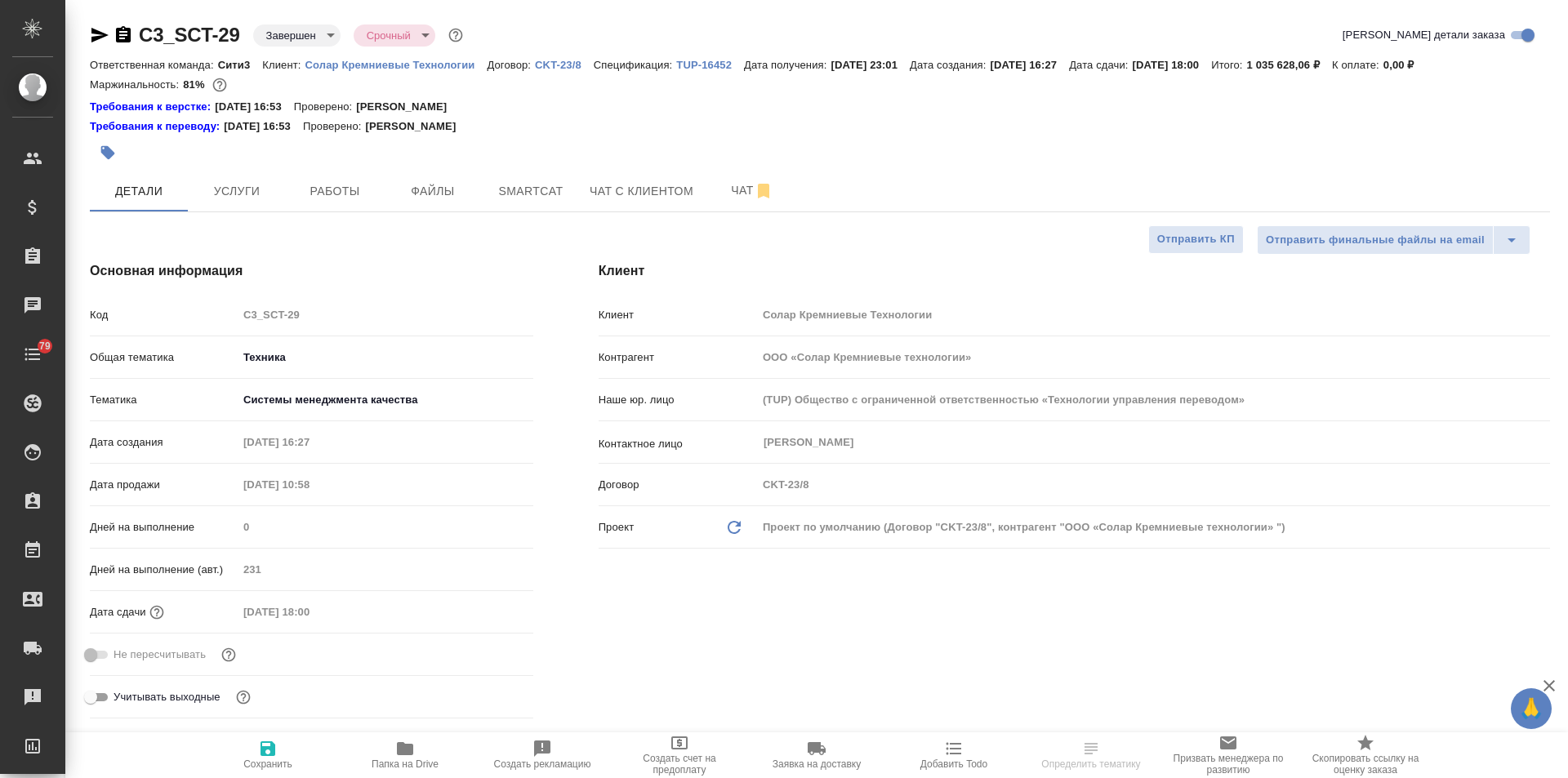
type textarea "x"
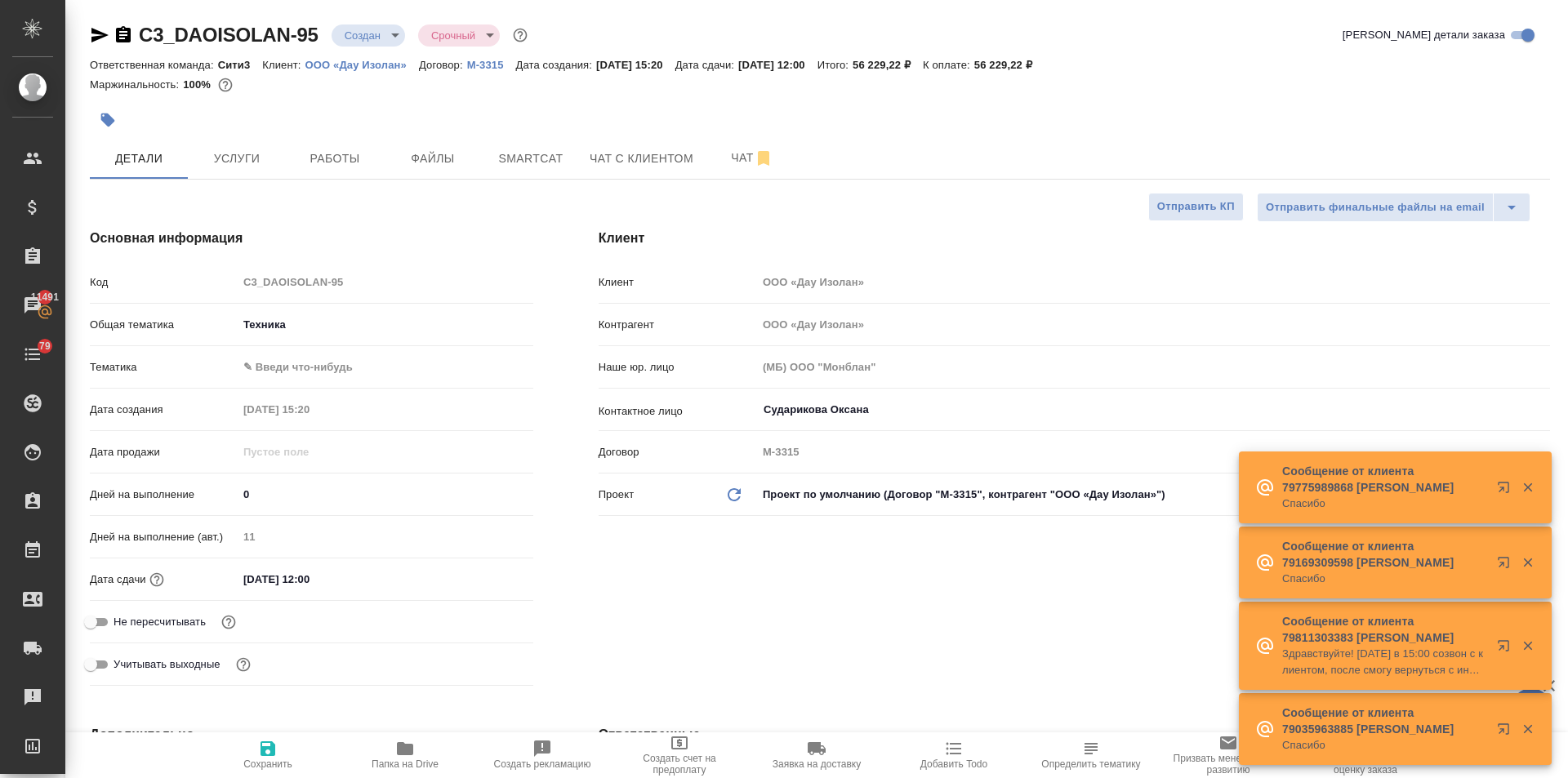
select select "RU"
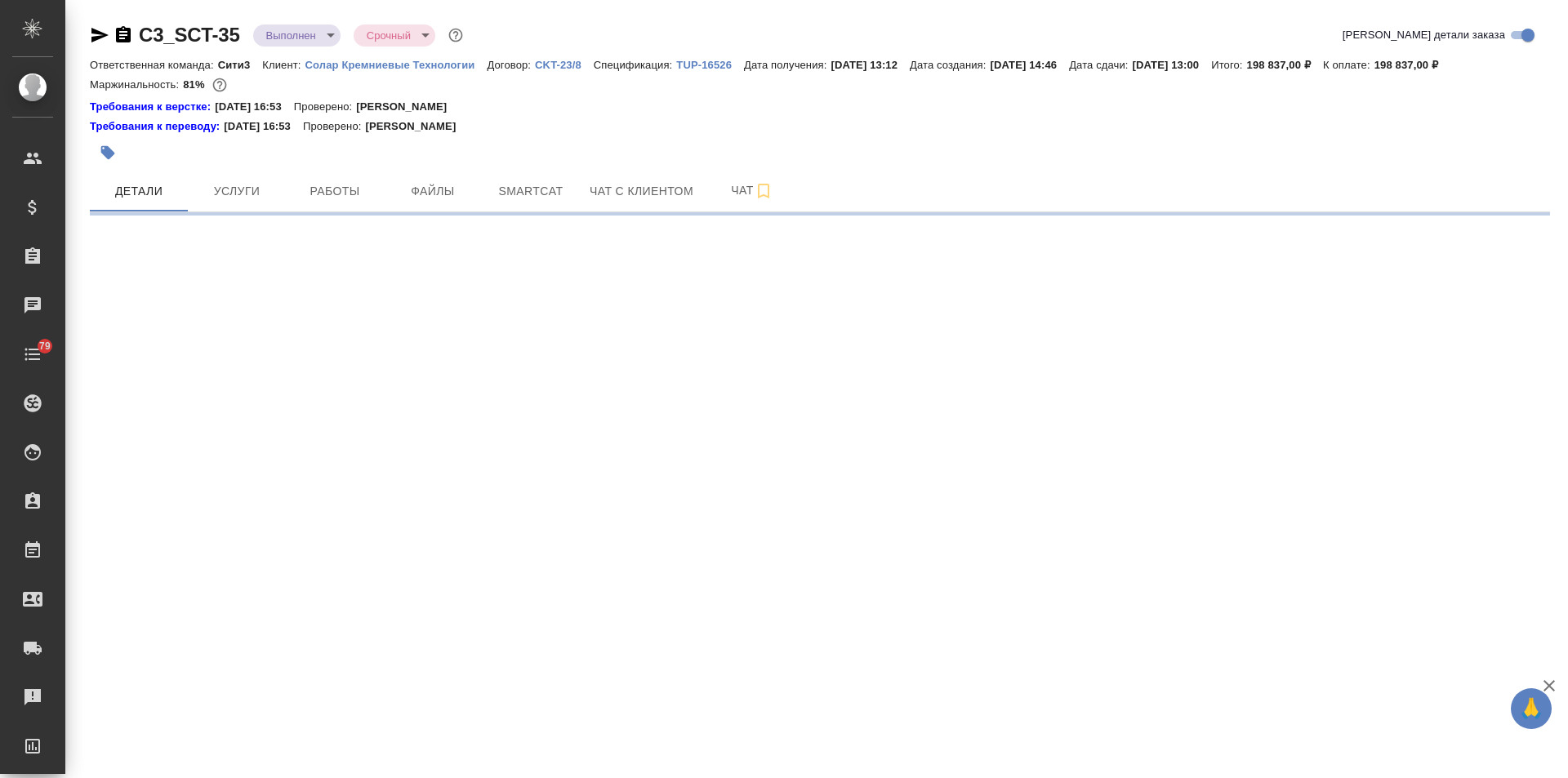
select select "RU"
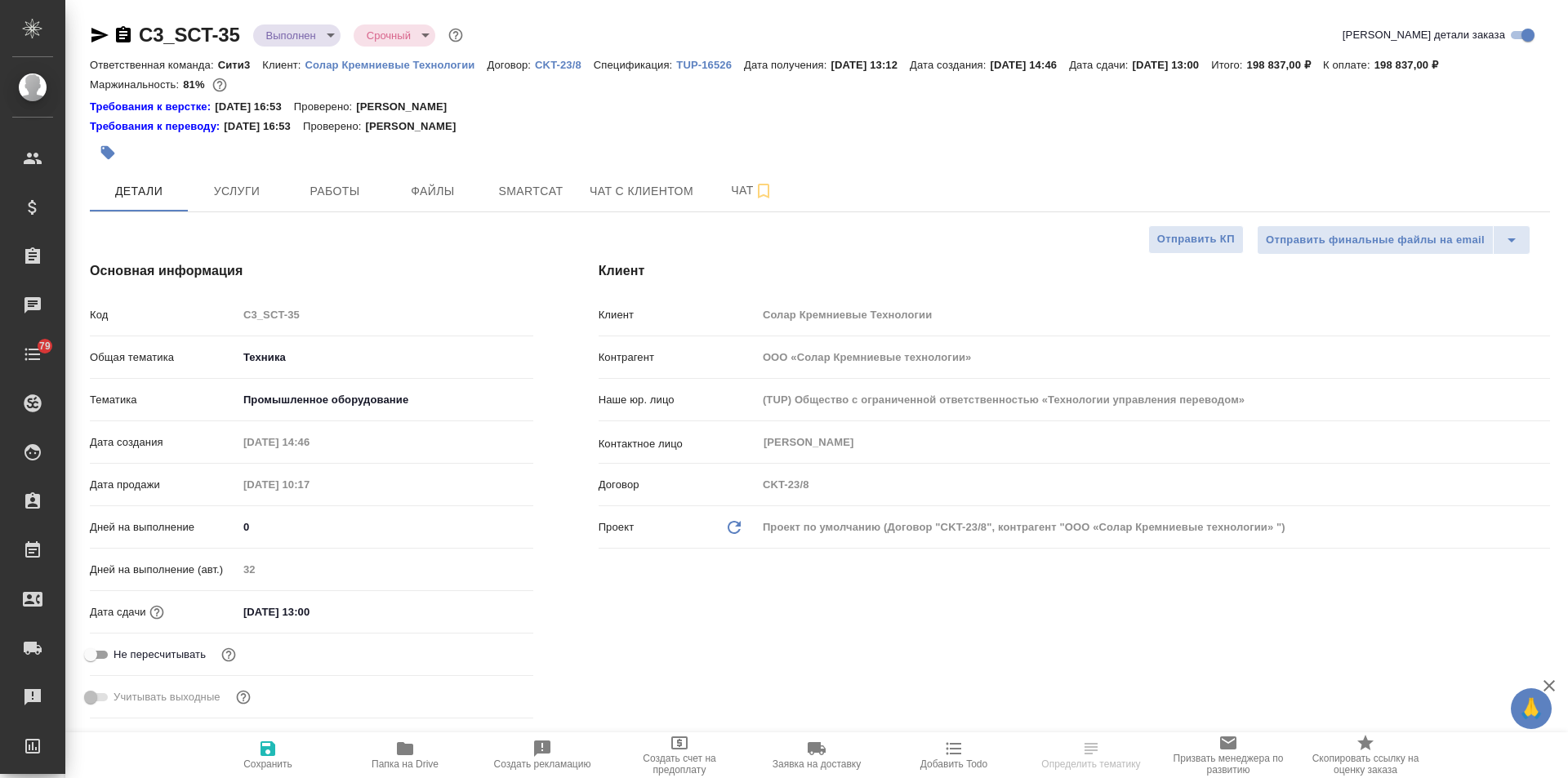
type textarea "x"
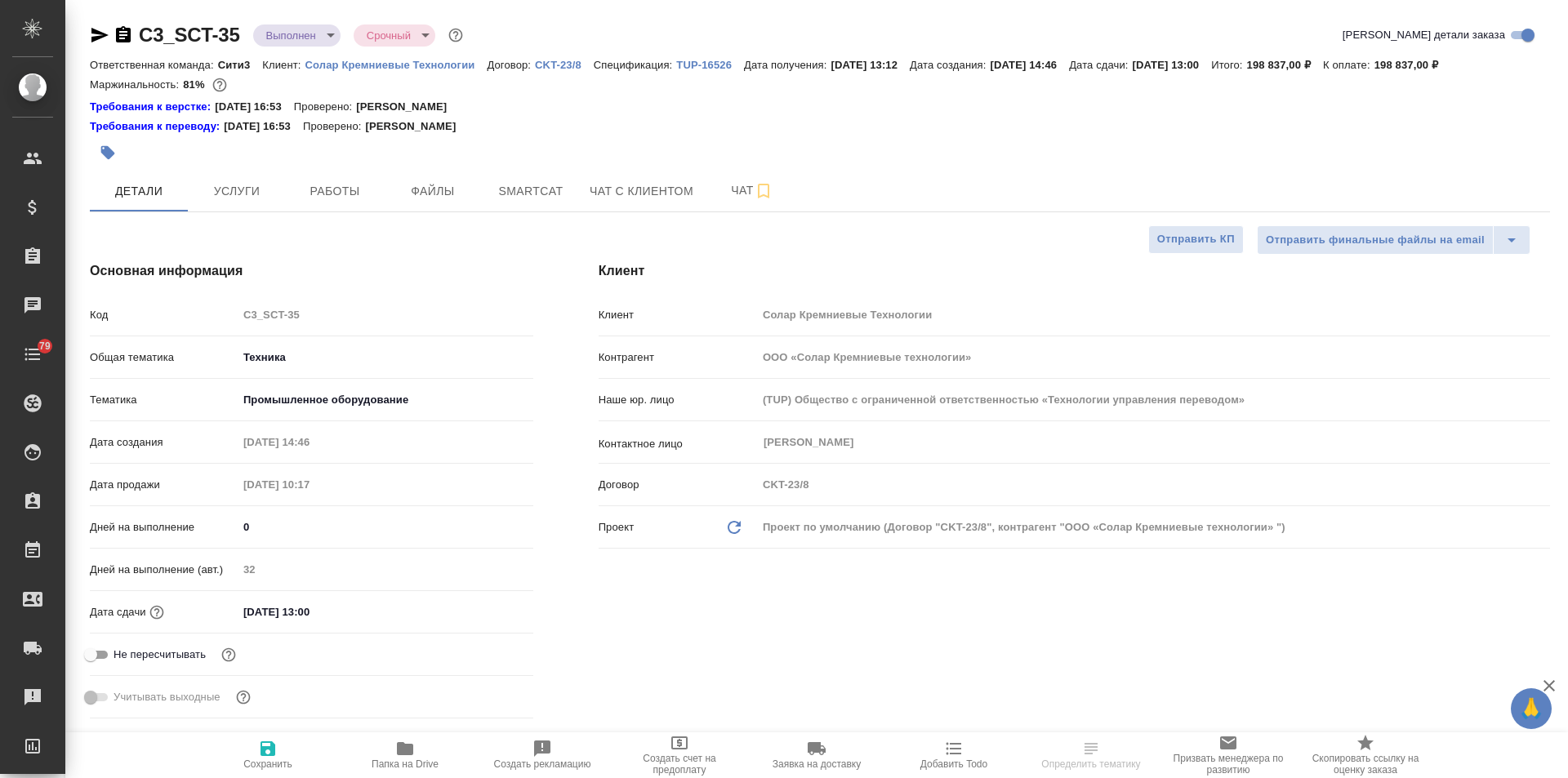
type textarea "x"
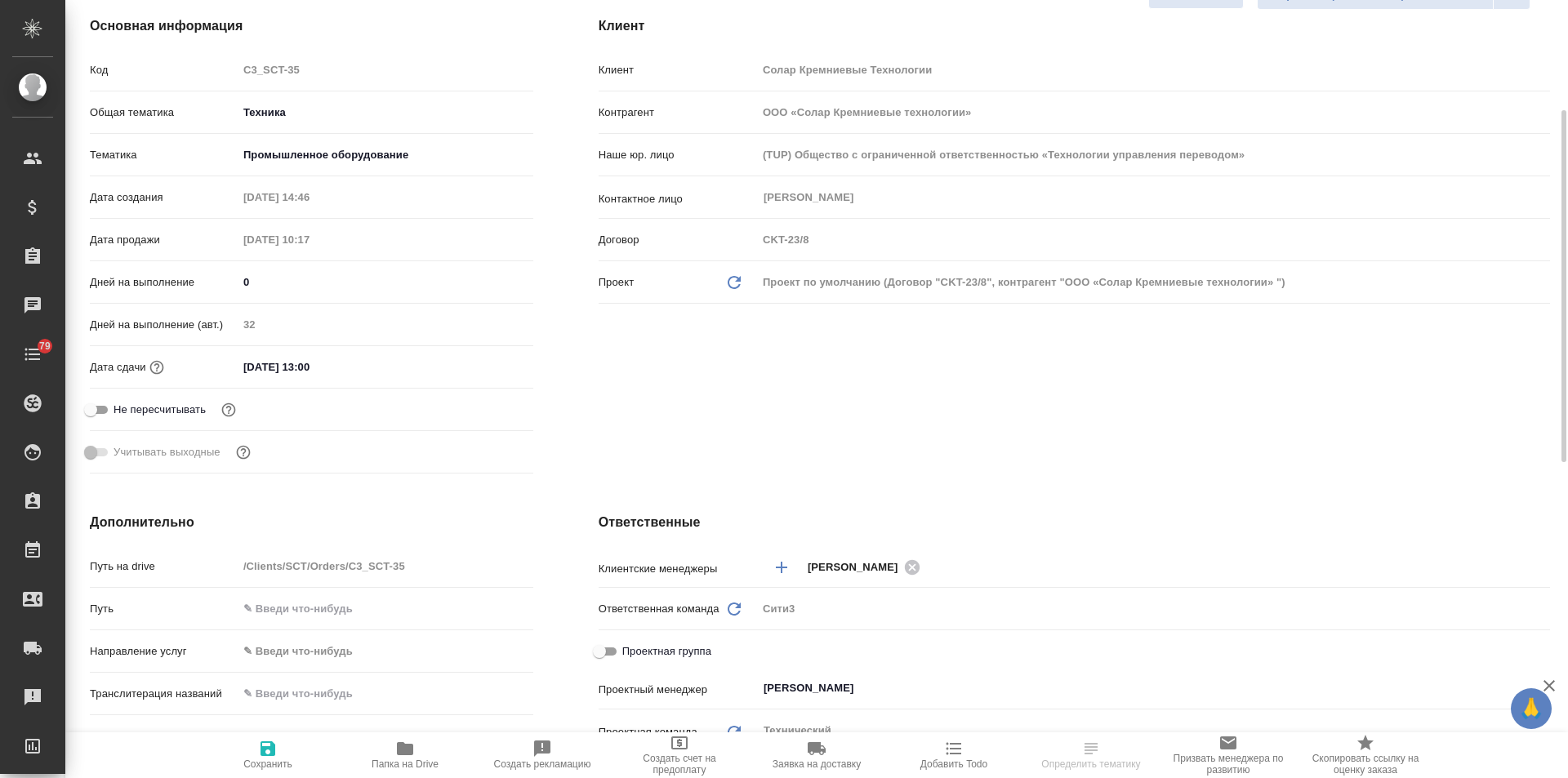
type textarea "x"
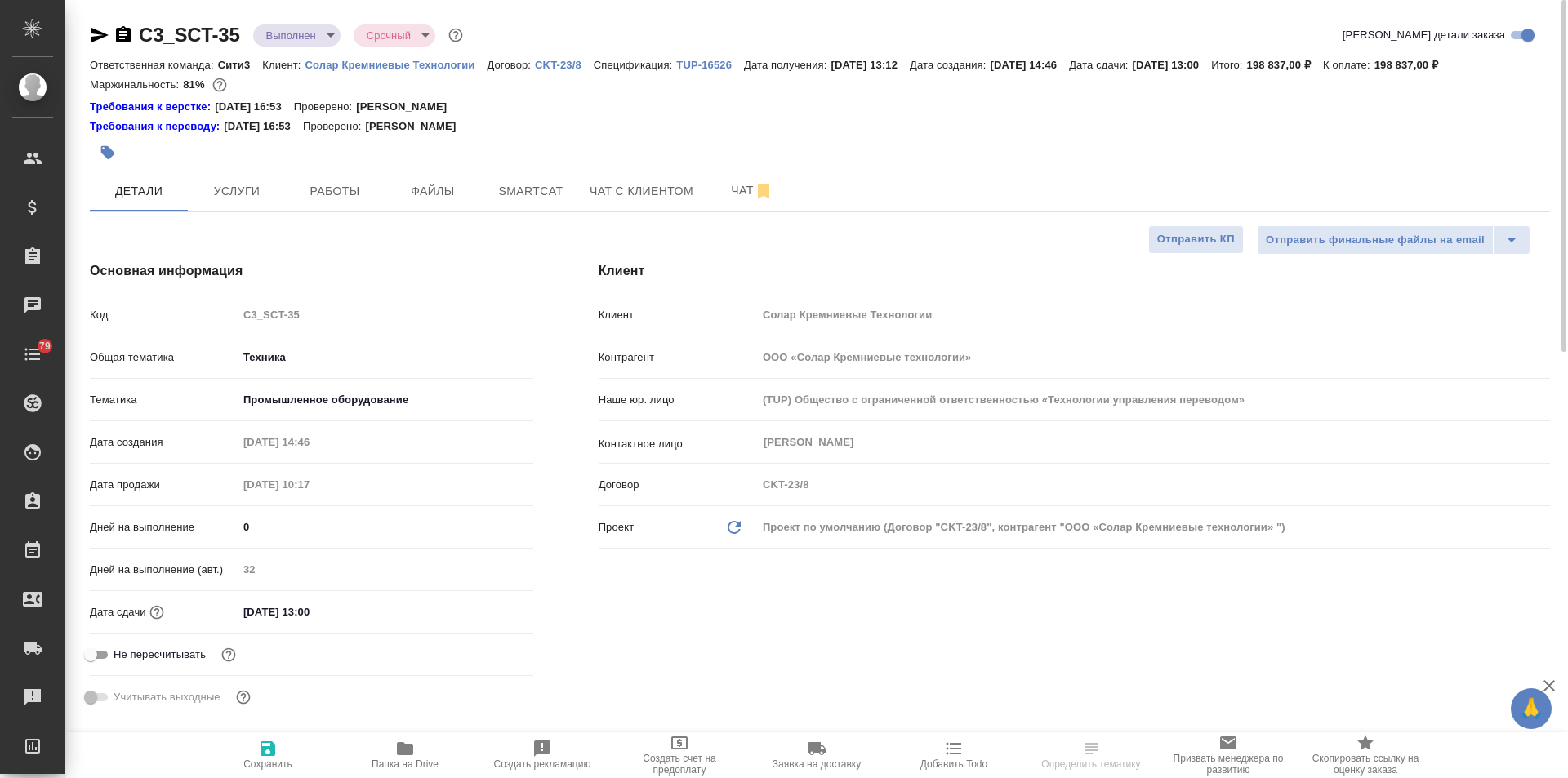
click at [303, 31] on body "🙏 .cls-1 fill:#fff; AWATERA [PERSON_NAME] Спецификации Заказы Чаты 79 Todo Прое…" at bounding box center [784, 389] width 1568 height 778
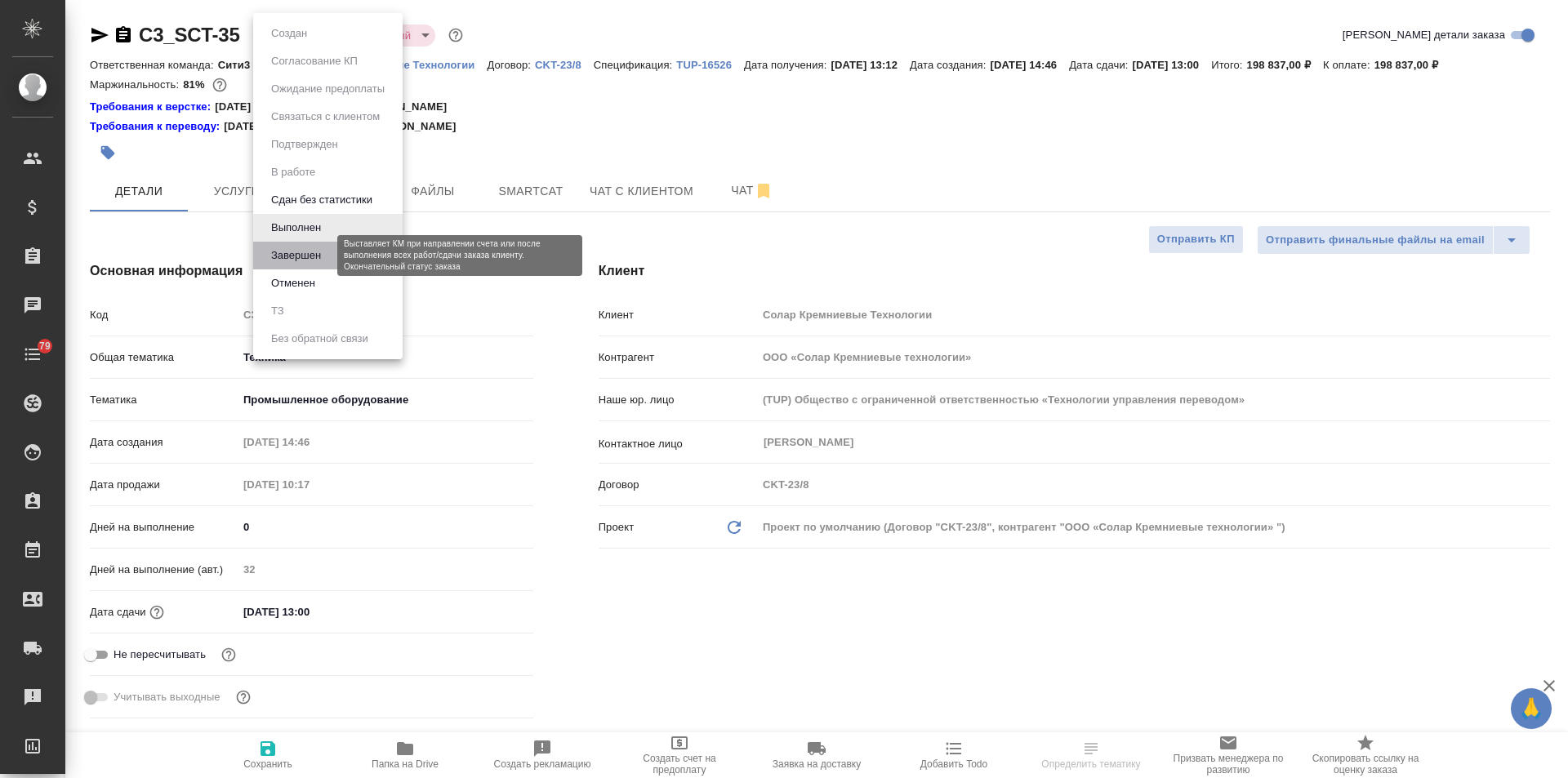
click at [321, 255] on button "Завершен" at bounding box center [296, 256] width 60 height 18
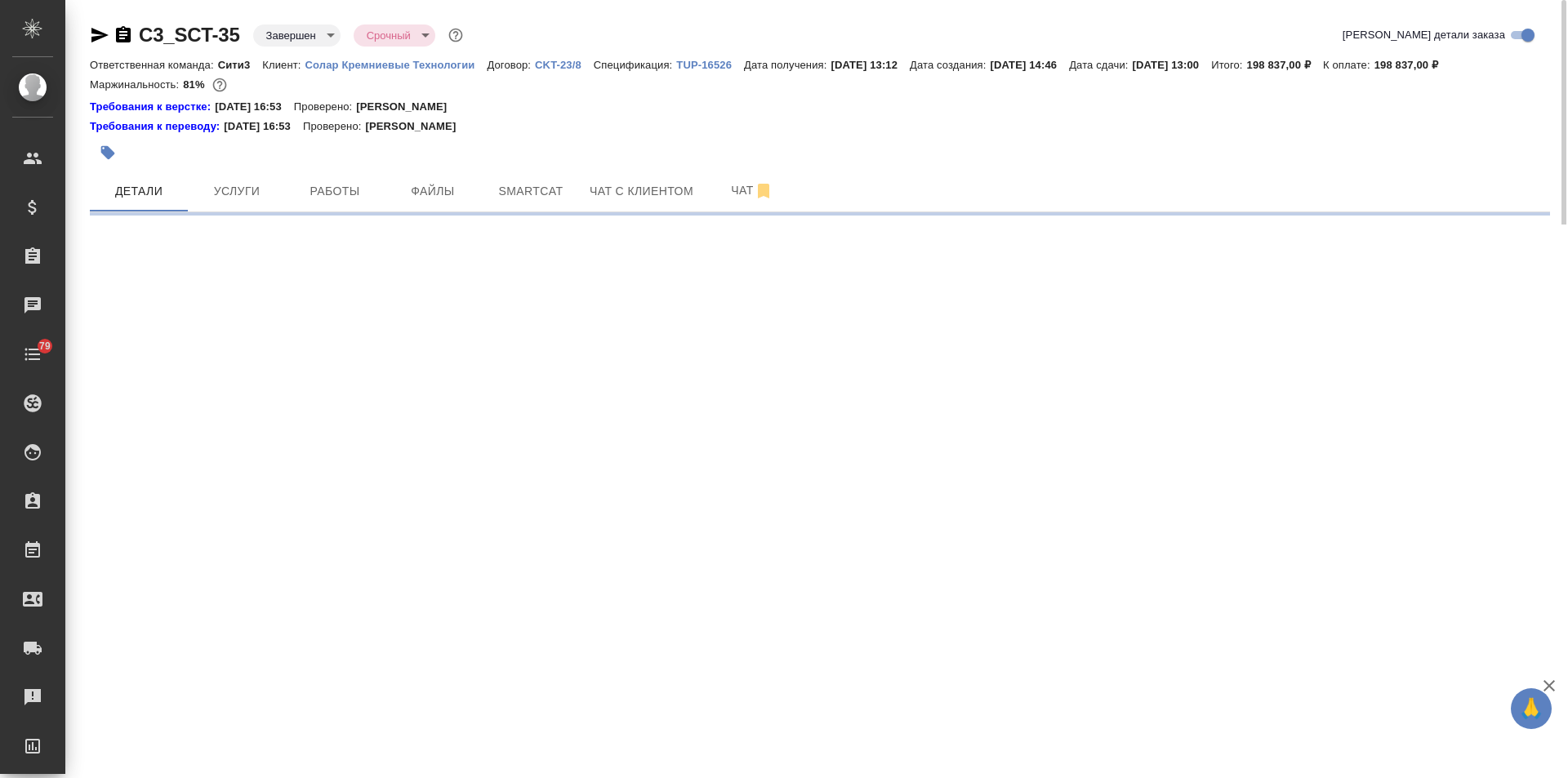
select select "RU"
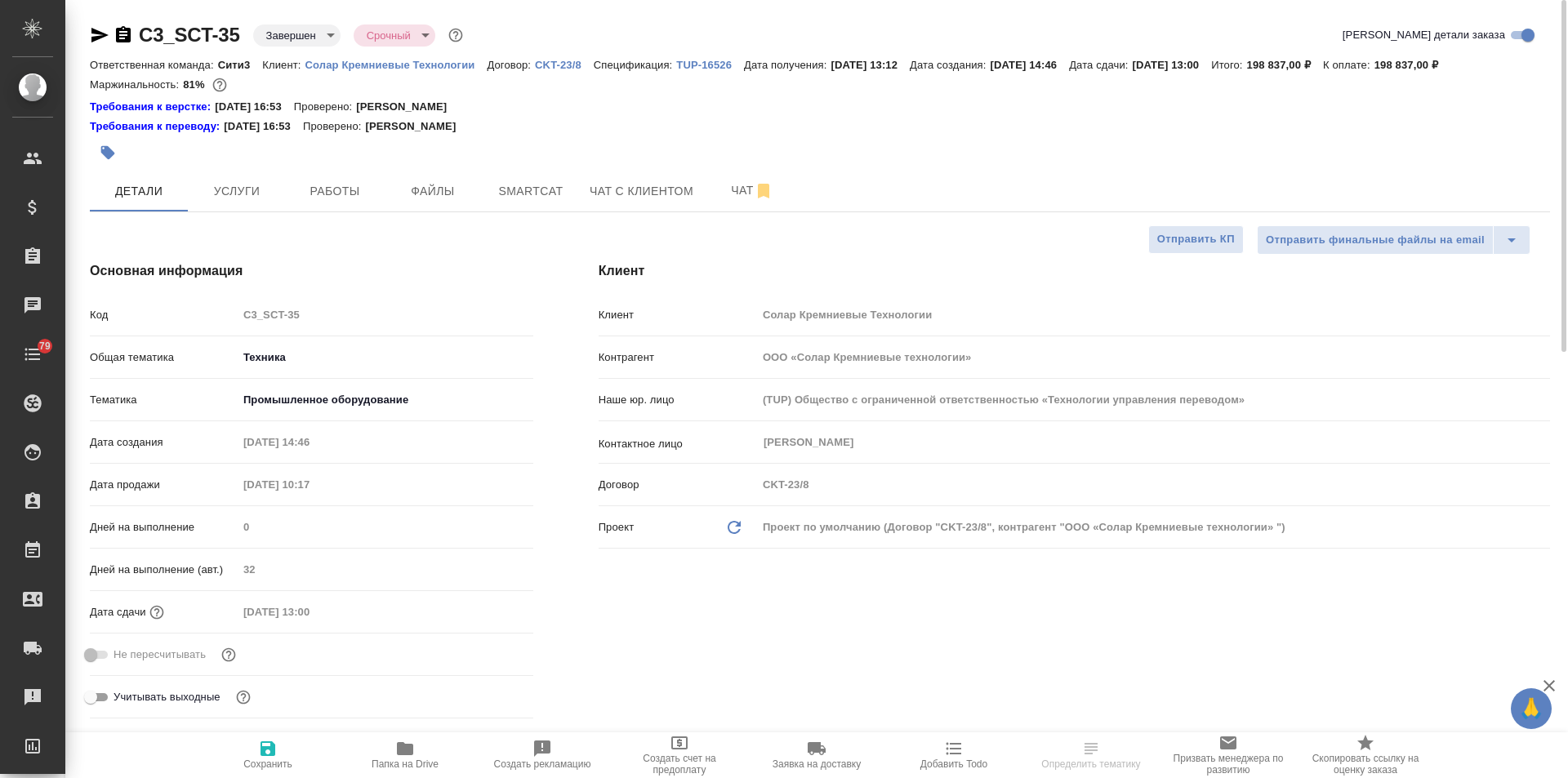
type textarea "x"
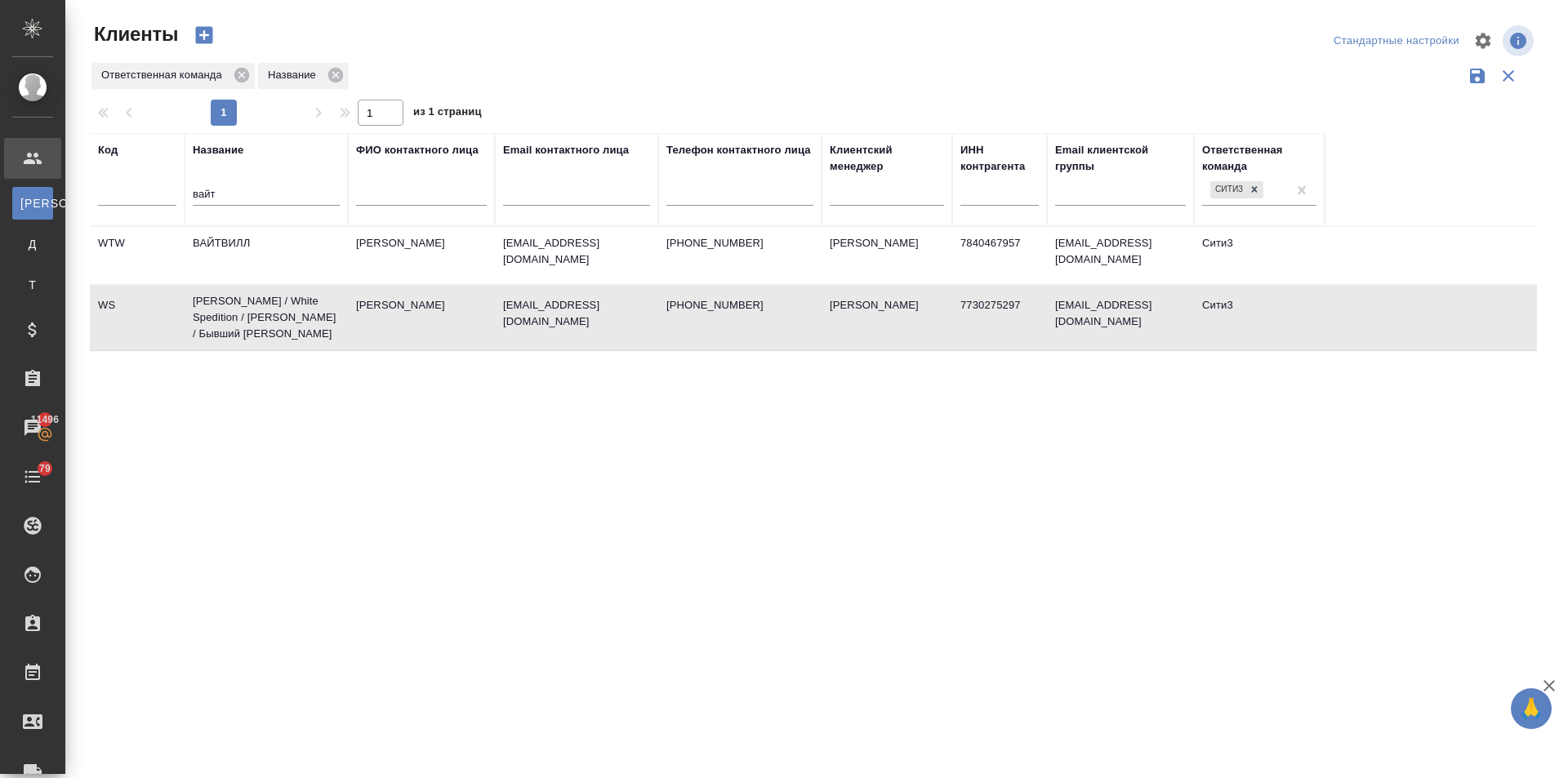
select select "RU"
